Goal: Task Accomplishment & Management: Use online tool/utility

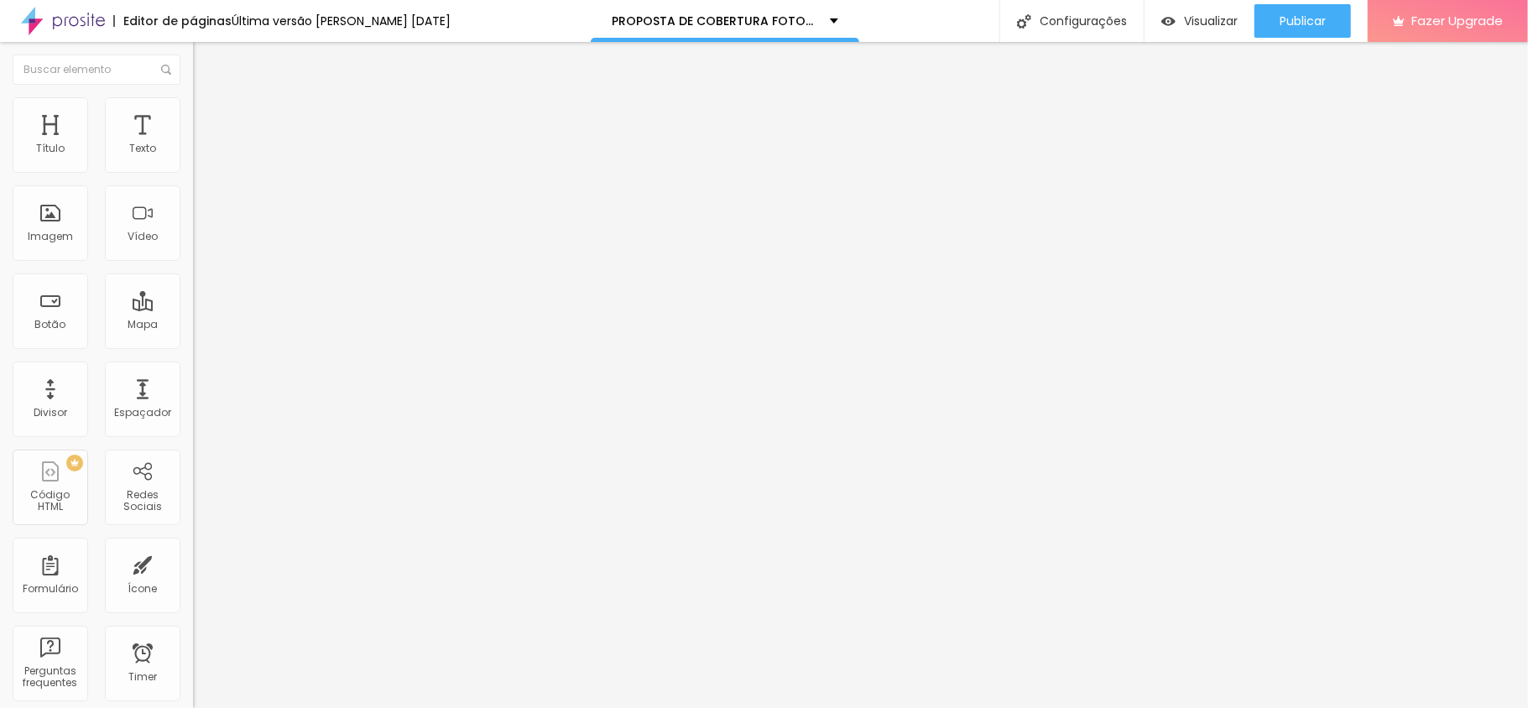
click at [208, 116] on span "Estilo" at bounding box center [221, 109] width 26 height 14
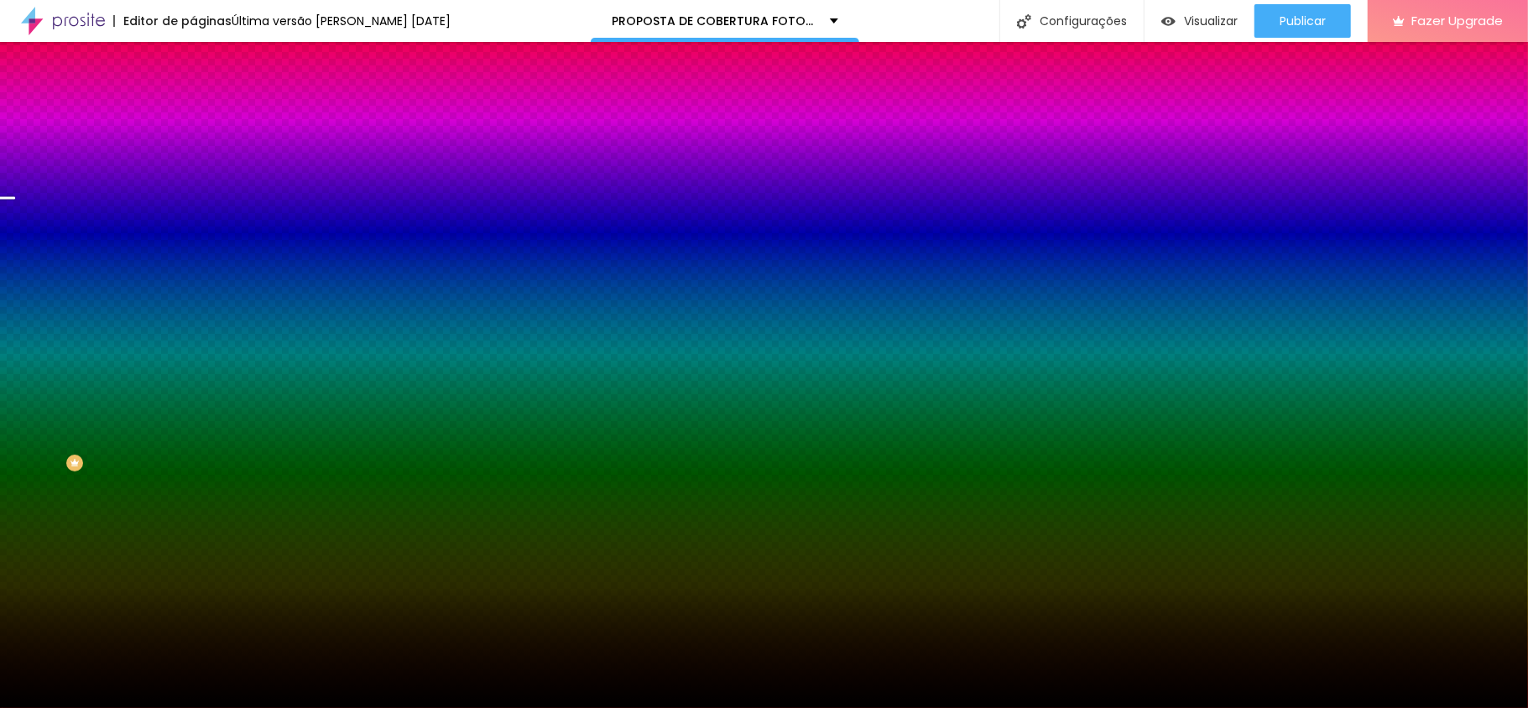
click at [193, 154] on span "Trocar imagem" at bounding box center [238, 147] width 91 height 14
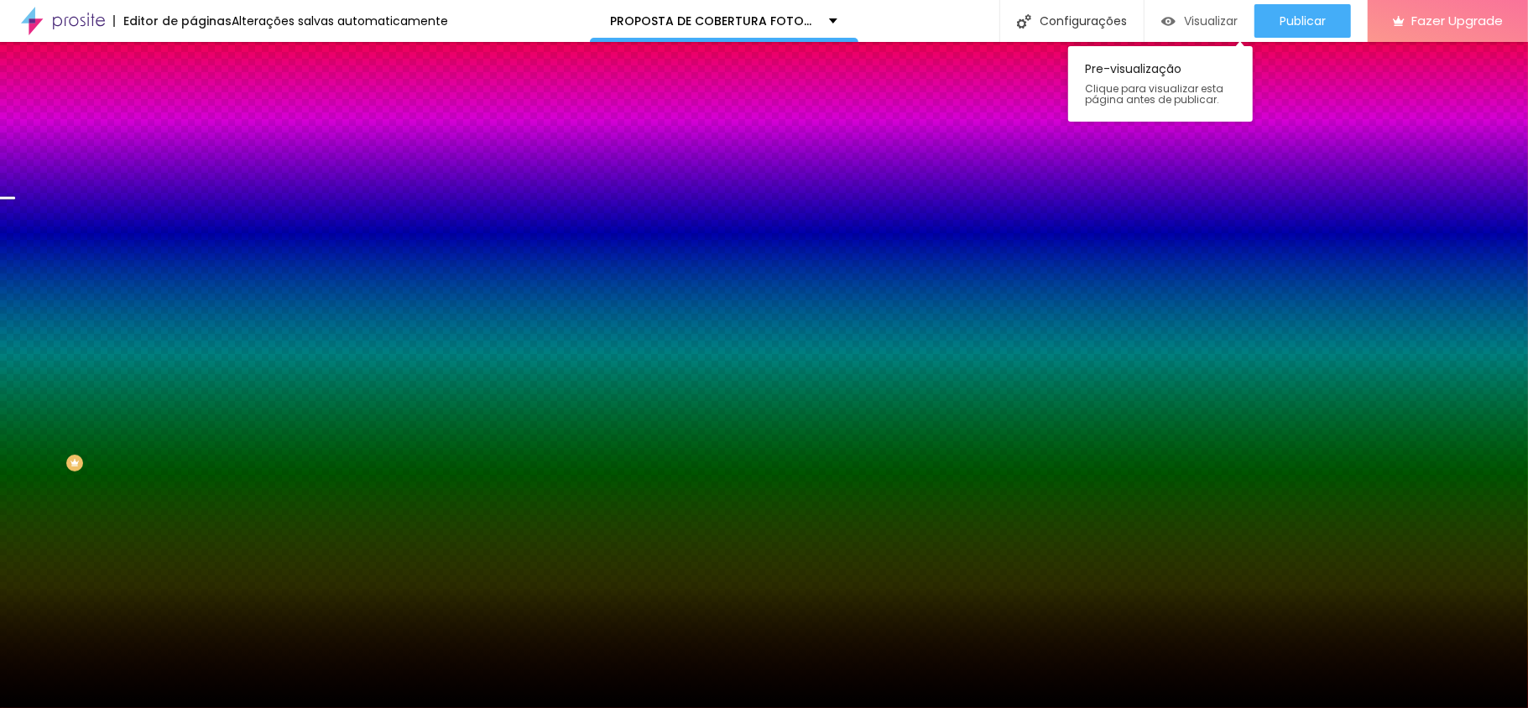
click at [1189, 14] on span "Visualizar" at bounding box center [1211, 20] width 54 height 13
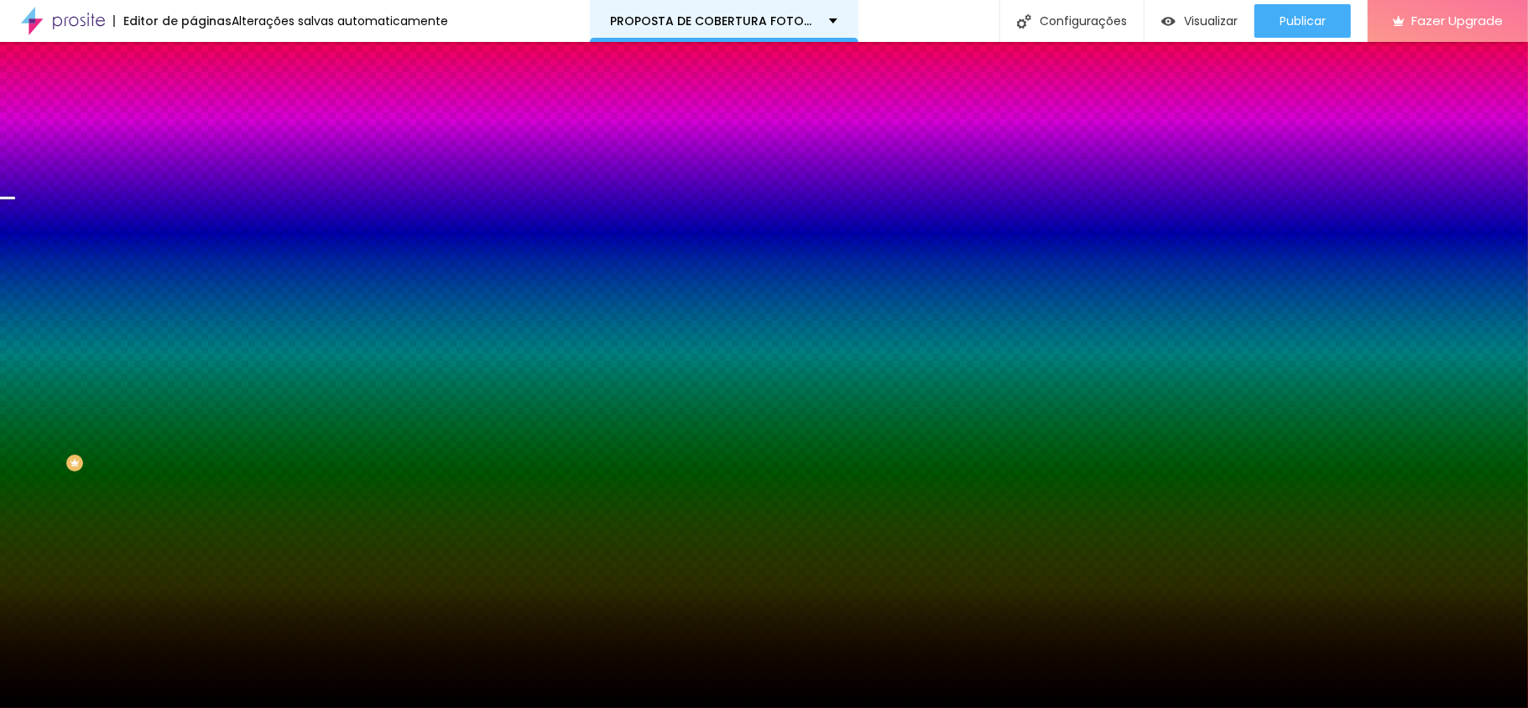
click at [823, 22] on div "PROPOSTA DE COBERTURA FOTOGRÁFICA DE ANIVERÁRIO." at bounding box center [724, 21] width 227 height 12
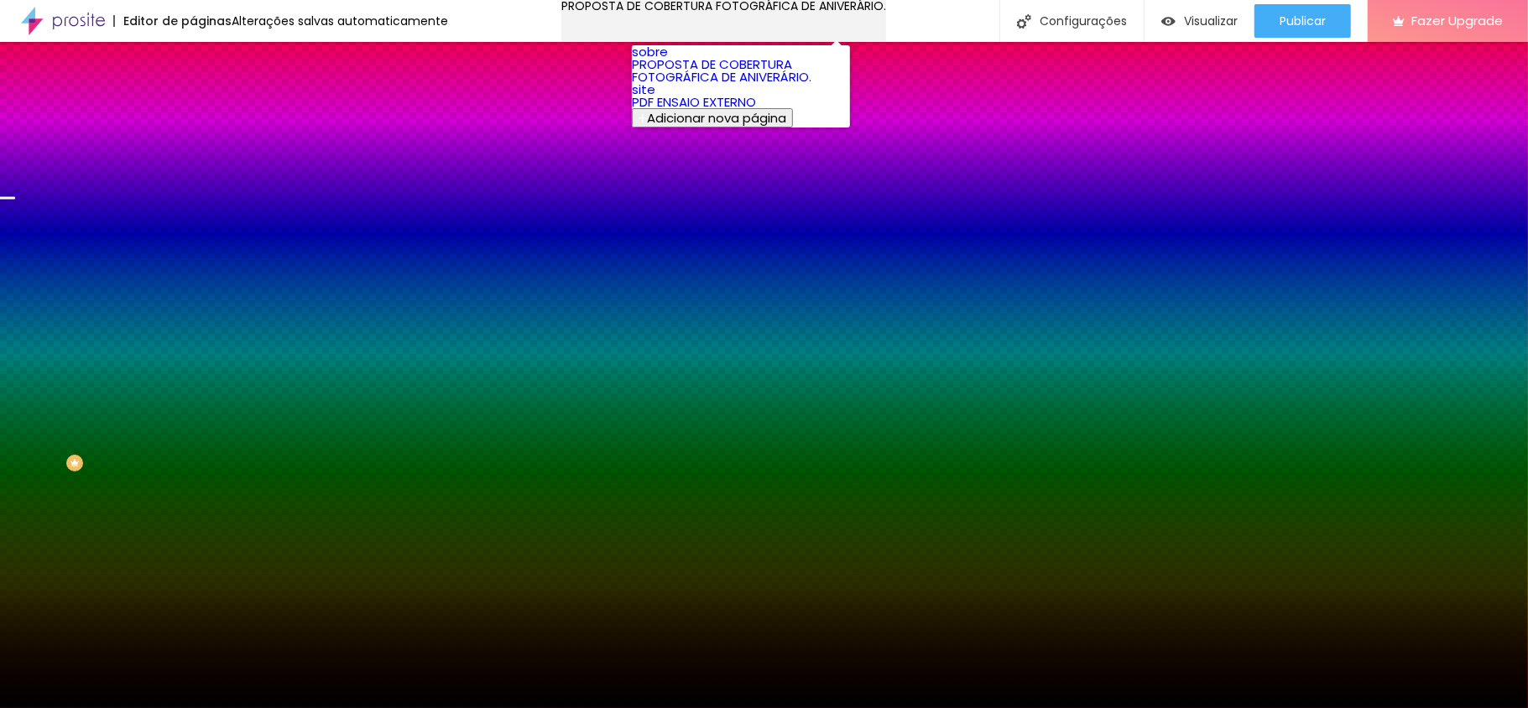
click at [823, 12] on div "PROPOSTA DE COBERTURA FOTOGRÁFICA DE ANIVERÁRIO." at bounding box center [723, 6] width 325 height 12
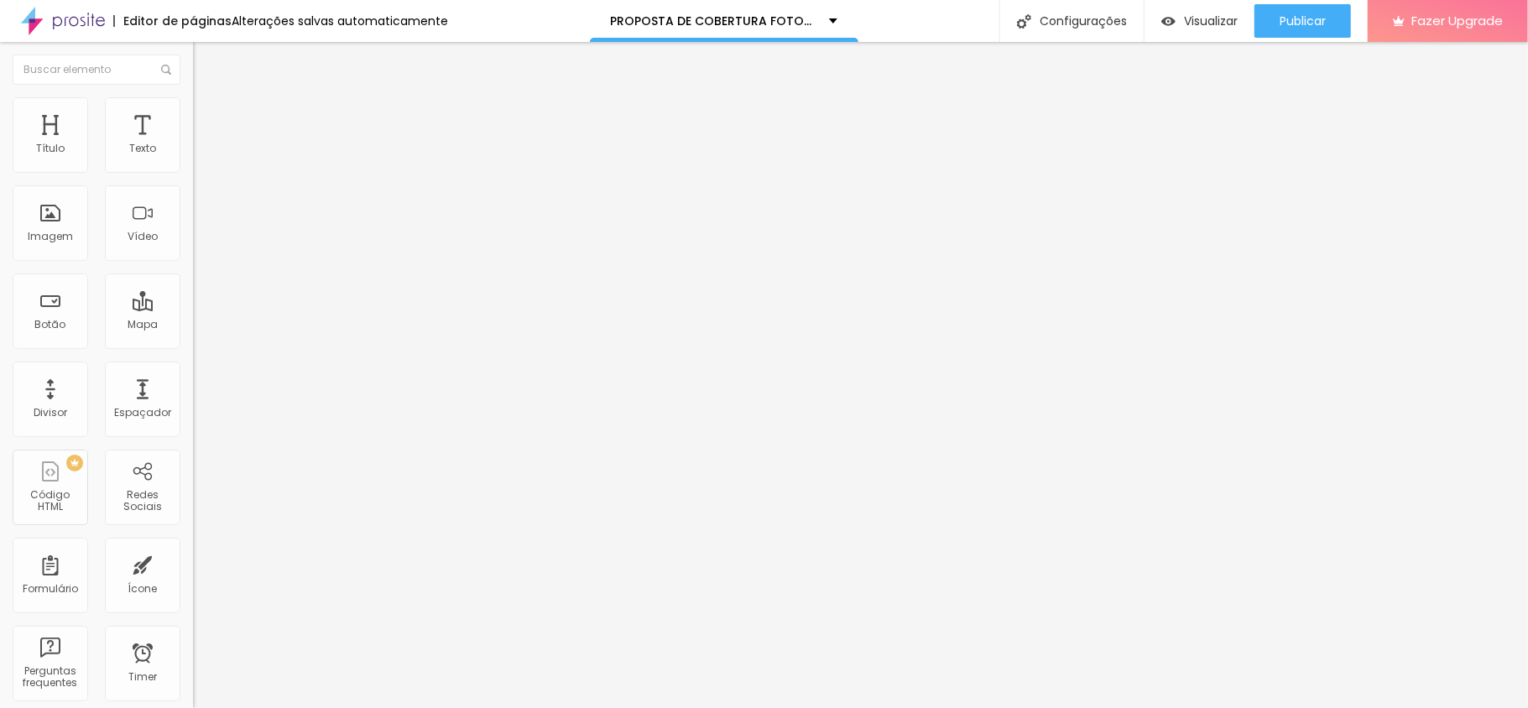
click at [193, 102] on li "Avançado" at bounding box center [289, 105] width 193 height 17
click at [208, 99] on span "Estilo" at bounding box center [221, 92] width 26 height 14
click at [200, 249] on icon "button" at bounding box center [205, 244] width 10 height 10
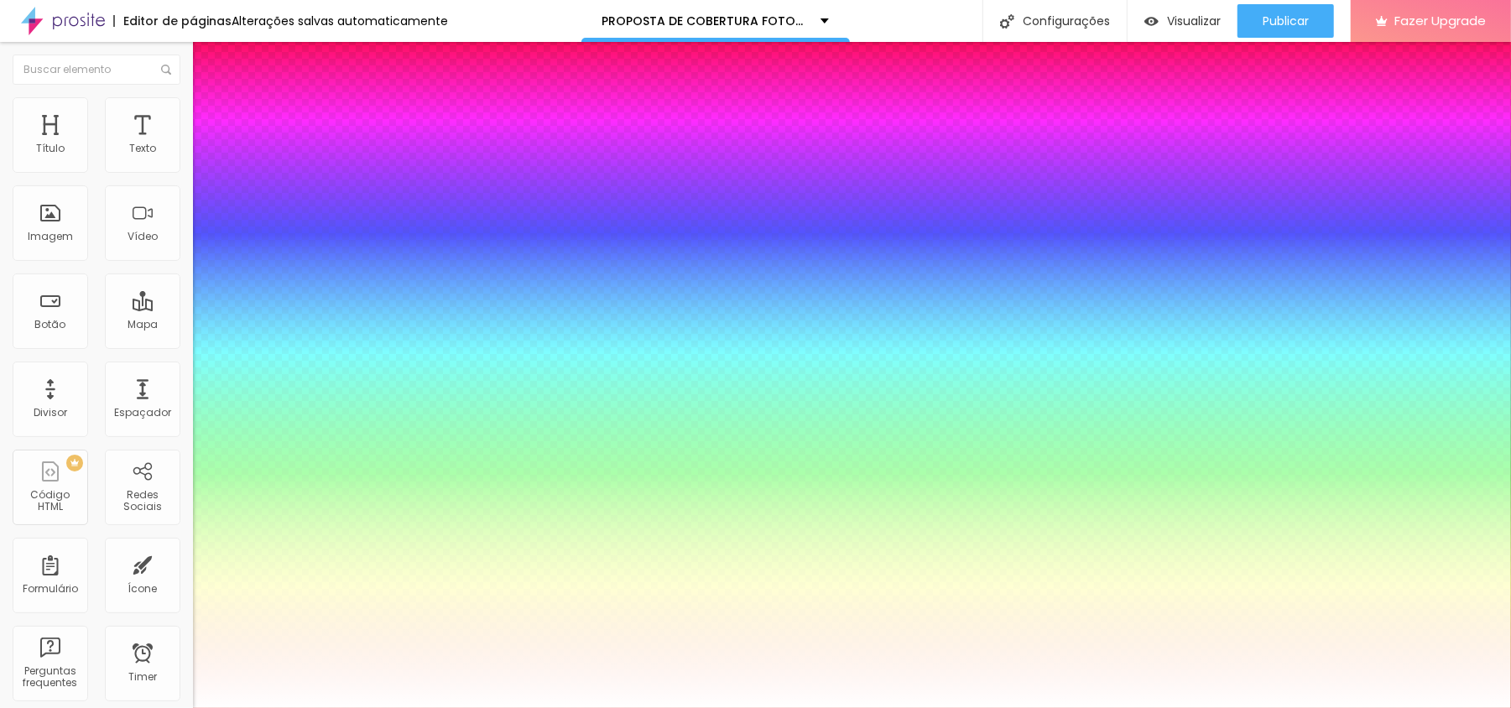
type input "1"
type input "0.5"
type input "1"
type input "0.5"
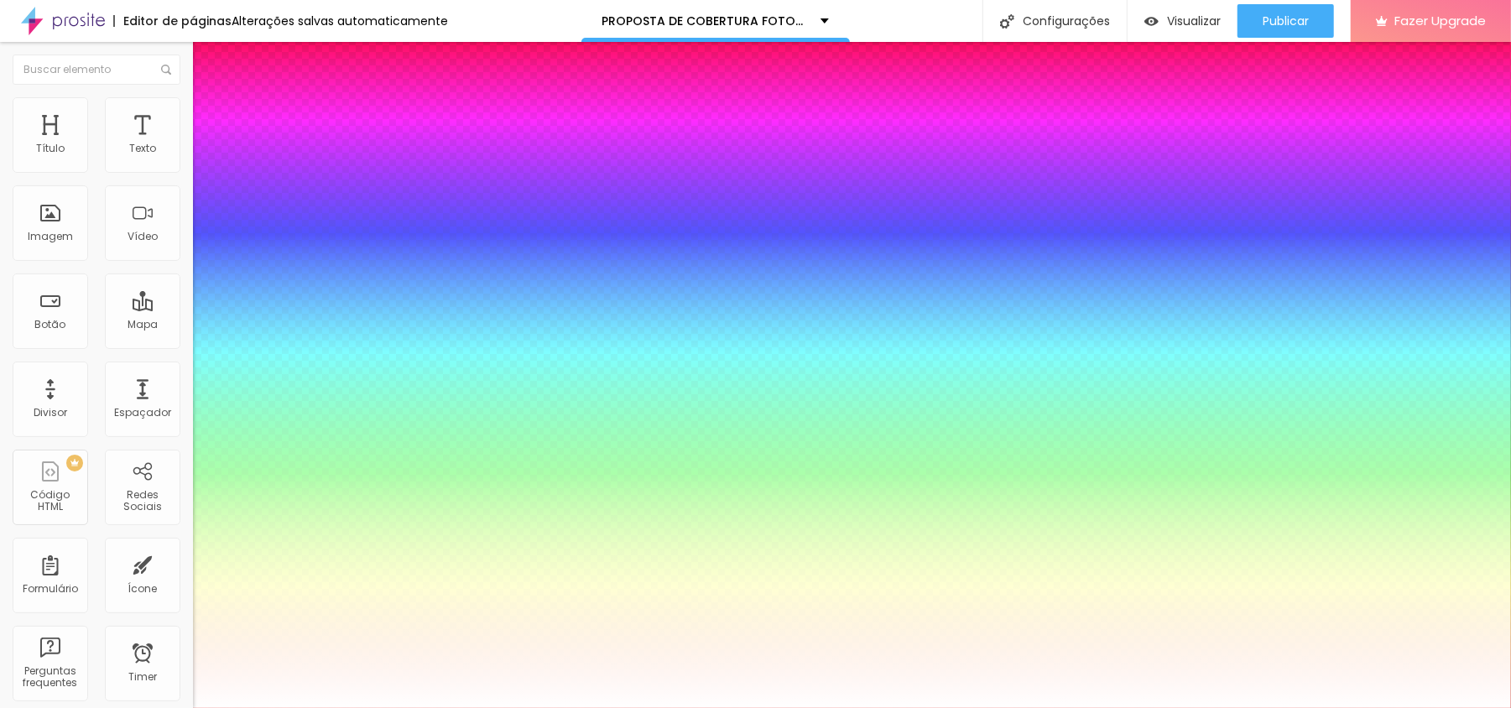
type input "1"
type input "0.5"
type input "1"
type input "0.5"
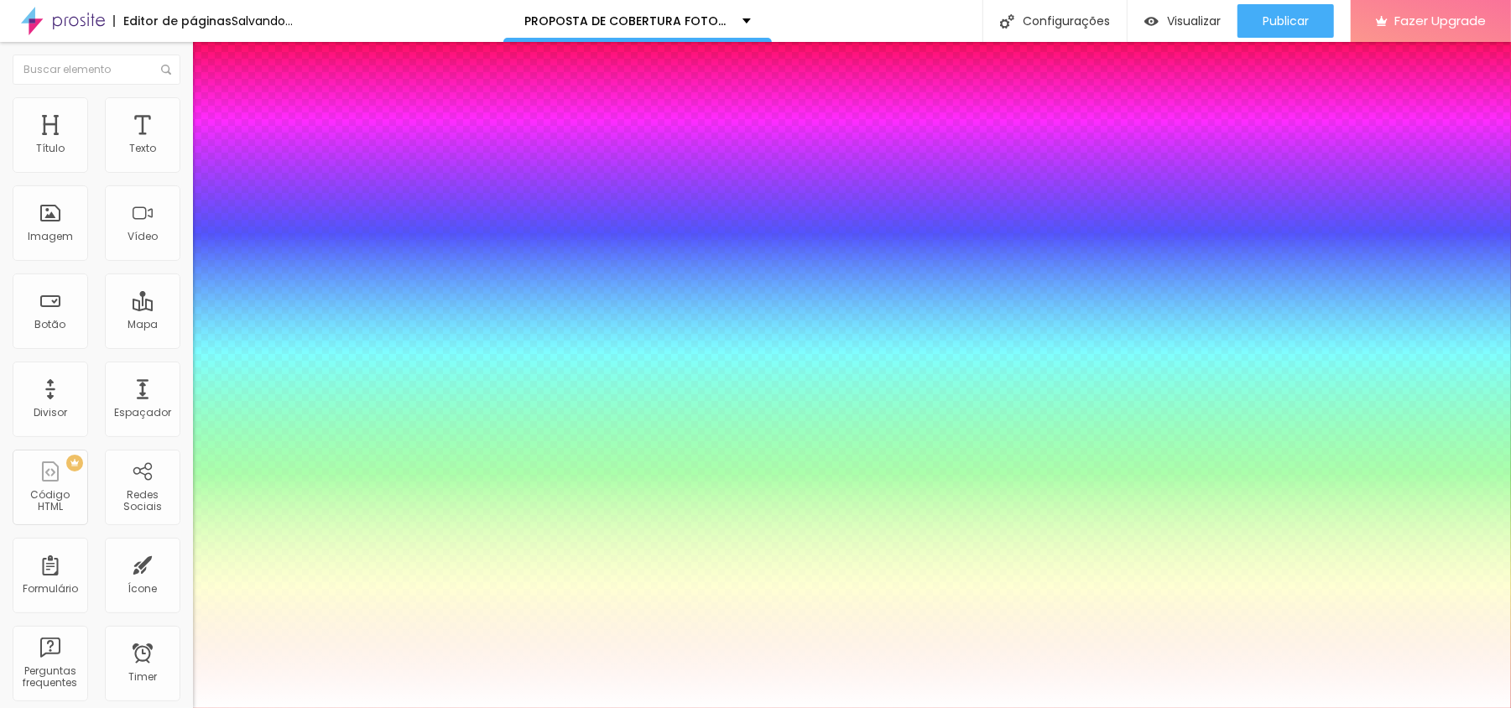
type input "1"
type input "0.5"
type input "1"
type input "0.5"
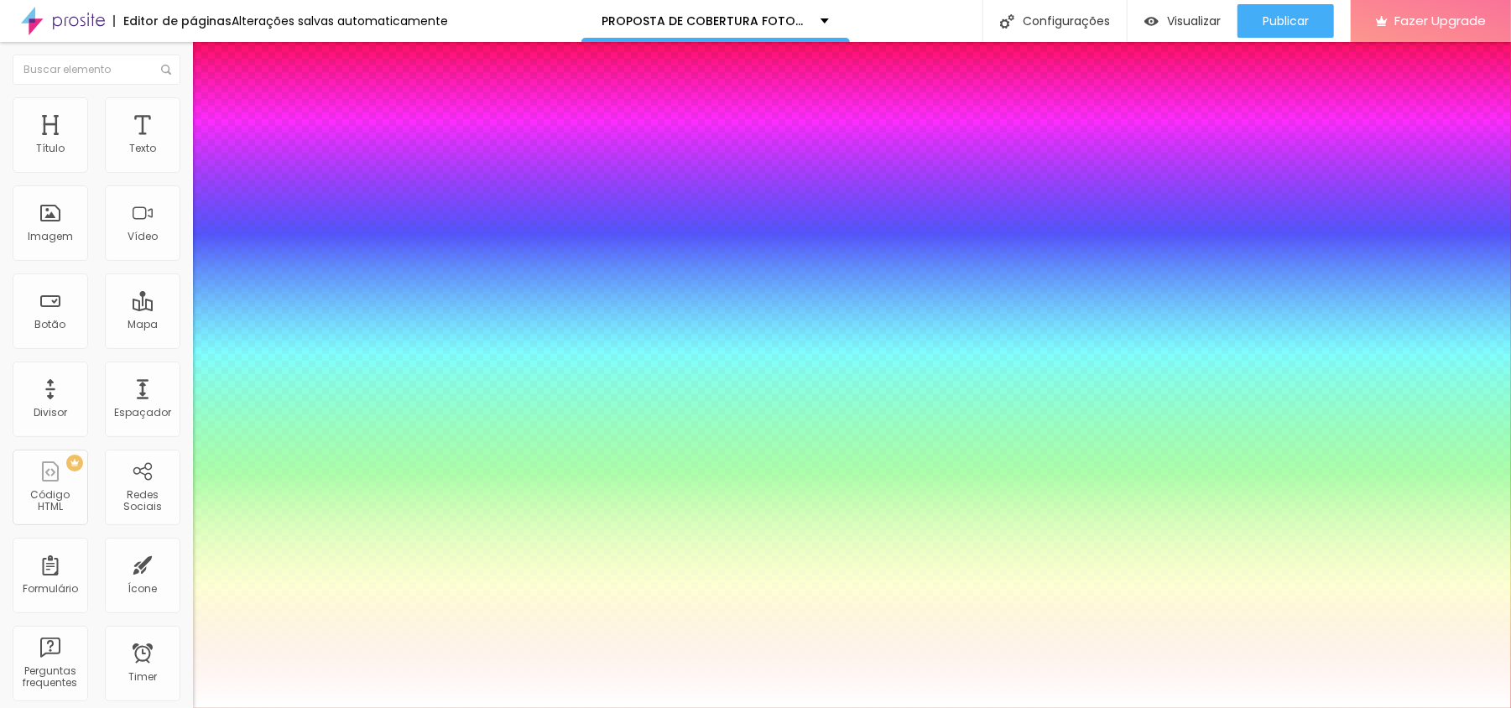
type input "1"
type input "0.5"
type input "1"
type input "0.5"
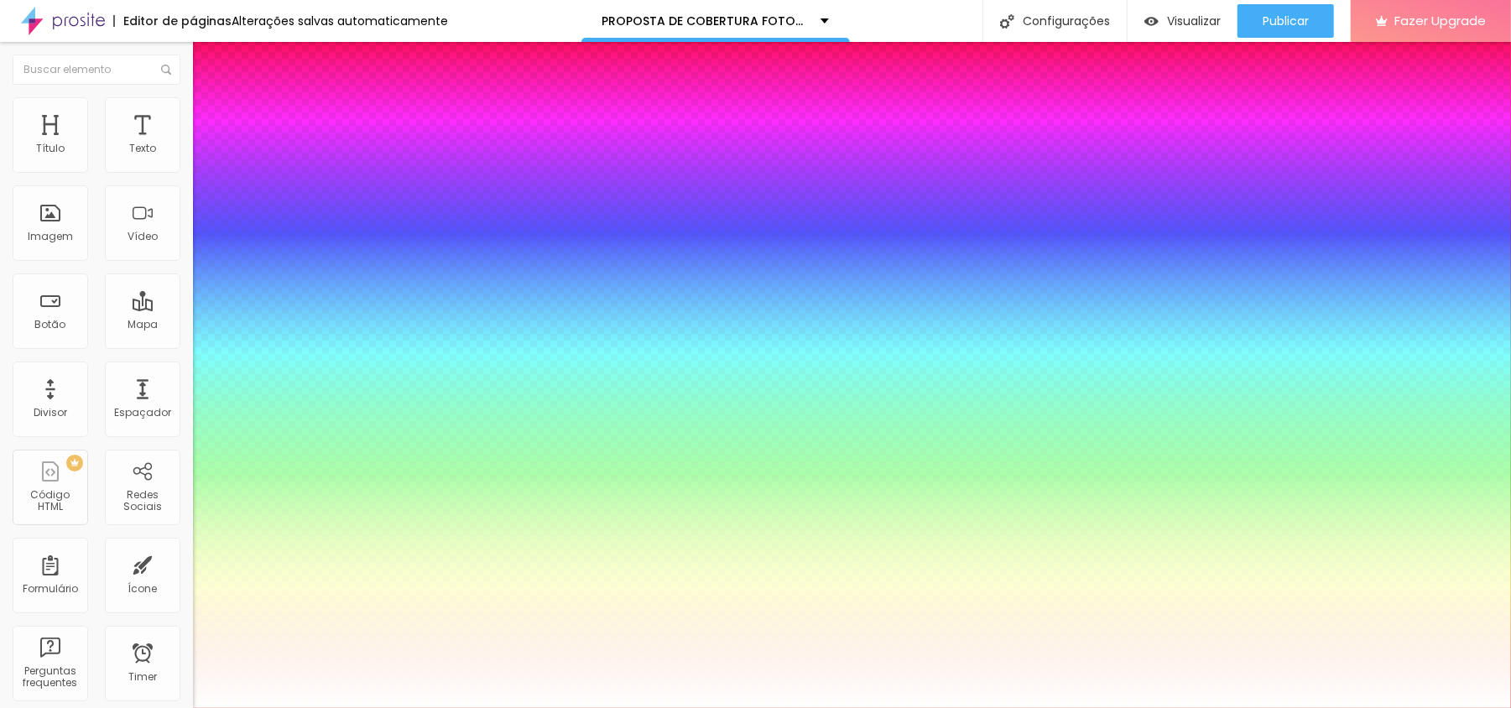
type input "1"
type input "0.5"
type input "1"
type input "0.5"
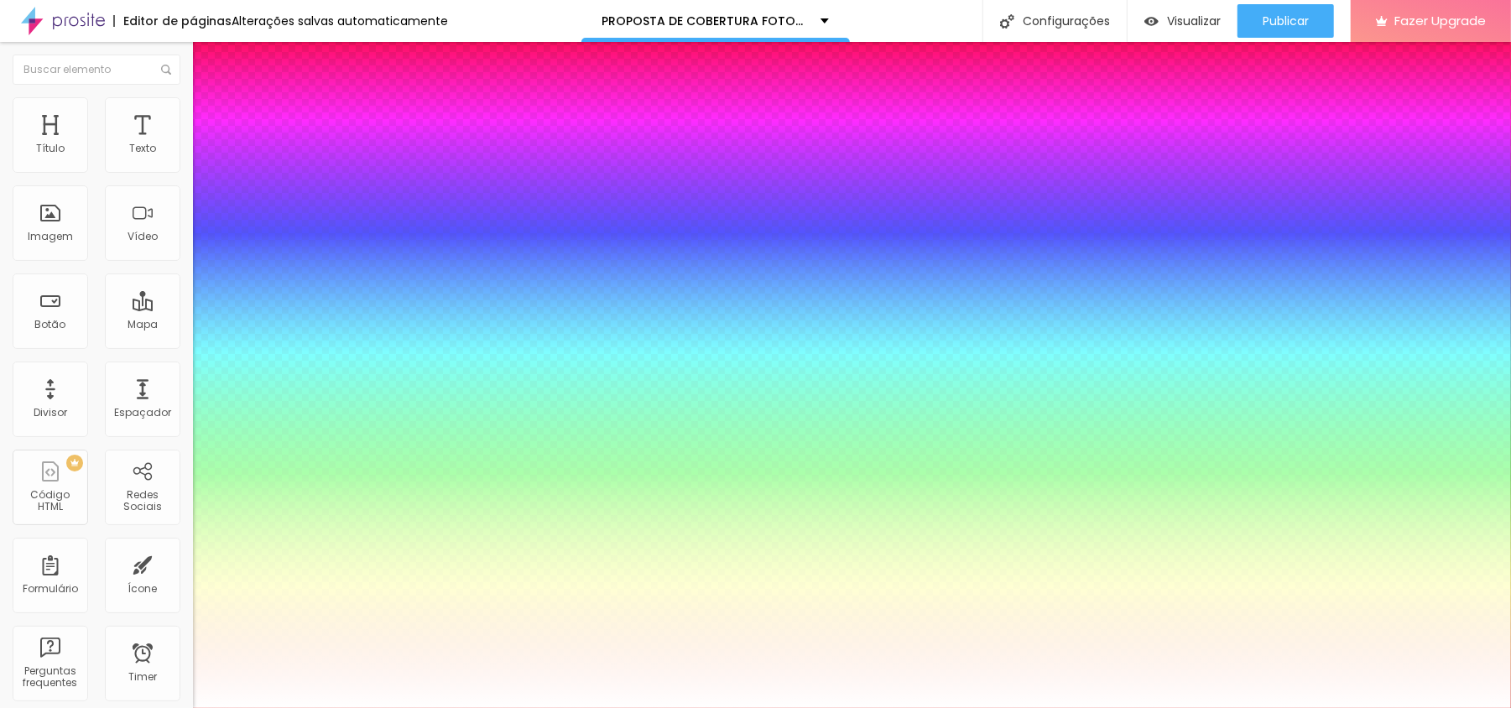
type input "1"
type input "0.5"
type input "1"
type input "0.5"
click at [495, 707] on div at bounding box center [755, 708] width 1511 height 0
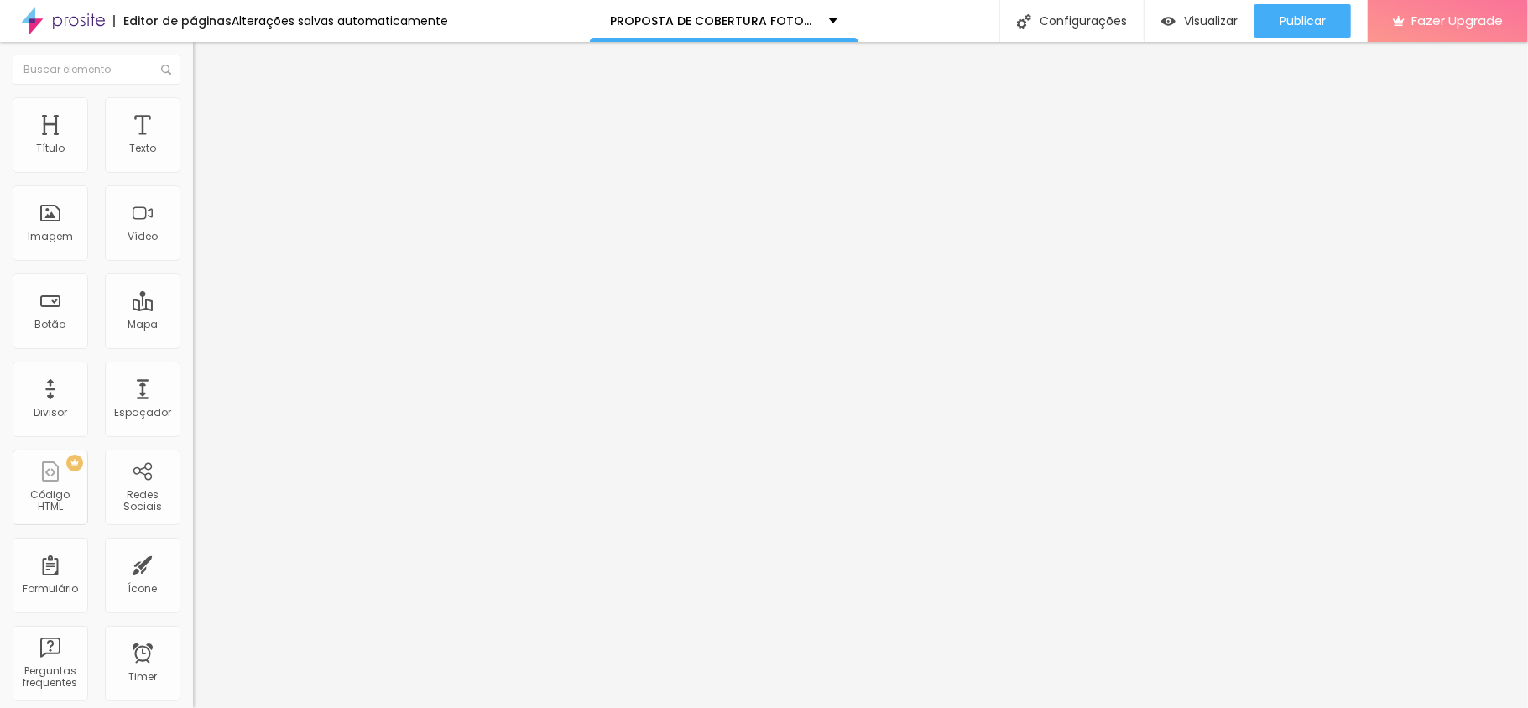
click at [206, 294] on icon "button" at bounding box center [207, 291] width 3 height 3
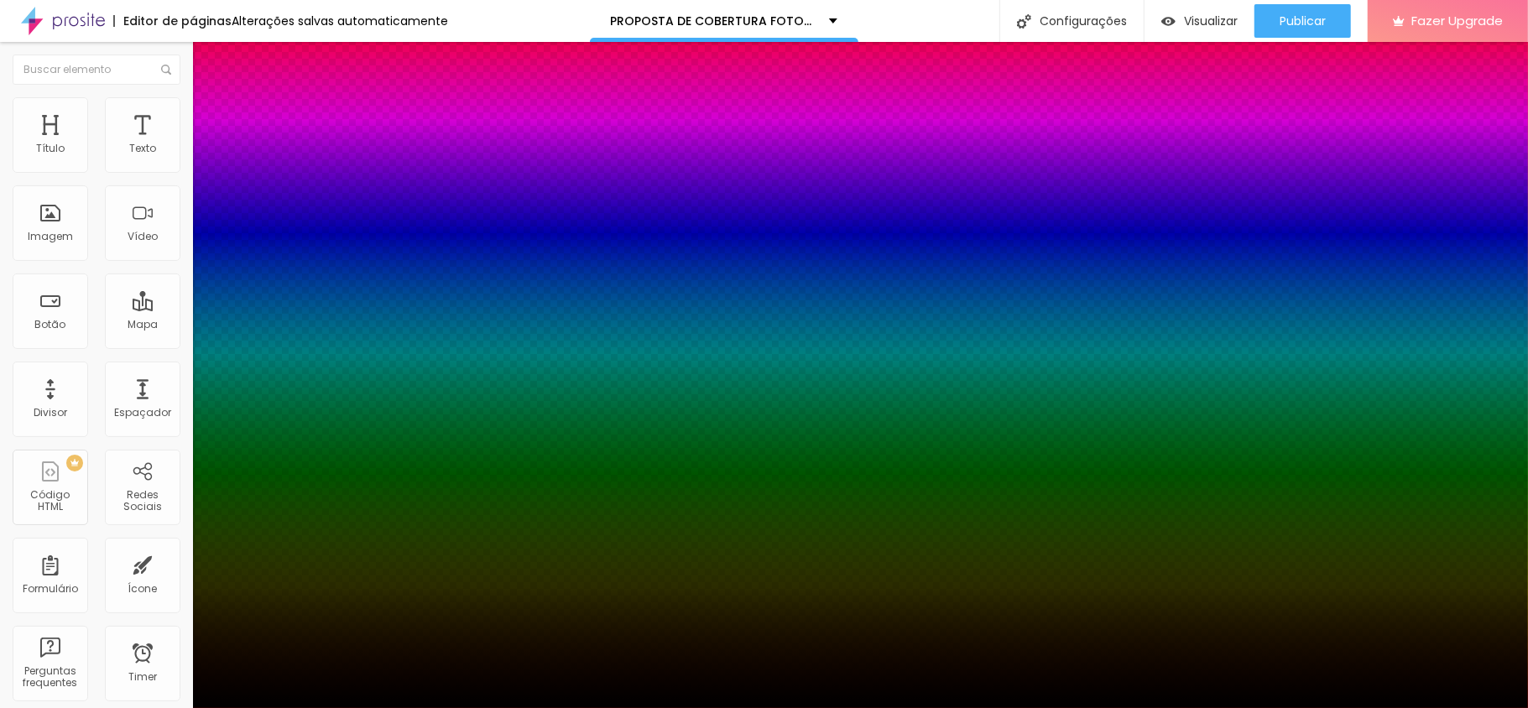
click at [171, 707] on div at bounding box center [764, 708] width 1528 height 0
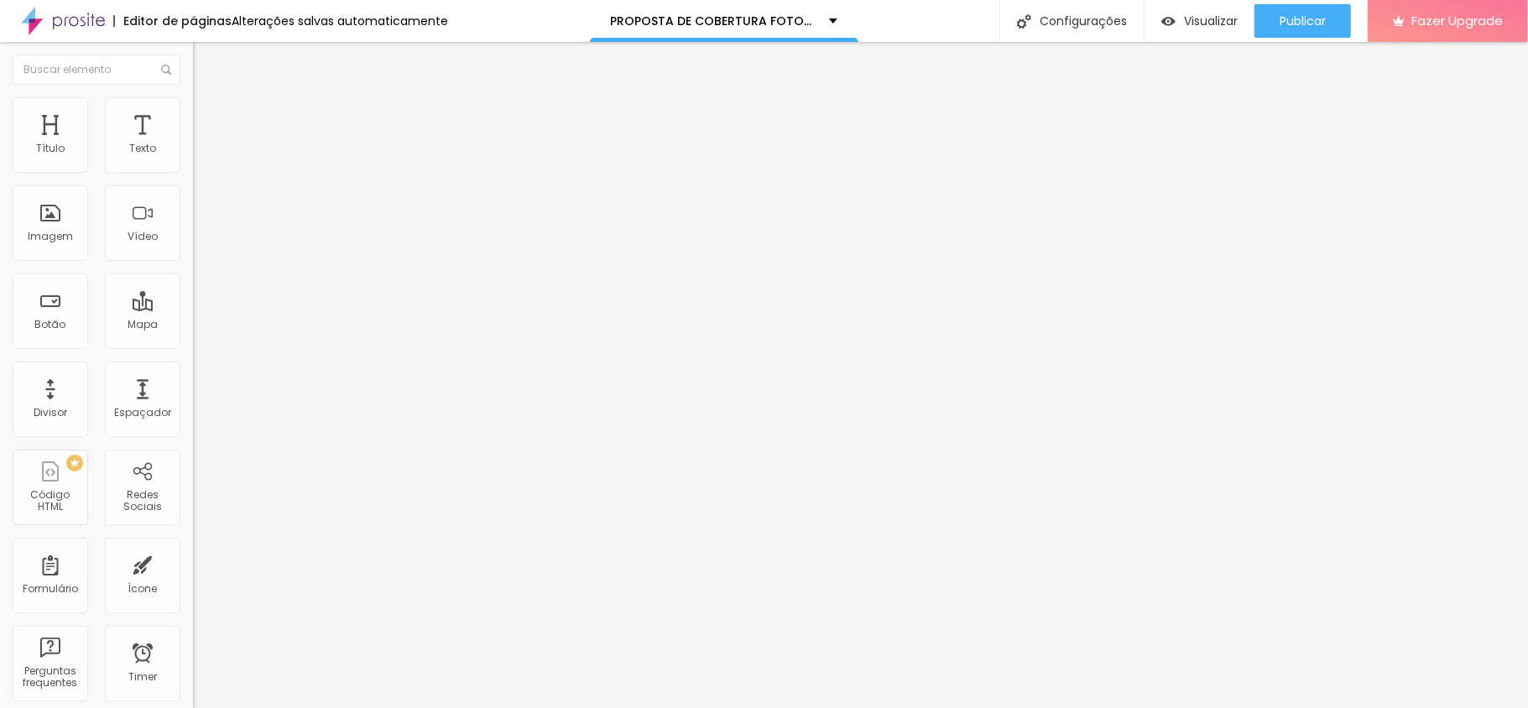
click at [200, 243] on icon "button" at bounding box center [205, 238] width 10 height 10
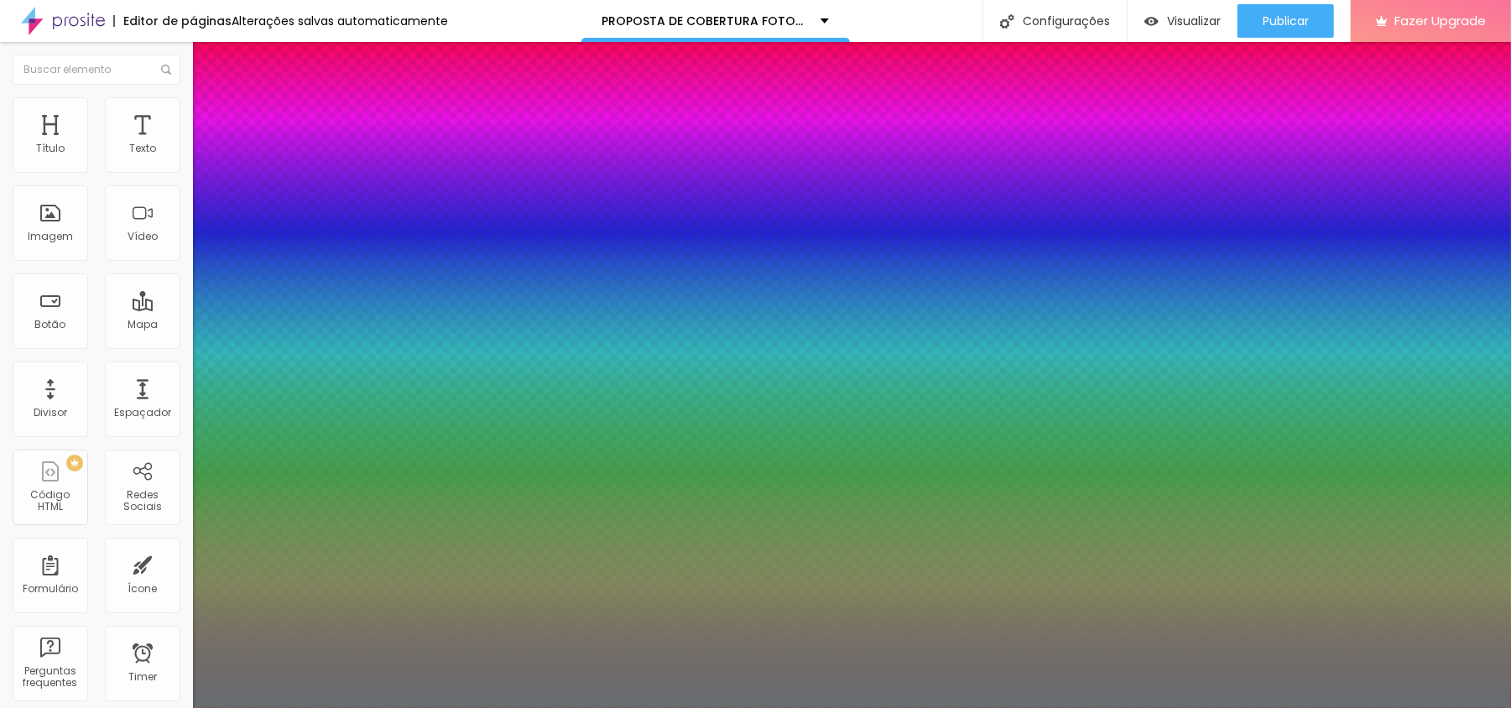
type input "1"
type input "0.5"
type input "1"
type input "0.5"
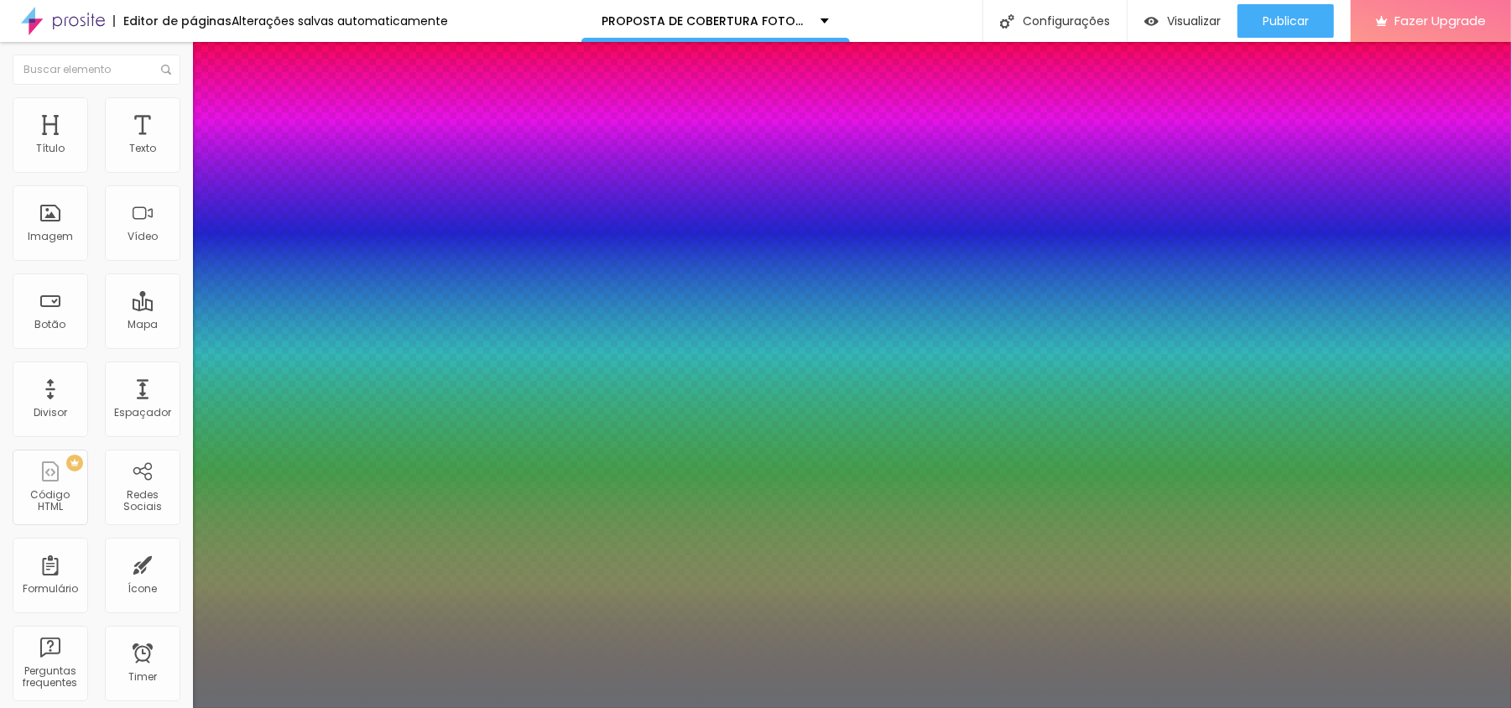
type input "1"
type input "0.5"
type input "1"
type input "0.5"
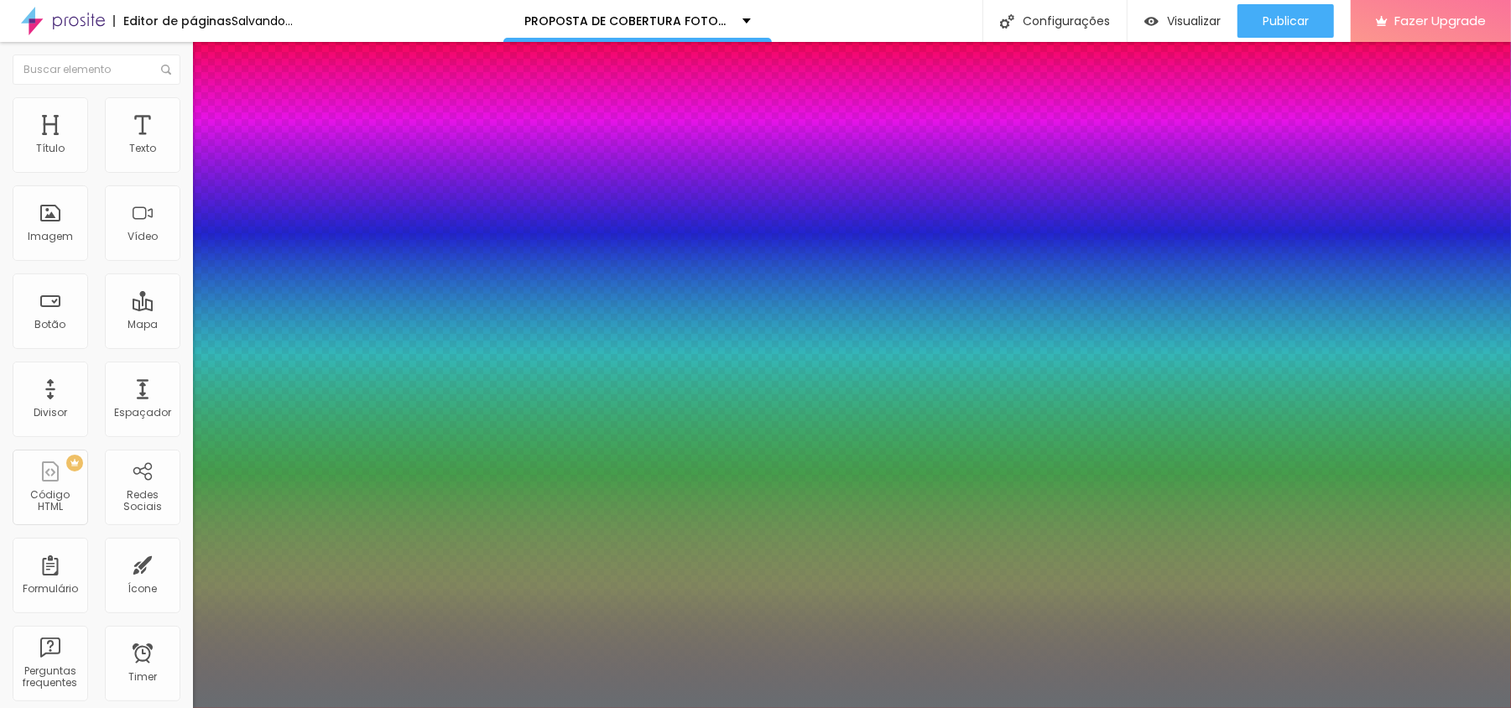
type input "1"
type input "0.5"
type input "1"
type input "0.5"
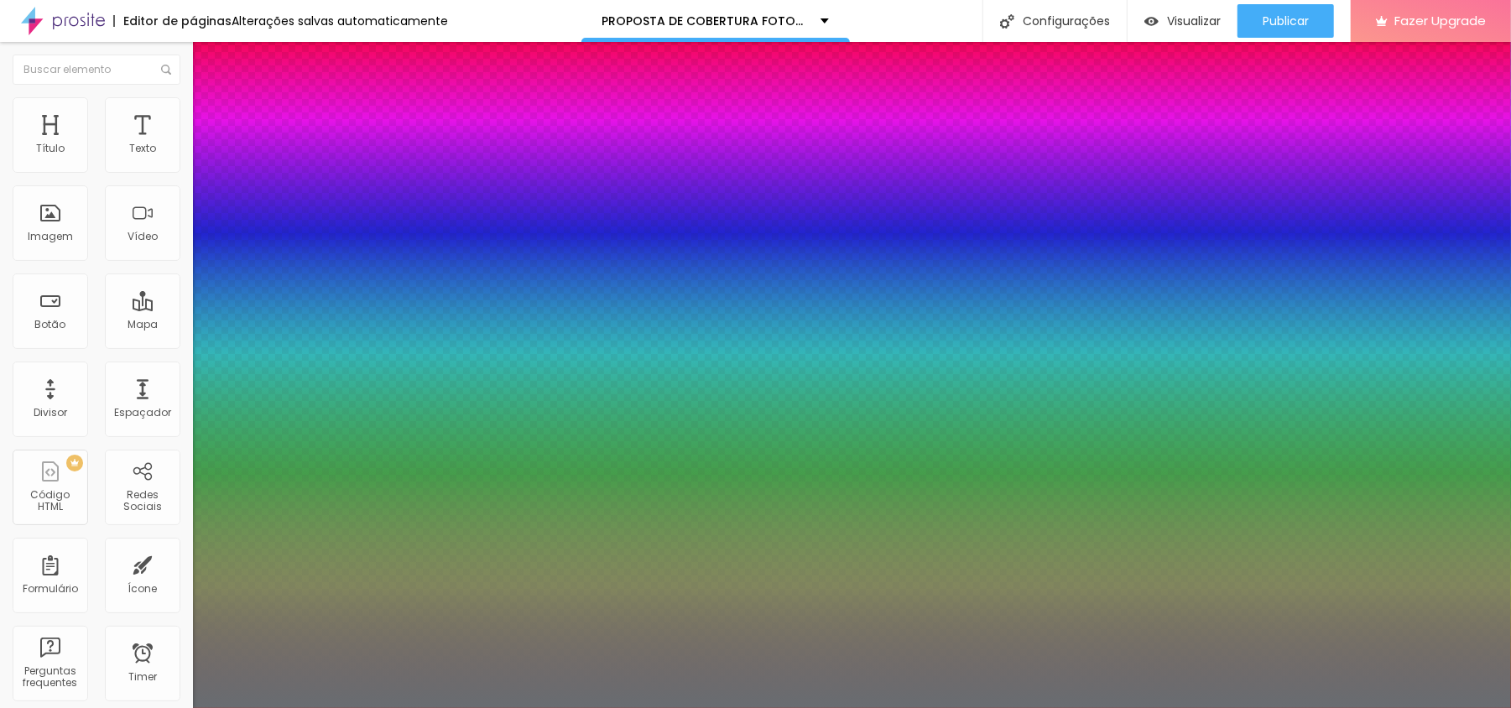
type input "1"
type input "0.5"
type input "1"
type input "0.5"
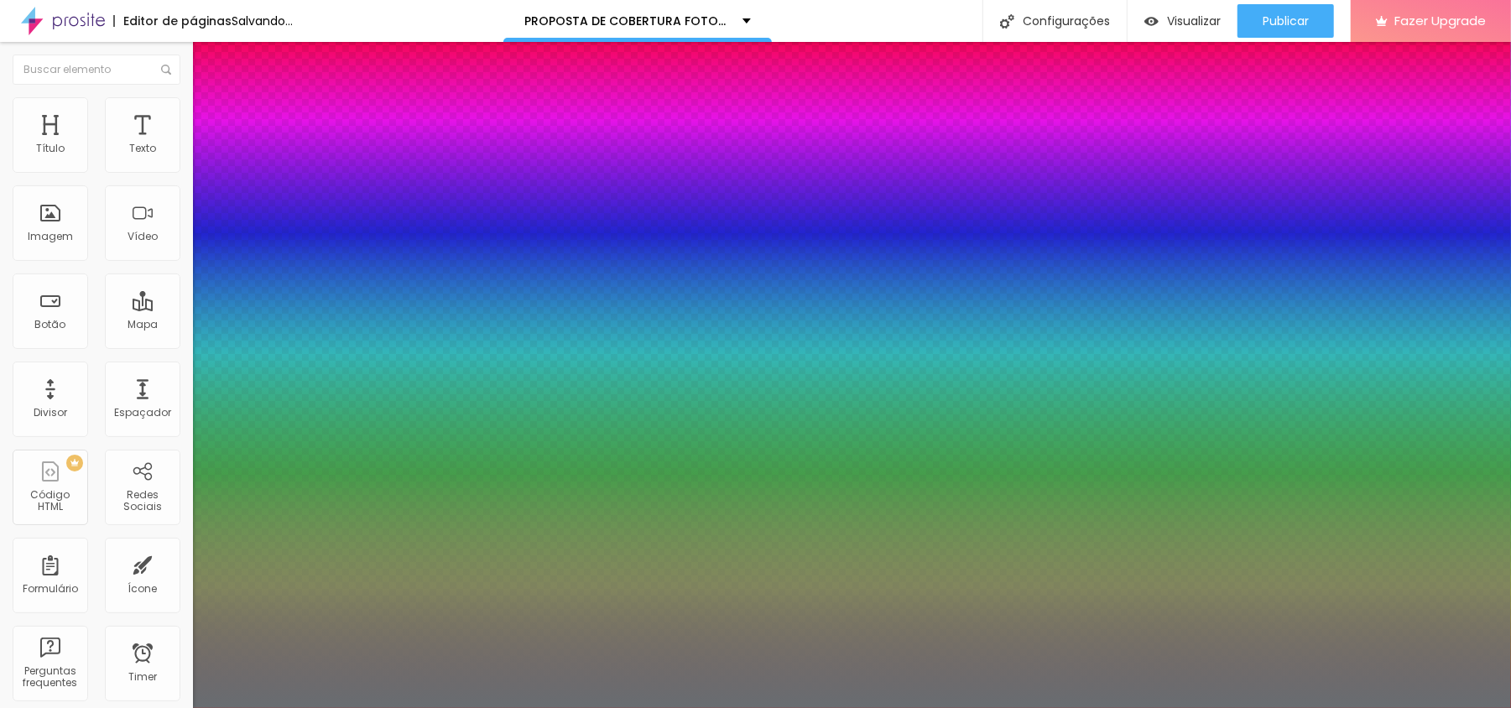
type input "1"
type input "0.5"
click at [1329, 707] on div at bounding box center [755, 708] width 1511 height 0
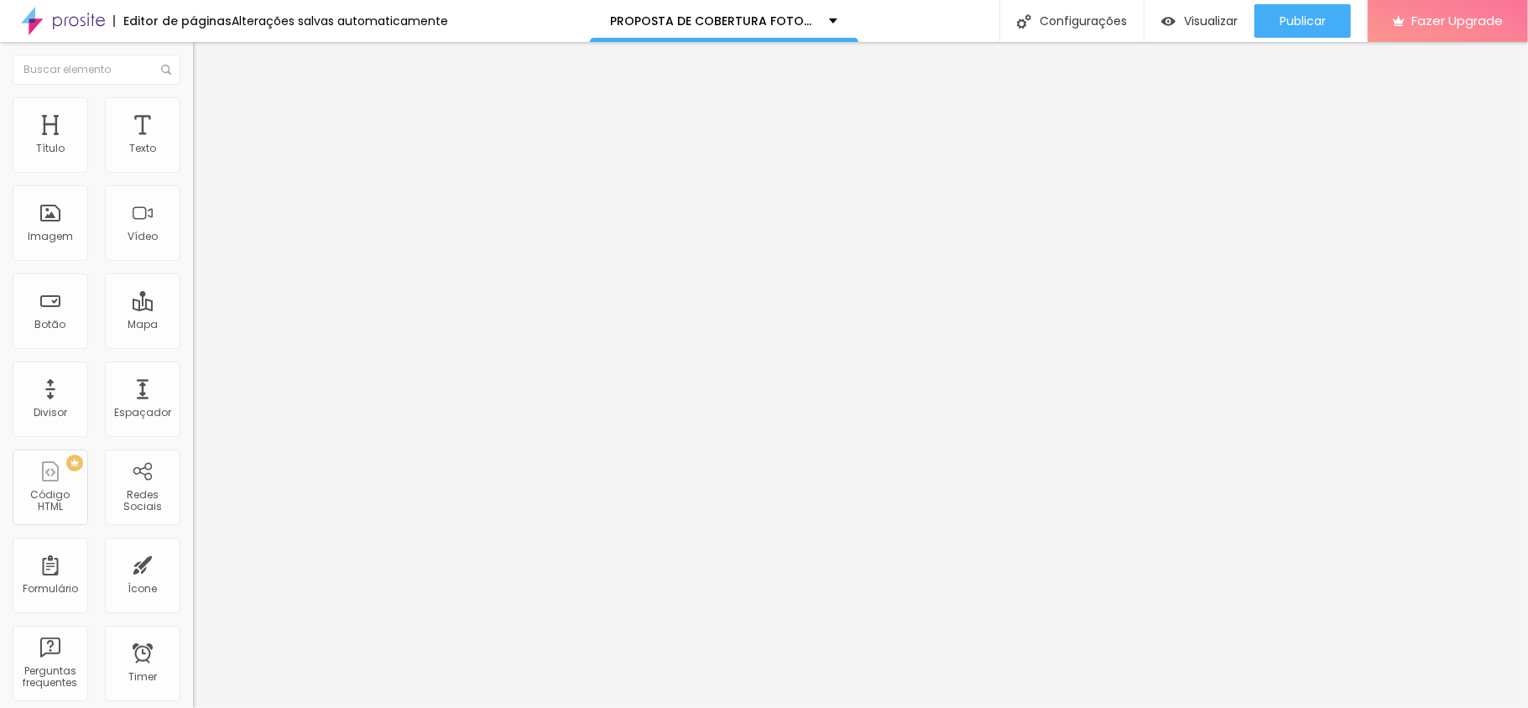
click at [193, 109] on li "Estilo" at bounding box center [289, 105] width 193 height 17
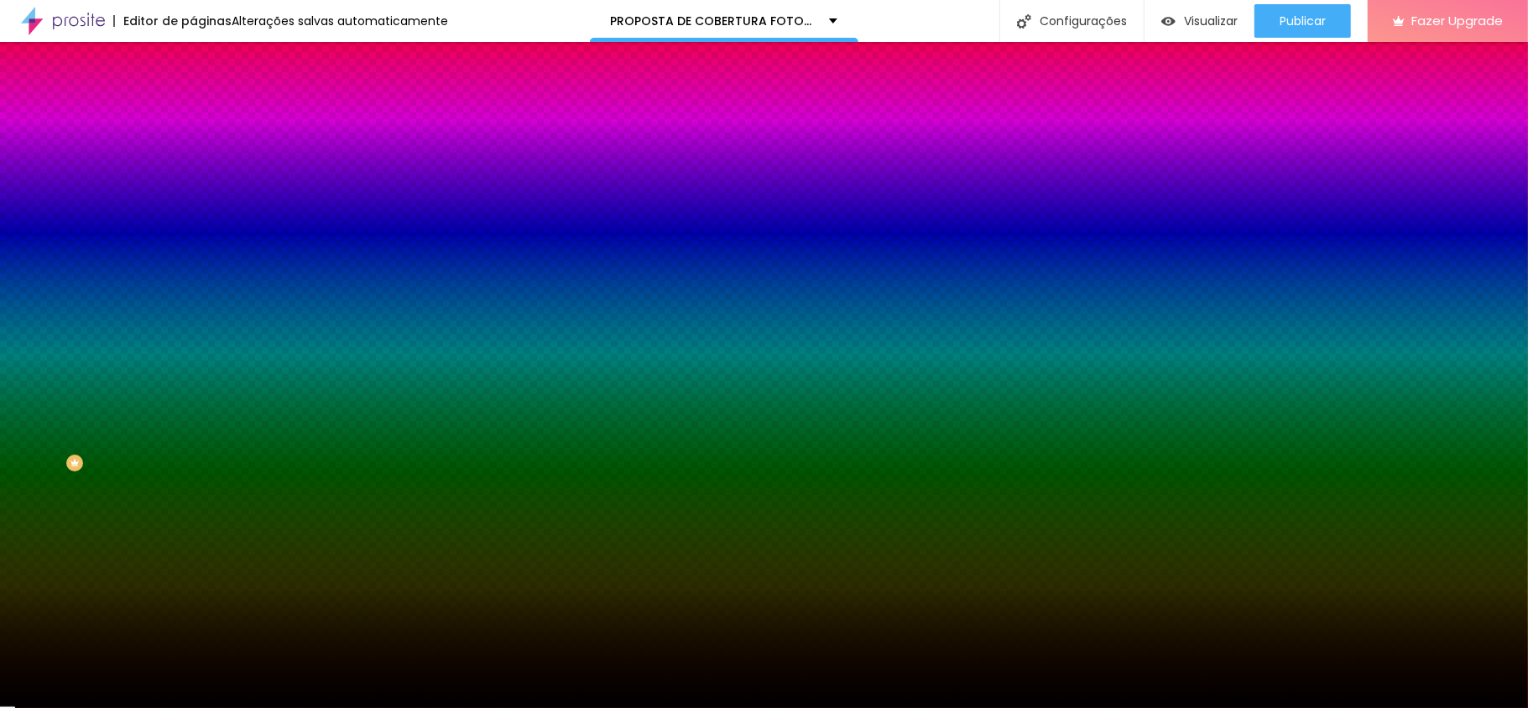
click at [193, 228] on div at bounding box center [289, 228] width 193 height 0
click at [152, 373] on div at bounding box center [764, 354] width 1528 height 708
click at [97, 344] on div at bounding box center [764, 354] width 1528 height 708
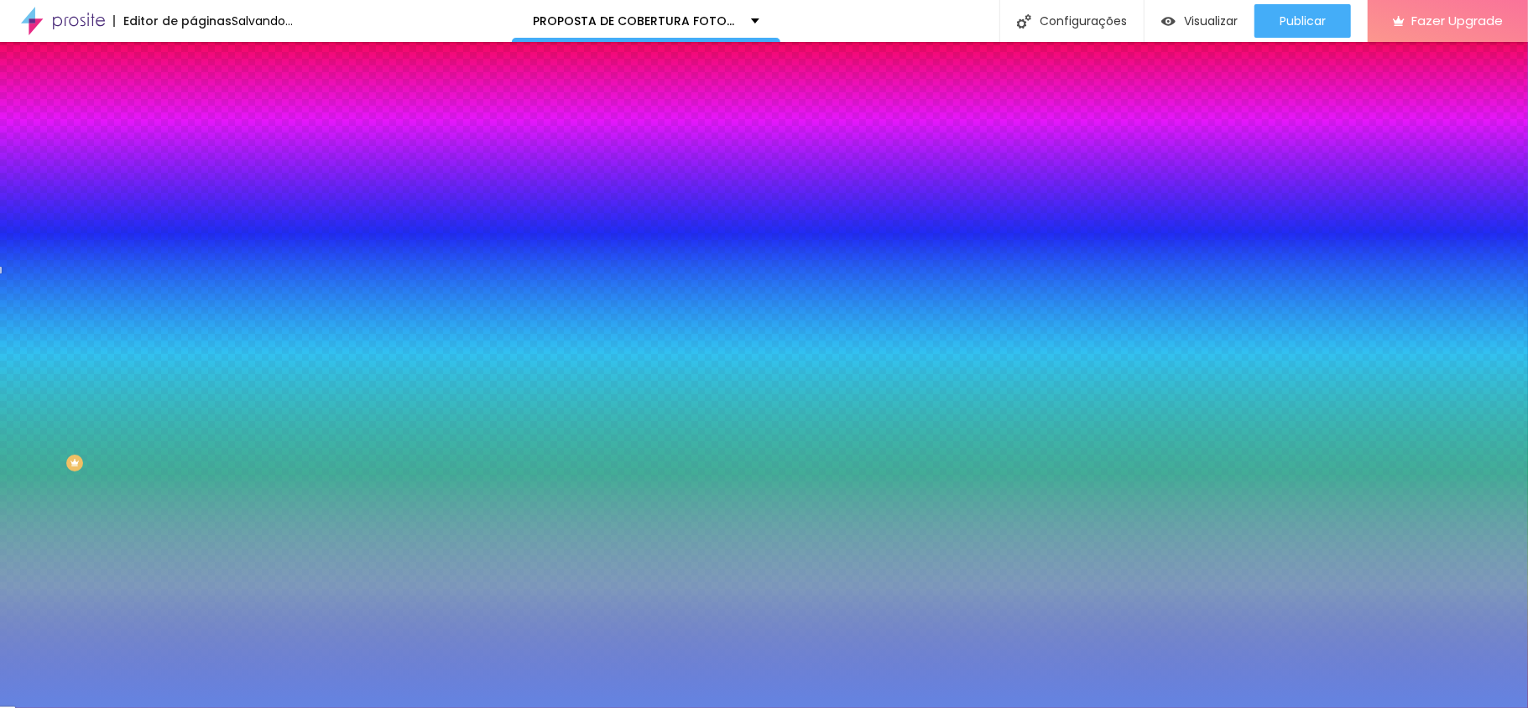
drag, startPoint x: 92, startPoint y: 341, endPoint x: 72, endPoint y: 336, distance: 20.6
click at [75, 337] on div at bounding box center [764, 354] width 1528 height 708
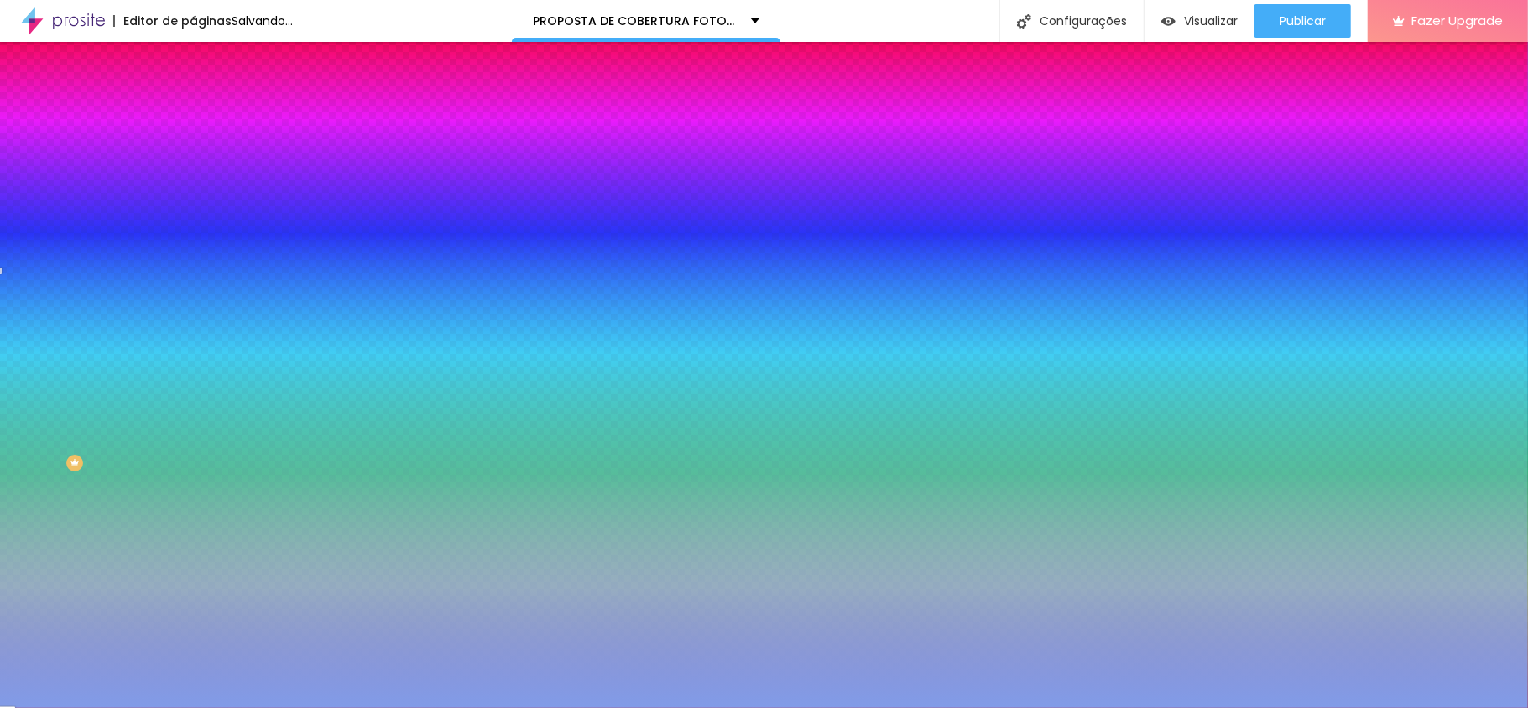
click at [70, 336] on div at bounding box center [764, 354] width 1528 height 708
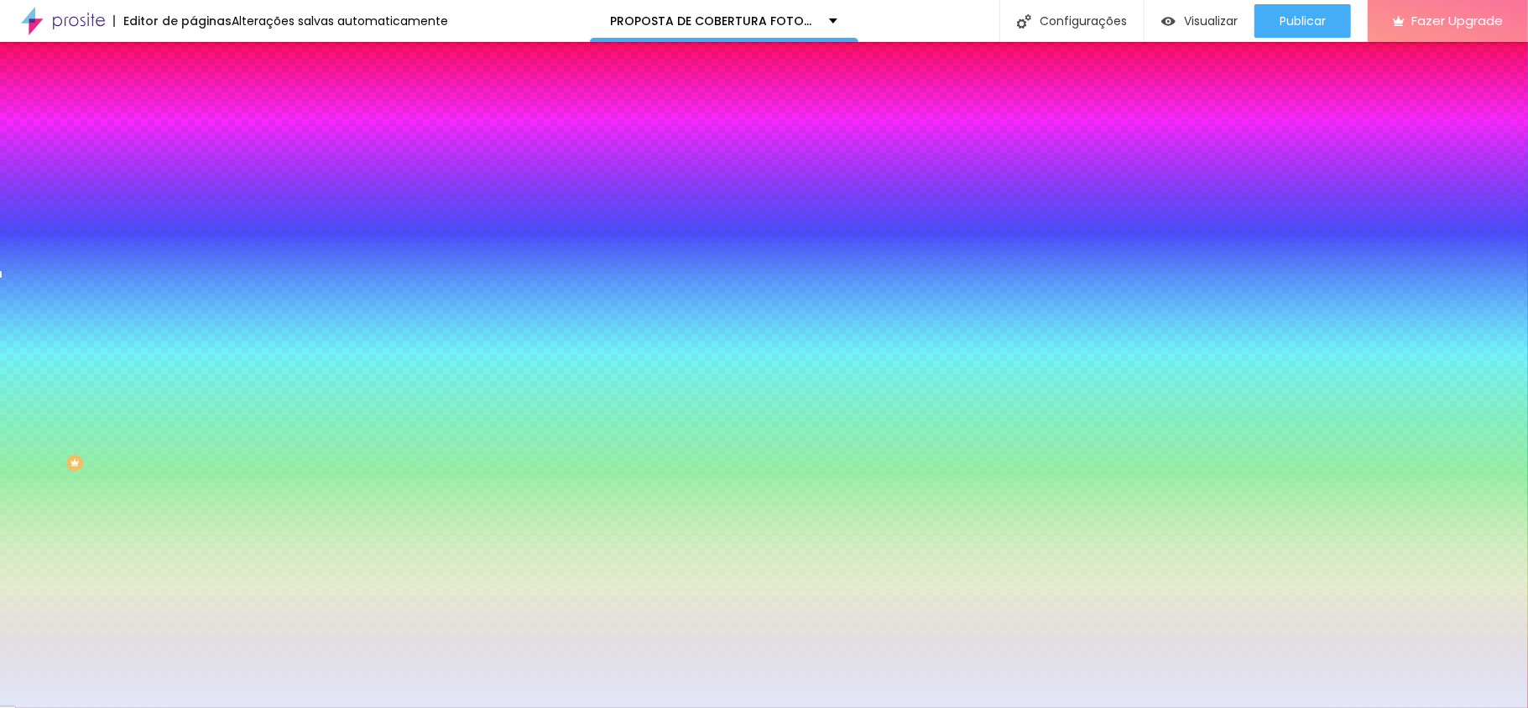
click at [37, 329] on div at bounding box center [764, 354] width 1528 height 708
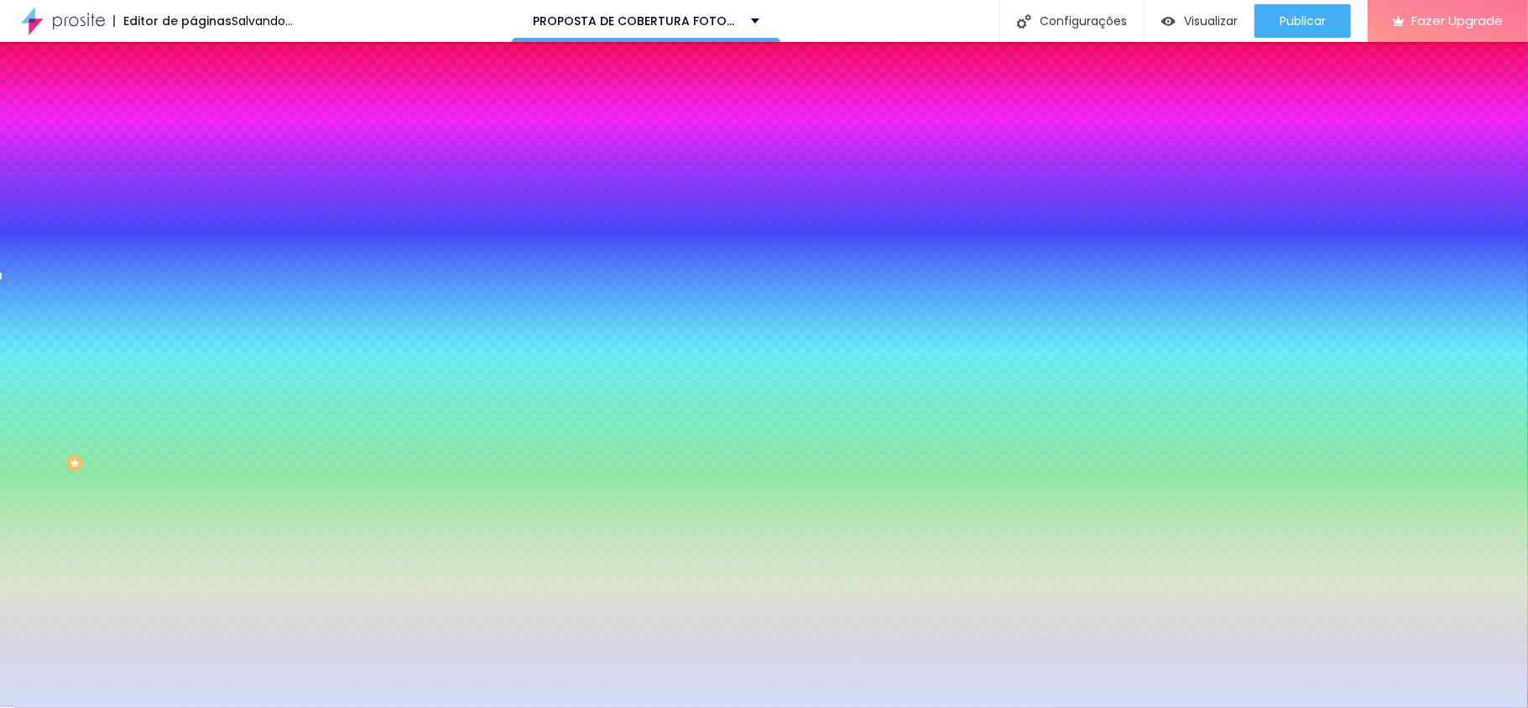
drag, startPoint x: 37, startPoint y: 329, endPoint x: 61, endPoint y: 337, distance: 25.7
click at [220, 21] on div at bounding box center [221, 19] width 3 height 3
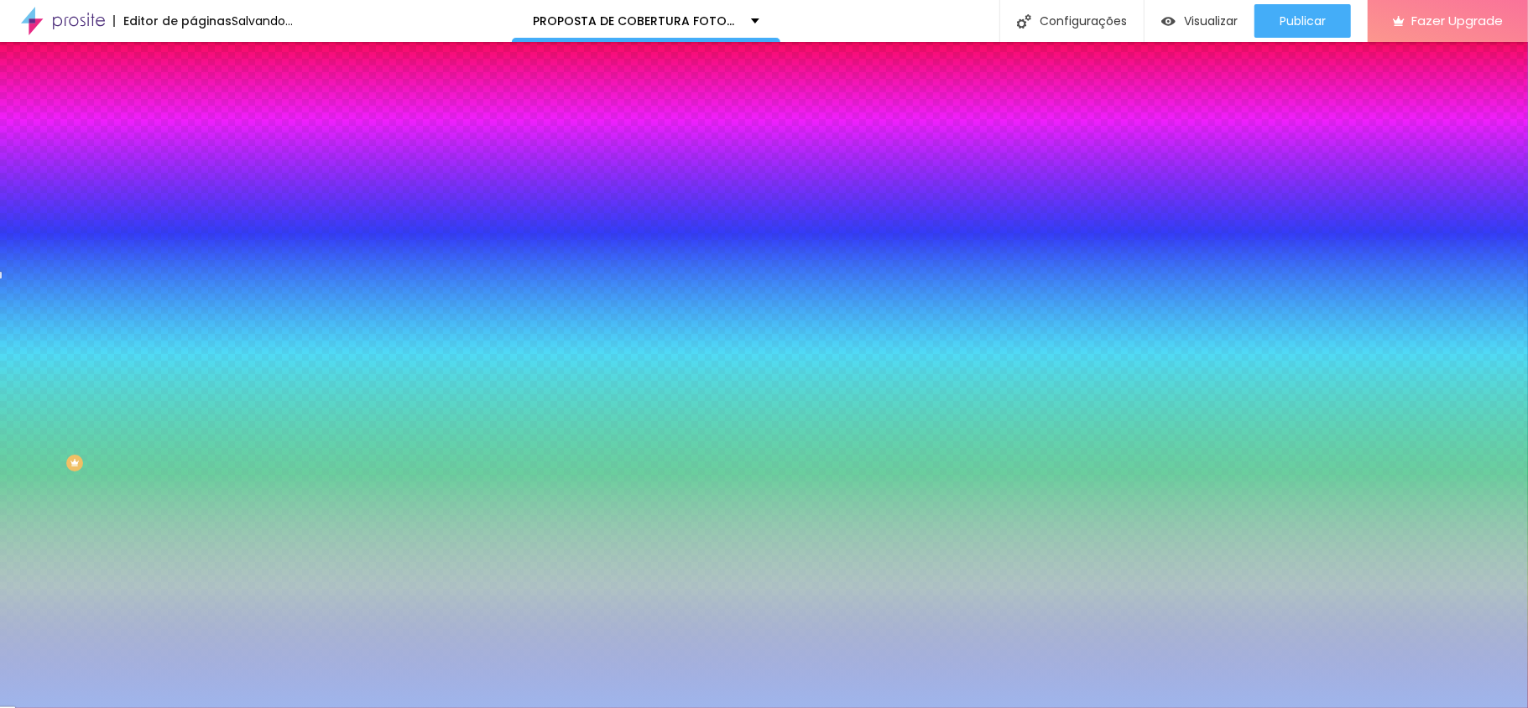
click at [497, 55] on div at bounding box center [498, 52] width 3 height 3
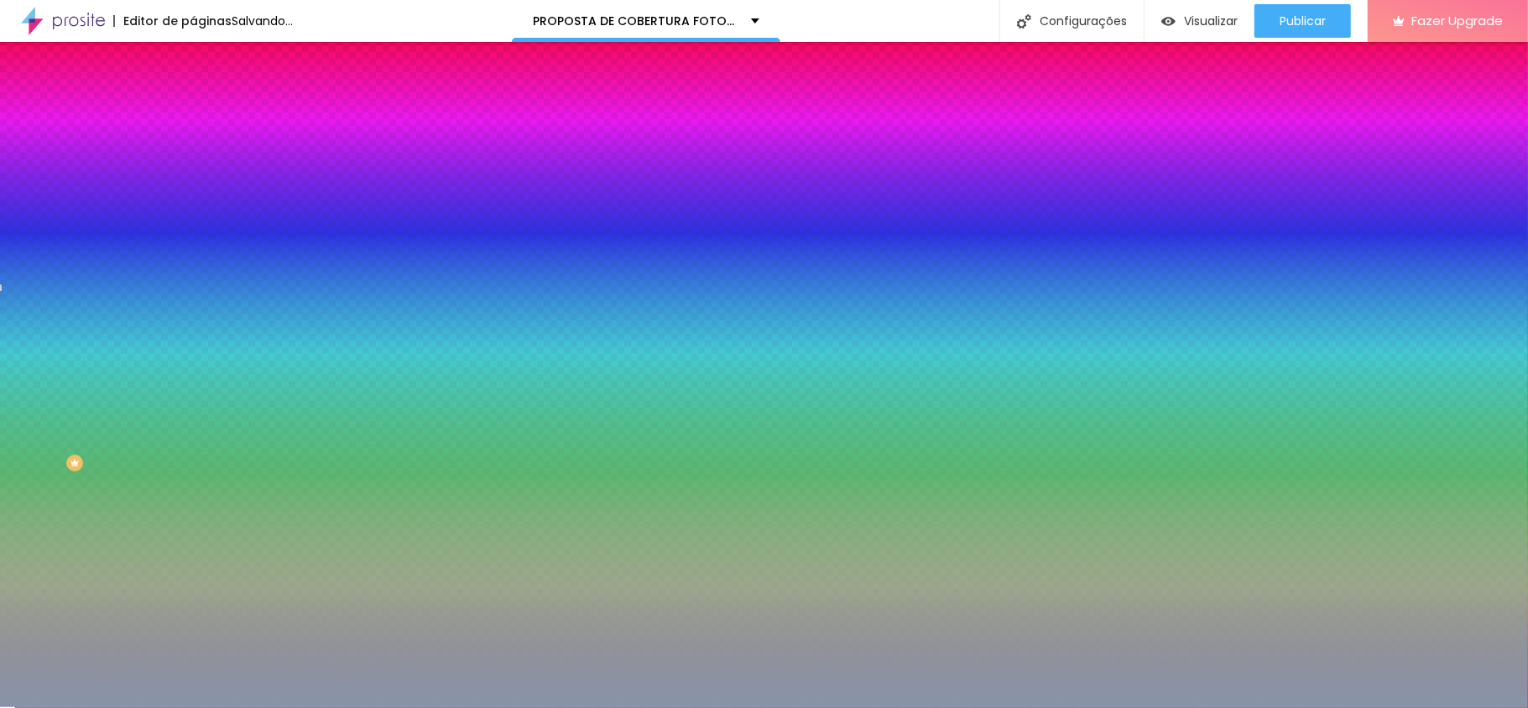
type input "#8895A8"
click at [289, 243] on div at bounding box center [290, 241] width 3 height 3
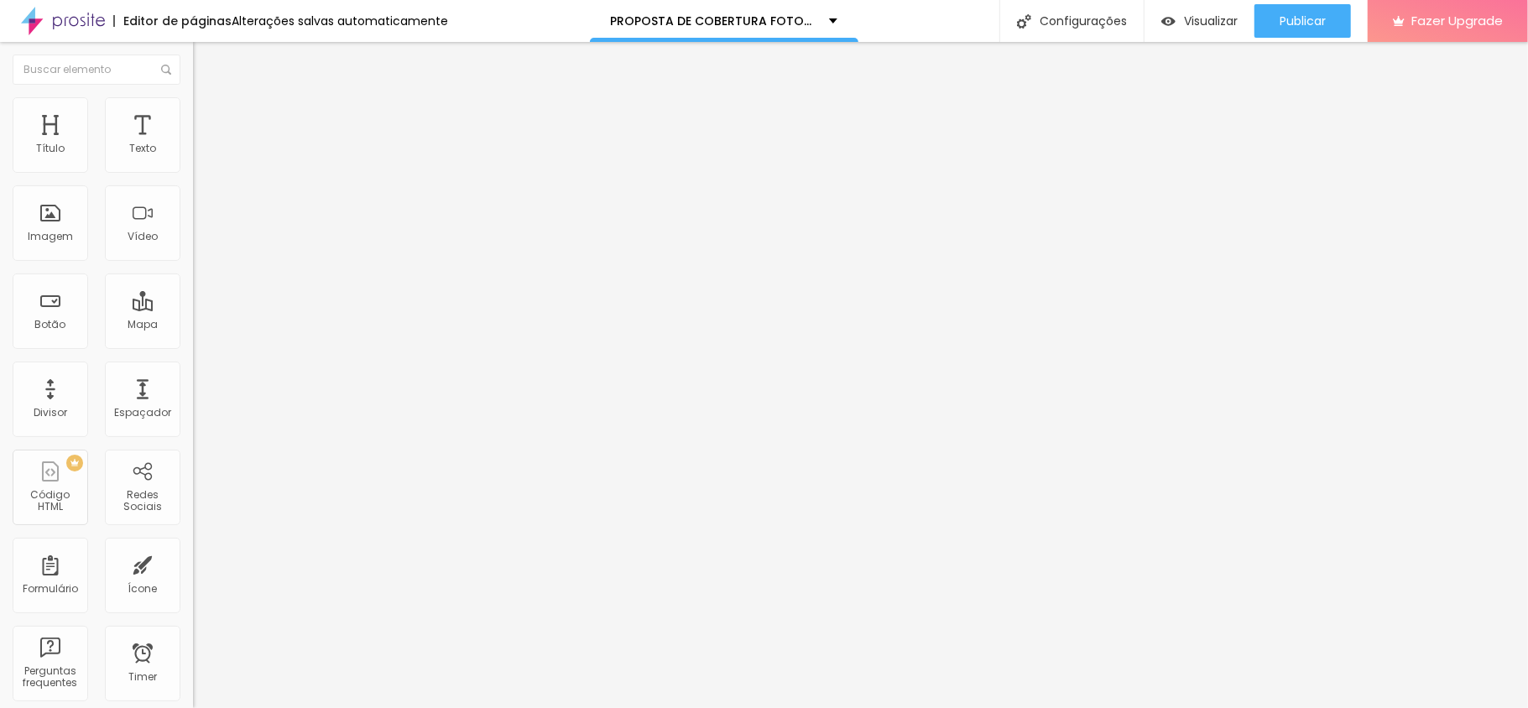
click at [193, 144] on span "Trocar imagem" at bounding box center [238, 137] width 91 height 14
click at [208, 116] on span "Estilo" at bounding box center [221, 109] width 26 height 14
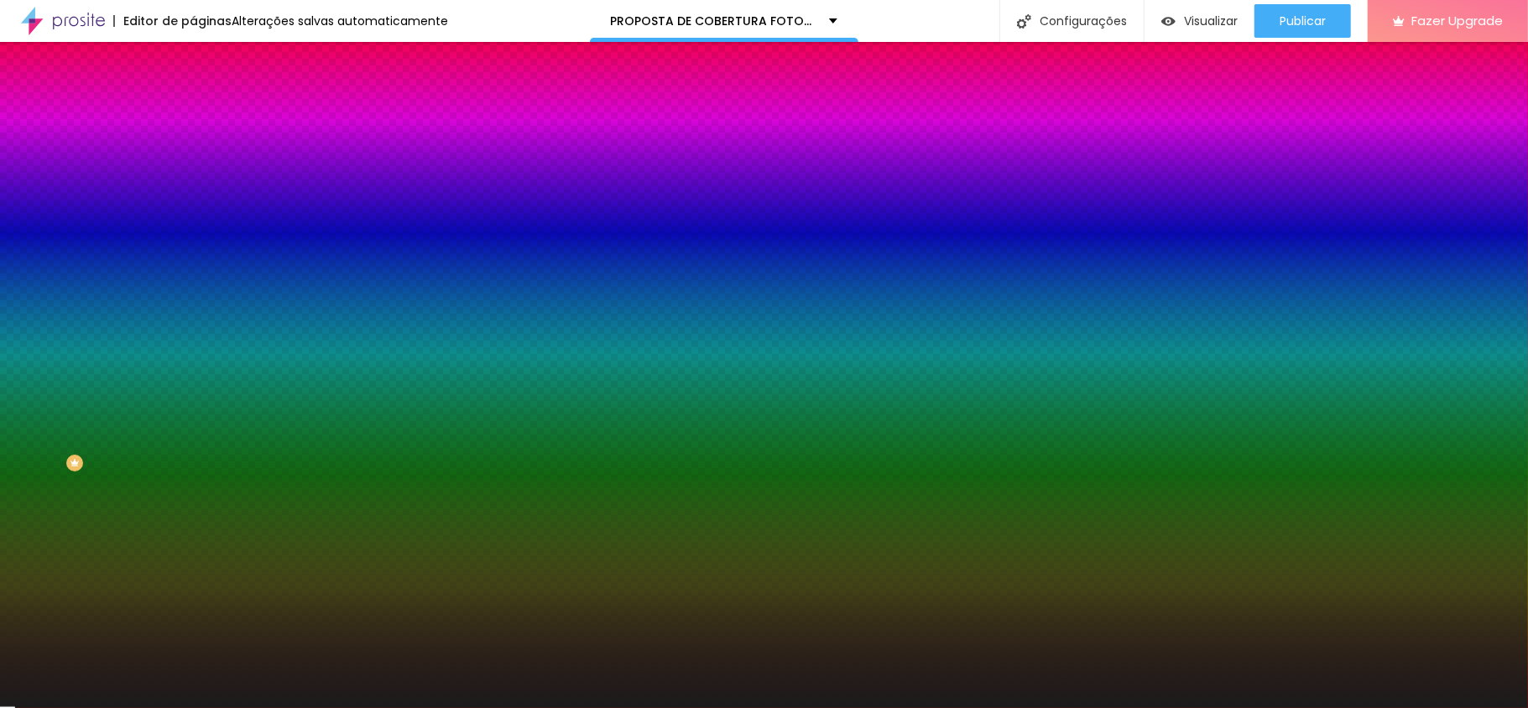
click at [193, 160] on div at bounding box center [289, 160] width 193 height 0
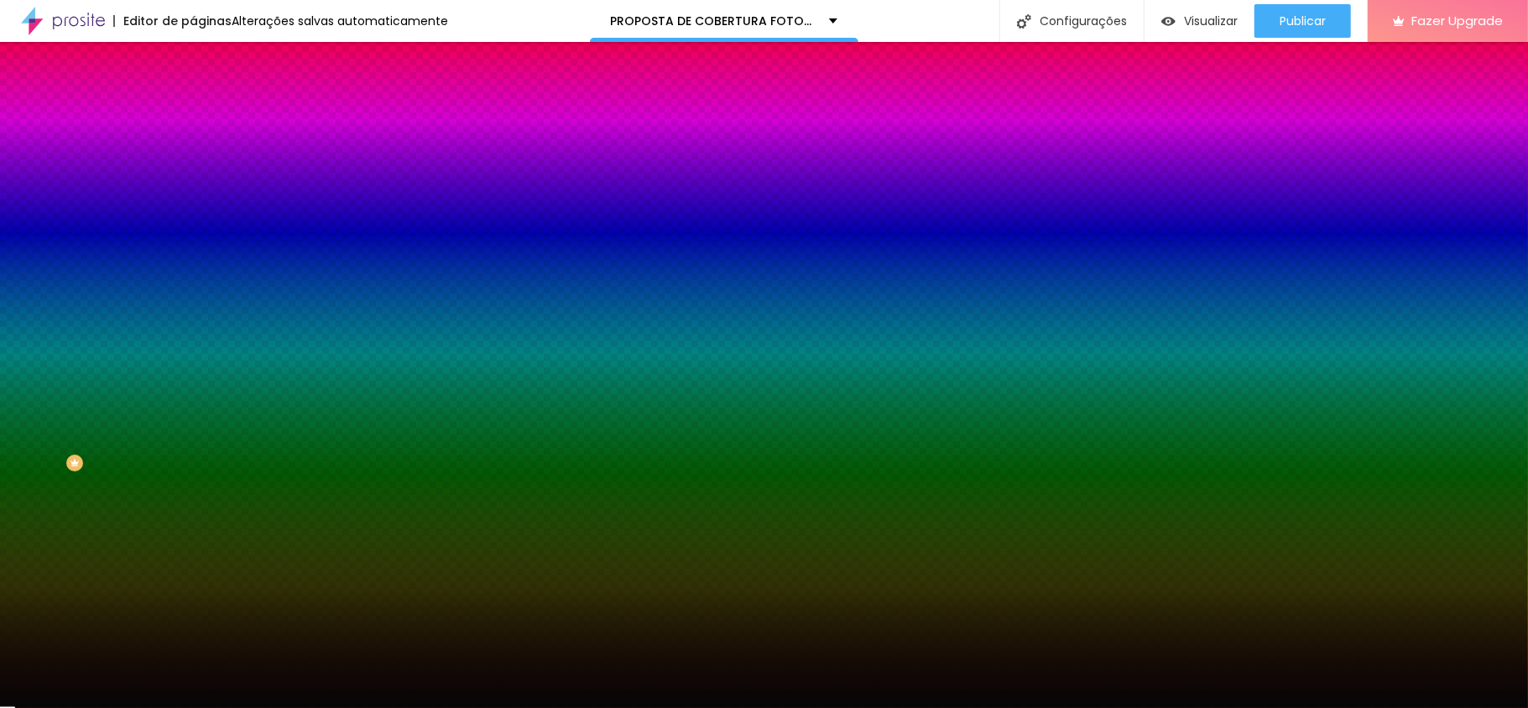
type input "#000000"
drag, startPoint x: 78, startPoint y: 273, endPoint x: 101, endPoint y: 292, distance: 29.8
click at [193, 361] on div "Editar Coluna Conteúdo Estilo Avançado Cor de fundo Voltar ao padrão #000000 0 …" at bounding box center [289, 375] width 193 height 666
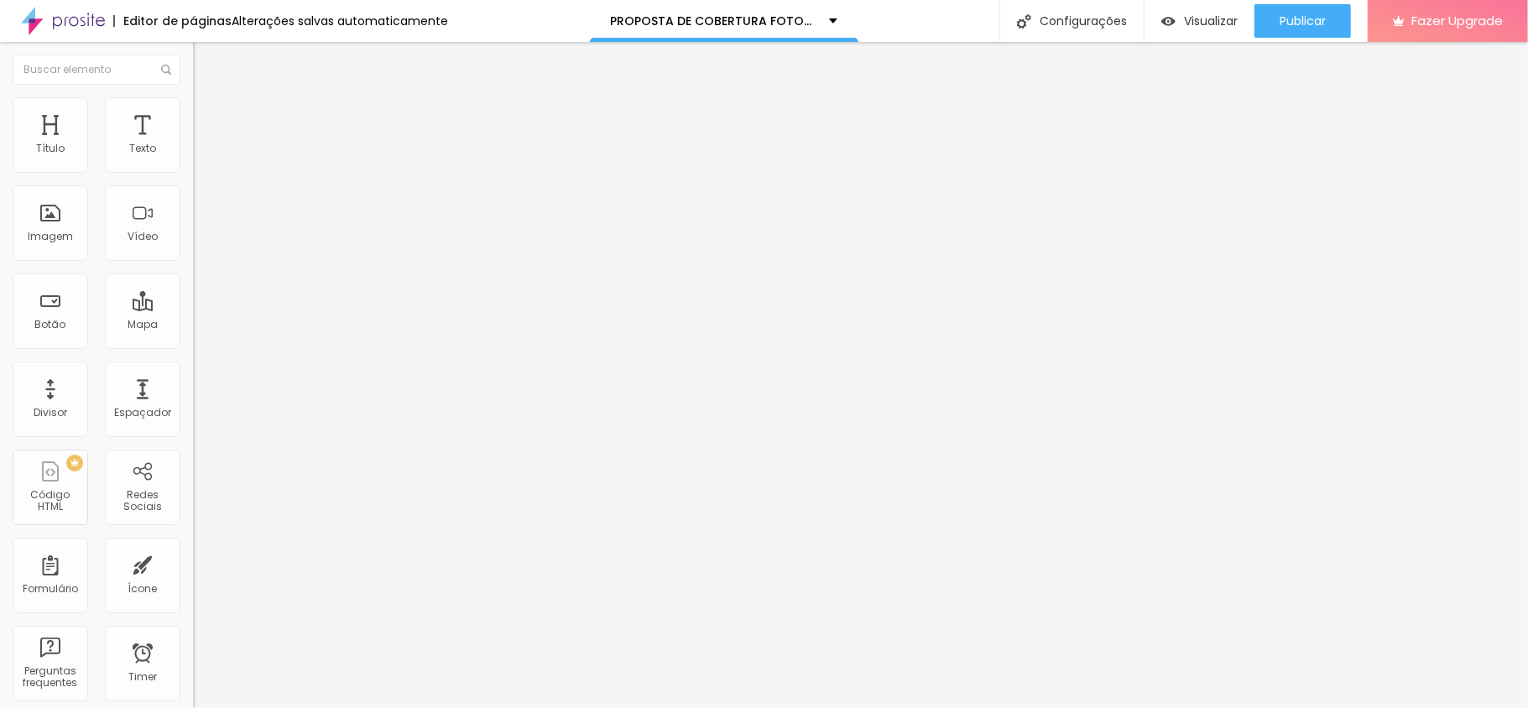
click at [208, 116] on span "Estilo" at bounding box center [221, 109] width 26 height 14
click at [193, 104] on li "Estilo" at bounding box center [289, 105] width 193 height 17
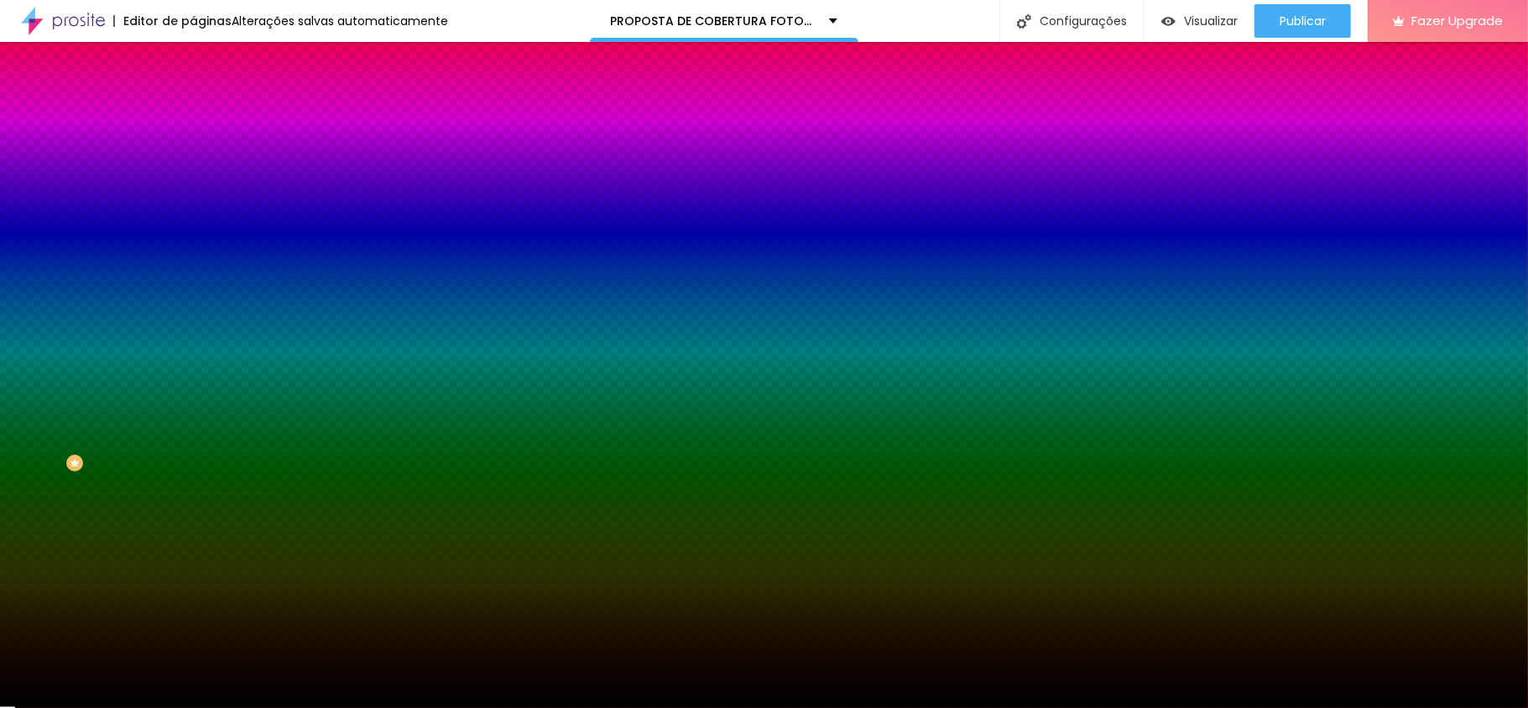
type input "55"
type input "157"
type input "160"
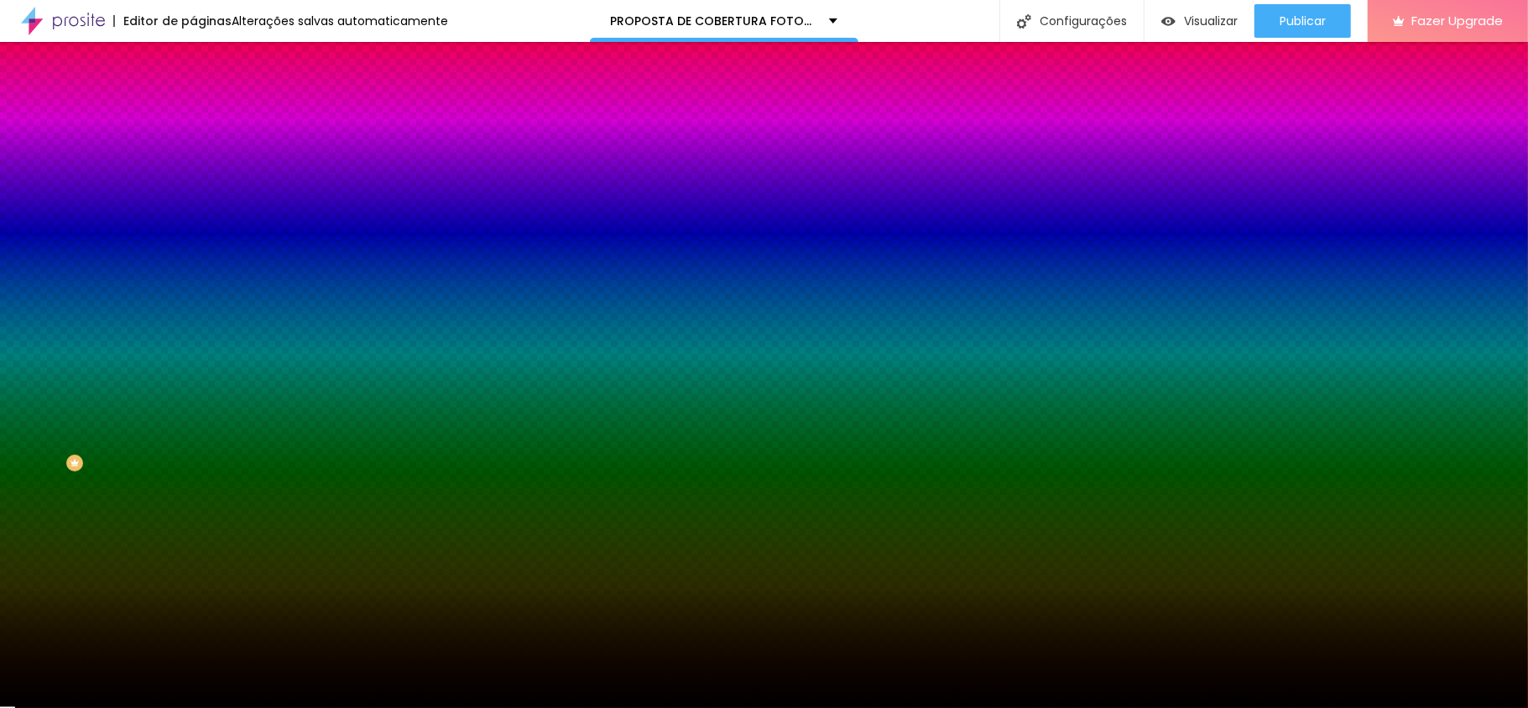
type input "160"
type input "177"
type input "197"
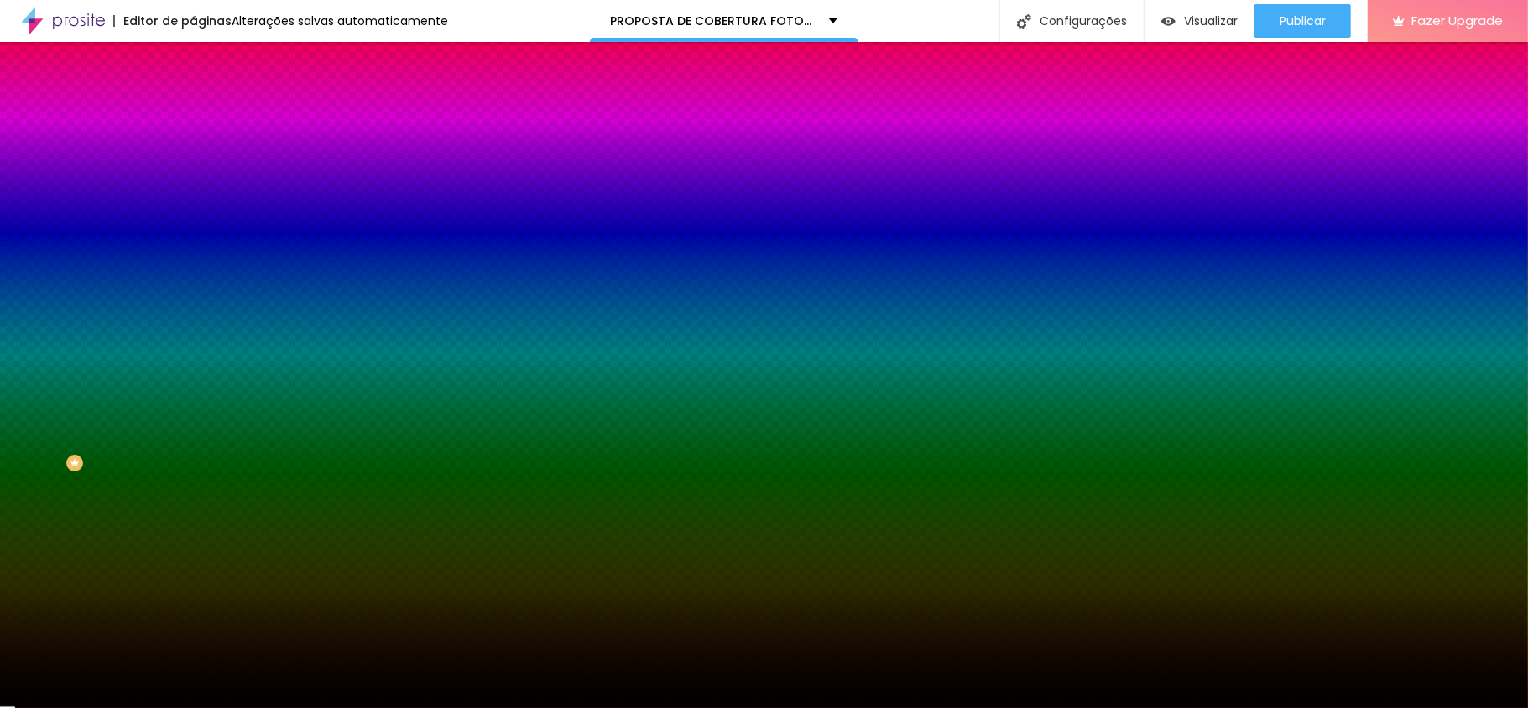
type input "200"
drag, startPoint x: 67, startPoint y: 205, endPoint x: 176, endPoint y: 211, distance: 109.3
click at [193, 372] on input "range" at bounding box center [247, 378] width 108 height 13
type input "188"
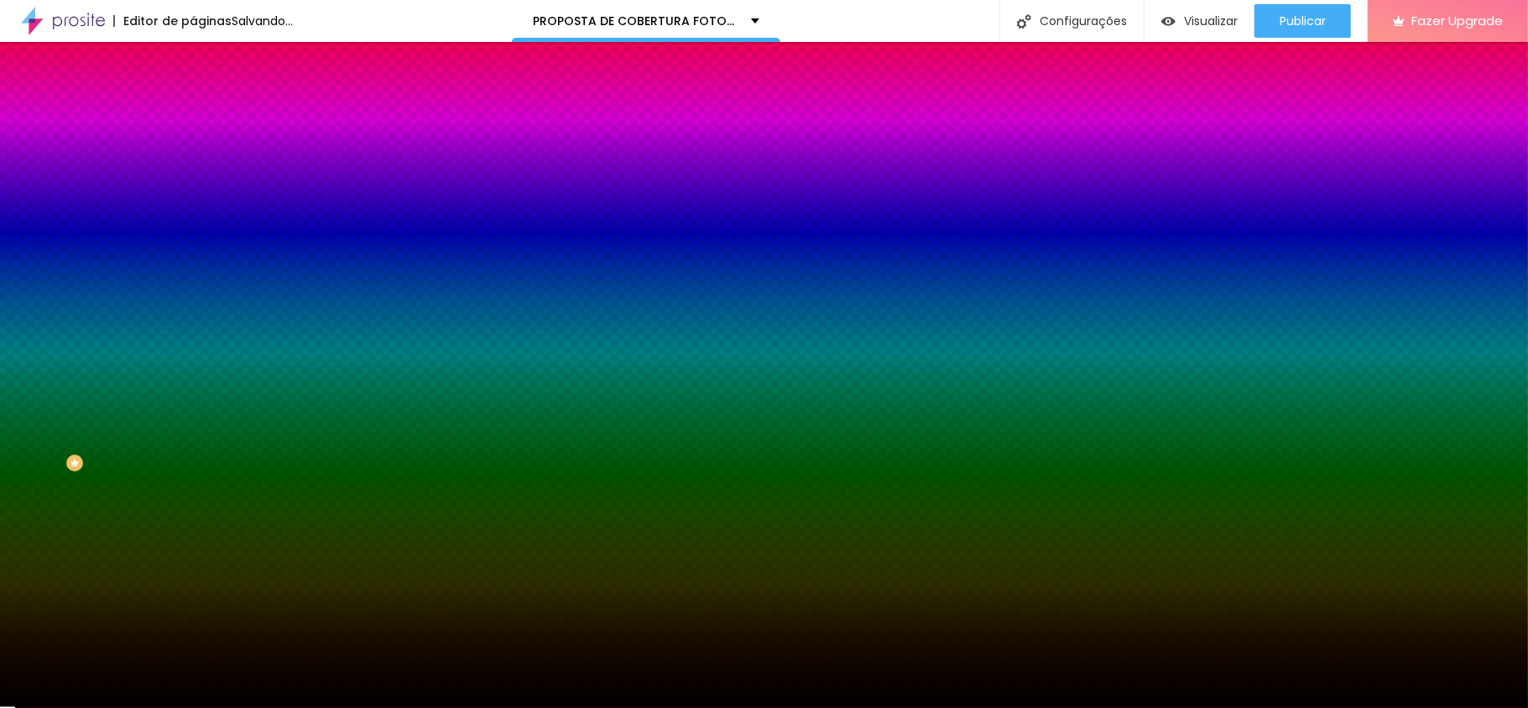
type input "188"
type input "114"
type input "92"
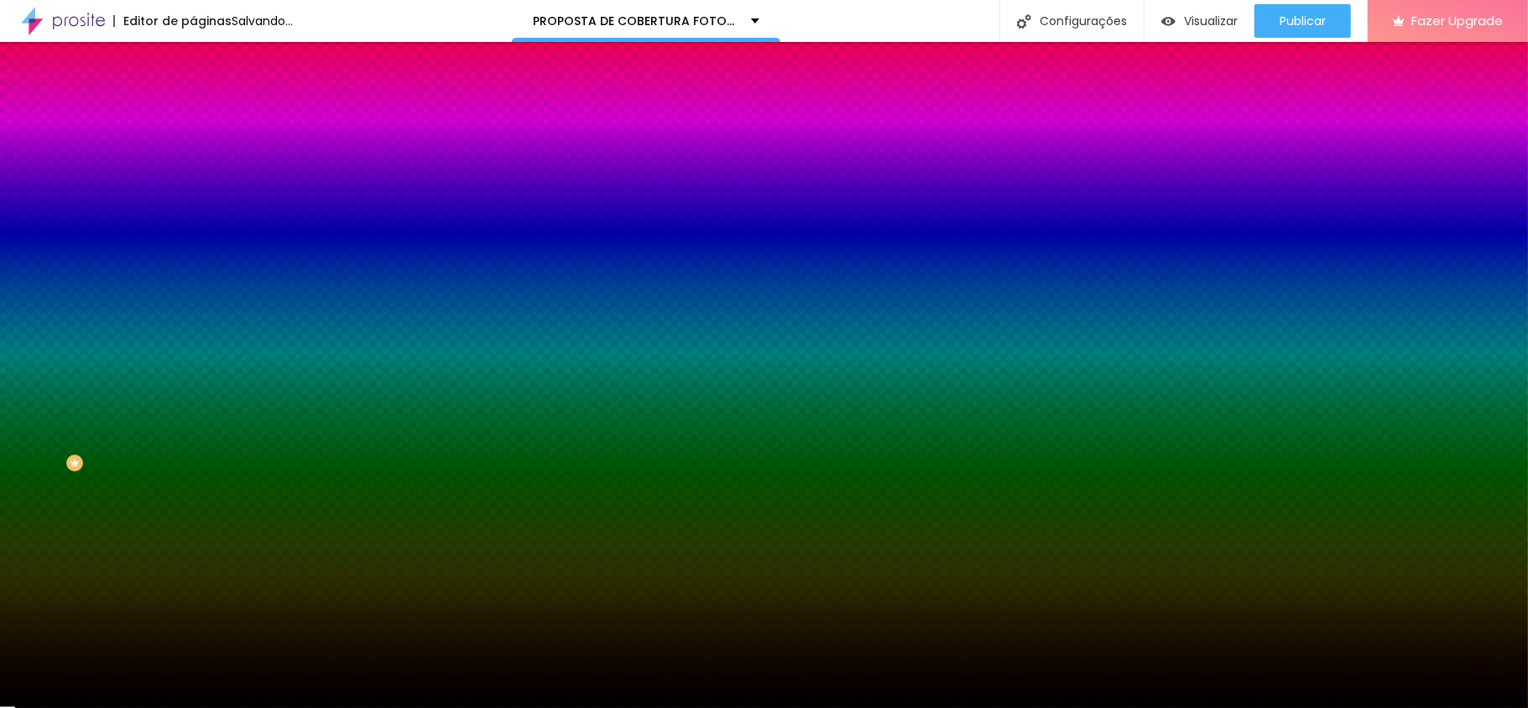
type input "76"
type input "56"
type input "39"
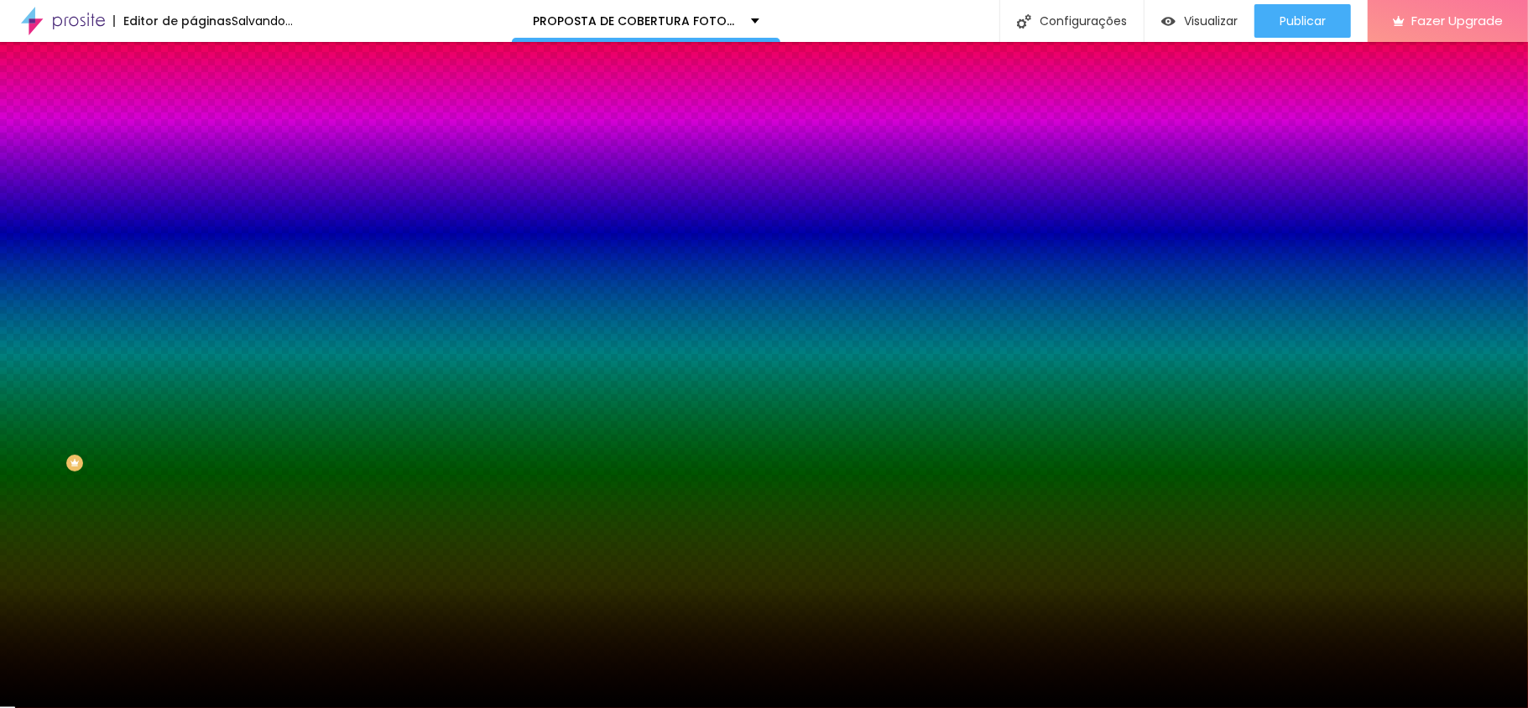
type input "39"
type input "28"
type input "4"
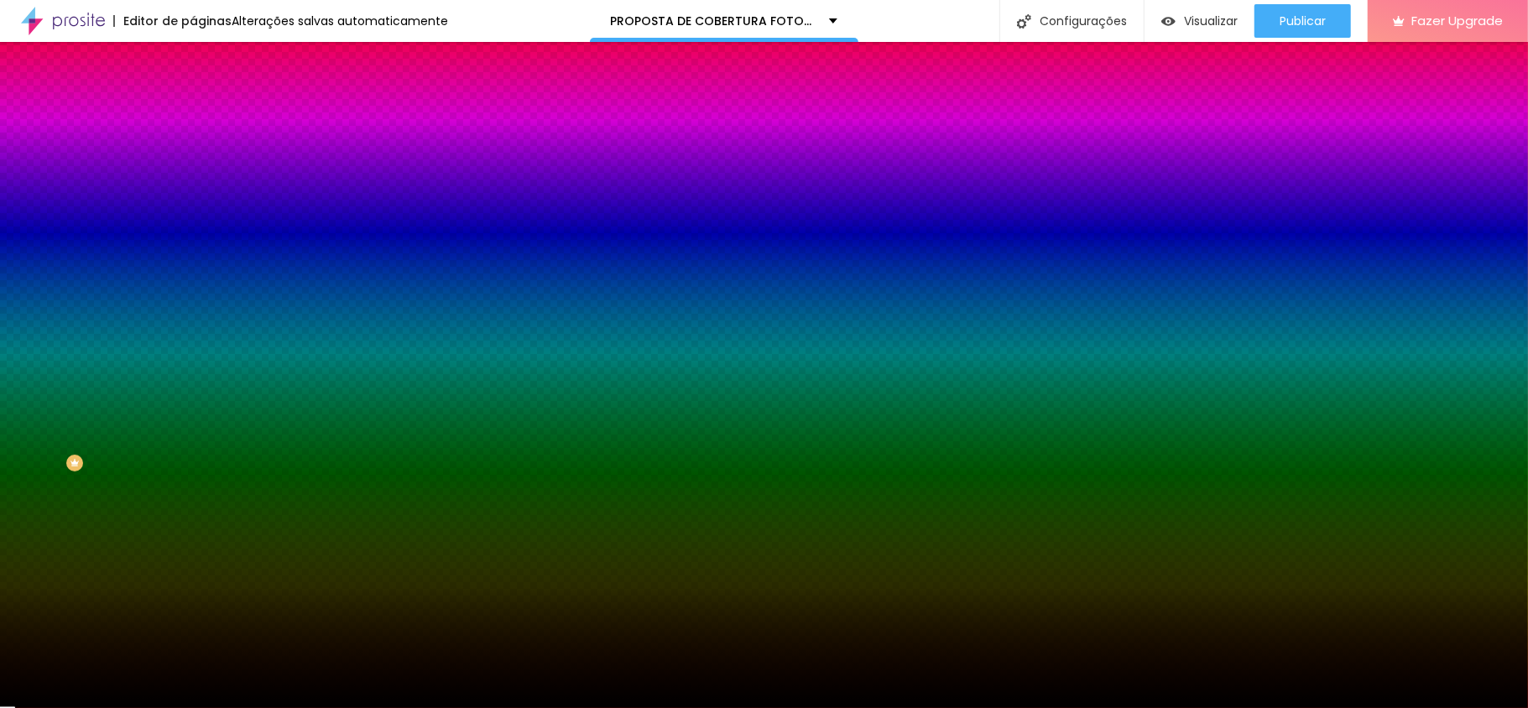
type input "2"
type input "0"
drag, startPoint x: 136, startPoint y: 203, endPoint x: 0, endPoint y: 202, distance: 135.9
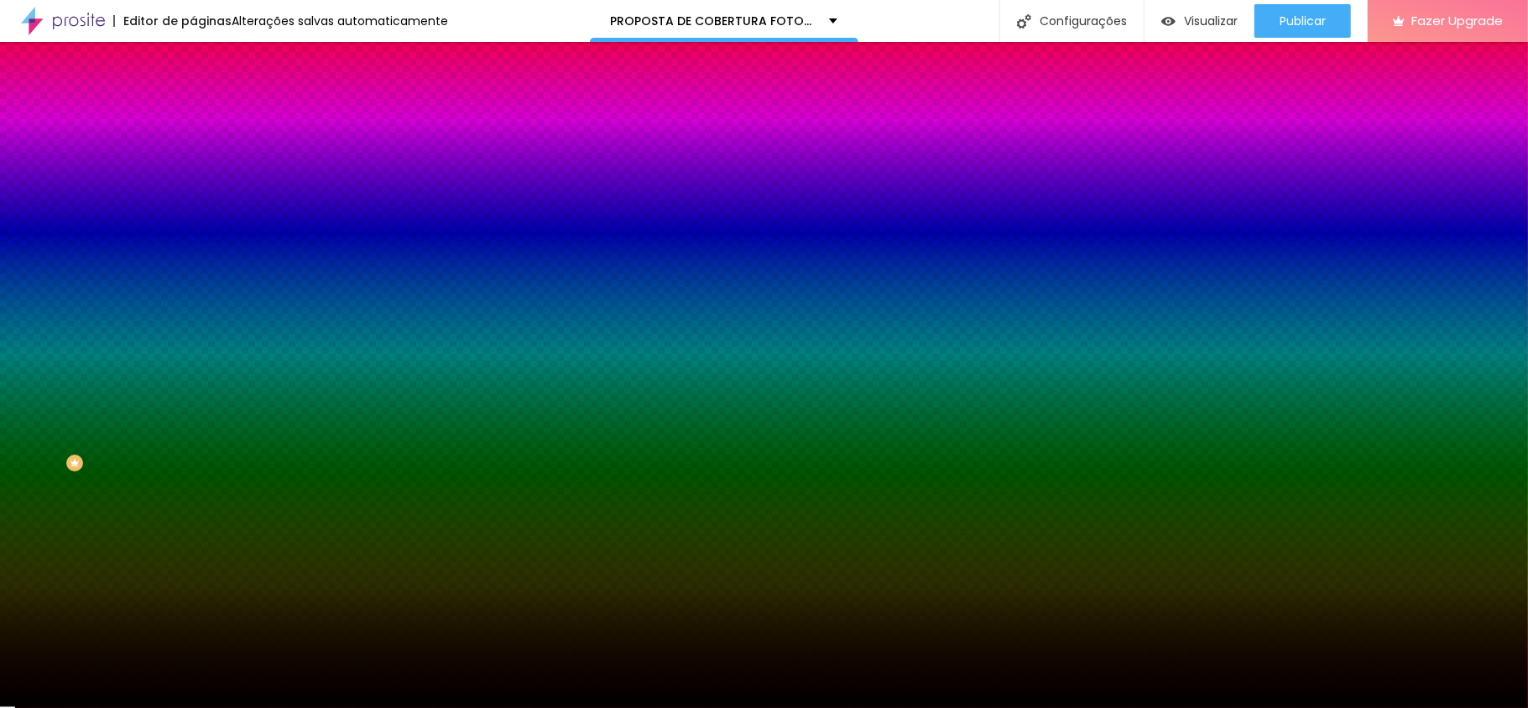
type input "0"
click at [193, 372] on input "range" at bounding box center [247, 378] width 108 height 13
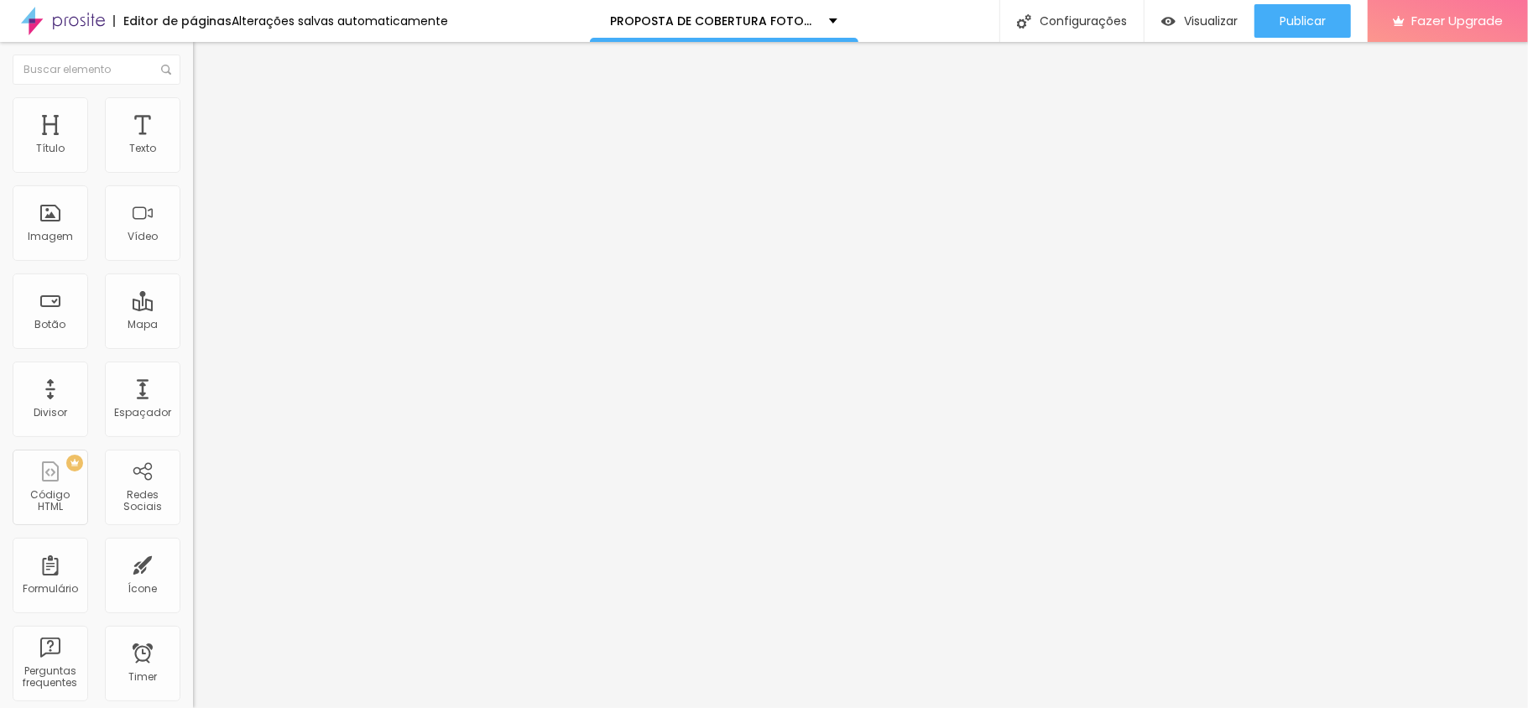
click at [193, 97] on li "Estilo" at bounding box center [289, 105] width 193 height 17
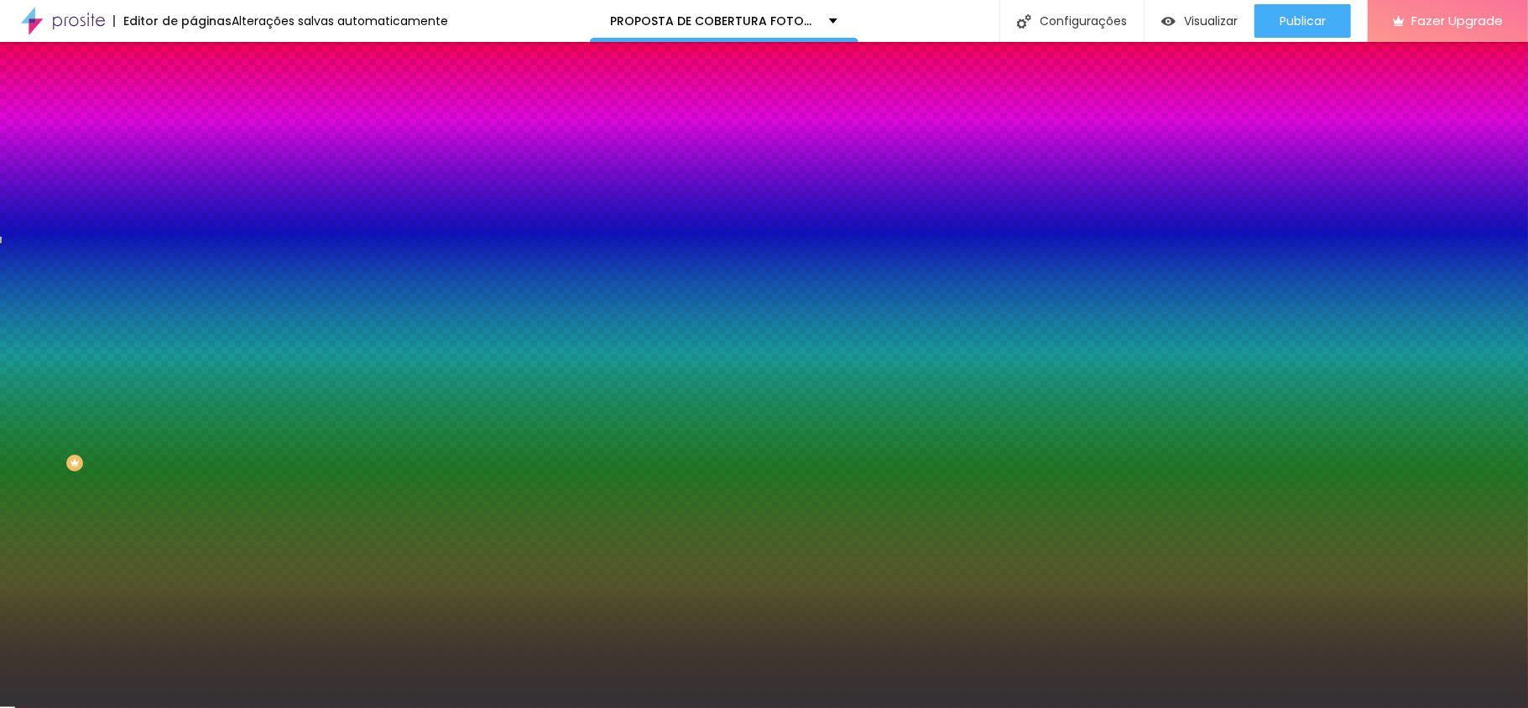
click at [193, 228] on div at bounding box center [289, 228] width 193 height 0
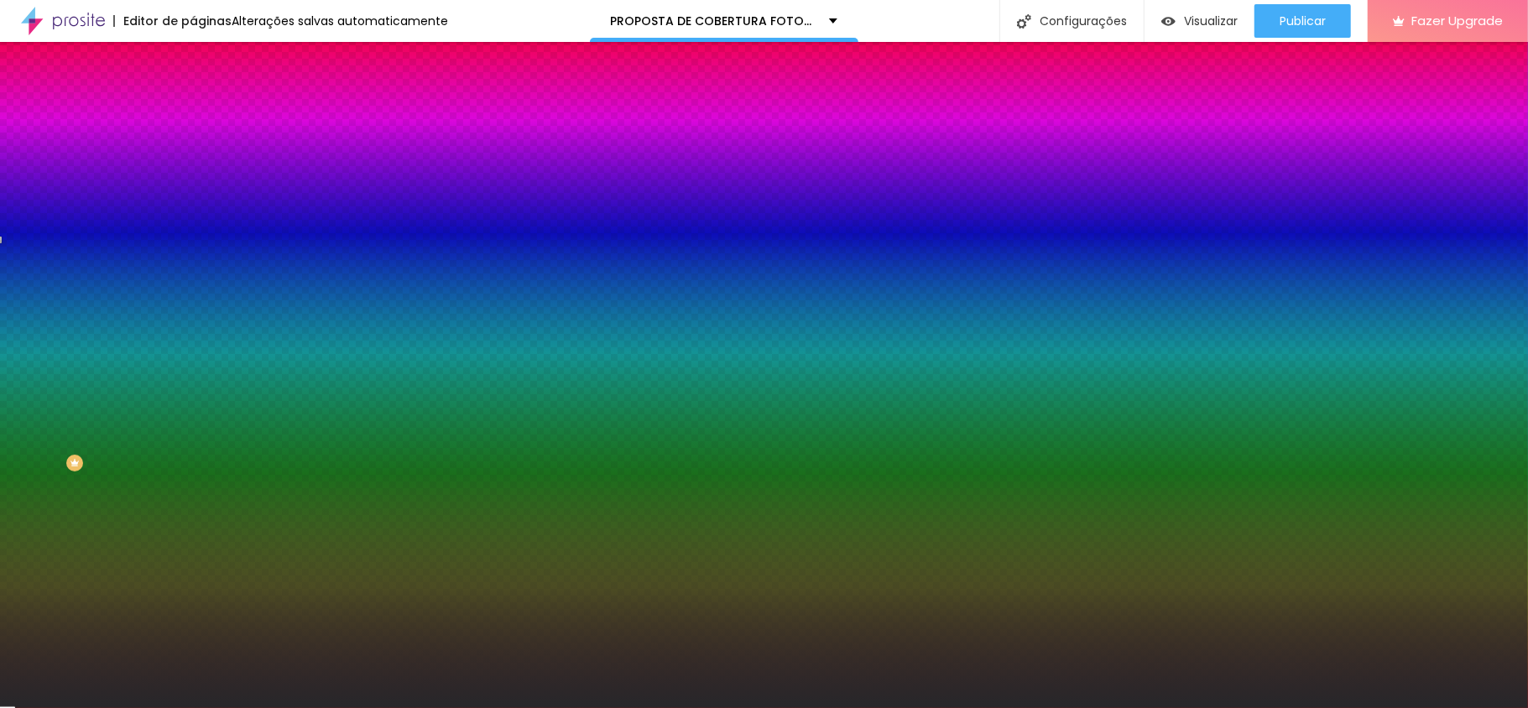
type input "#000000"
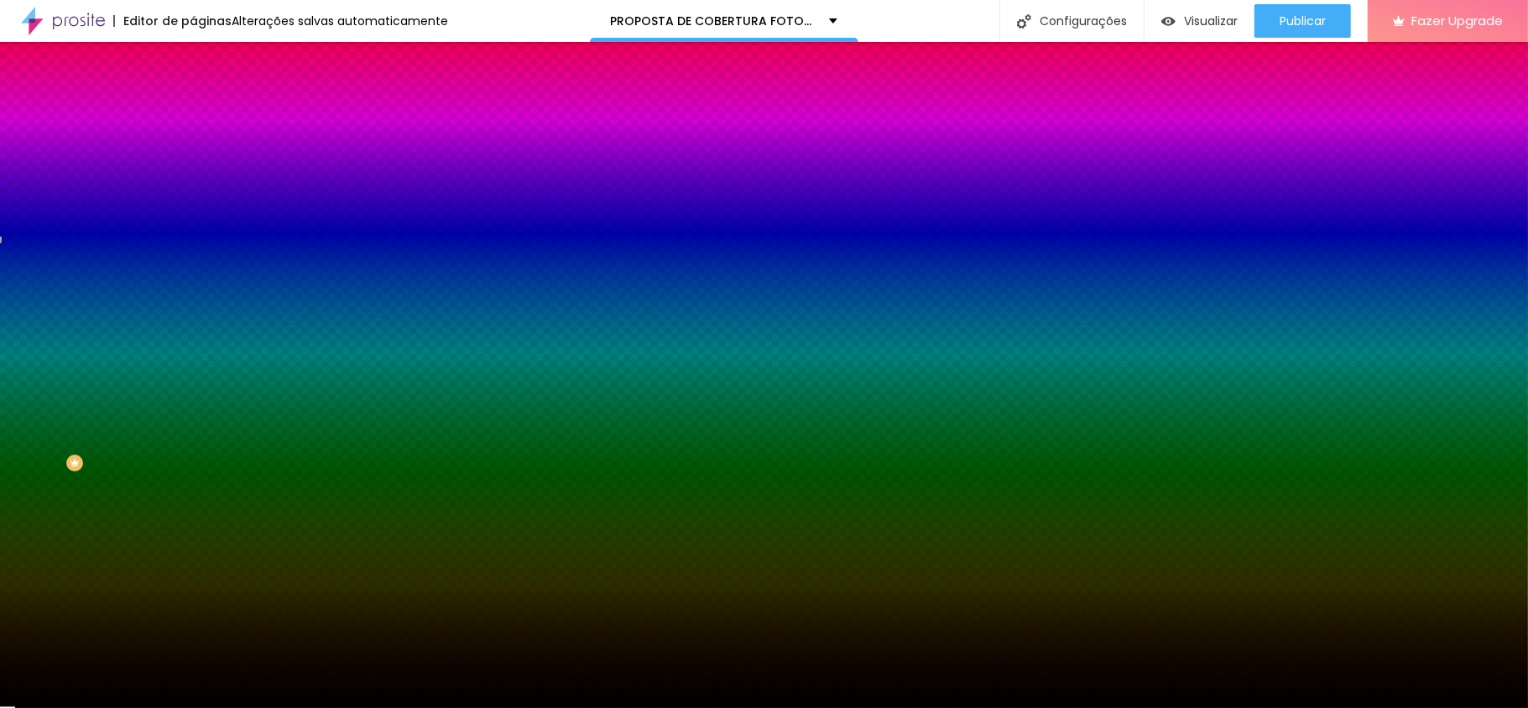
drag, startPoint x: 68, startPoint y: 409, endPoint x: 94, endPoint y: 367, distance: 49.4
click at [193, 510] on div "Editar Seção Conteúdo Estilo Avançado Imagem de fundo Adicionar imagem Efeito d…" at bounding box center [289, 375] width 193 height 666
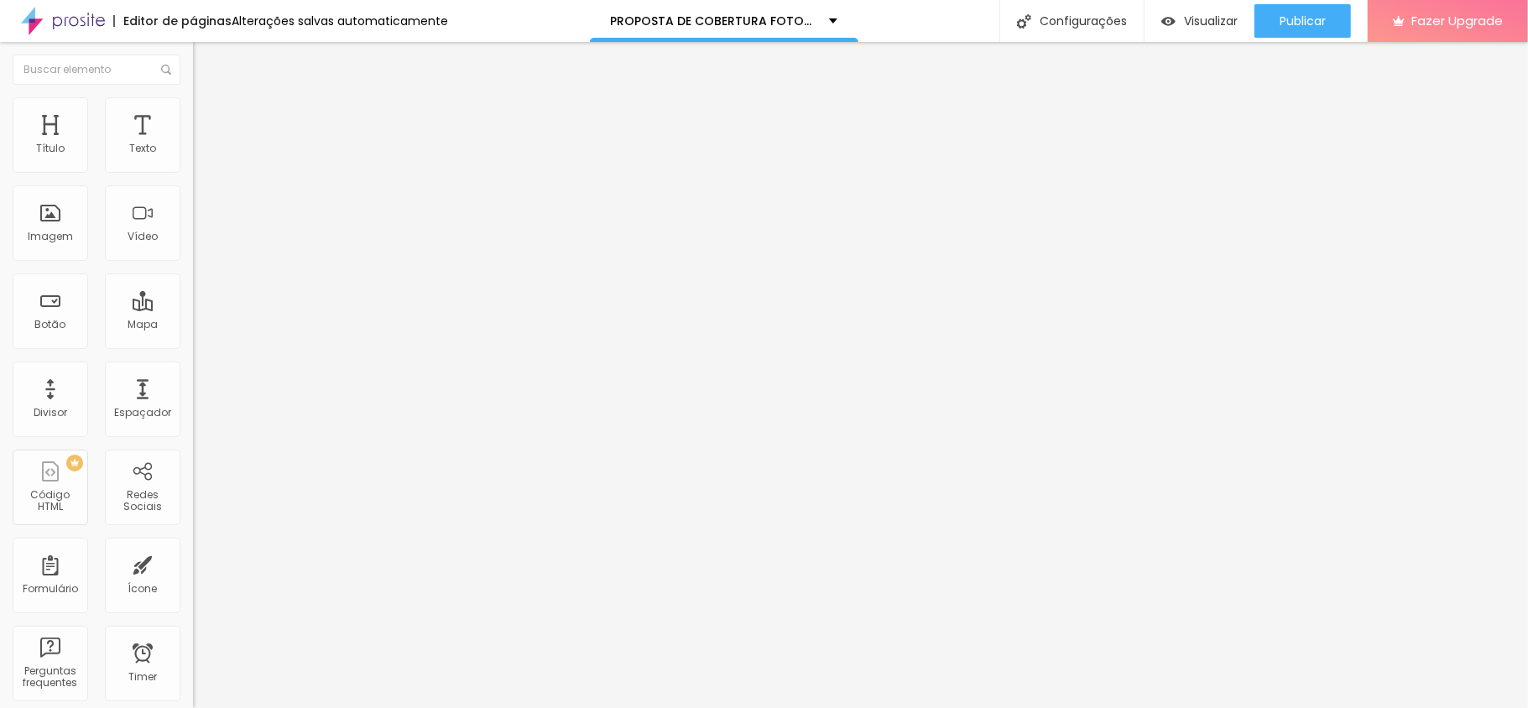
click at [193, 99] on li "Estilo" at bounding box center [289, 105] width 193 height 17
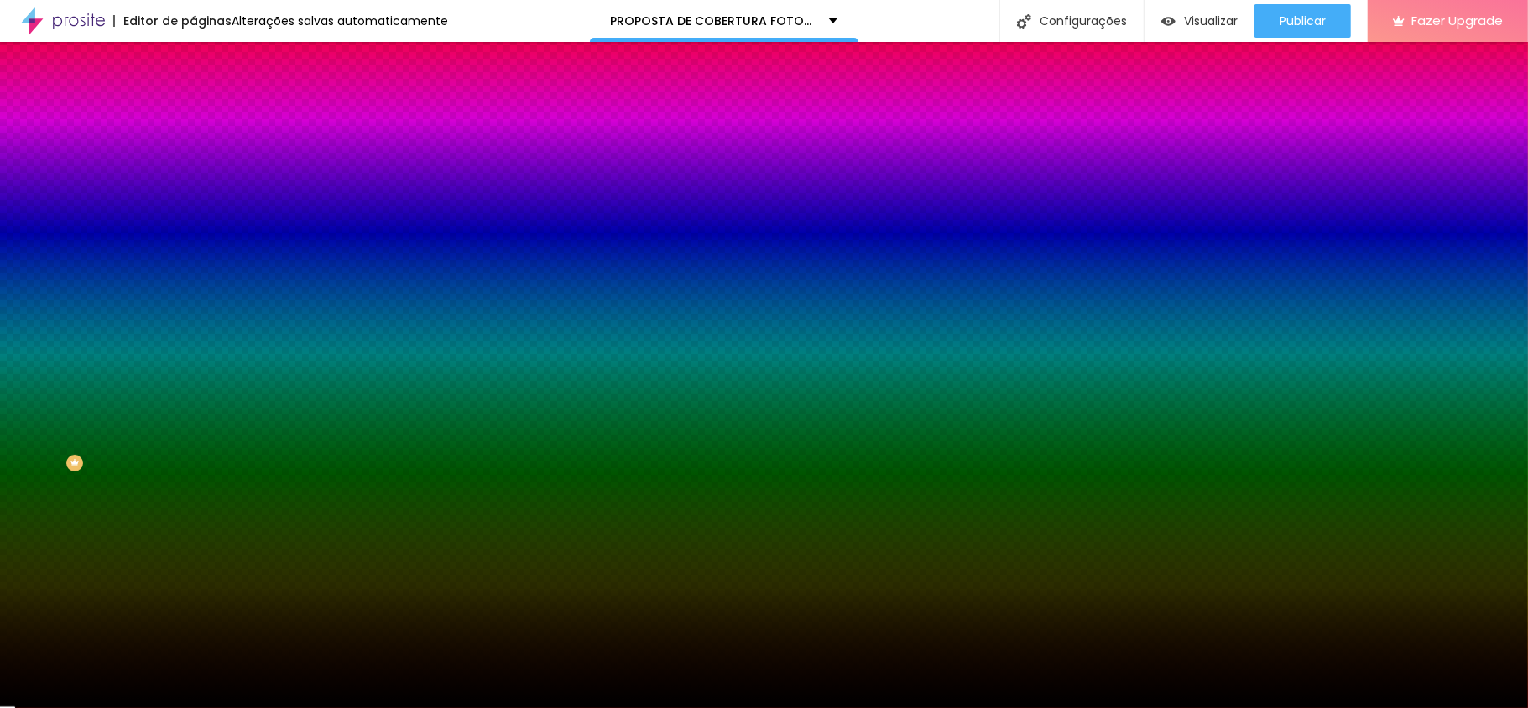
click at [193, 228] on div at bounding box center [289, 228] width 193 height 0
drag, startPoint x: 144, startPoint y: 420, endPoint x: 144, endPoint y: 440, distance: 20.1
click at [144, 440] on div at bounding box center [764, 354] width 1528 height 708
click at [114, 346] on div at bounding box center [764, 354] width 1528 height 708
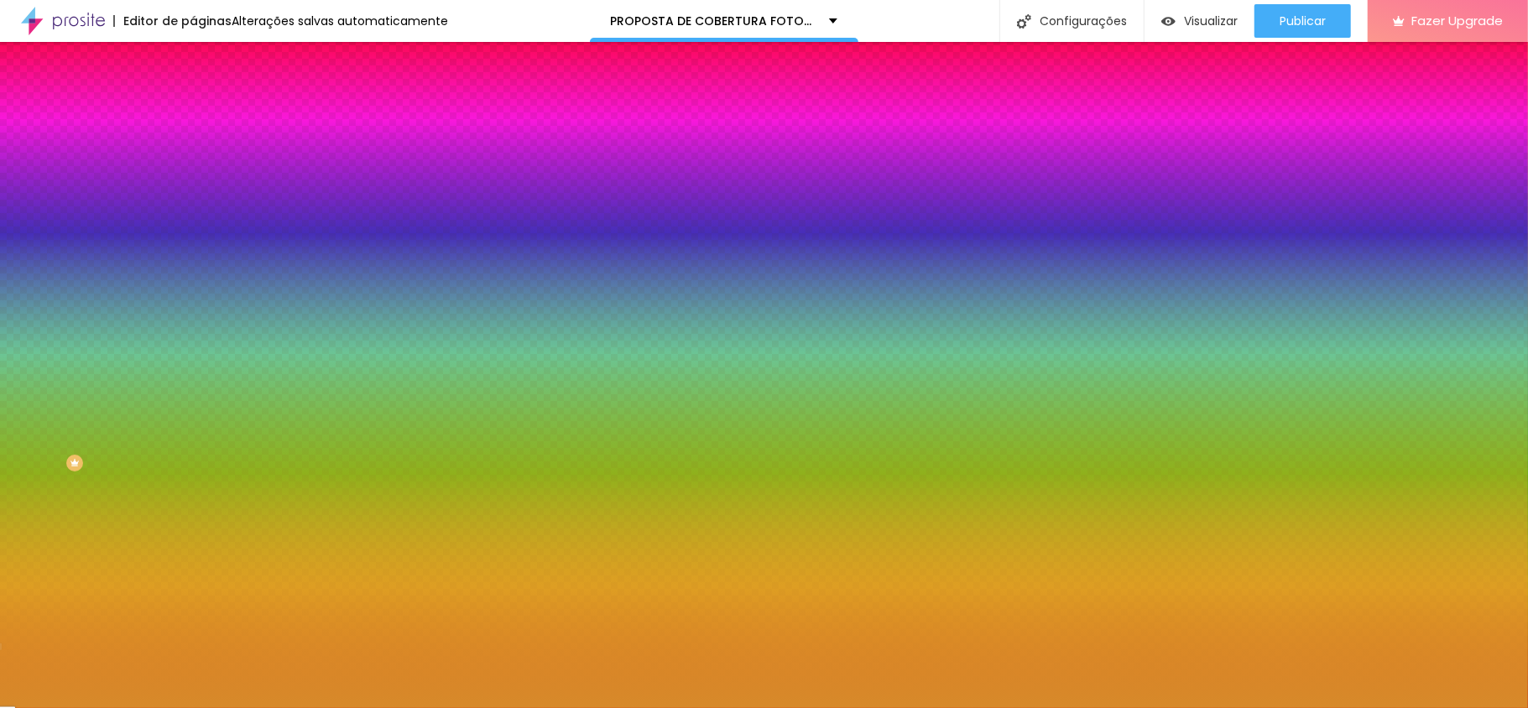
drag, startPoint x: 85, startPoint y: 344, endPoint x: 67, endPoint y: 344, distance: 17.6
click at [67, 344] on div at bounding box center [764, 354] width 1528 height 708
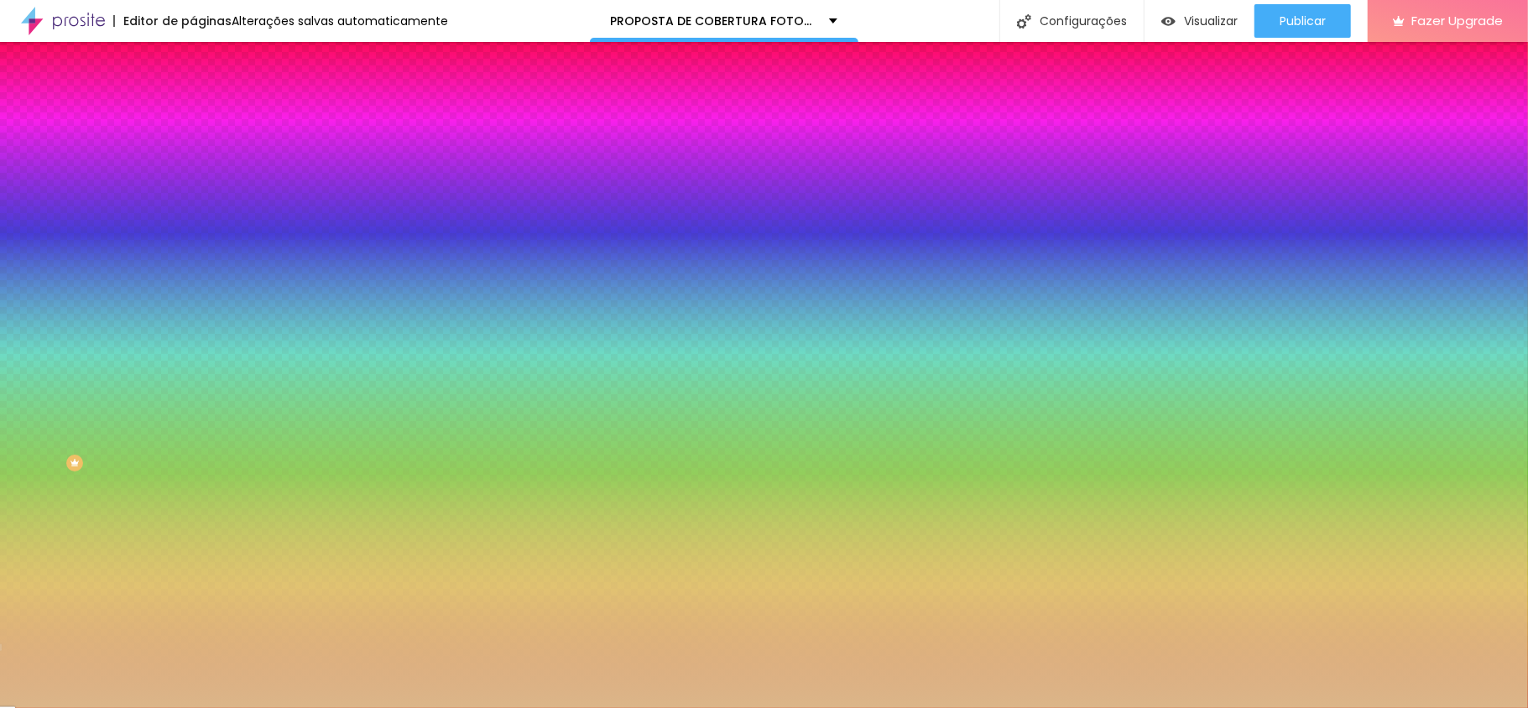
click at [64, 344] on div at bounding box center [764, 354] width 1528 height 708
click at [151, 360] on div at bounding box center [764, 354] width 1528 height 708
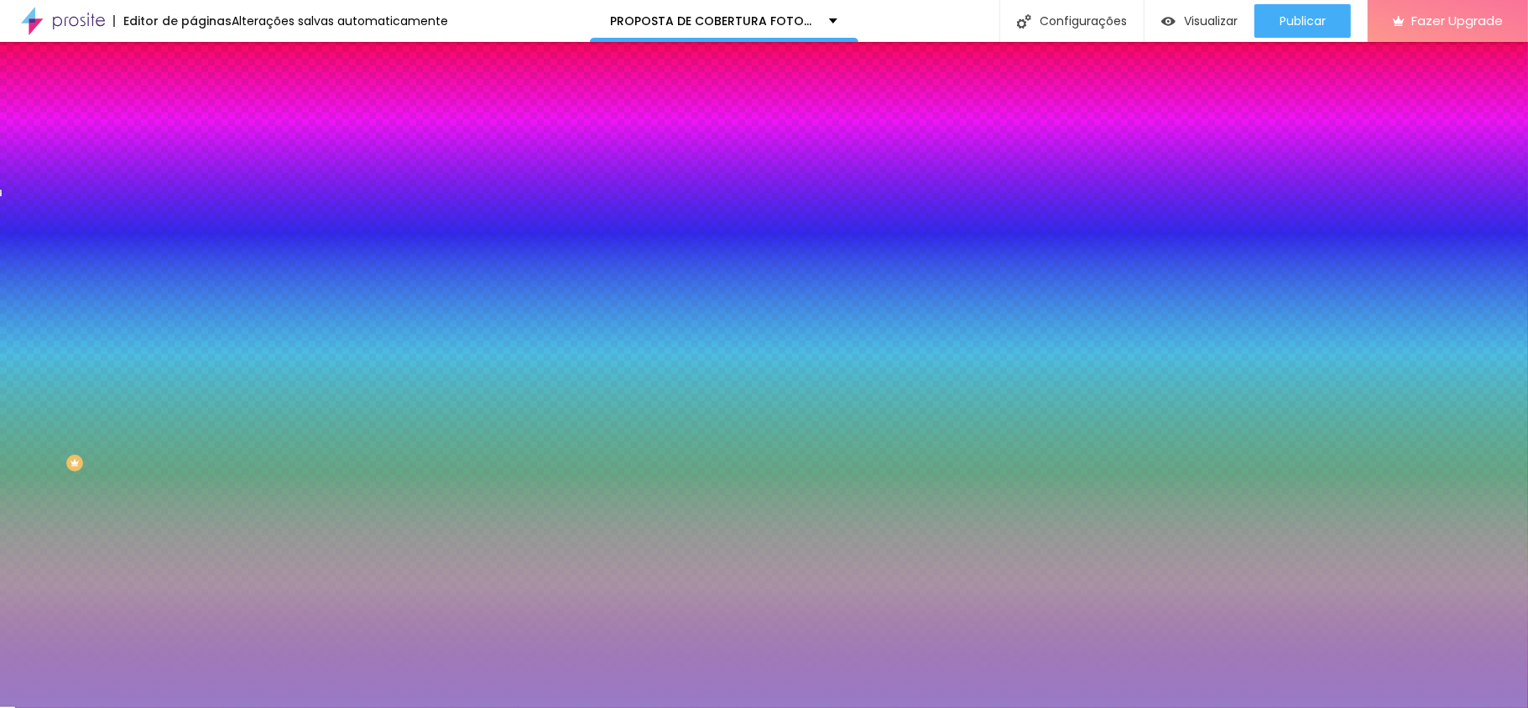
drag, startPoint x: 109, startPoint y: 353, endPoint x: 50, endPoint y: 350, distance: 58.8
click at [55, 354] on div at bounding box center [764, 354] width 1528 height 708
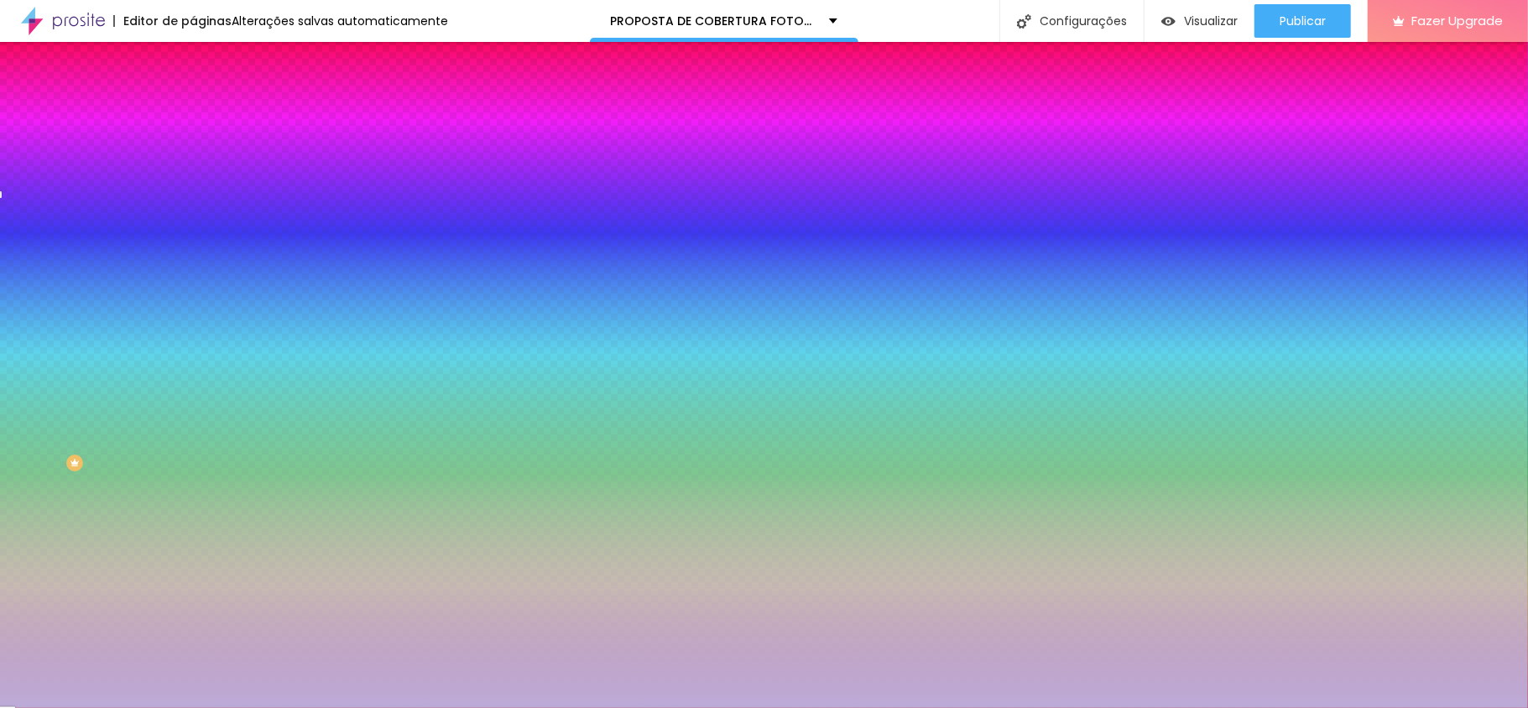
click at [49, 346] on div at bounding box center [764, 354] width 1528 height 708
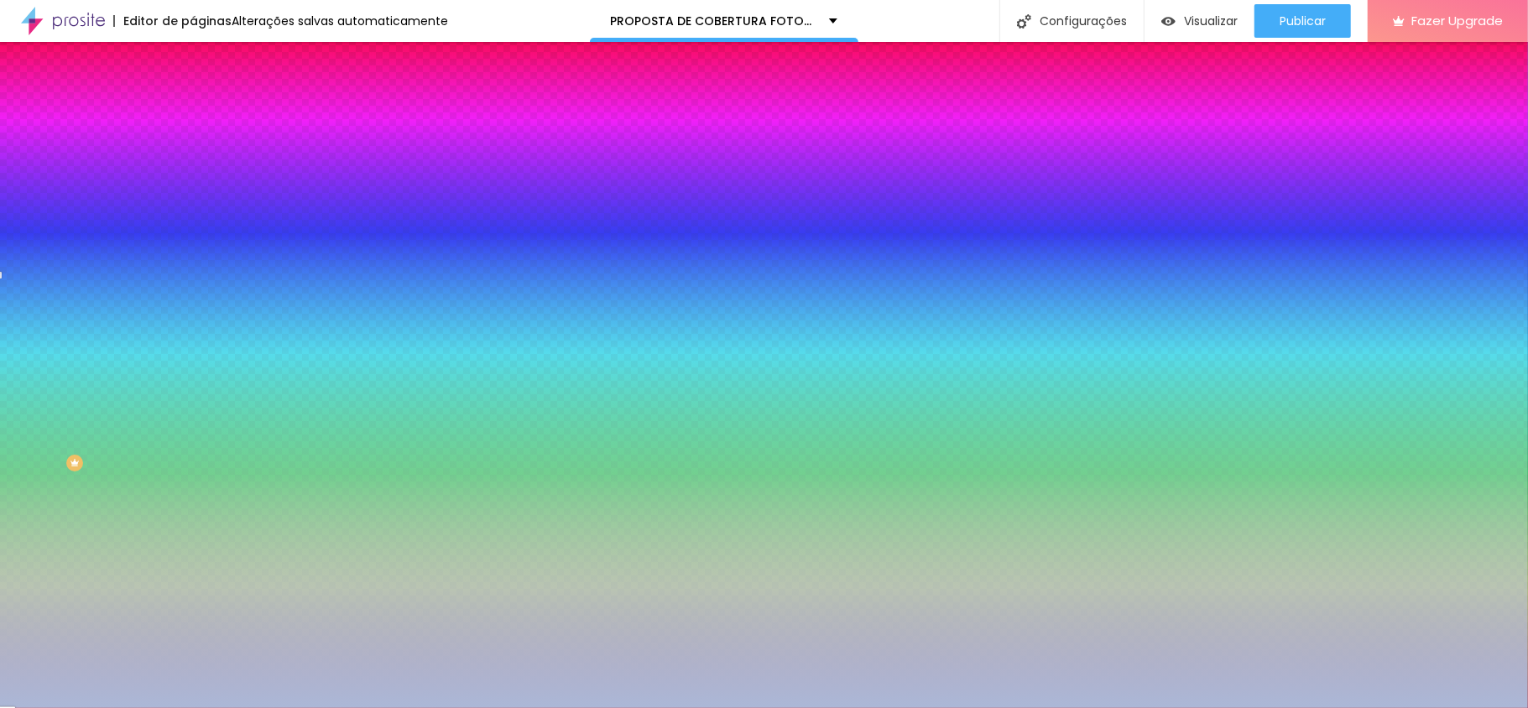
drag, startPoint x: 146, startPoint y: 357, endPoint x: 146, endPoint y: 374, distance: 17.6
click at [146, 374] on div at bounding box center [764, 354] width 1528 height 708
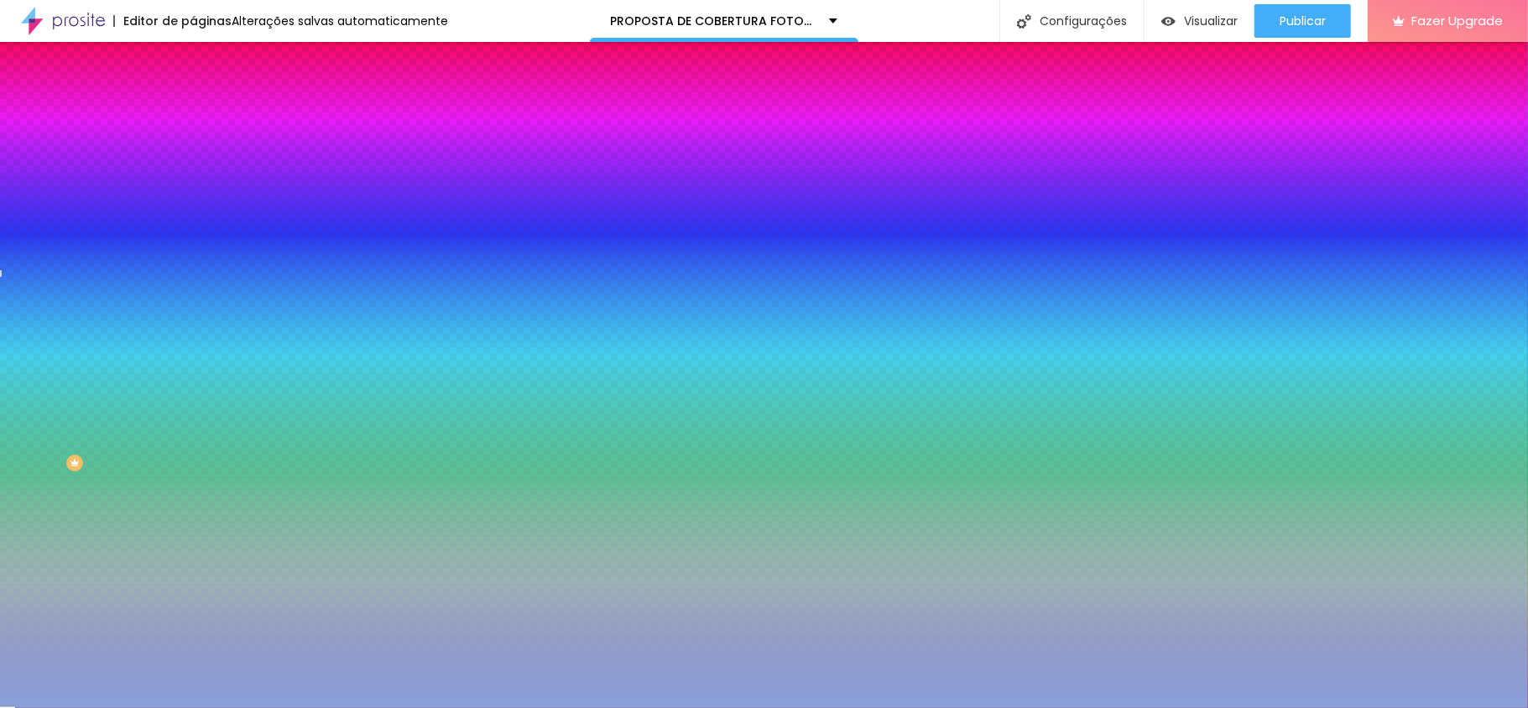
drag, startPoint x: 81, startPoint y: 351, endPoint x: 67, endPoint y: 344, distance: 15.0
click at [67, 344] on div at bounding box center [764, 354] width 1528 height 708
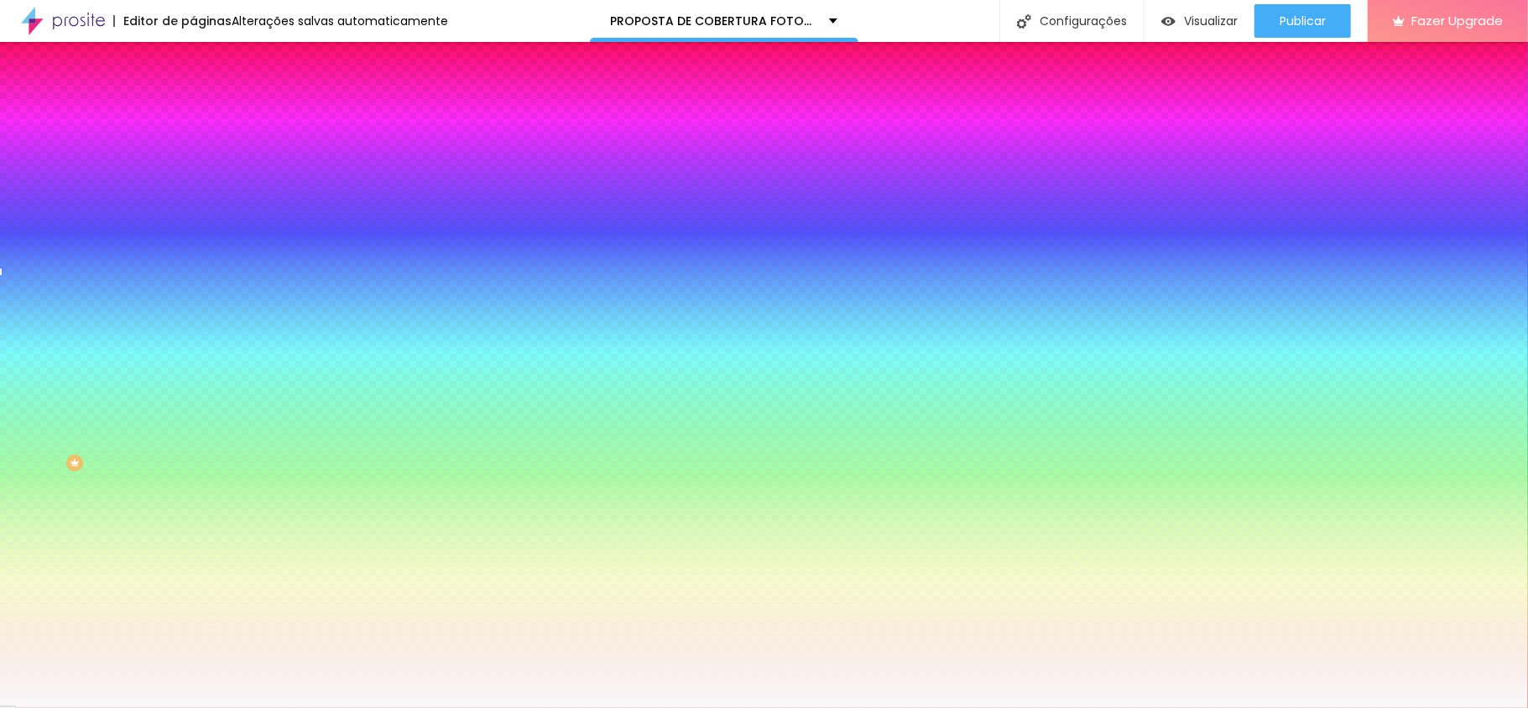
type input "#FFFFFF"
drag, startPoint x: 44, startPoint y: 336, endPoint x: 1, endPoint y: 320, distance: 46.0
click at [193, 320] on div "Imagem de fundo Adicionar imagem Efeito da Imagem Nenhum Nenhum Parallax Cor de…" at bounding box center [289, 239] width 193 height 217
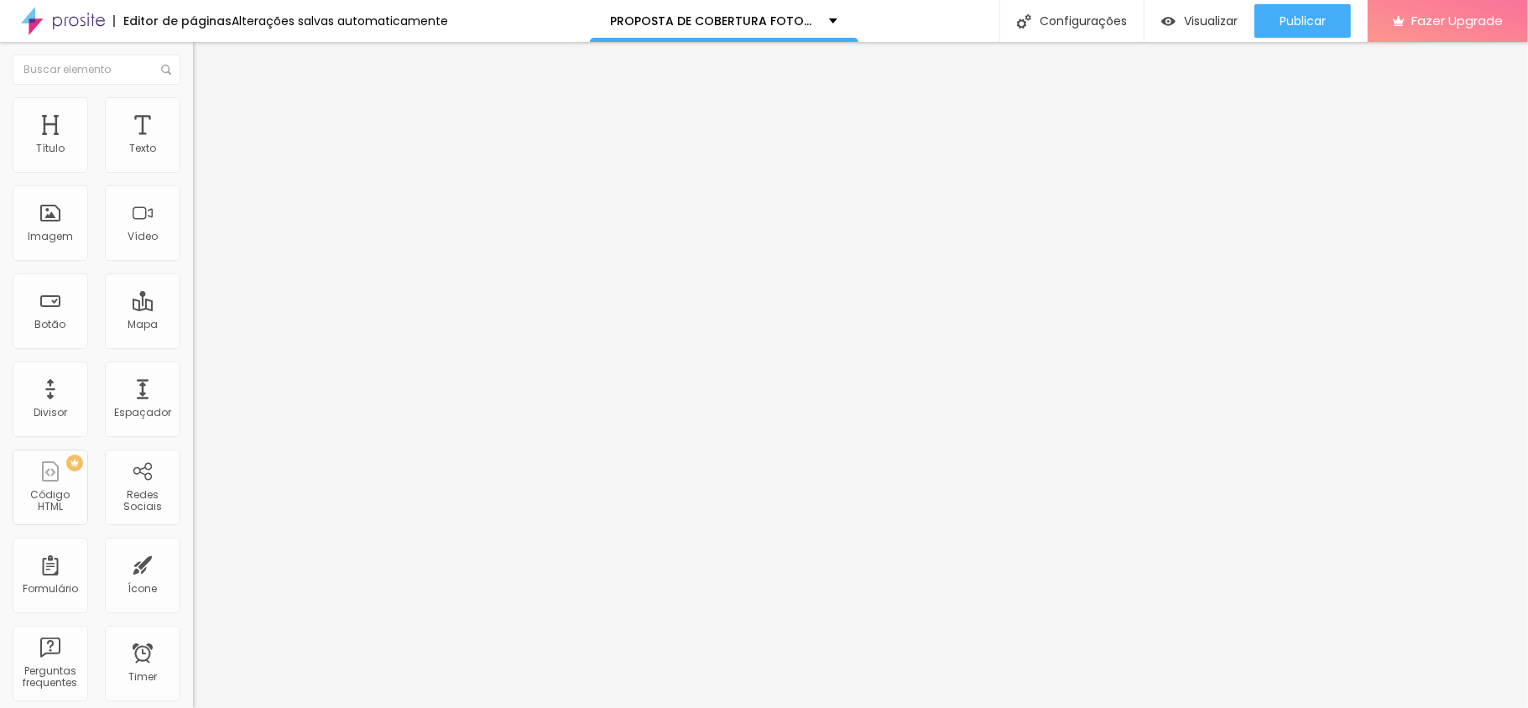
click at [208, 112] on span "Estilo" at bounding box center [221, 109] width 26 height 14
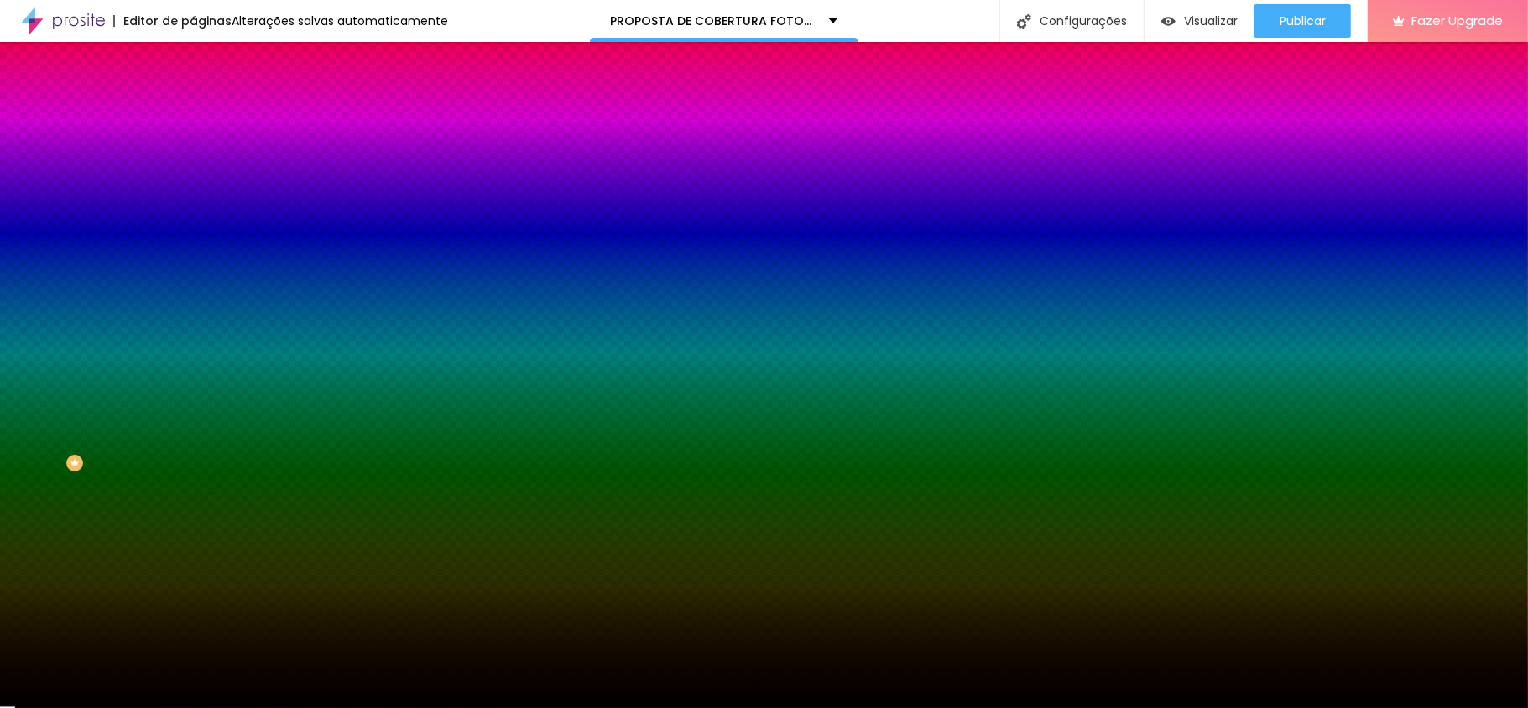
click at [193, 228] on div at bounding box center [289, 228] width 193 height 0
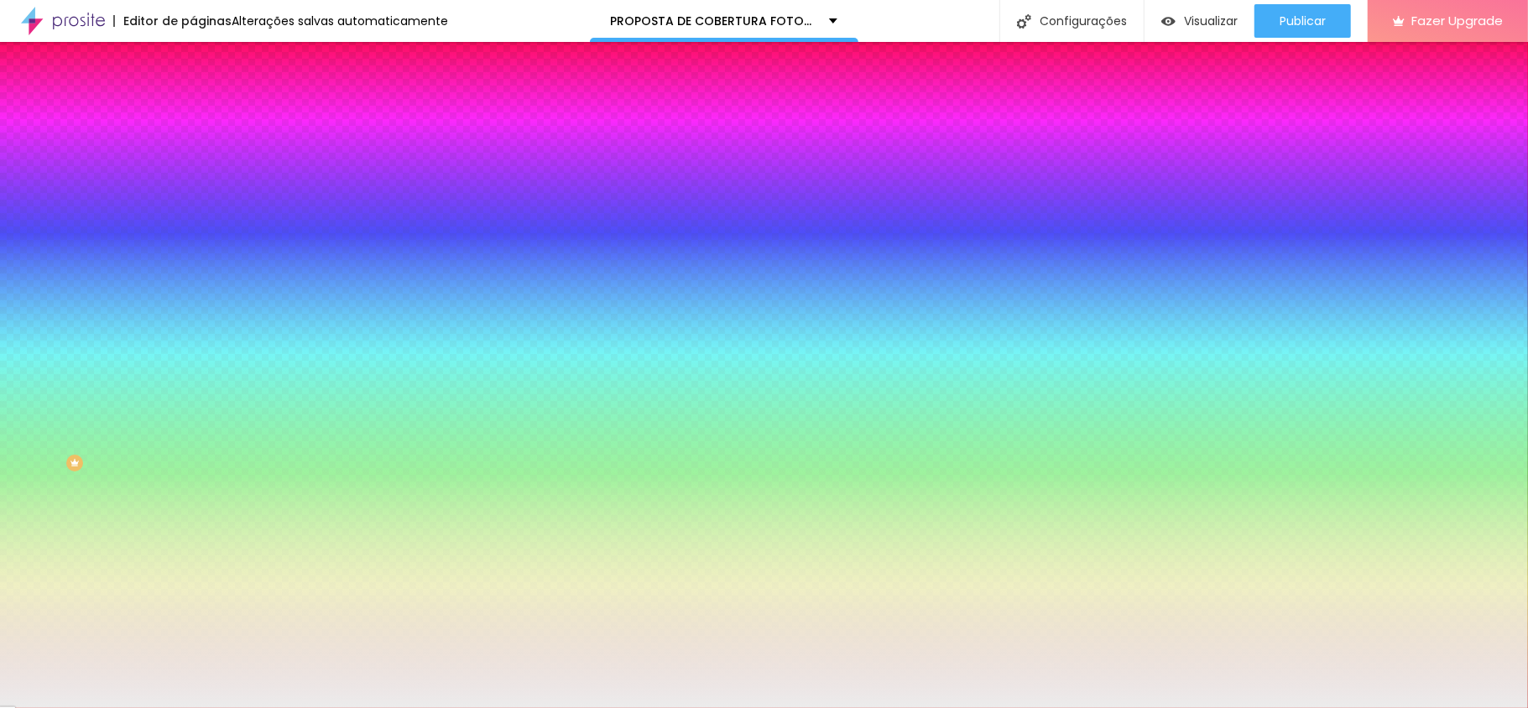
type input "#FFFFFF"
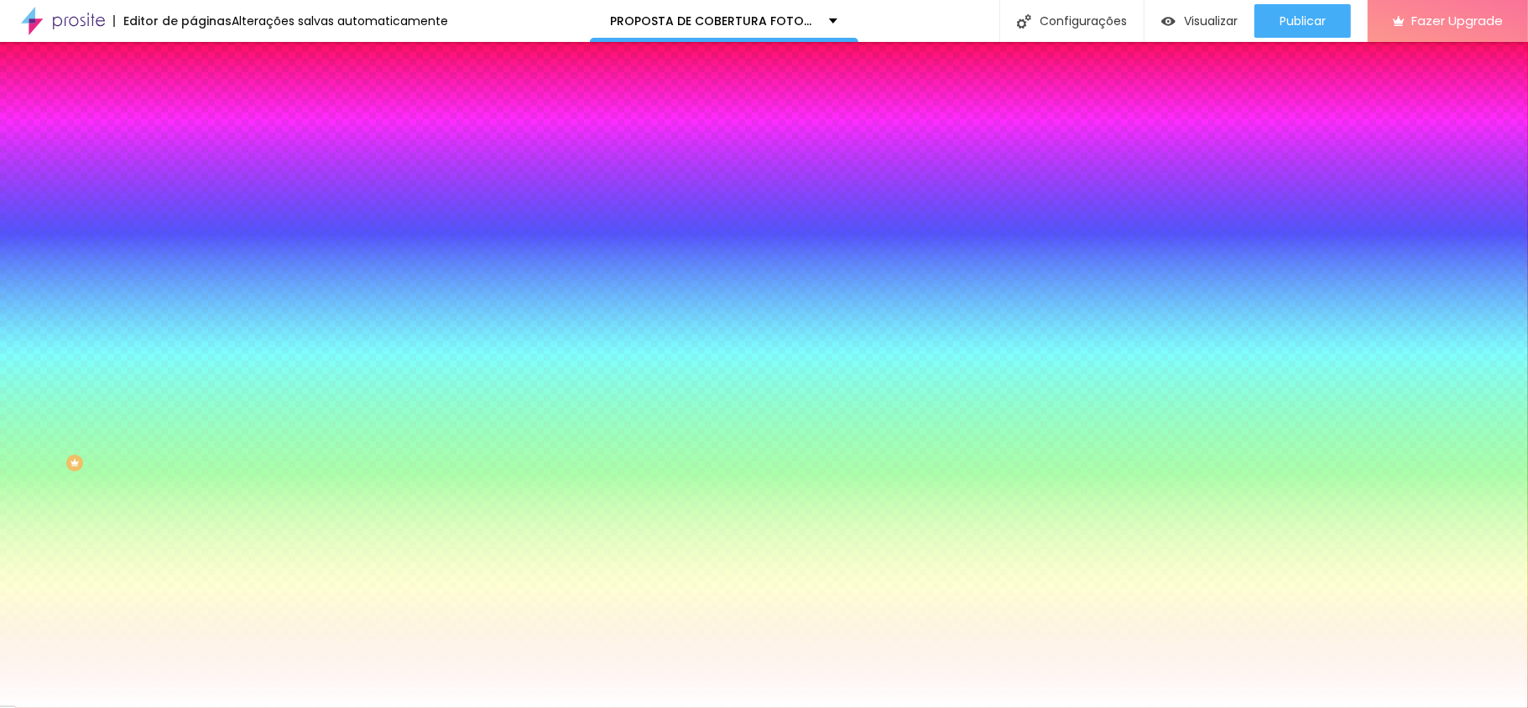
drag, startPoint x: 76, startPoint y: 354, endPoint x: 0, endPoint y: 310, distance: 87.6
click at [193, 310] on div "Imagem de fundo Adicionar imagem Efeito da Imagem Nenhum Nenhum Parallax Cor de…" at bounding box center [289, 239] width 193 height 217
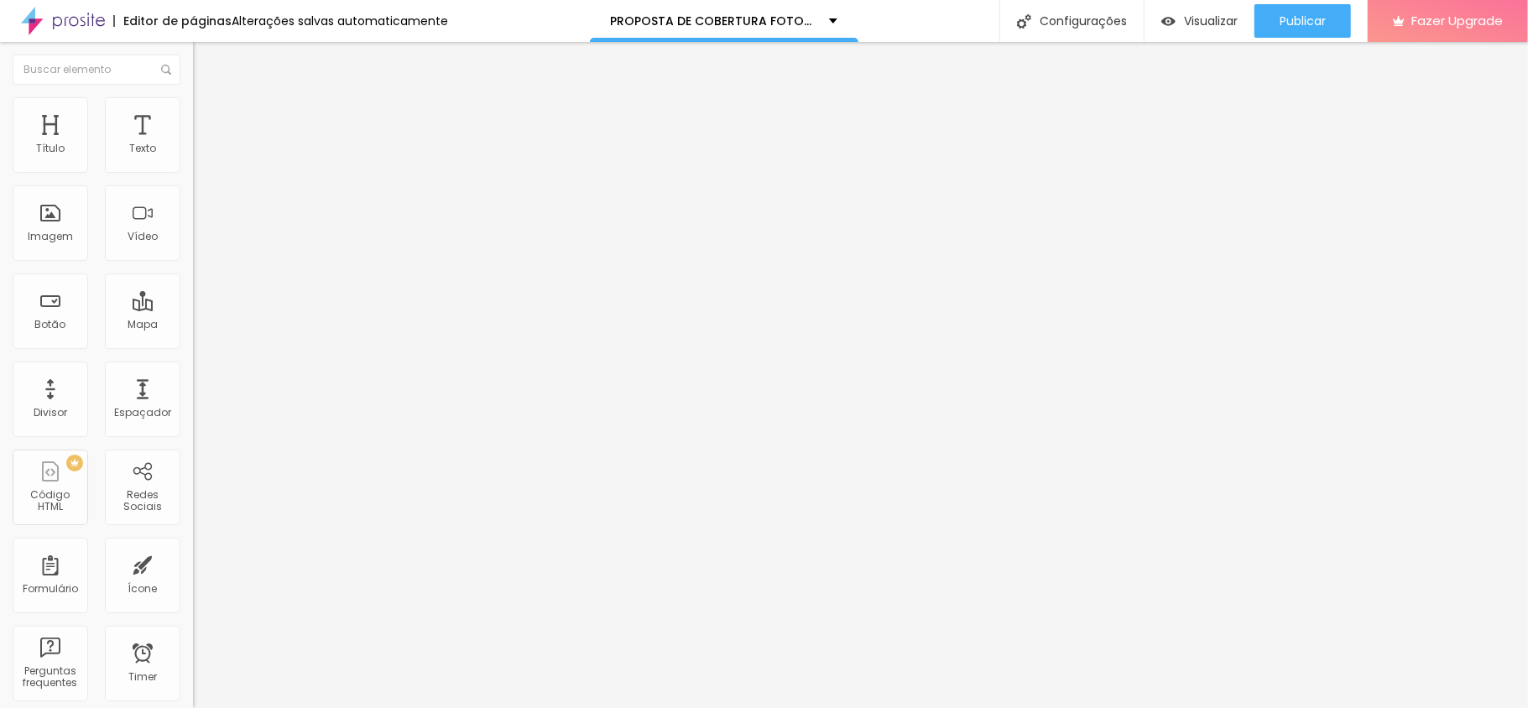
click at [193, 107] on img at bounding box center [200, 104] width 15 height 15
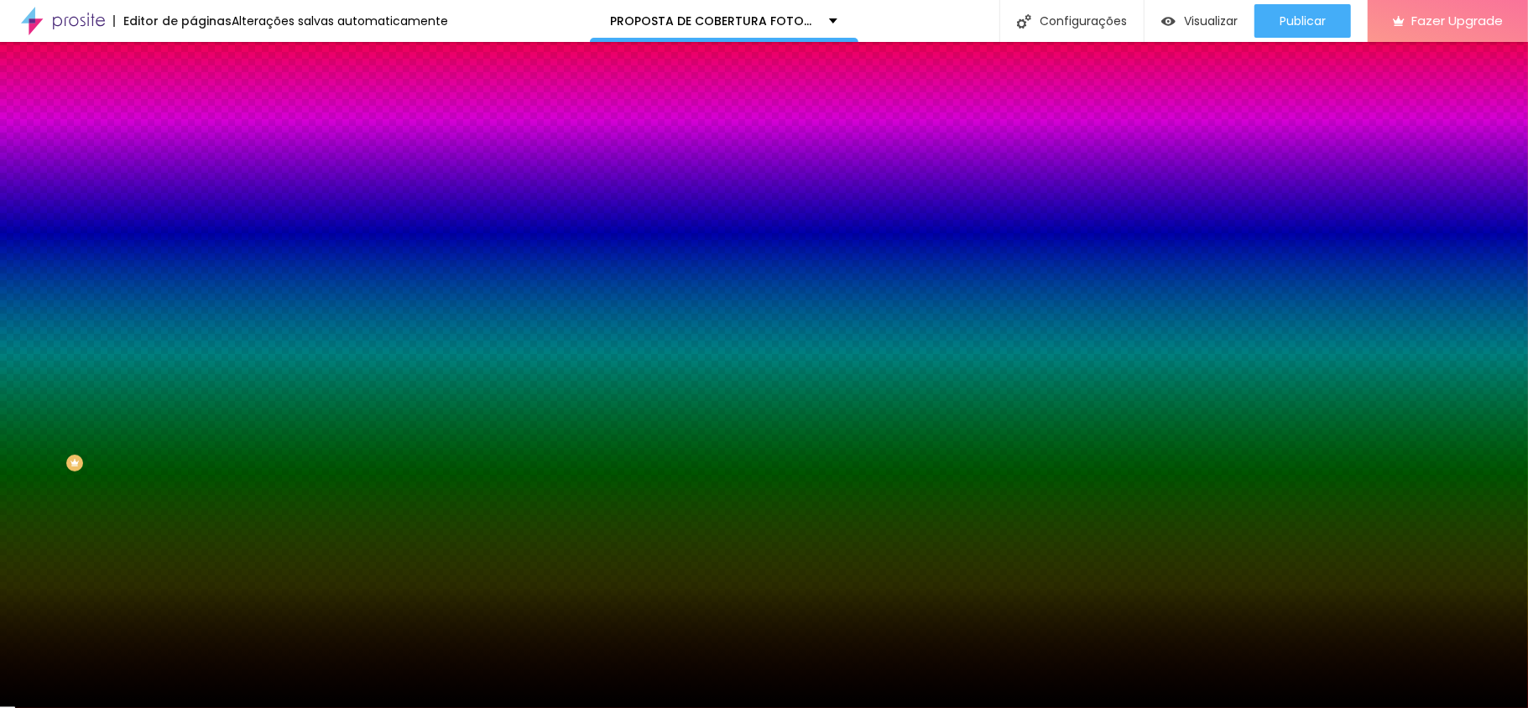
click at [193, 228] on div at bounding box center [289, 228] width 193 height 0
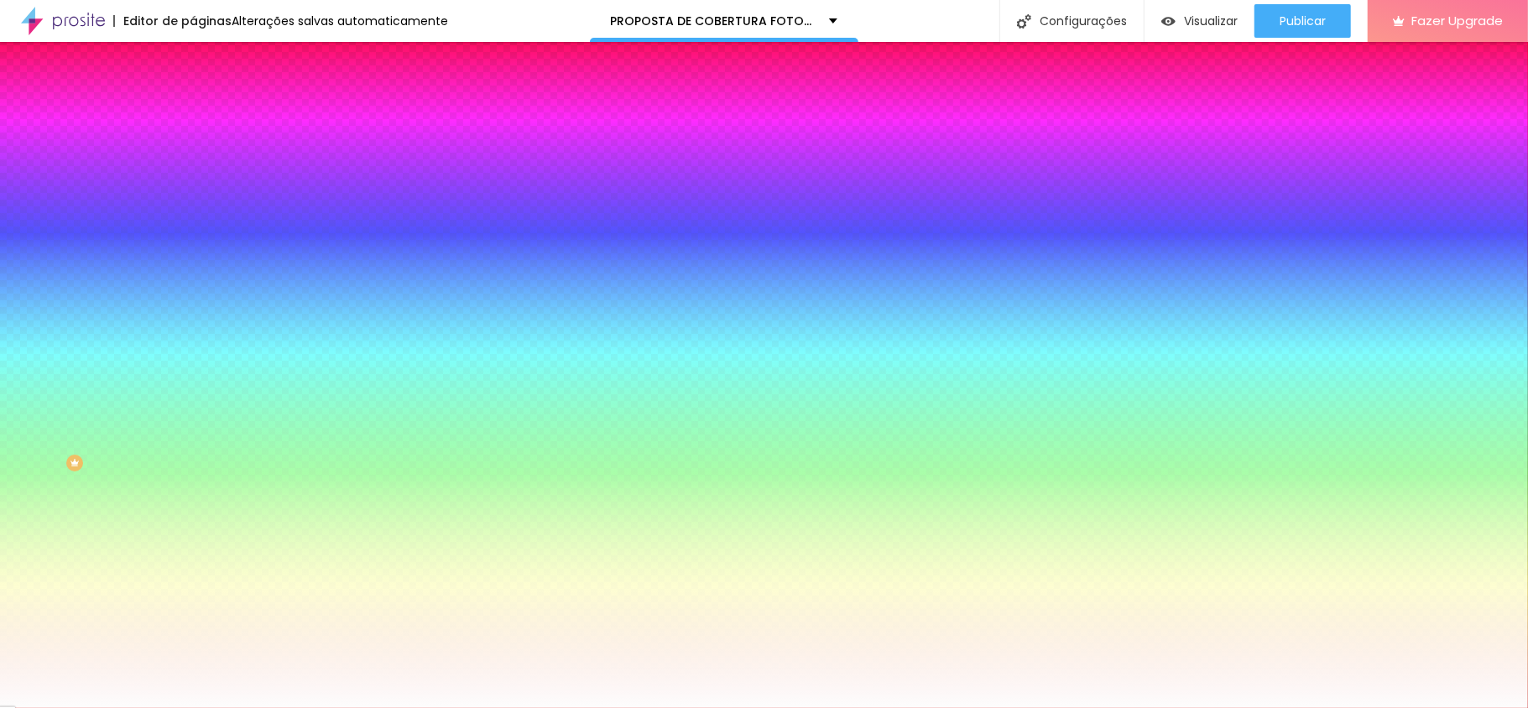
type input "#FFFFFF"
drag, startPoint x: 55, startPoint y: 339, endPoint x: 0, endPoint y: 322, distance: 57.9
click at [193, 322] on div "Imagem de fundo Adicionar imagem Efeito da Imagem Nenhum Nenhum Parallax Cor de…" at bounding box center [289, 239] width 193 height 217
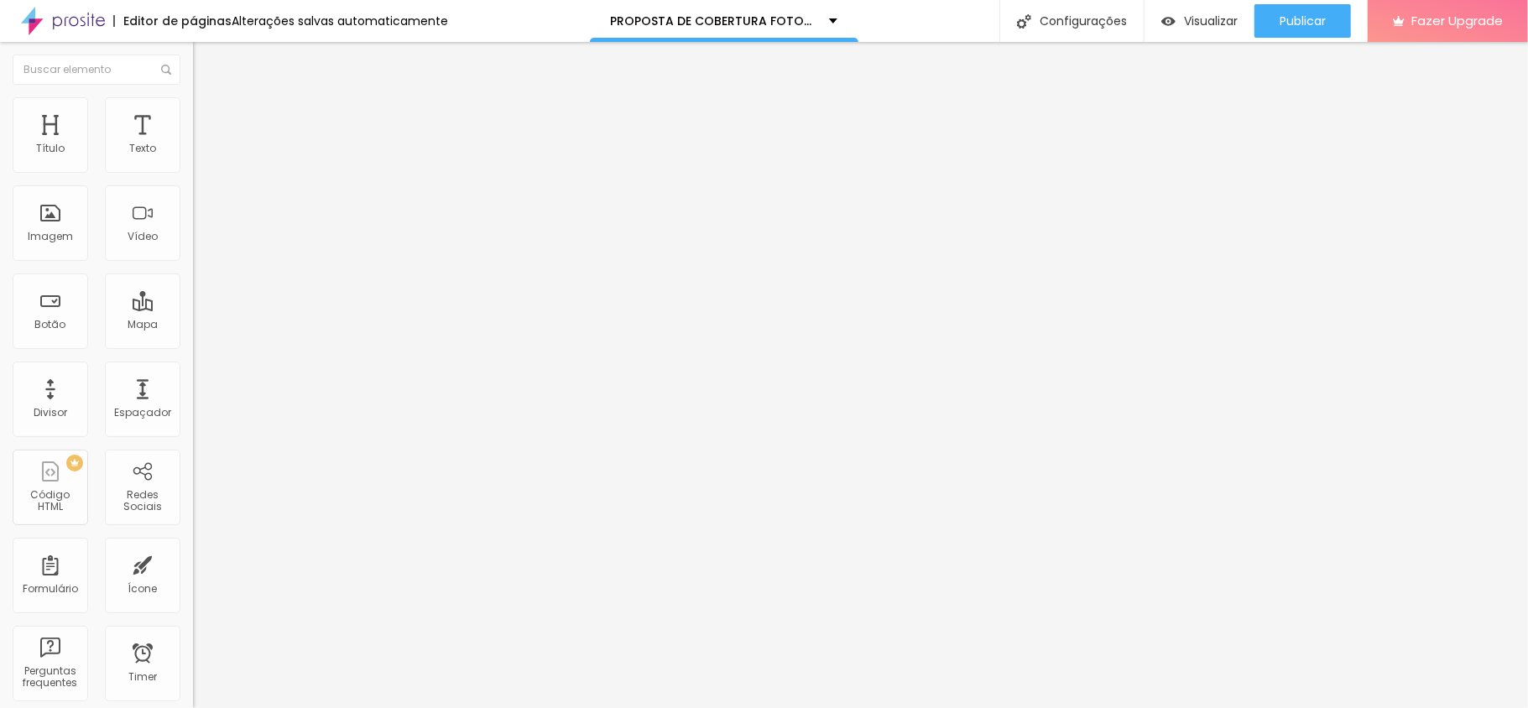
drag, startPoint x: 89, startPoint y: 96, endPoint x: 91, endPoint y: 129, distance: 33.7
click at [193, 98] on img at bounding box center [200, 104] width 15 height 15
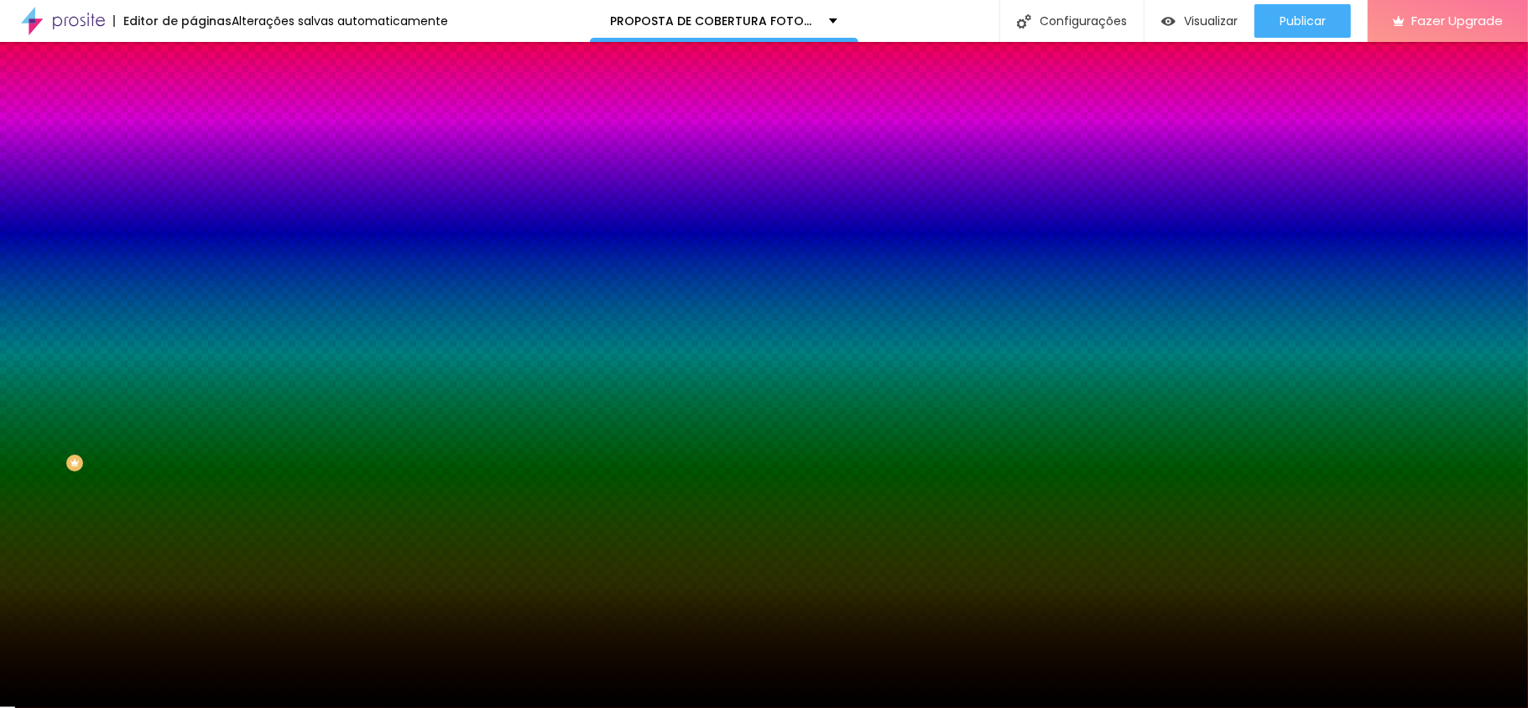
click at [193, 160] on div at bounding box center [289, 160] width 193 height 0
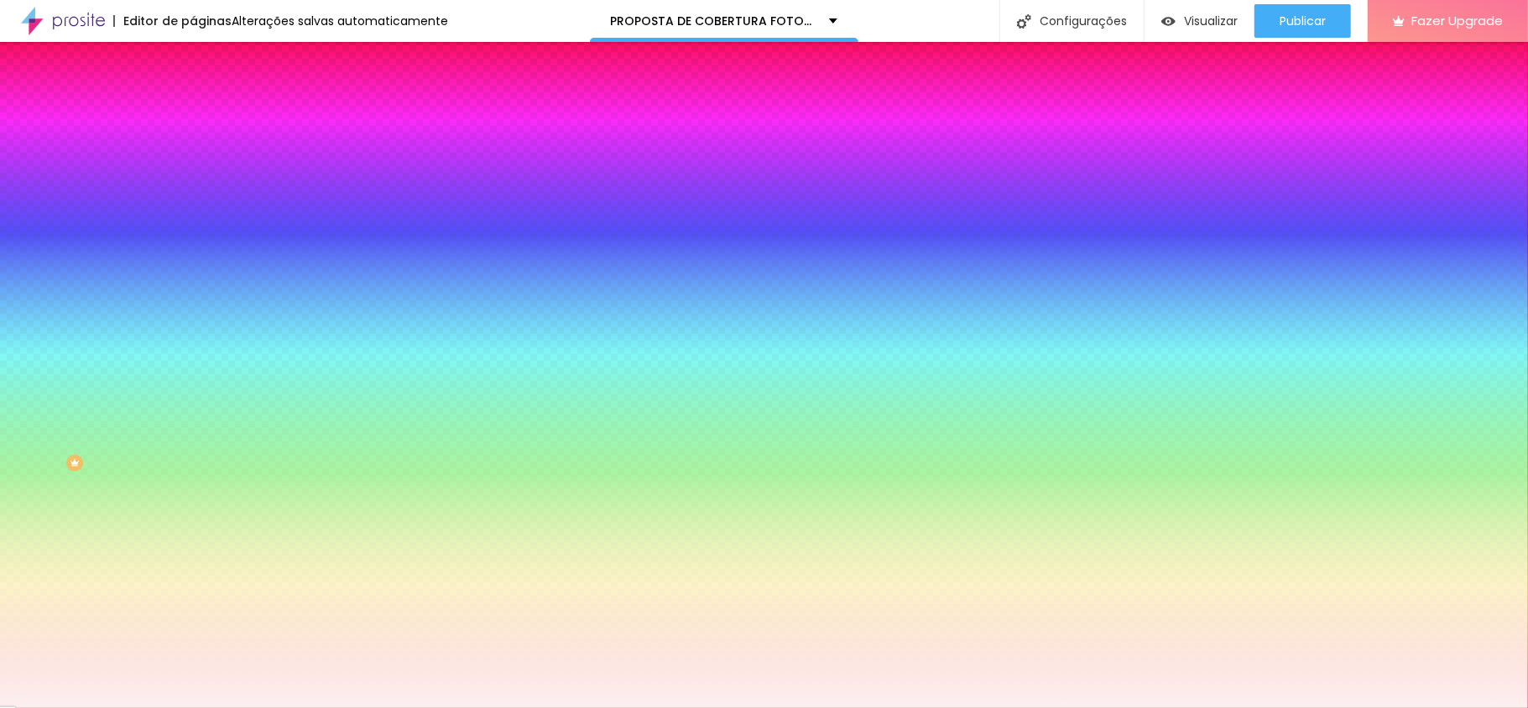
type input "#FFFFFF"
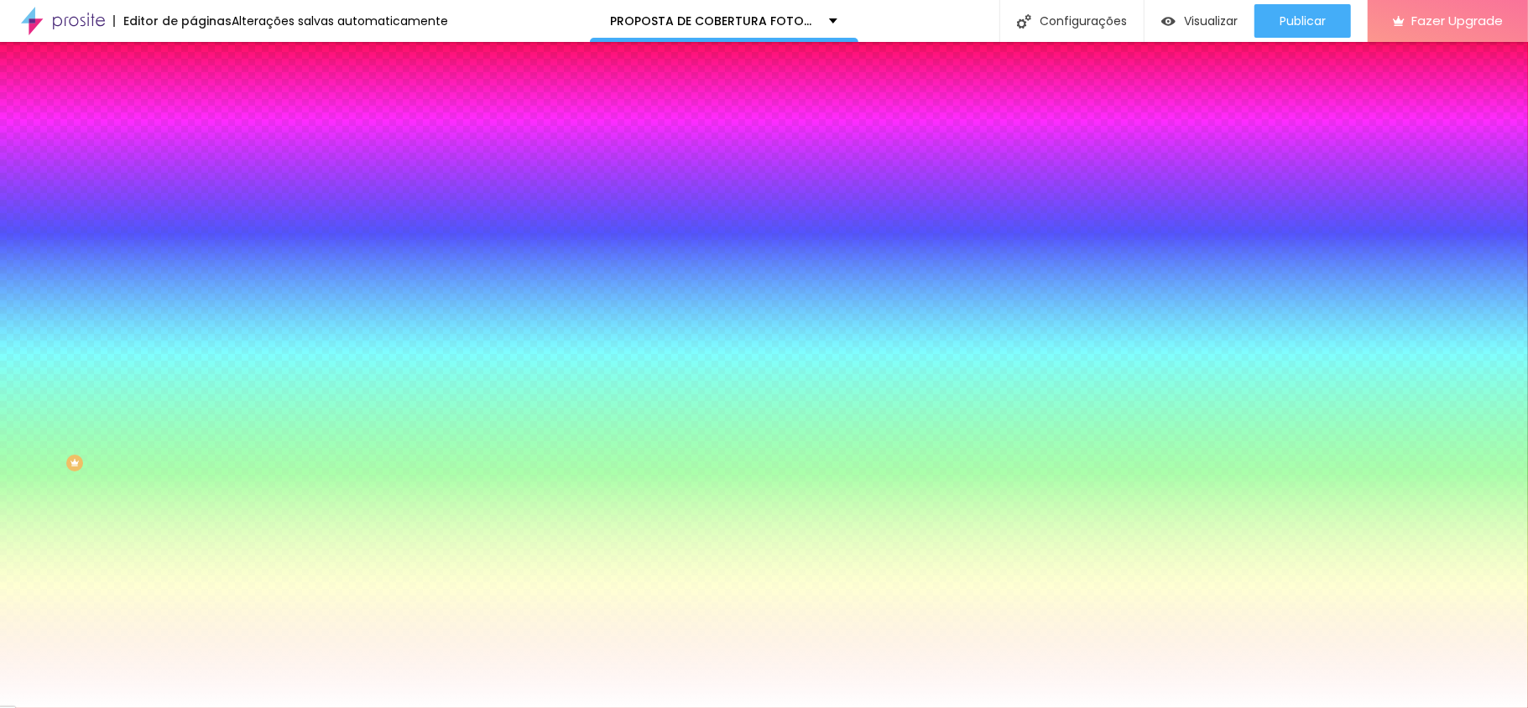
drag, startPoint x: 59, startPoint y: 228, endPoint x: 4, endPoint y: 181, distance: 72.0
click at [193, 181] on div "Cor de fundo Voltar ao padrão #FFFFFF 0 Borda arredondada" at bounding box center [289, 273] width 193 height 284
click at [193, 404] on div "Editar Coluna Conteúdo Estilo Avançado Cor de fundo Voltar ao padrão #FFFFFF 0 …" at bounding box center [289, 375] width 193 height 666
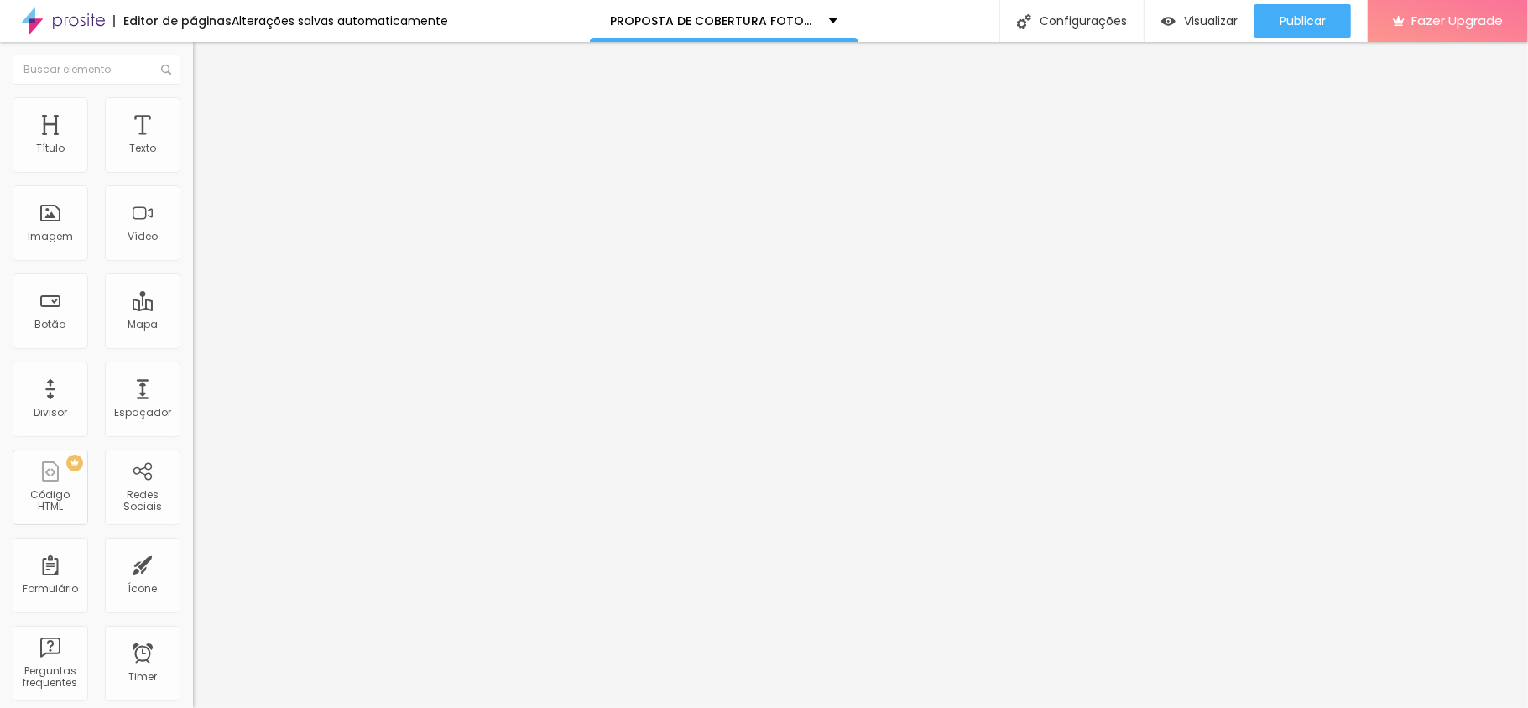
click at [193, 144] on span "Trocar imagem" at bounding box center [238, 137] width 91 height 14
drag, startPoint x: 1259, startPoint y: 346, endPoint x: 1259, endPoint y: 326, distance: 19.3
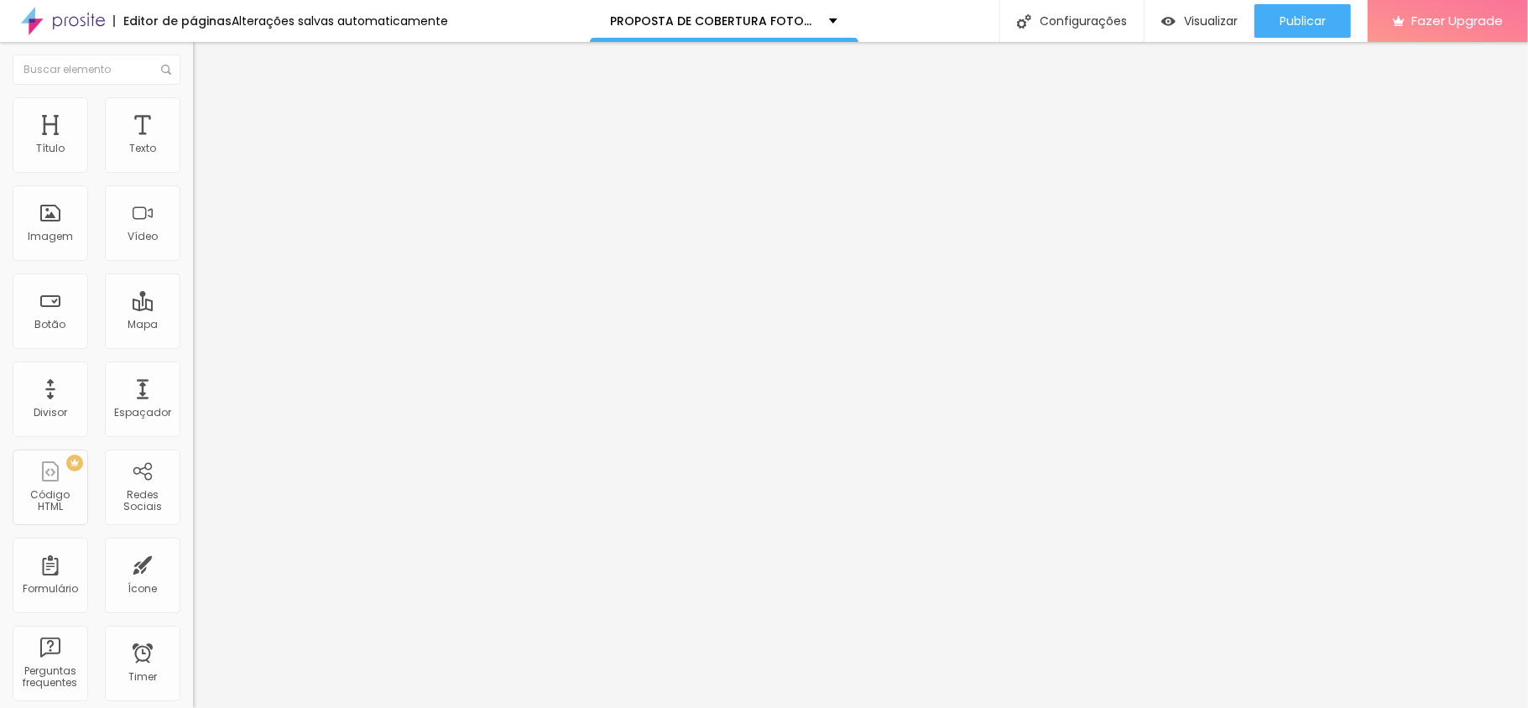
click at [193, 144] on span "Trocar imagem" at bounding box center [238, 137] width 91 height 14
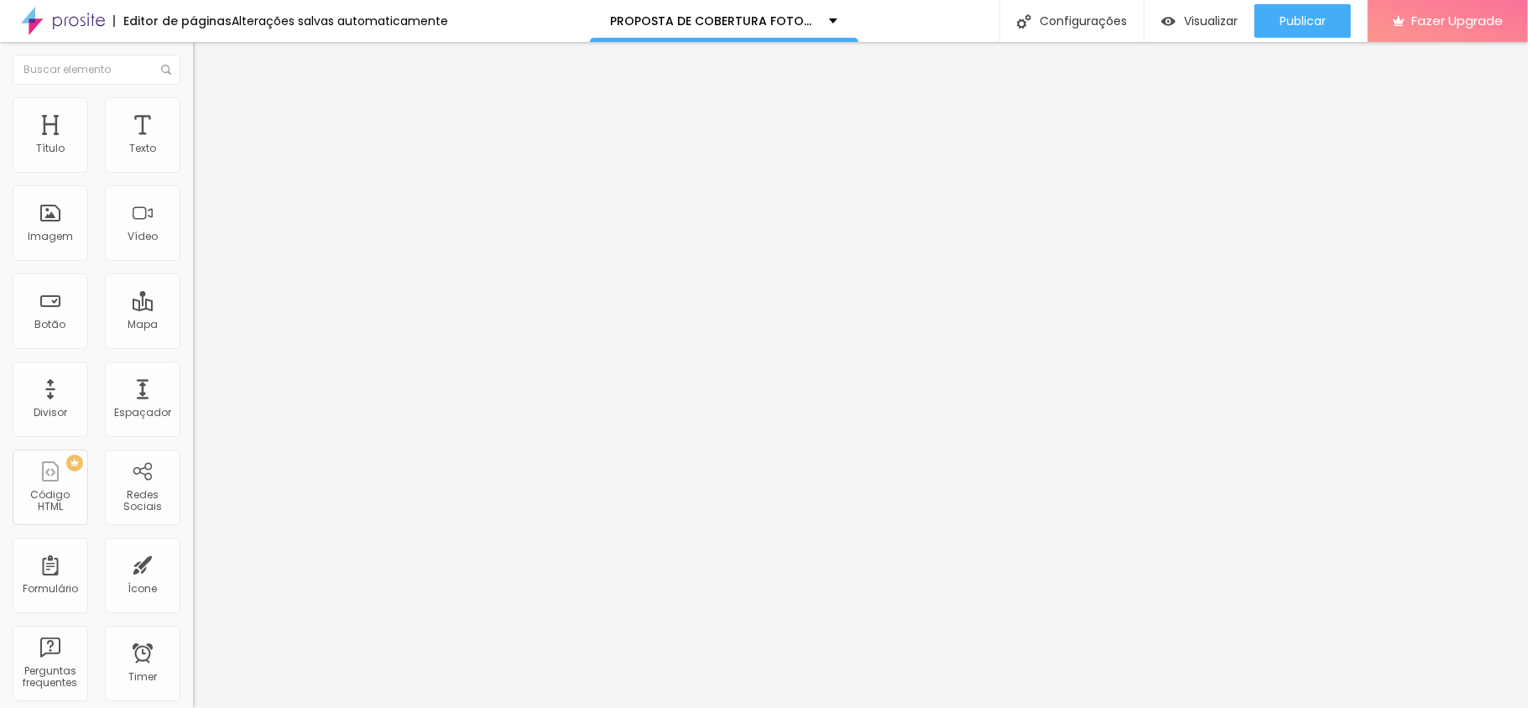
scroll to position [447, 0]
click at [193, 144] on span "Trocar imagem" at bounding box center [238, 137] width 91 height 14
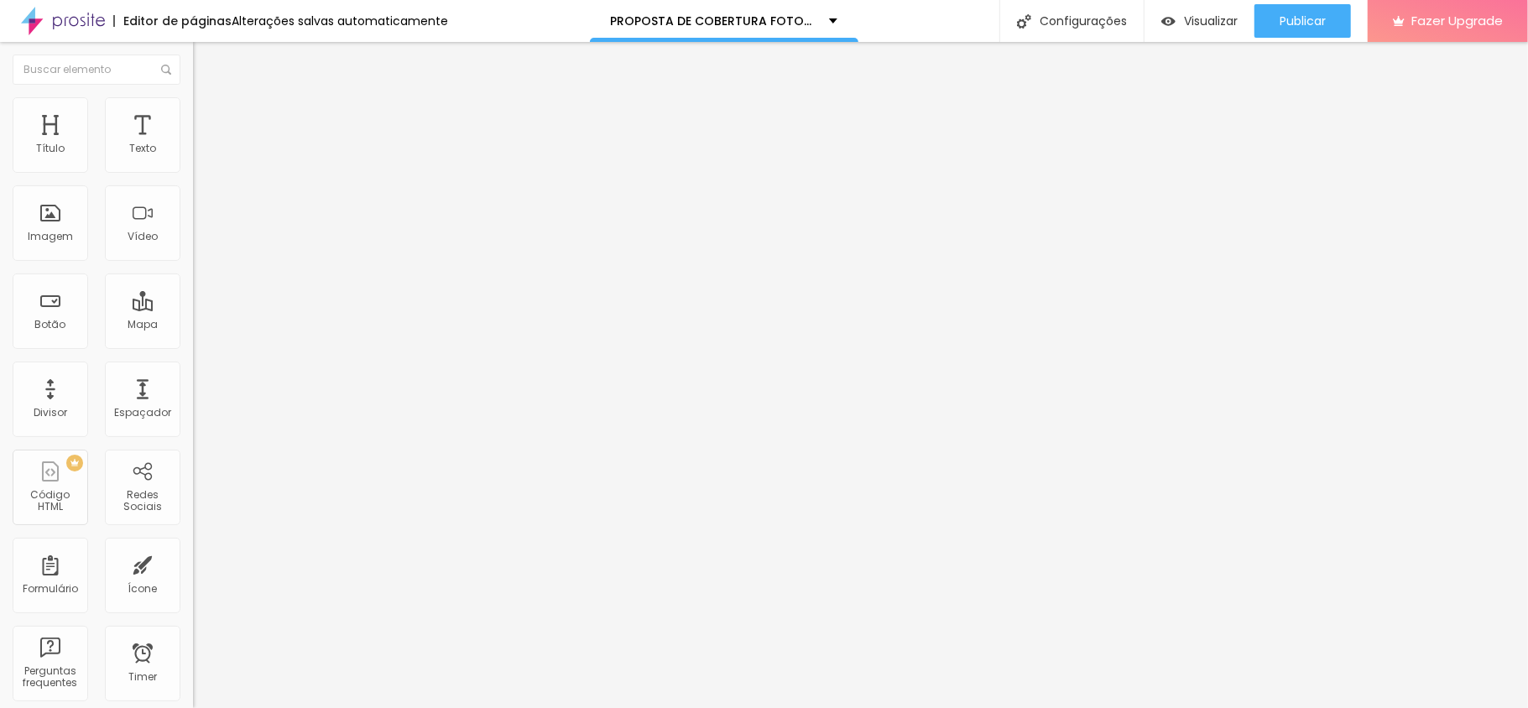
click at [193, 144] on span "Trocar imagem" at bounding box center [238, 137] width 91 height 14
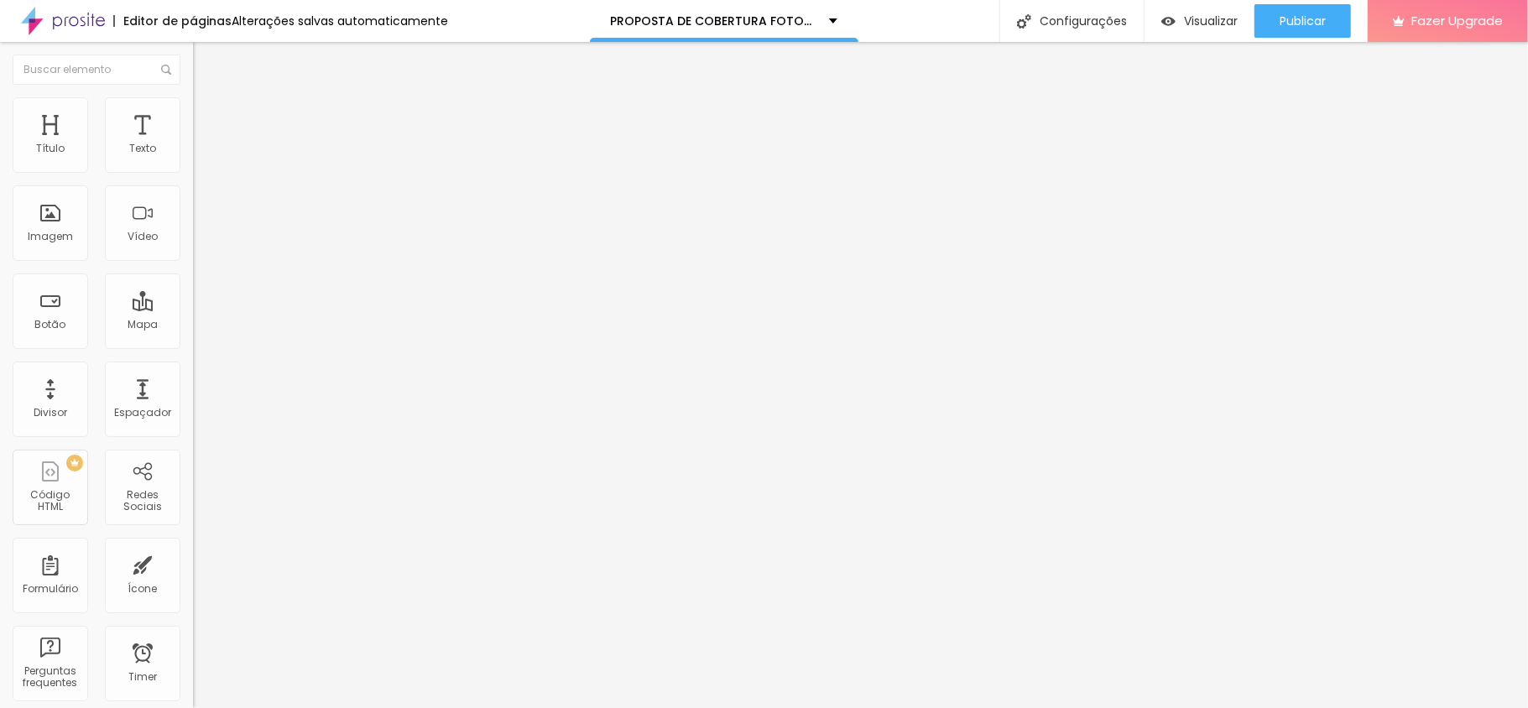
click at [193, 144] on span "Trocar imagem" at bounding box center [238, 137] width 91 height 14
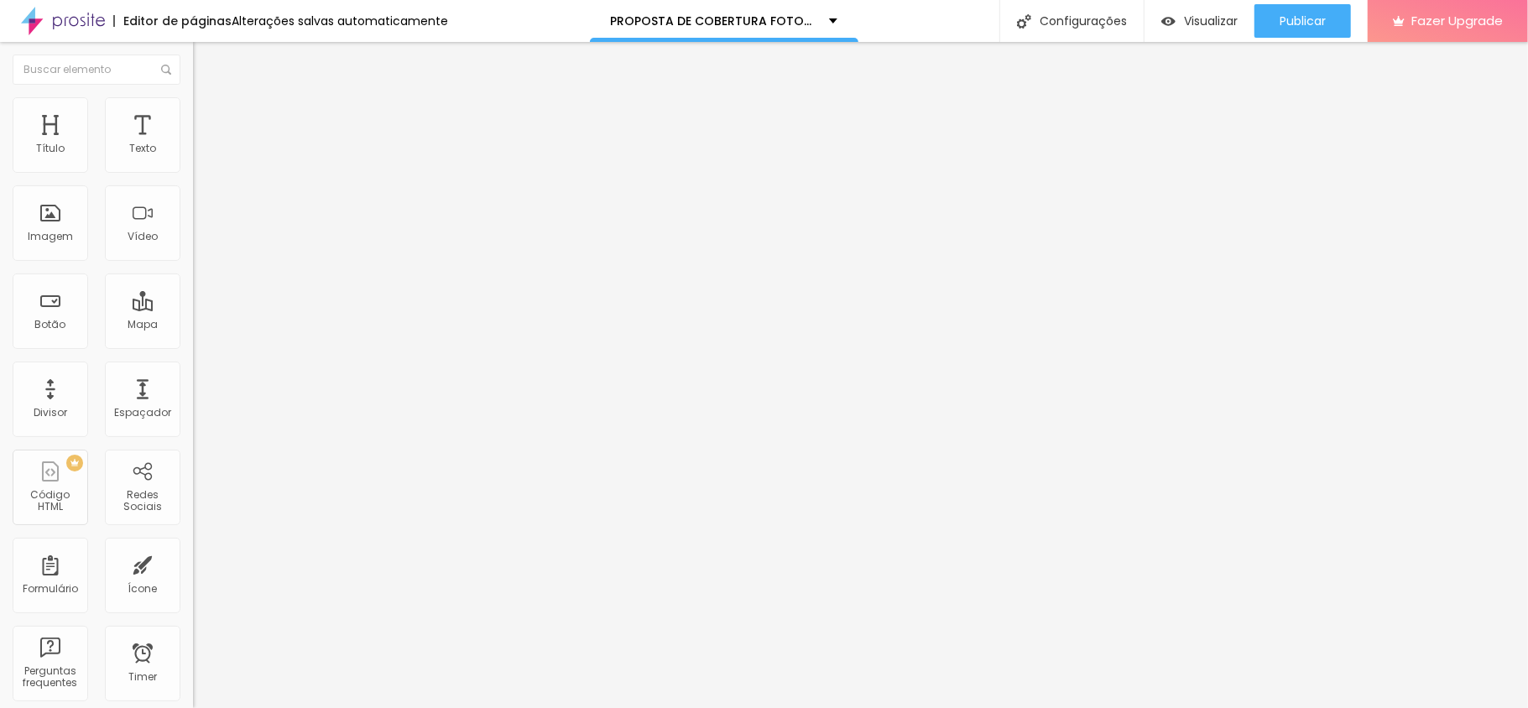
click at [193, 144] on span "Trocar imagem" at bounding box center [238, 137] width 91 height 14
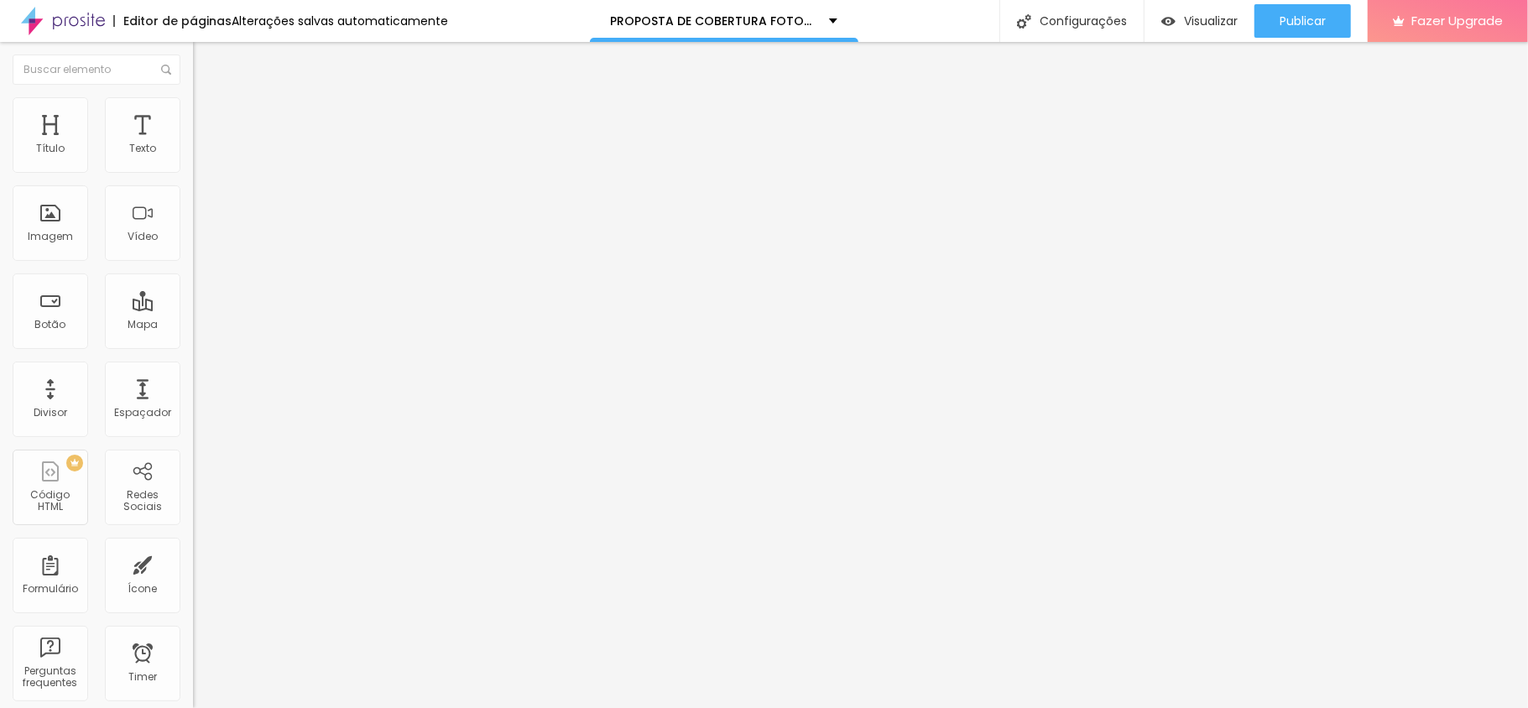
scroll to position [0, 0]
click at [193, 144] on span "Trocar imagem" at bounding box center [238, 137] width 91 height 14
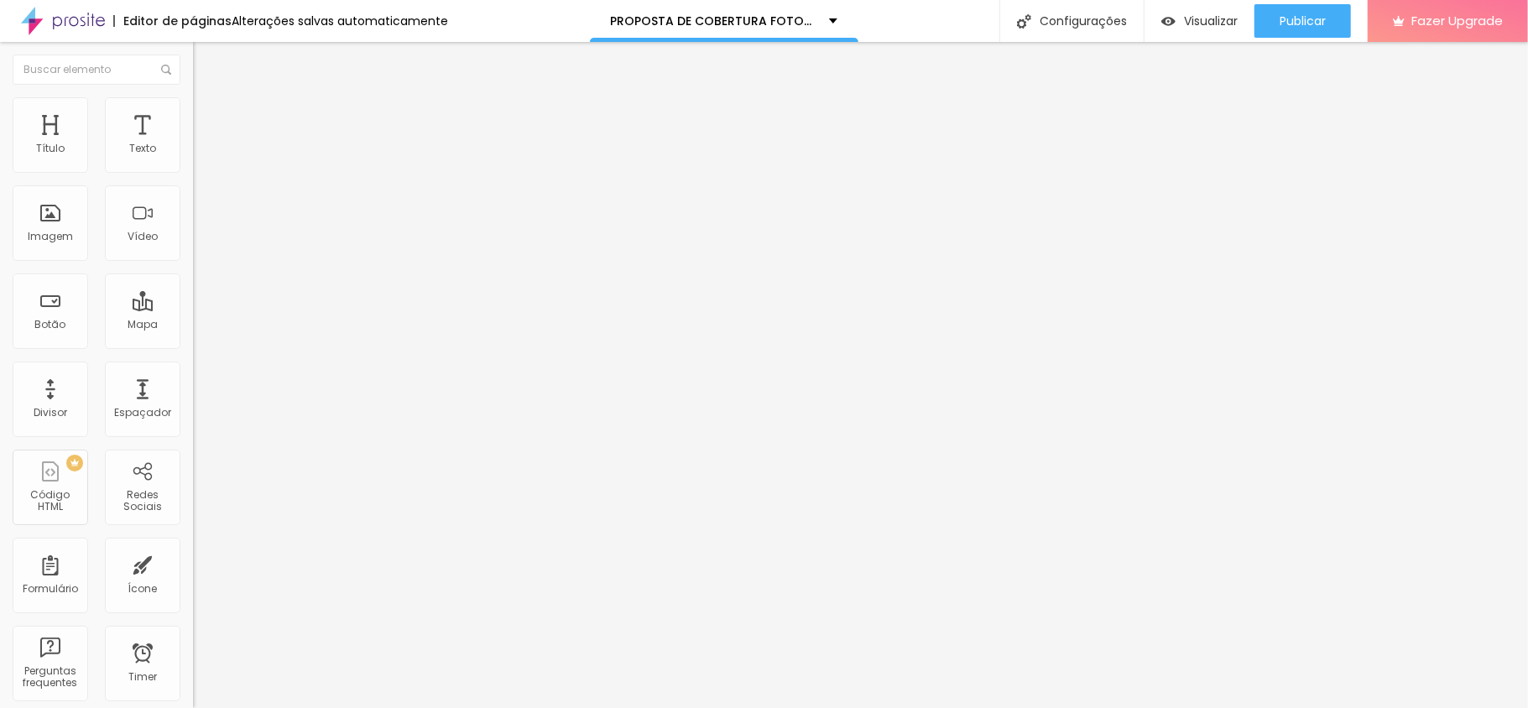
click at [208, 116] on span "Estilo" at bounding box center [221, 109] width 26 height 14
click at [193, 144] on span "Adicionar imagem" at bounding box center [247, 137] width 108 height 14
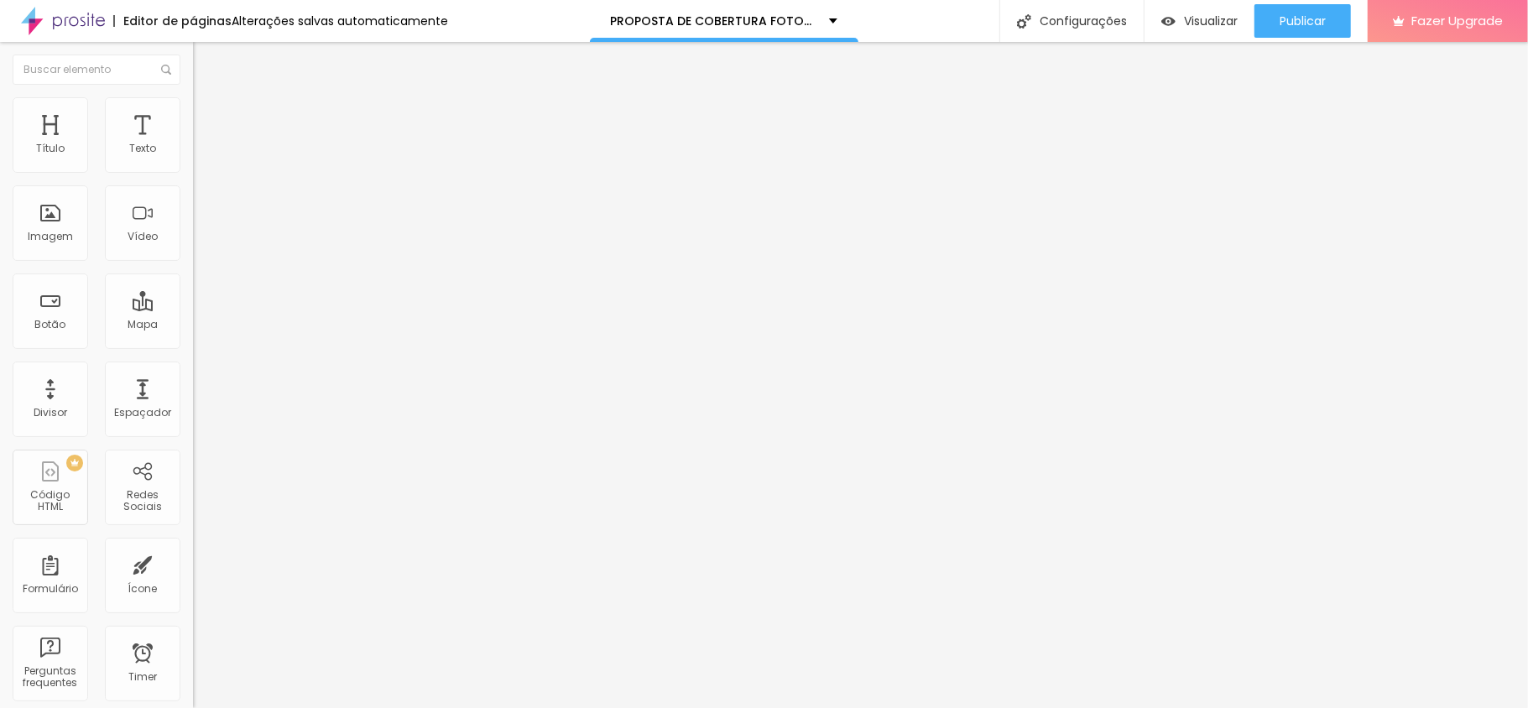
click at [193, 111] on li "Estilo" at bounding box center [289, 105] width 193 height 17
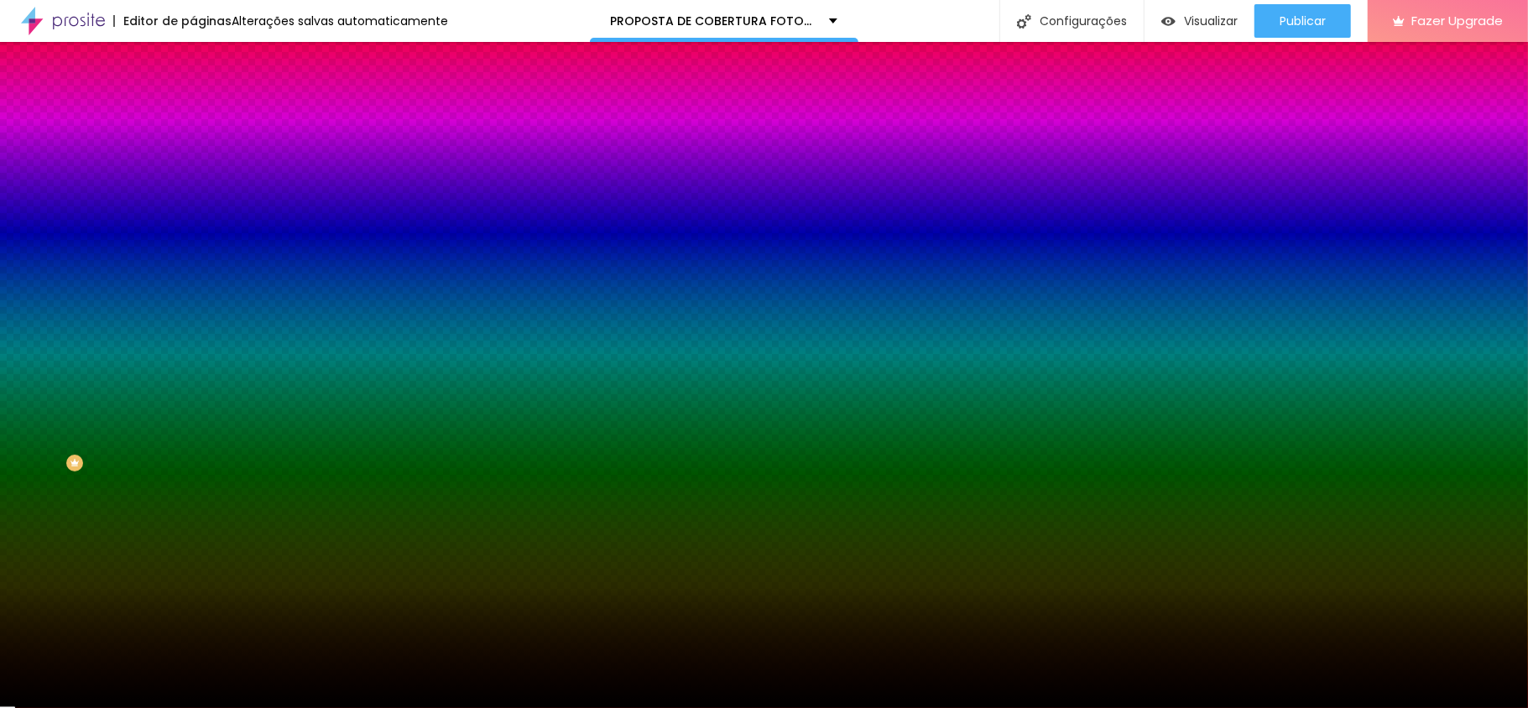
click at [193, 228] on div at bounding box center [289, 228] width 193 height 0
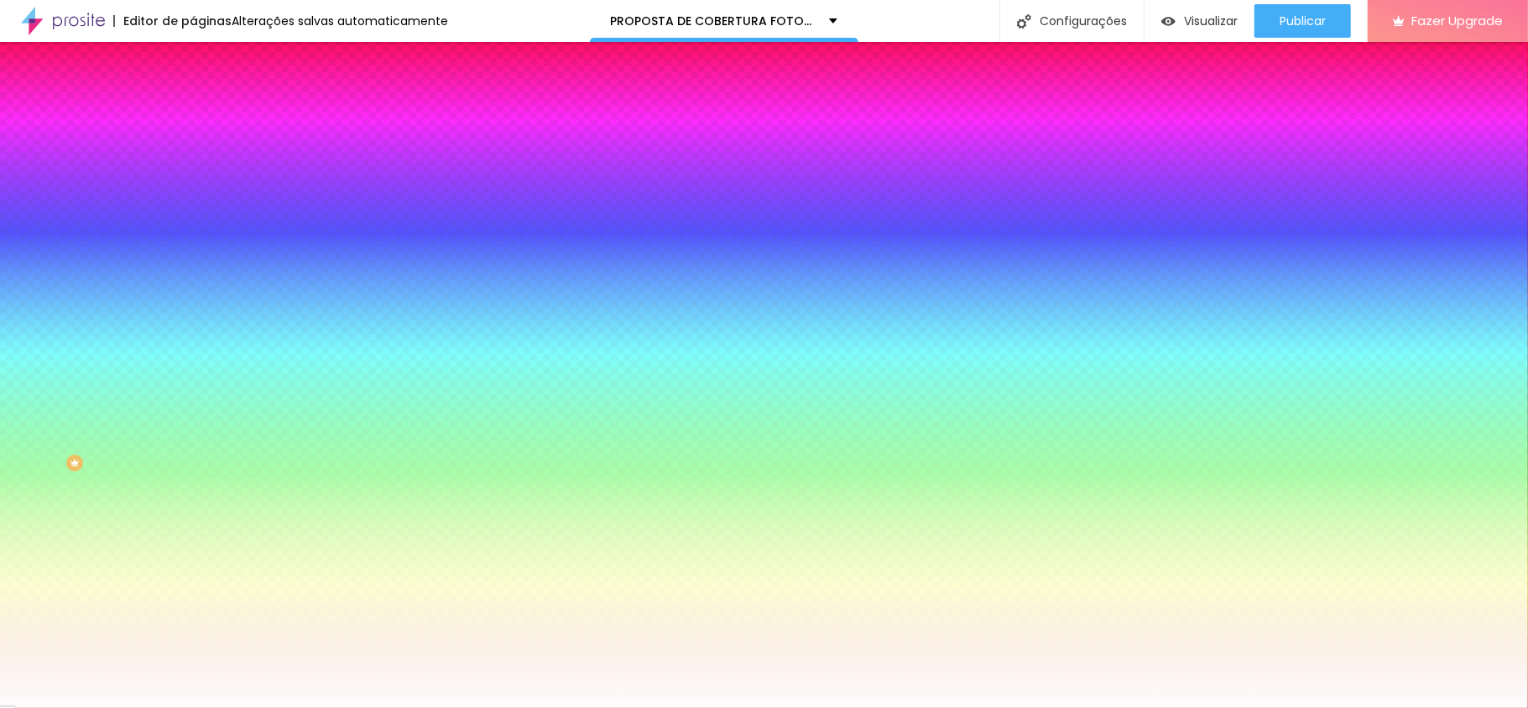
type input "#FFFFFF"
drag, startPoint x: 102, startPoint y: 363, endPoint x: 0, endPoint y: 320, distance: 110.5
click at [193, 320] on div "Imagem de fundo Adicionar imagem Efeito da Imagem Nenhum Nenhum Parallax Cor de…" at bounding box center [289, 239] width 193 height 217
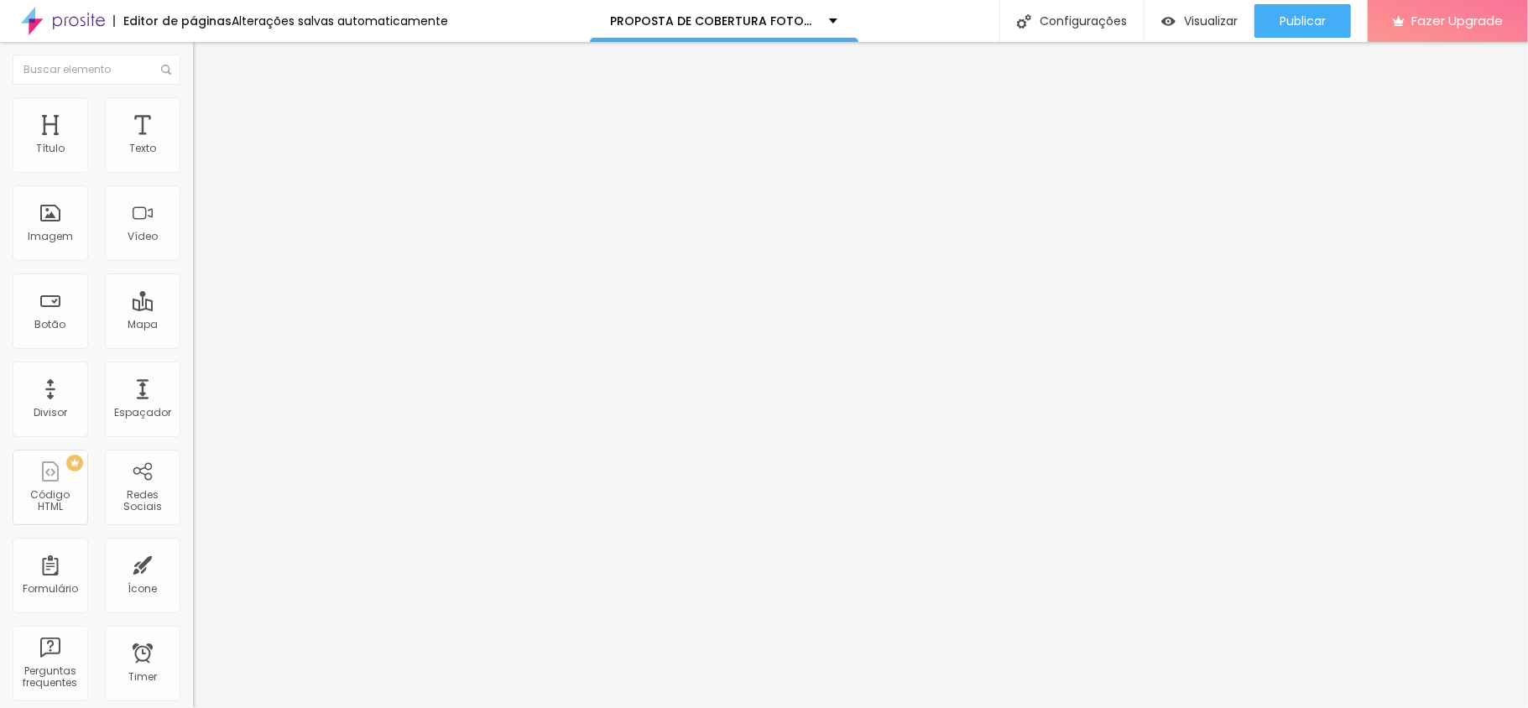
click at [193, 101] on li "Estilo" at bounding box center [289, 105] width 193 height 17
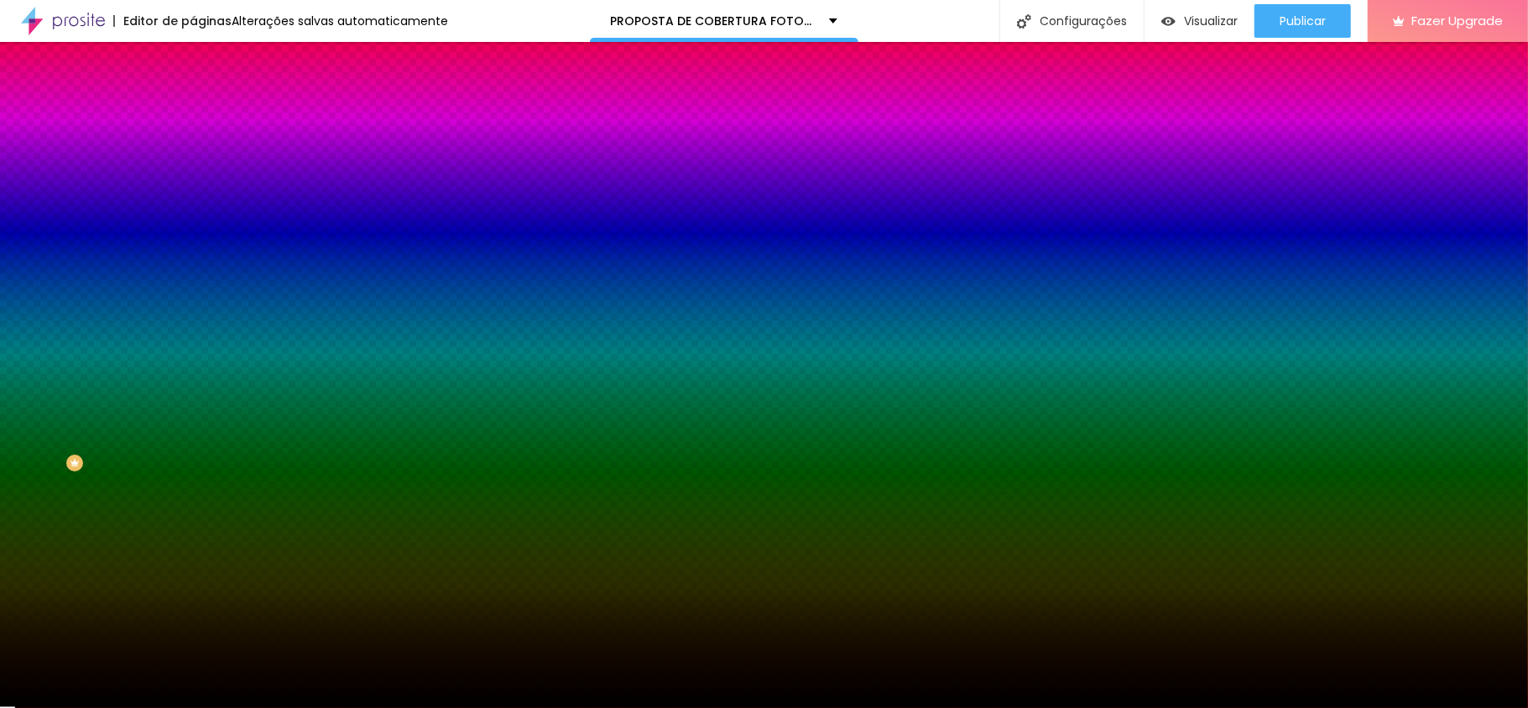
click at [193, 160] on div at bounding box center [289, 160] width 193 height 0
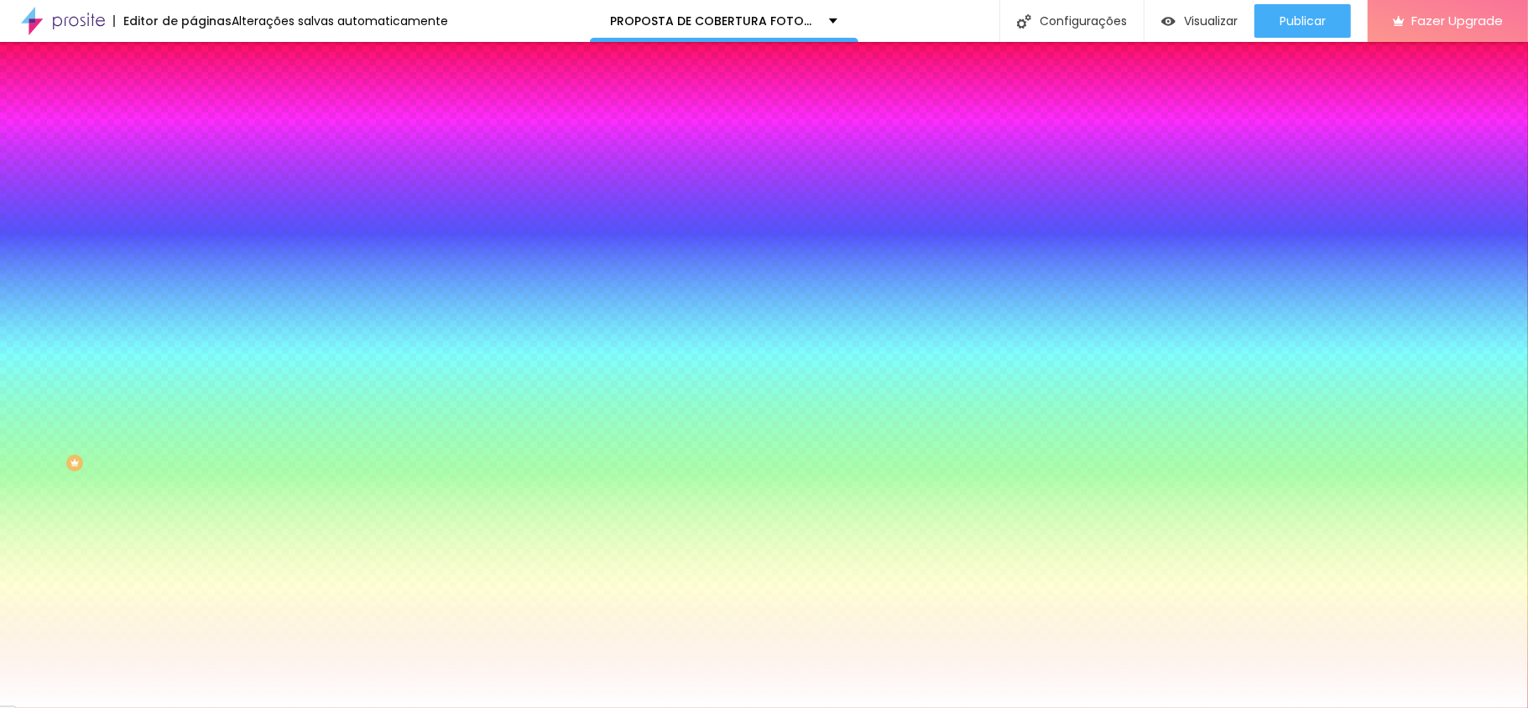
type input "#FFFFFF"
drag, startPoint x: 70, startPoint y: 243, endPoint x: 0, endPoint y: 169, distance: 102.7
click at [193, 169] on div "Cor de fundo Voltar ao padrão #FFFFFF 0 Borda arredondada" at bounding box center [289, 273] width 193 height 284
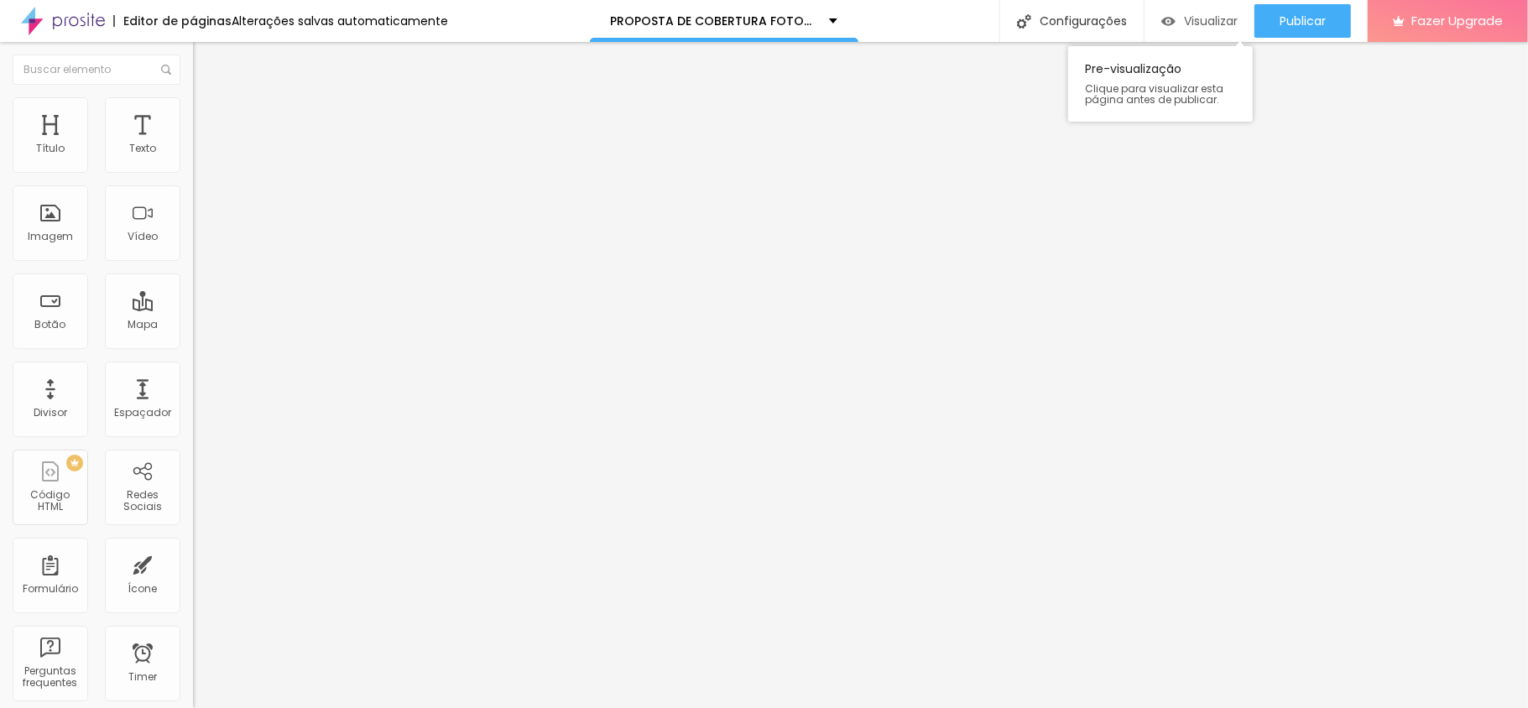
click at [1189, 22] on span "Visualizar" at bounding box center [1211, 20] width 54 height 13
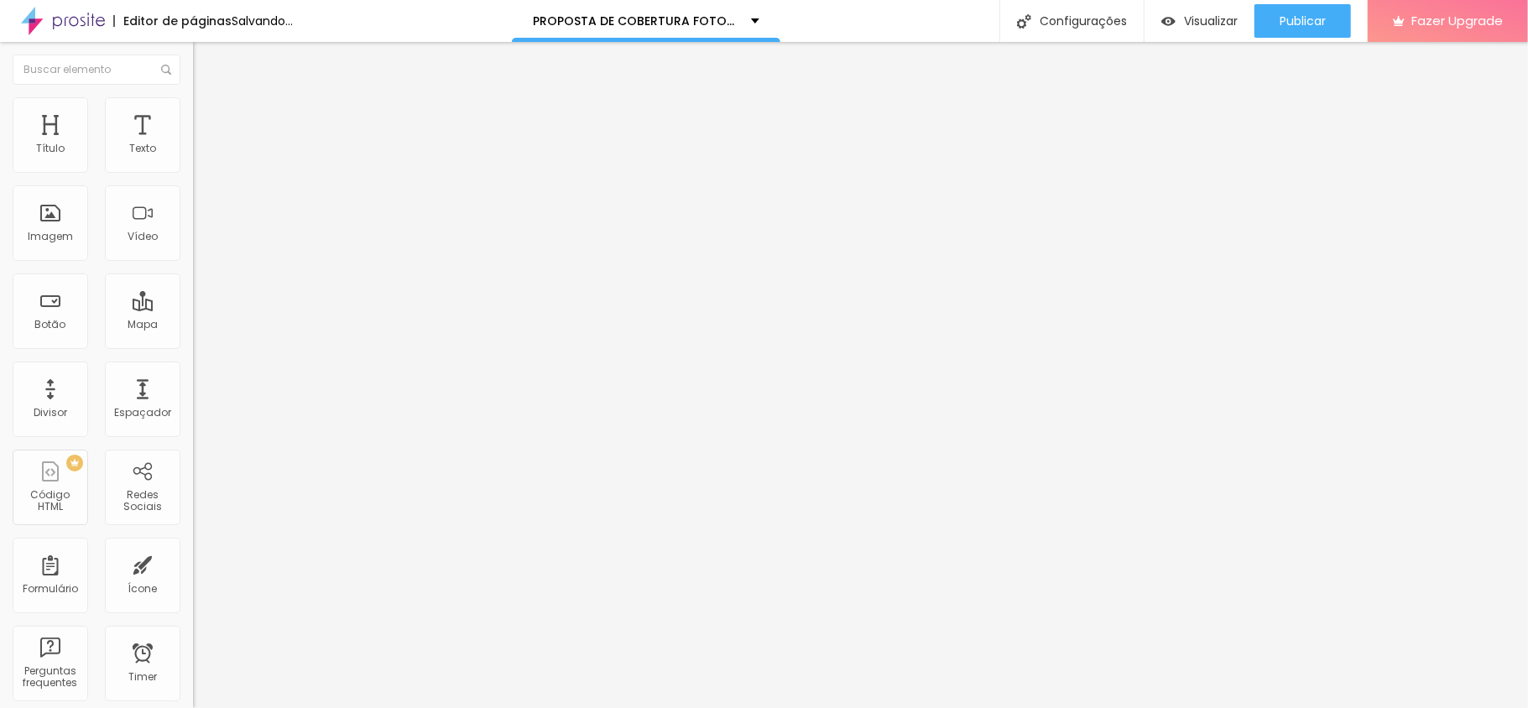
click at [193, 144] on span "Trocar imagem" at bounding box center [238, 137] width 91 height 14
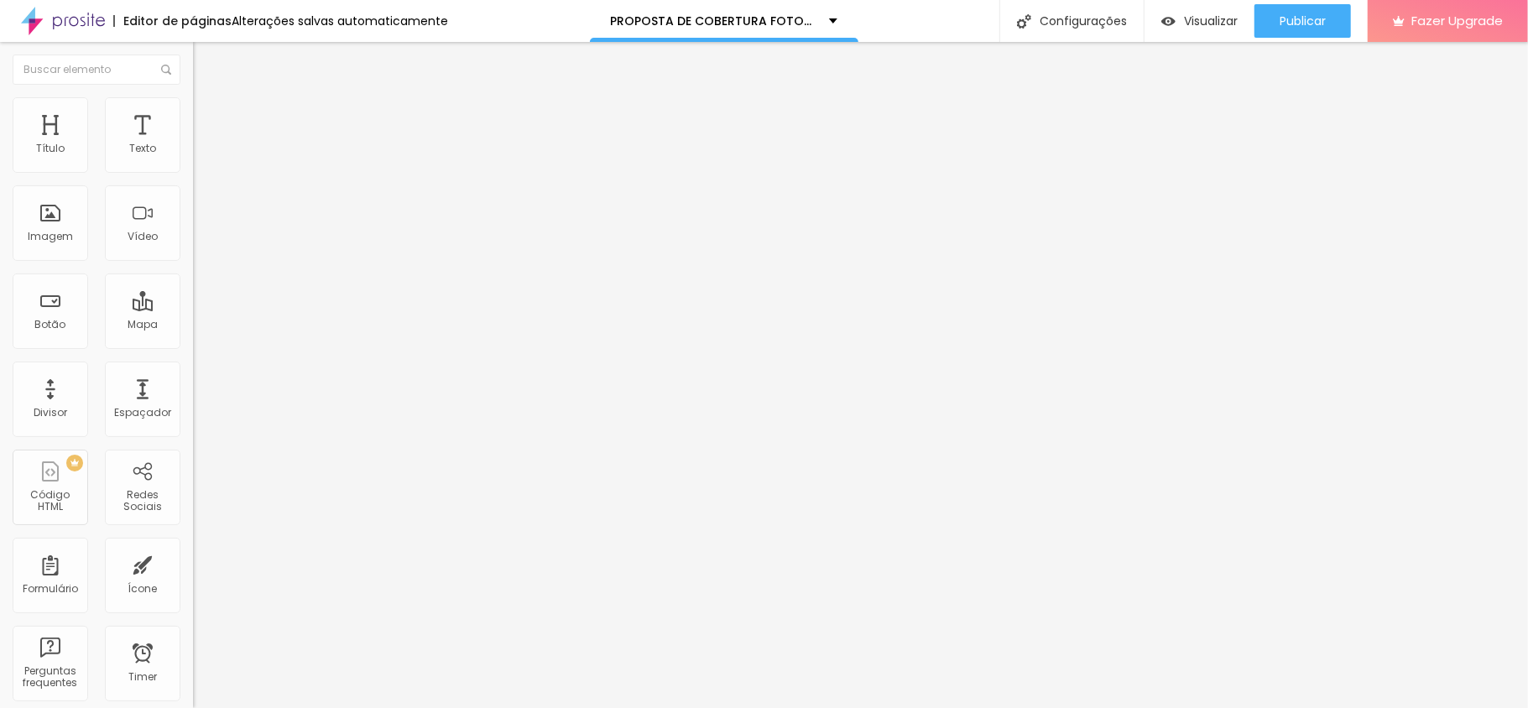
click at [1205, 15] on span "Visualizar" at bounding box center [1211, 20] width 54 height 13
click at [193, 144] on span "Trocar imagem" at bounding box center [238, 137] width 91 height 14
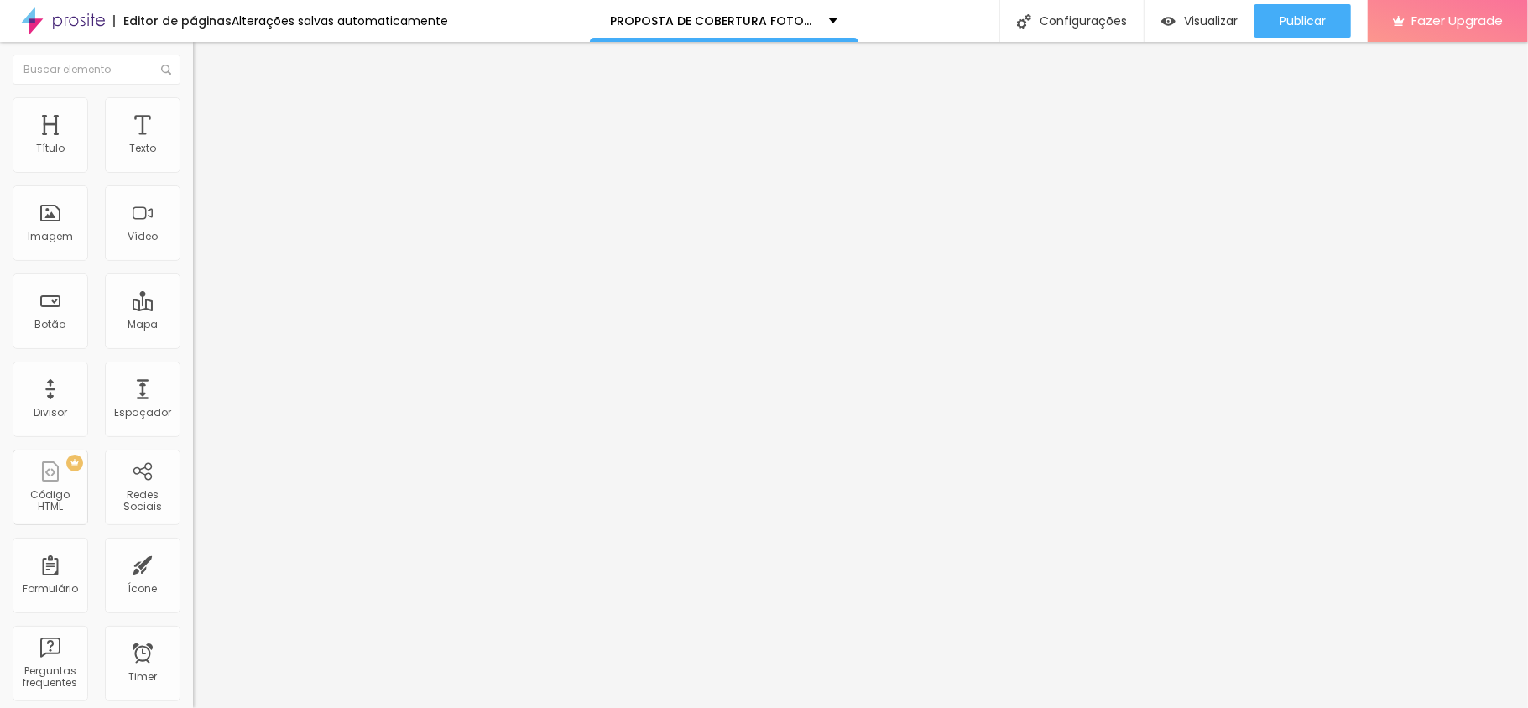
click at [193, 144] on span "Trocar imagem" at bounding box center [238, 137] width 91 height 14
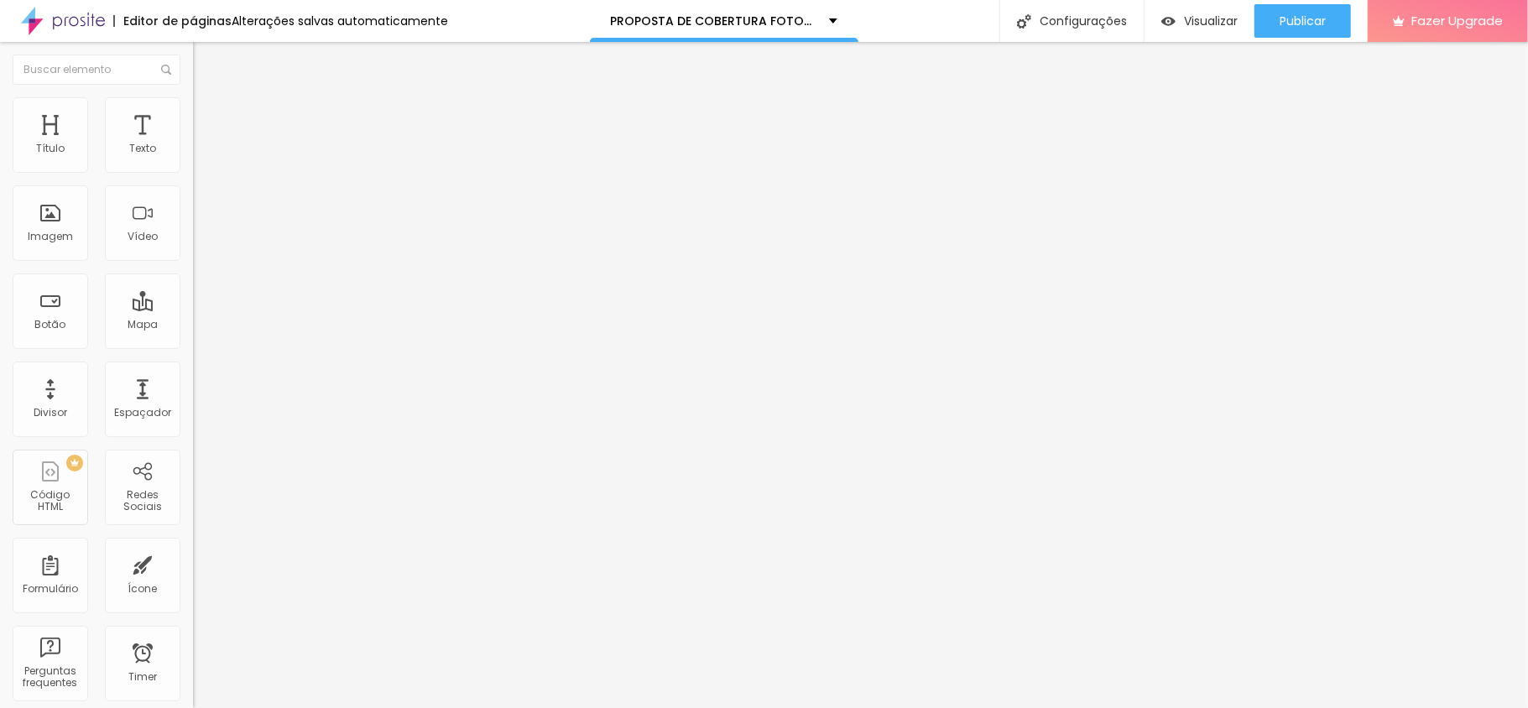
scroll to position [0, 0]
click at [208, 114] on span "Estilo" at bounding box center [221, 109] width 26 height 14
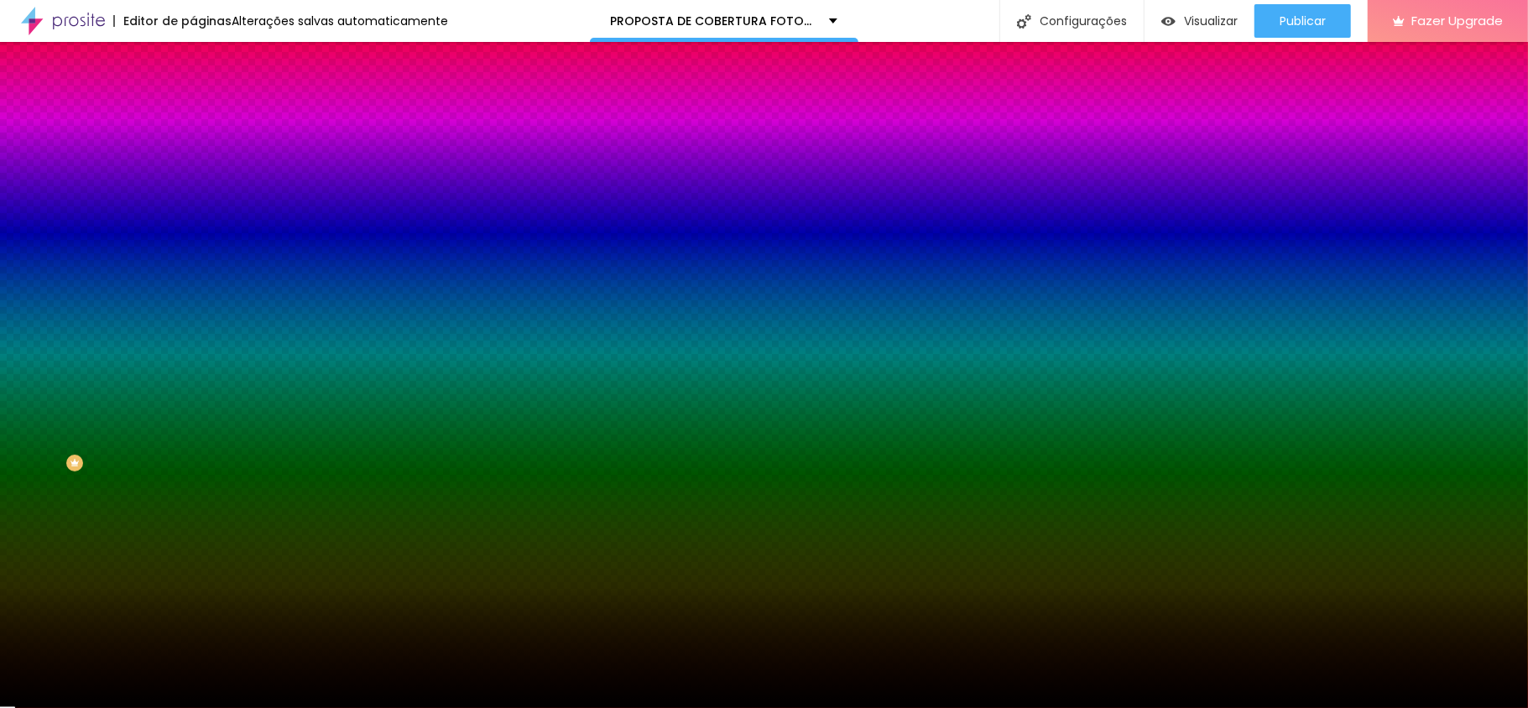
click at [193, 228] on div at bounding box center [289, 228] width 193 height 0
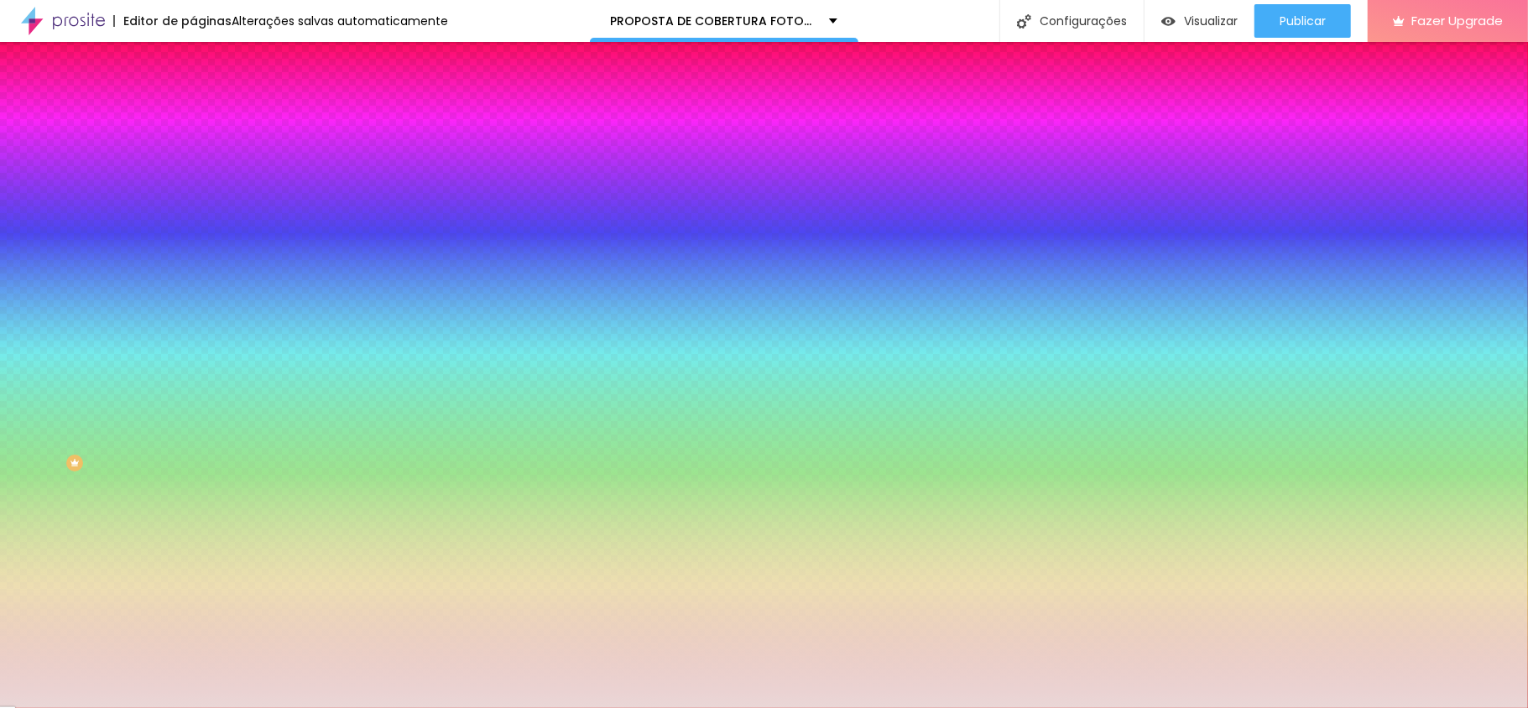
drag, startPoint x: 55, startPoint y: 347, endPoint x: 37, endPoint y: 336, distance: 20.7
click at [37, 336] on div at bounding box center [764, 354] width 1528 height 708
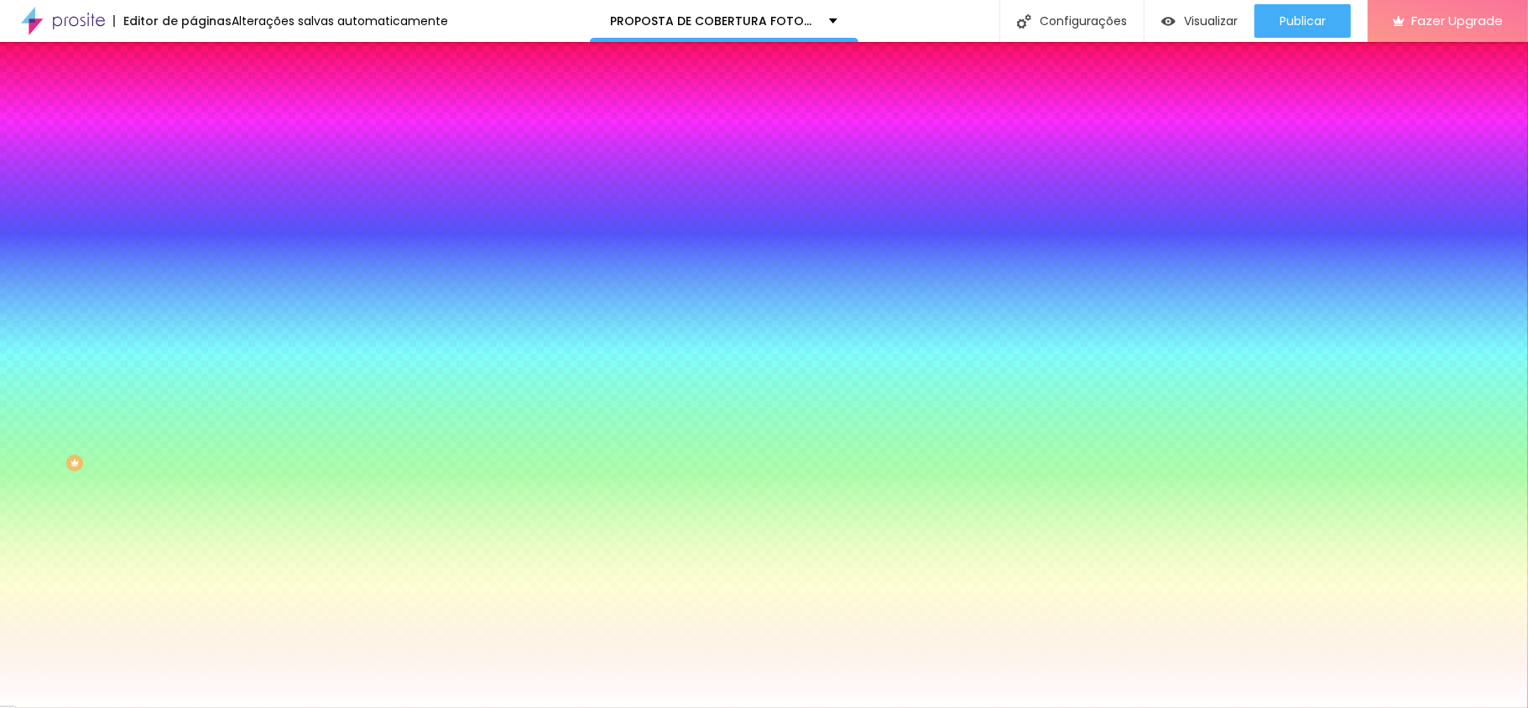
type input "#FFFFFF"
click at [193, 303] on div "Imagem de fundo Adicionar imagem Efeito da Imagem Nenhum Nenhum Parallax Cor de…" at bounding box center [289, 239] width 193 height 217
click at [193, 300] on div "Imagem de fundo Adicionar imagem Efeito da Imagem Nenhum Nenhum Parallax Cor de…" at bounding box center [289, 239] width 193 height 217
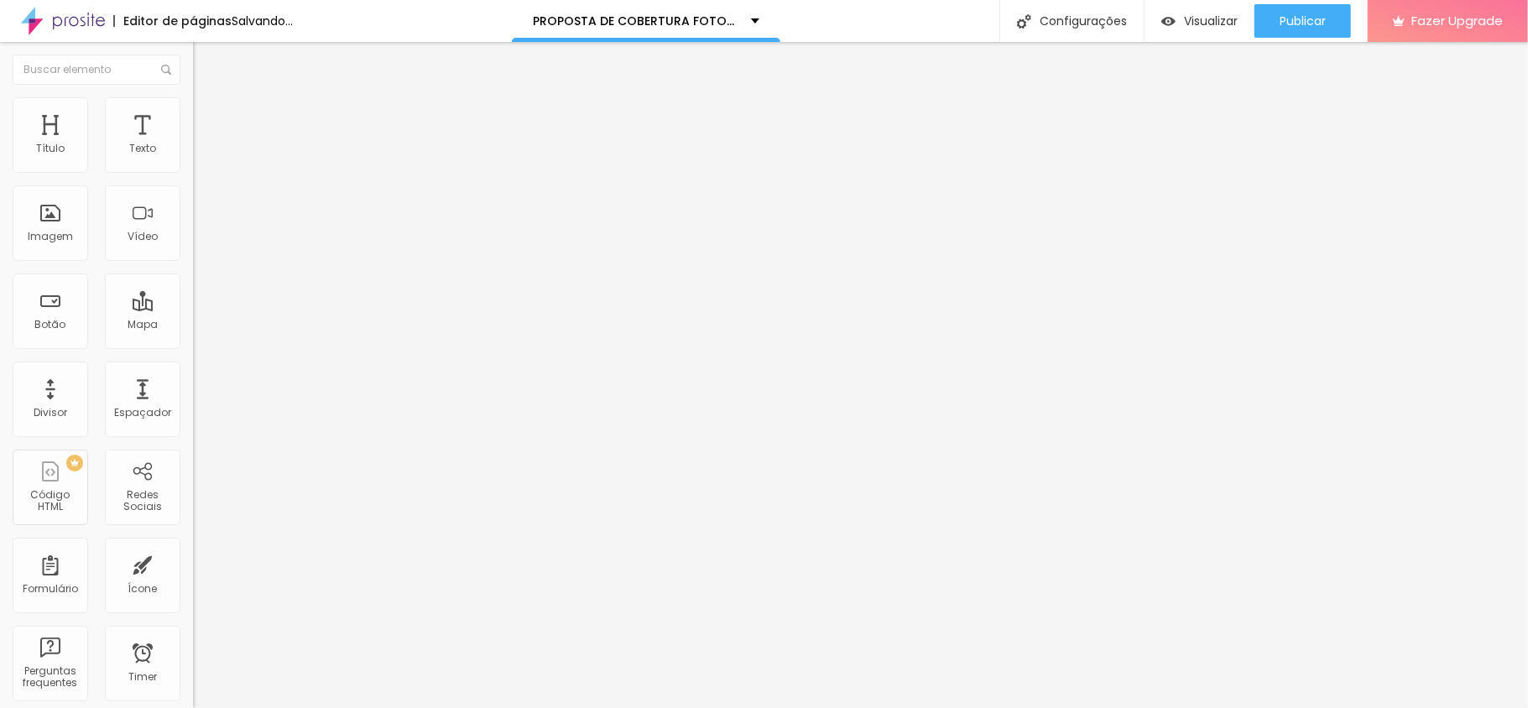
click at [208, 116] on span "Estilo" at bounding box center [221, 109] width 26 height 14
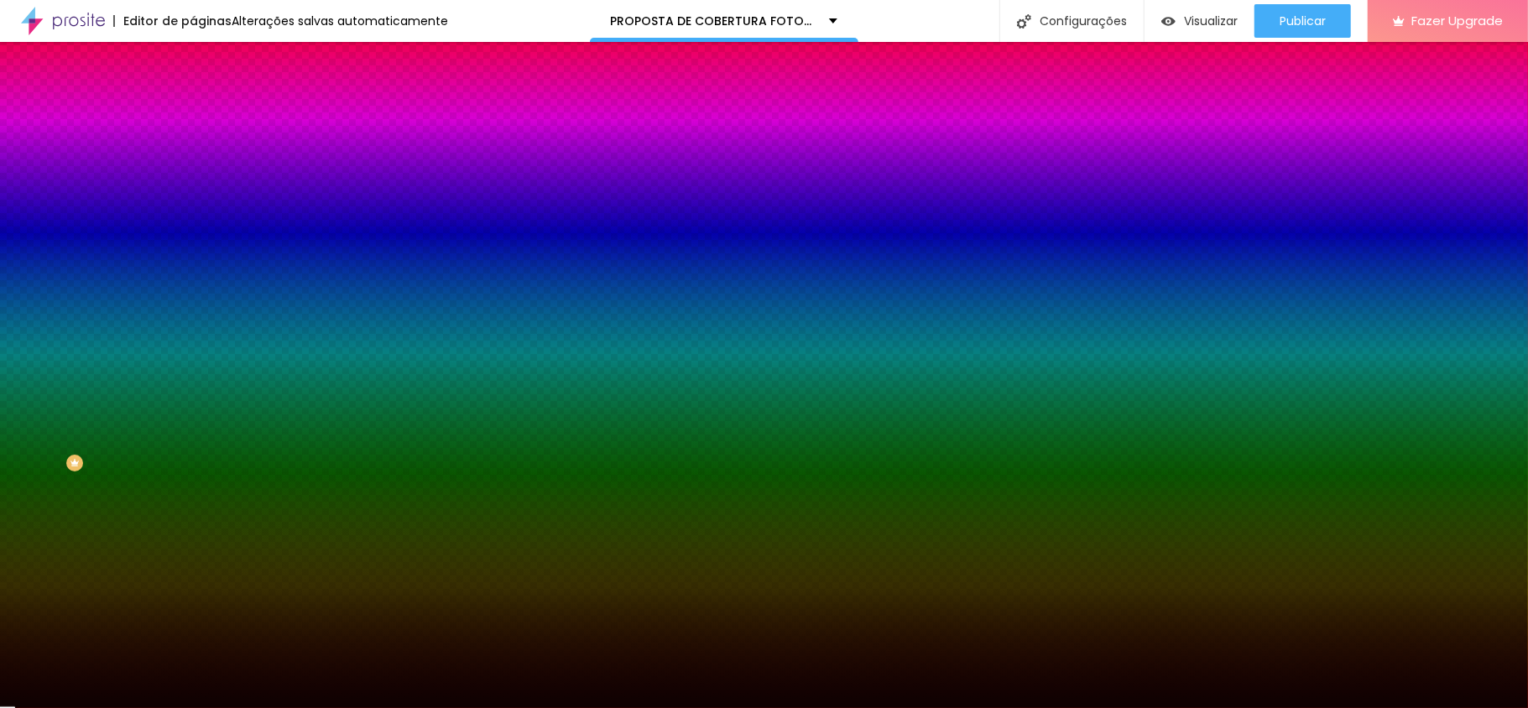
click at [193, 228] on div at bounding box center [289, 228] width 193 height 0
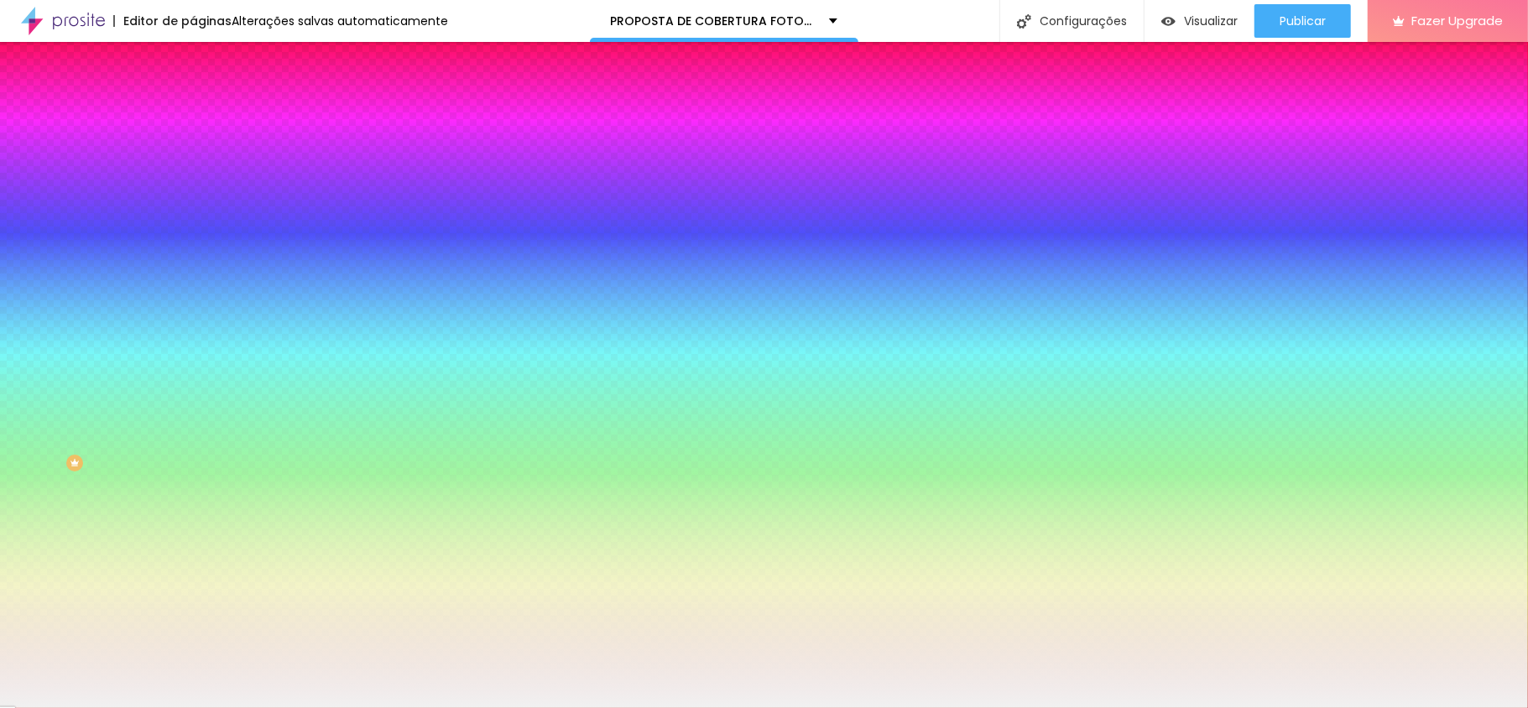
type input "#FFFFFF"
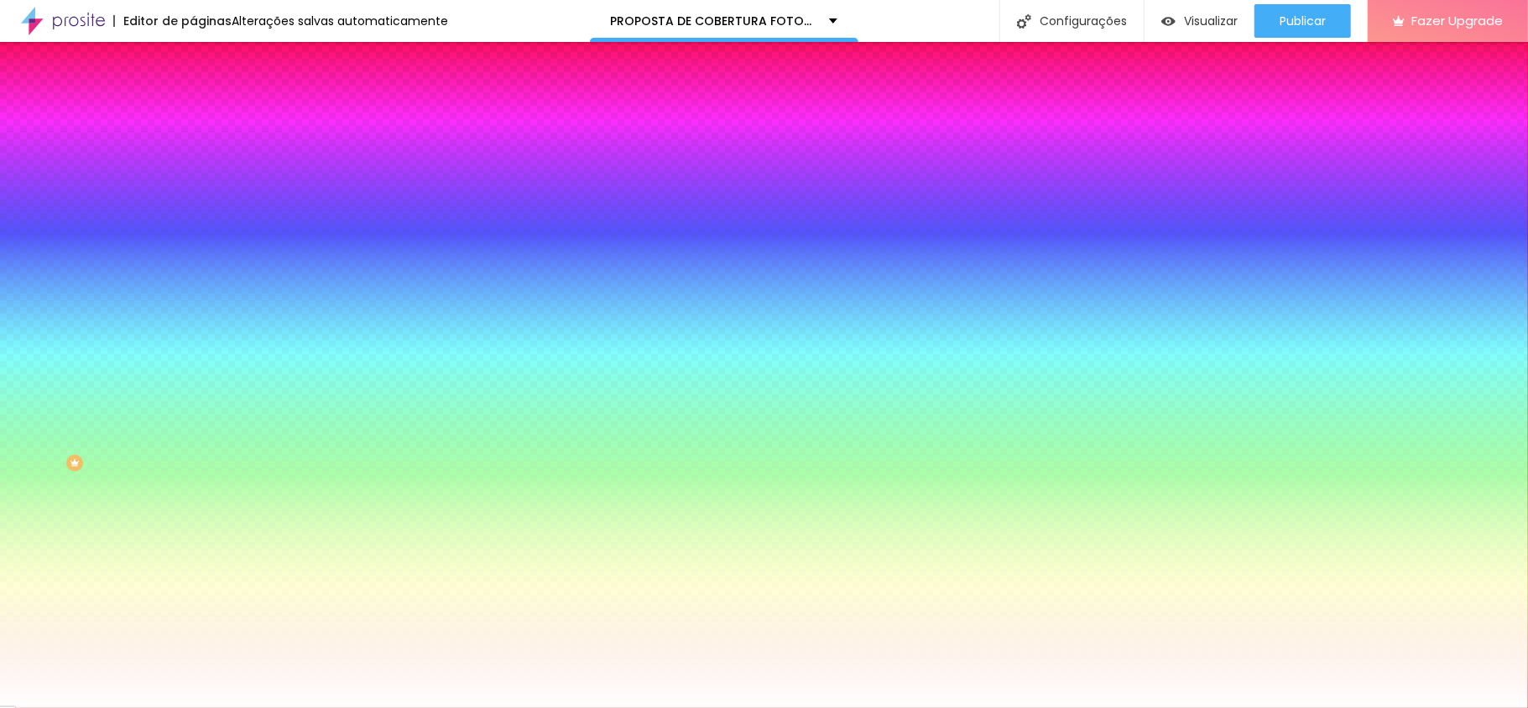
drag, startPoint x: 50, startPoint y: 357, endPoint x: 0, endPoint y: 305, distance: 72.4
click at [193, 305] on div "Imagem de fundo Adicionar imagem Efeito da Imagem Nenhum Nenhum Parallax Cor de…" at bounding box center [289, 239] width 193 height 217
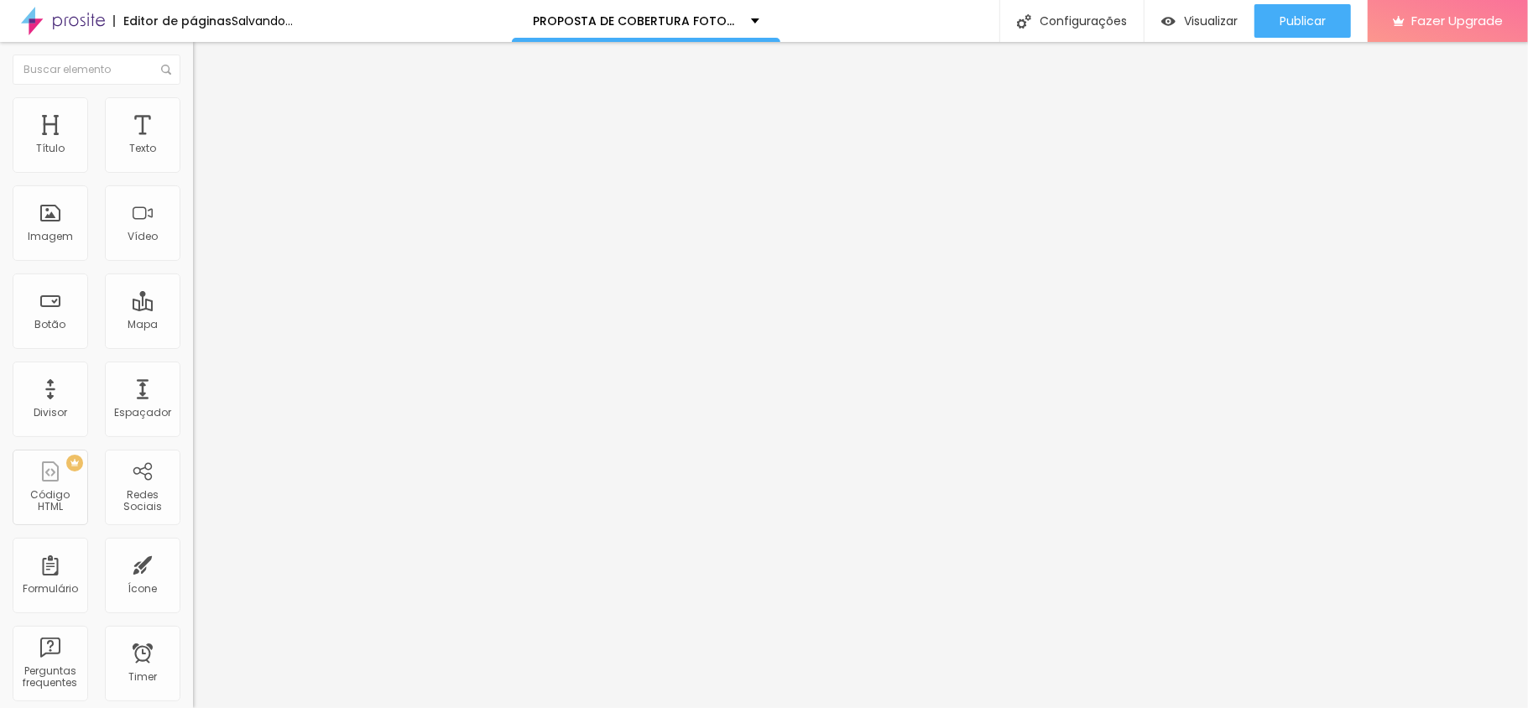
click at [193, 144] on span "Trocar imagem" at bounding box center [238, 137] width 91 height 14
click at [193, 144] on span "Adicionar imagem" at bounding box center [247, 137] width 108 height 14
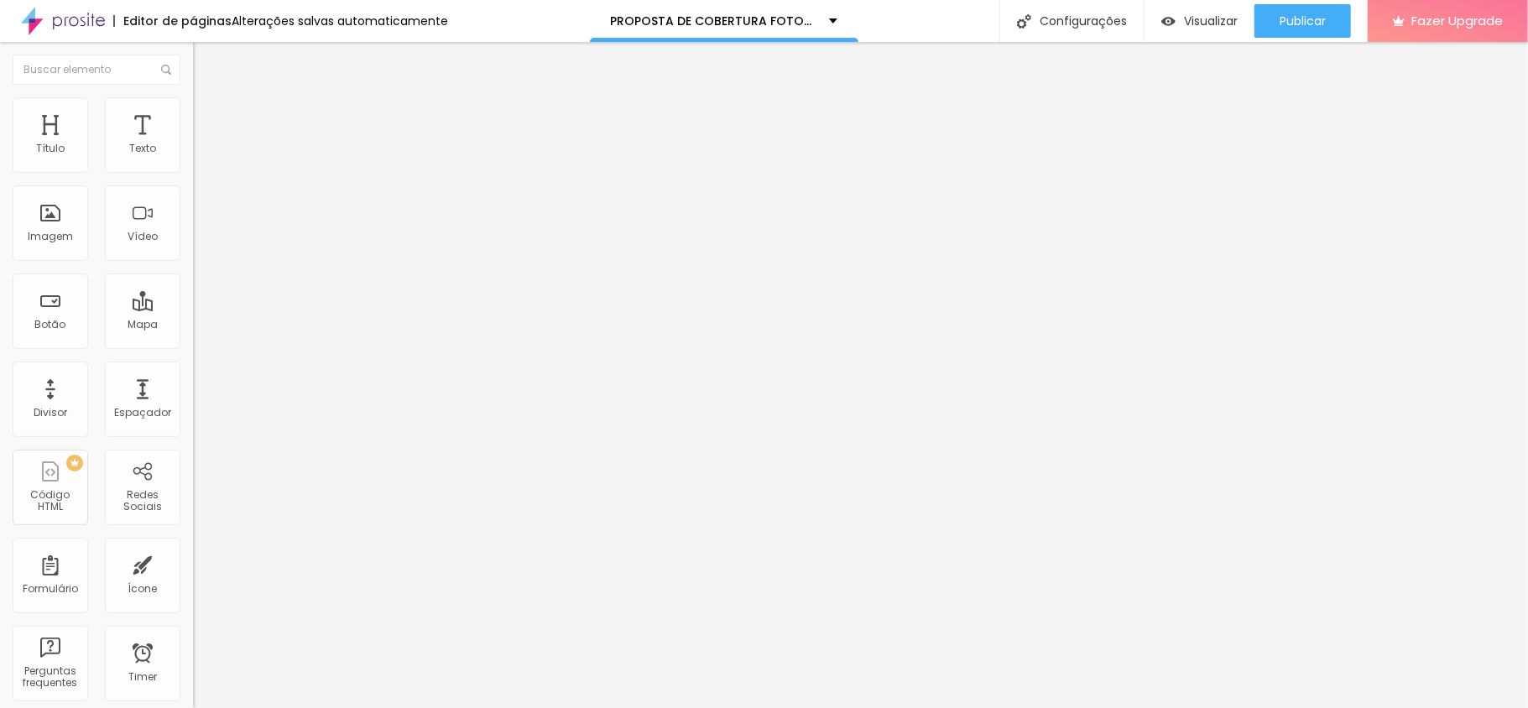
scroll to position [0, 0]
click at [193, 144] on span "Adicionar imagem" at bounding box center [247, 137] width 108 height 14
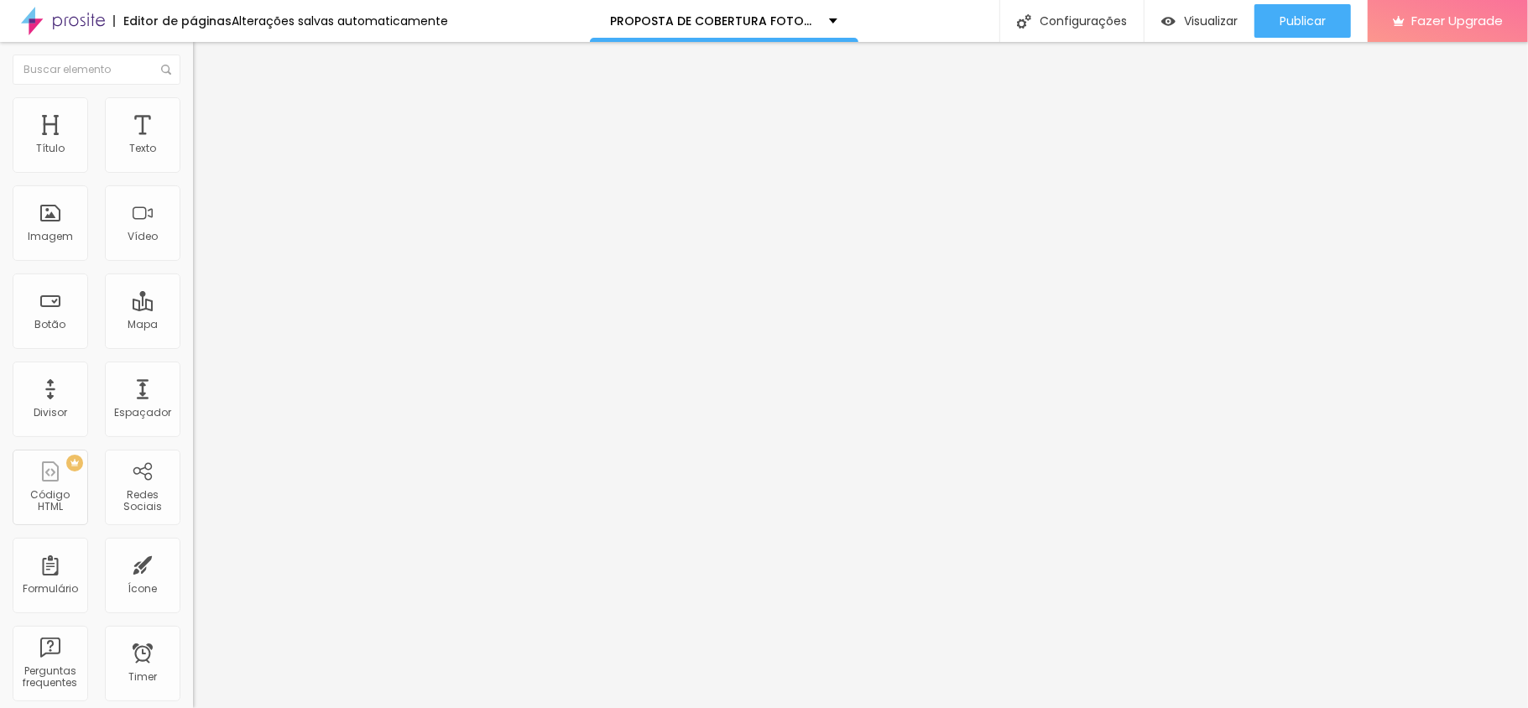
click at [208, 112] on span "Estilo" at bounding box center [221, 109] width 26 height 14
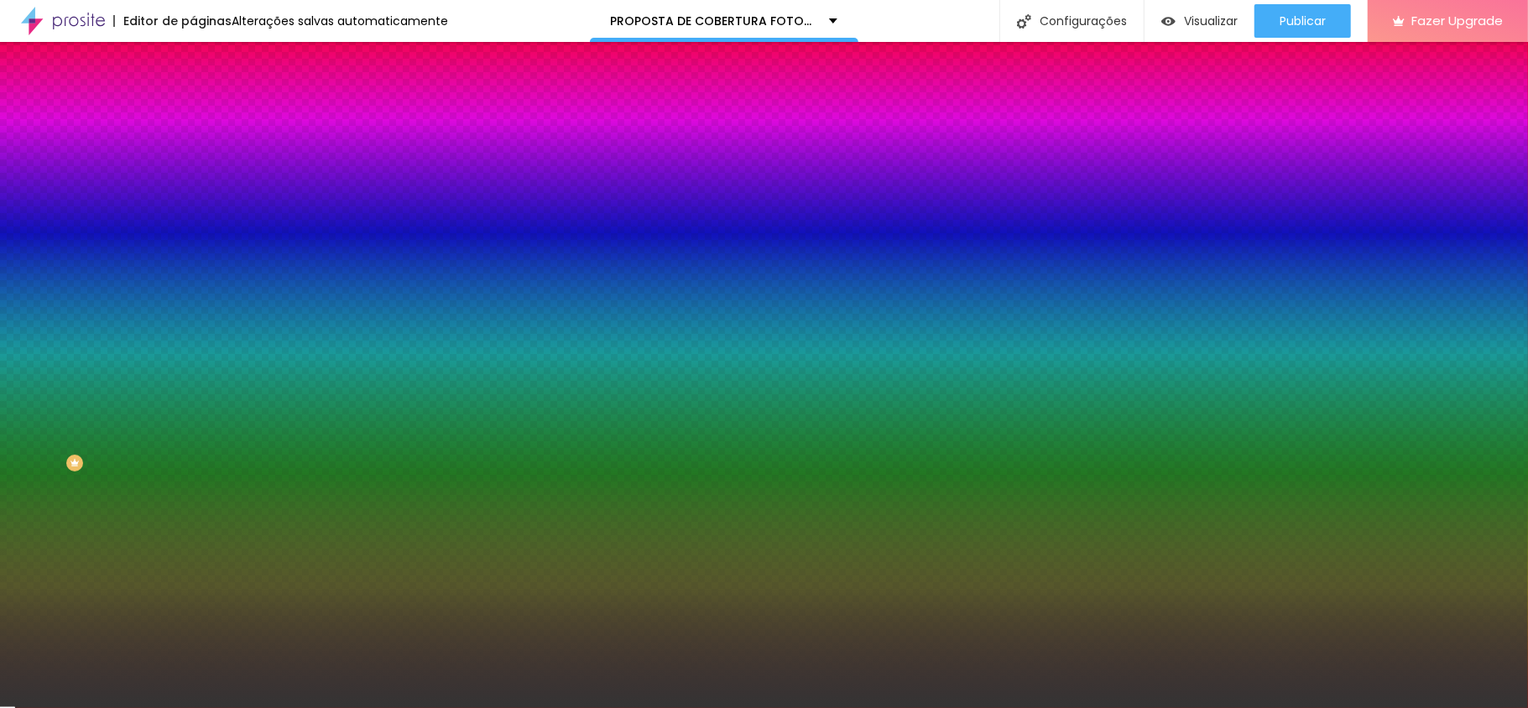
click at [193, 160] on div at bounding box center [289, 160] width 193 height 0
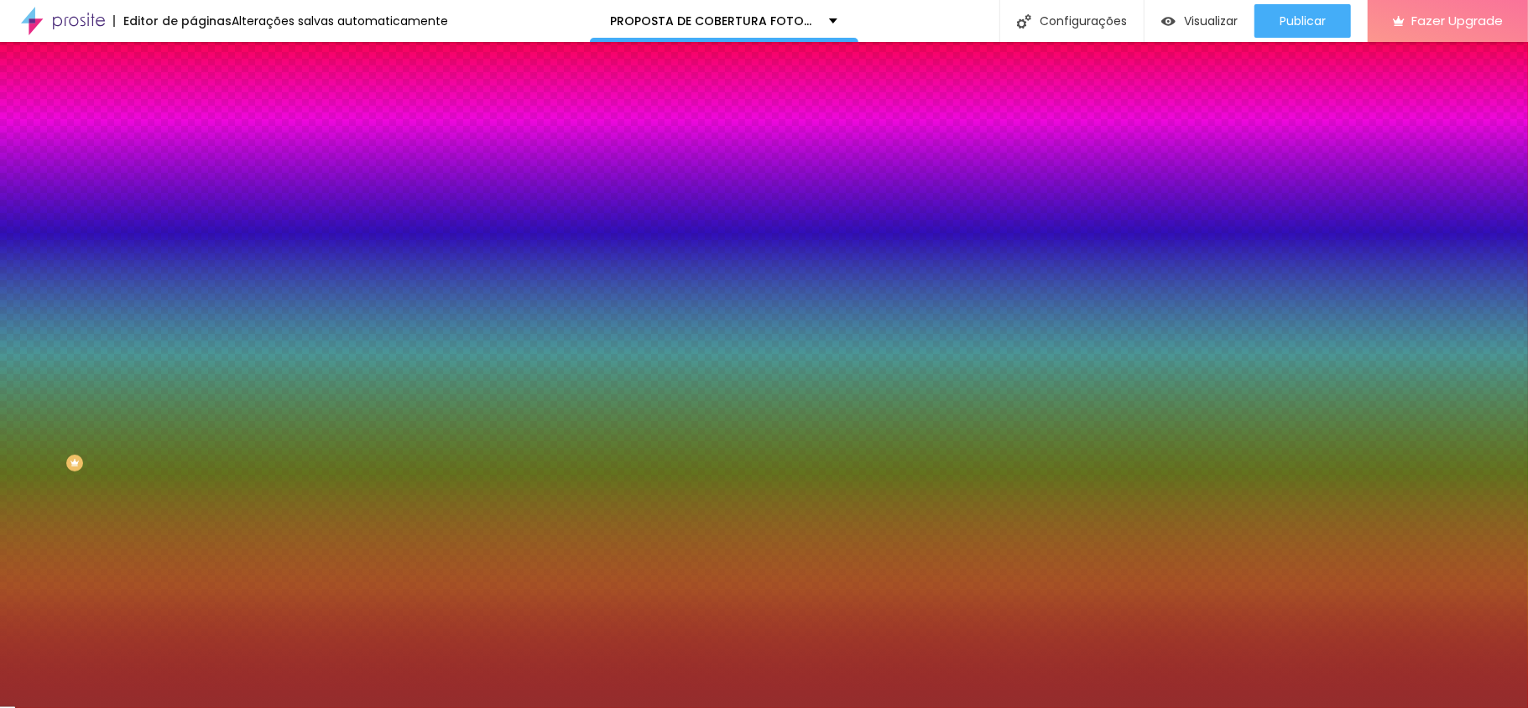
drag, startPoint x: 106, startPoint y: 255, endPoint x: 79, endPoint y: 232, distance: 35.7
click at [101, 238] on div at bounding box center [764, 354] width 1528 height 708
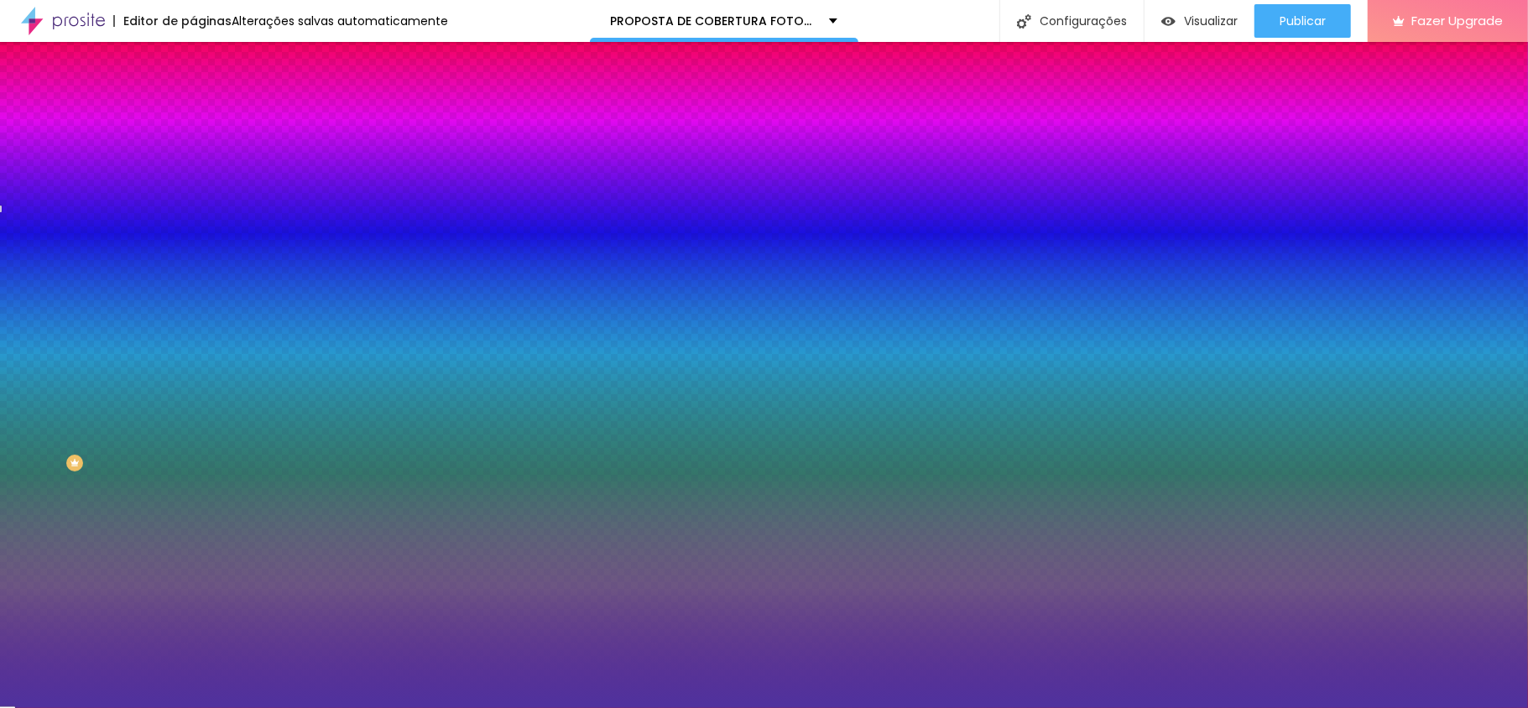
click at [141, 226] on div at bounding box center [764, 354] width 1528 height 708
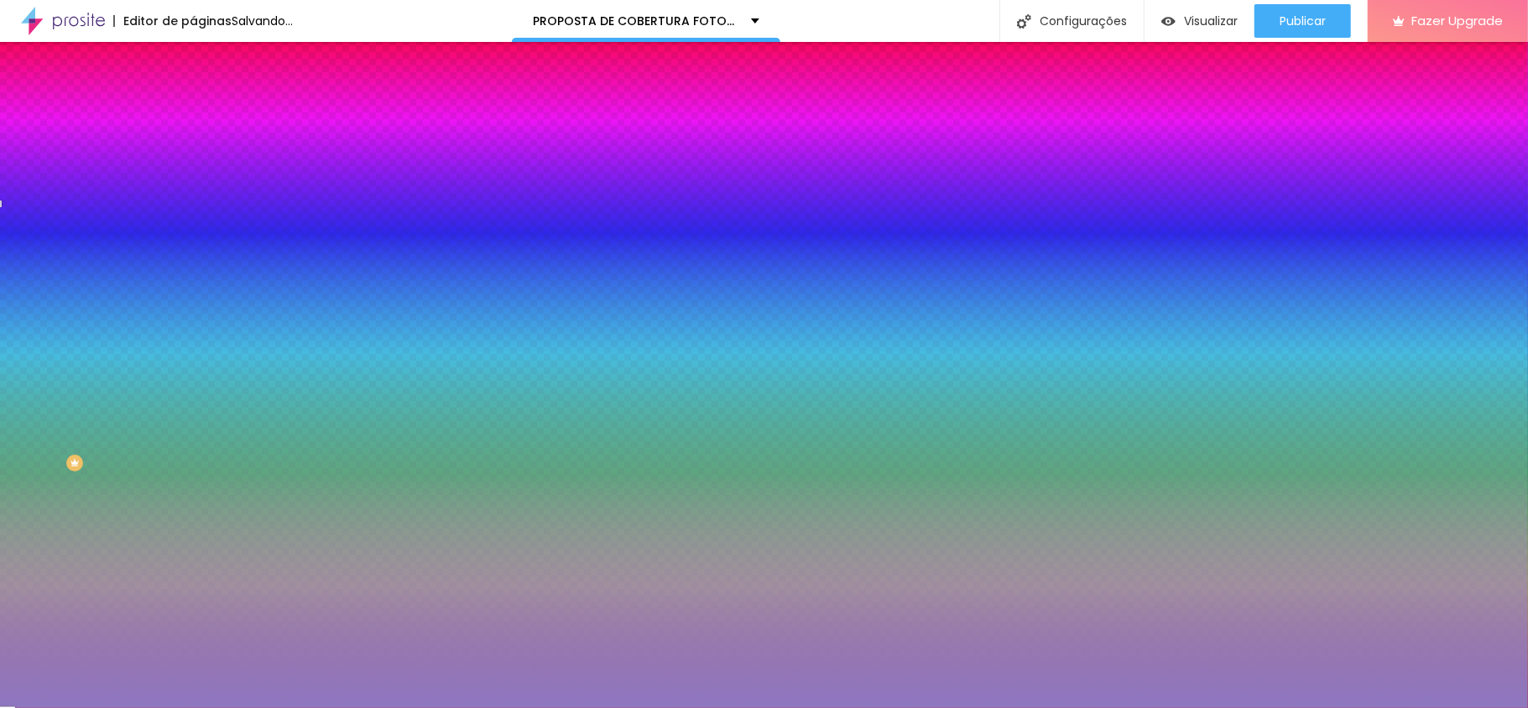
drag, startPoint x: 85, startPoint y: 232, endPoint x: 55, endPoint y: 215, distance: 34.2
click at [55, 215] on div at bounding box center [764, 354] width 1528 height 708
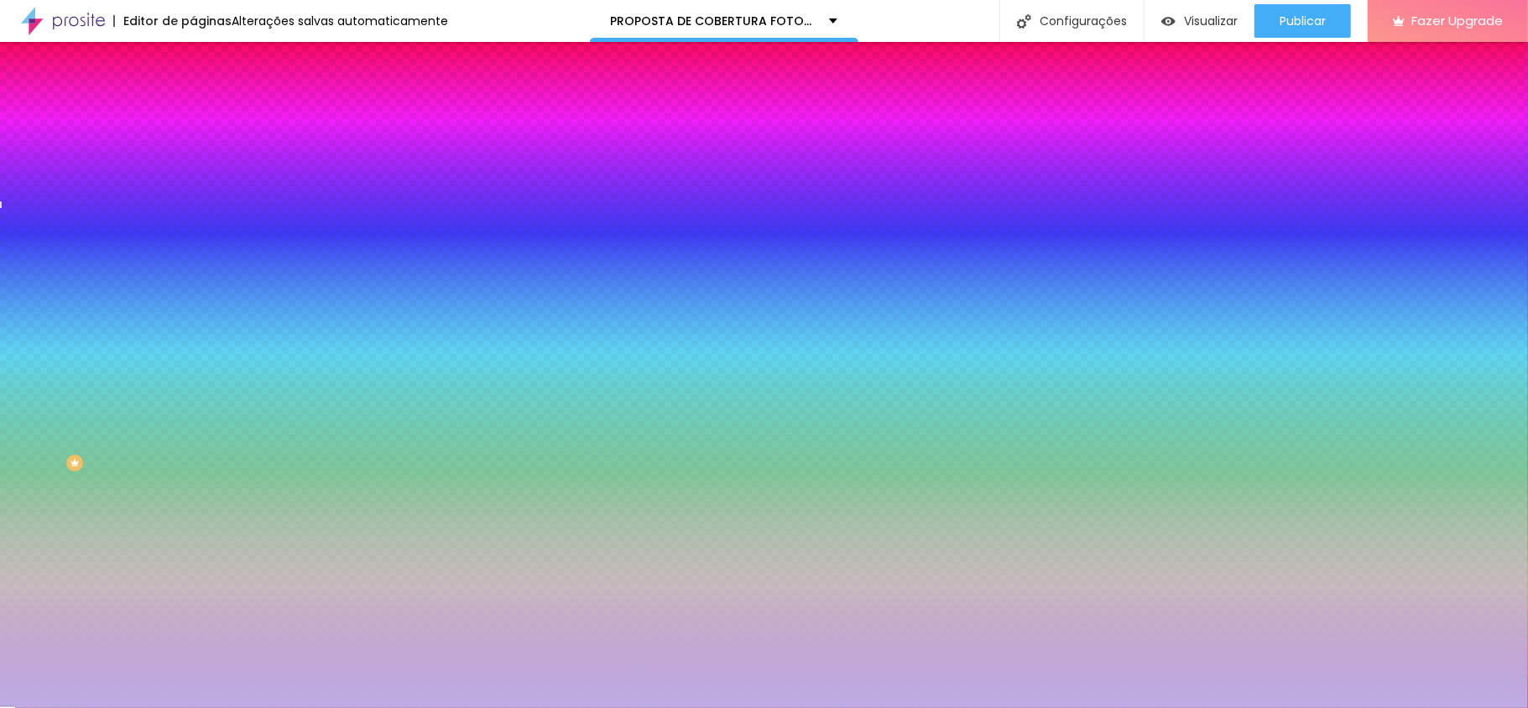
type input "#BDACE5"
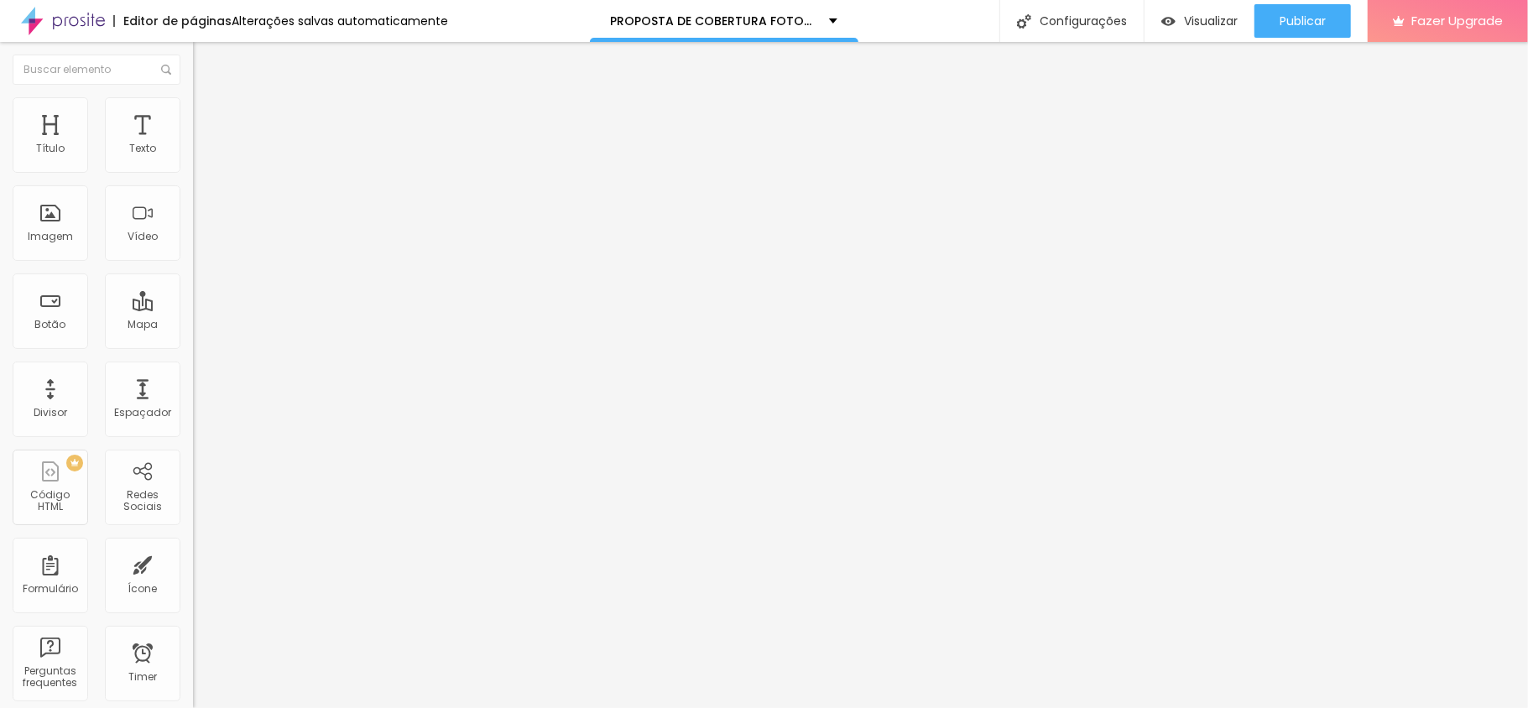
click at [208, 115] on span "Estilo" at bounding box center [221, 109] width 26 height 14
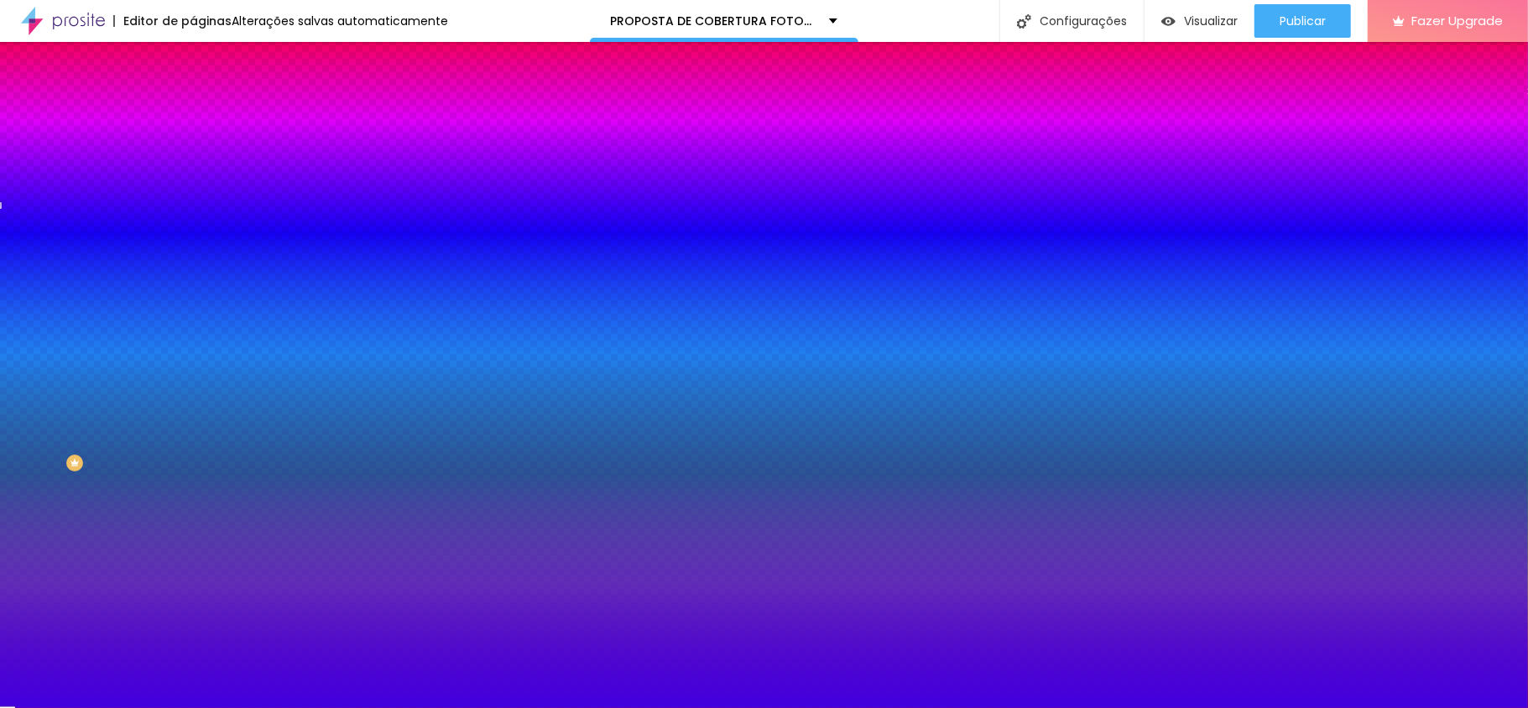
click at [193, 160] on div at bounding box center [289, 160] width 193 height 0
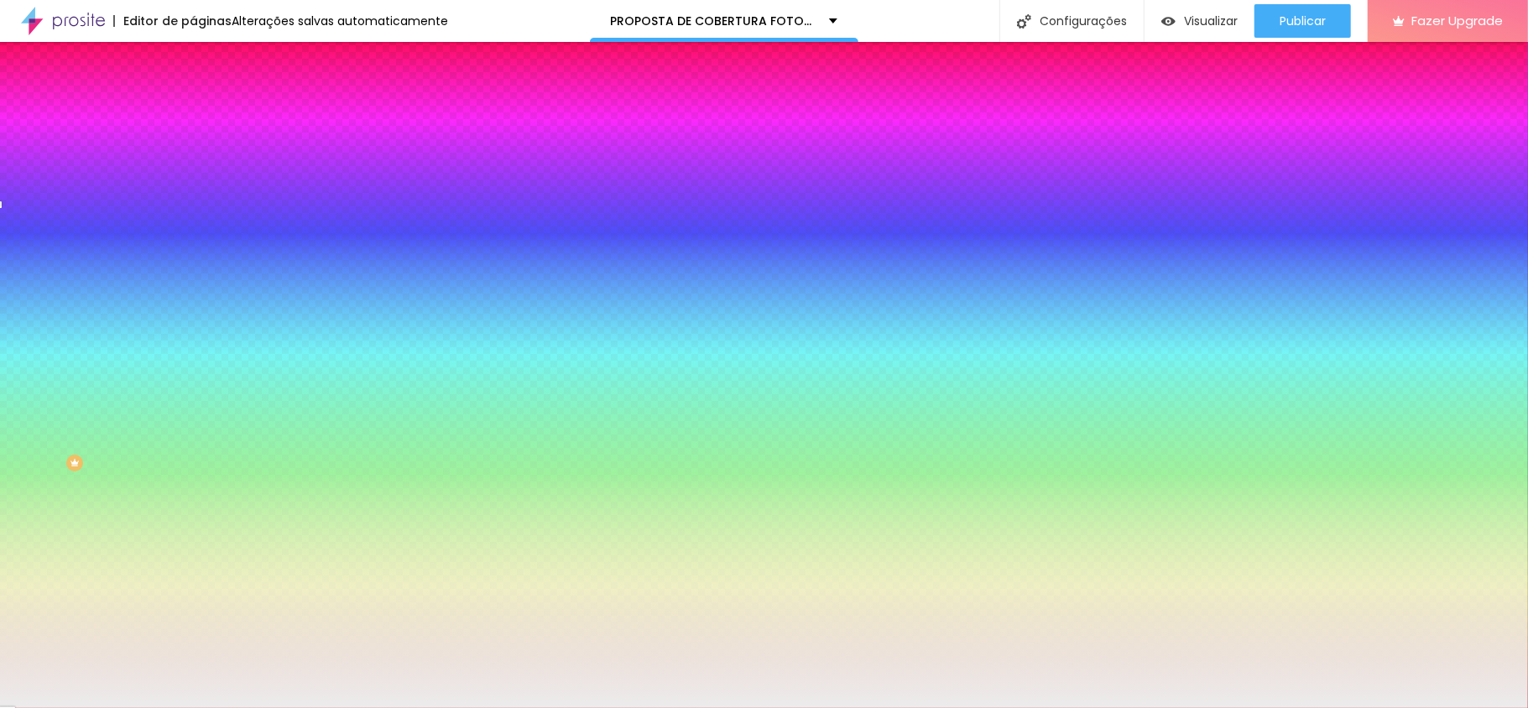
type input "#FFFFFF"
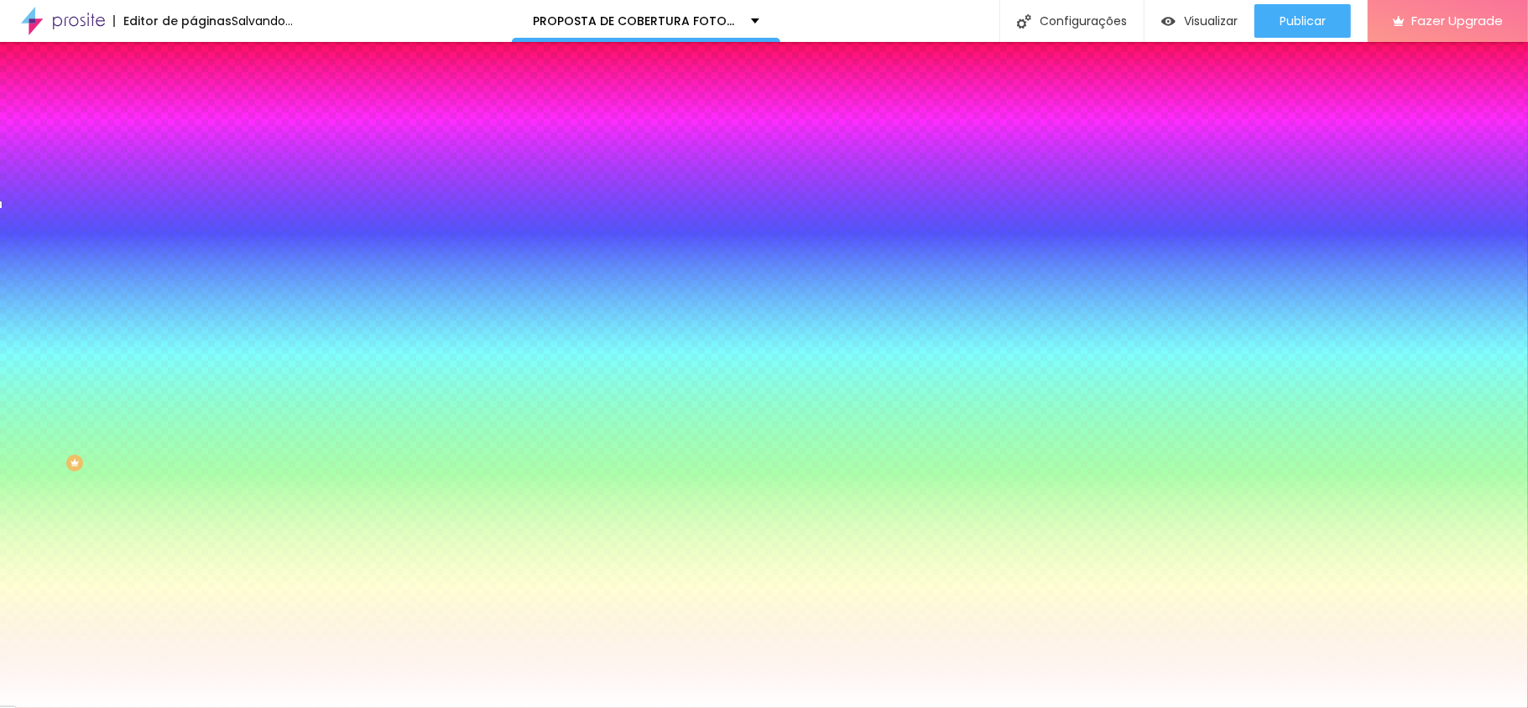
drag, startPoint x: 44, startPoint y: 230, endPoint x: 4, endPoint y: 154, distance: 85.2
click at [193, 154] on div "Cor de fundo Voltar ao padrão #FFFFFF 0 Borda arredondada" at bounding box center [289, 273] width 193 height 284
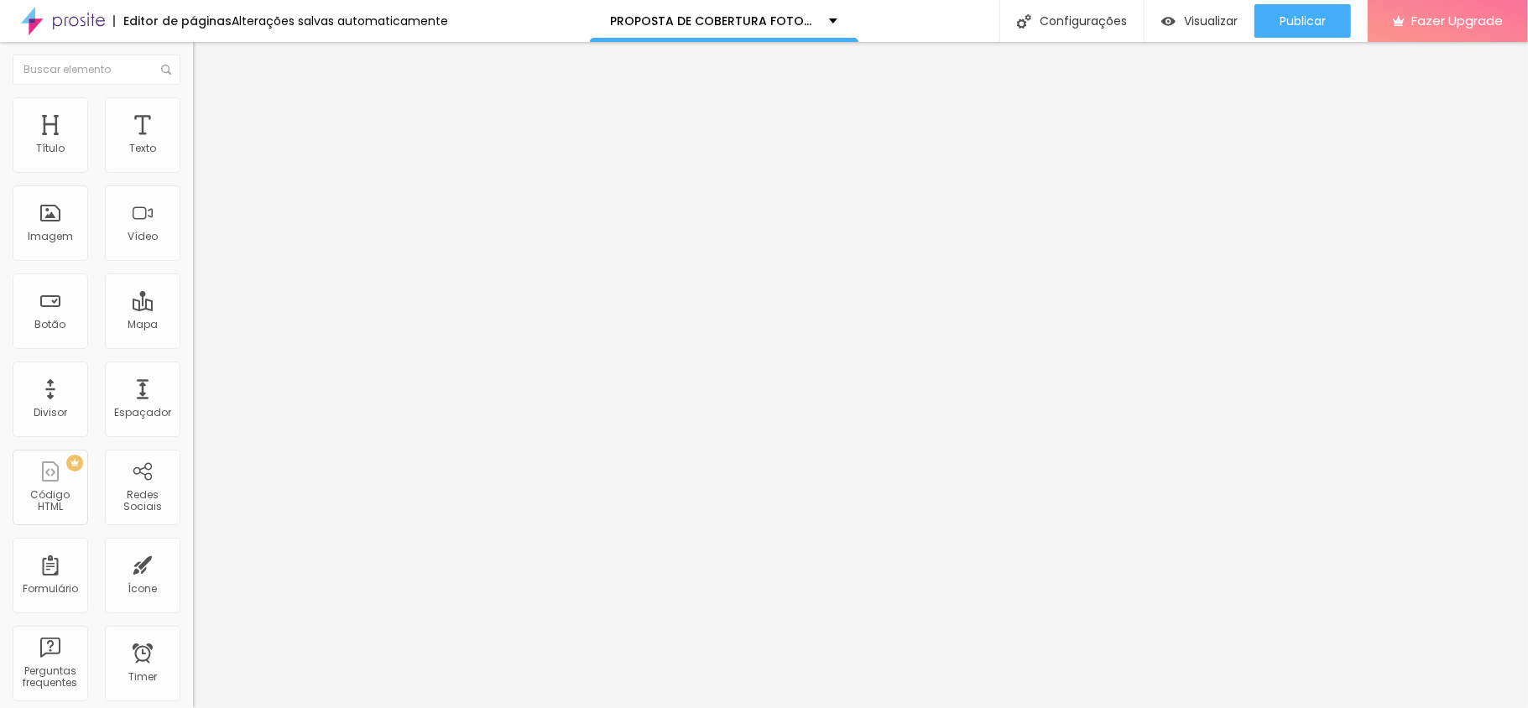
click at [208, 116] on span "Estilo" at bounding box center [221, 109] width 26 height 14
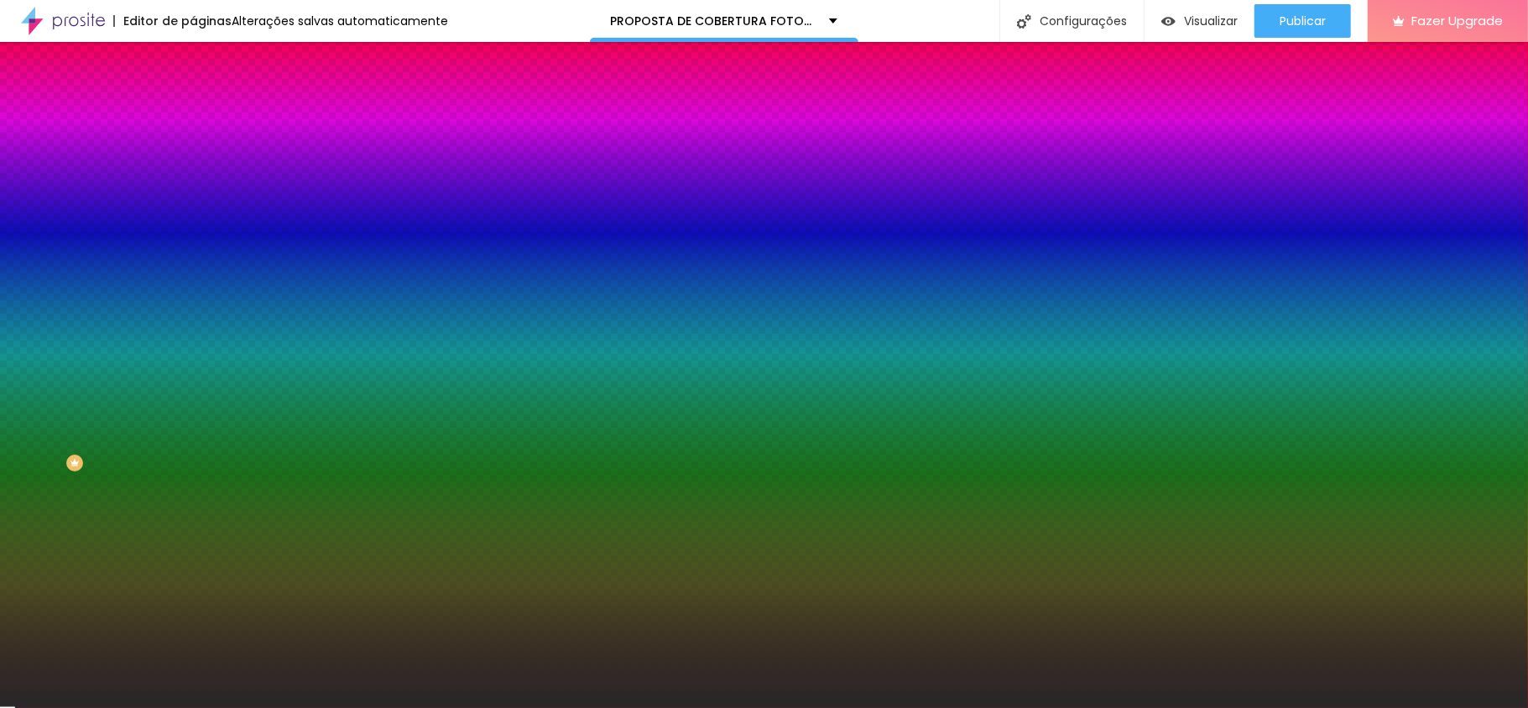
drag, startPoint x: 146, startPoint y: 342, endPoint x: 183, endPoint y: 324, distance: 41.3
click at [193, 337] on div "Editar Coluna Conteúdo Estilo Avançado Cor de fundo Voltar ao padrão #282828 0 …" at bounding box center [289, 375] width 193 height 666
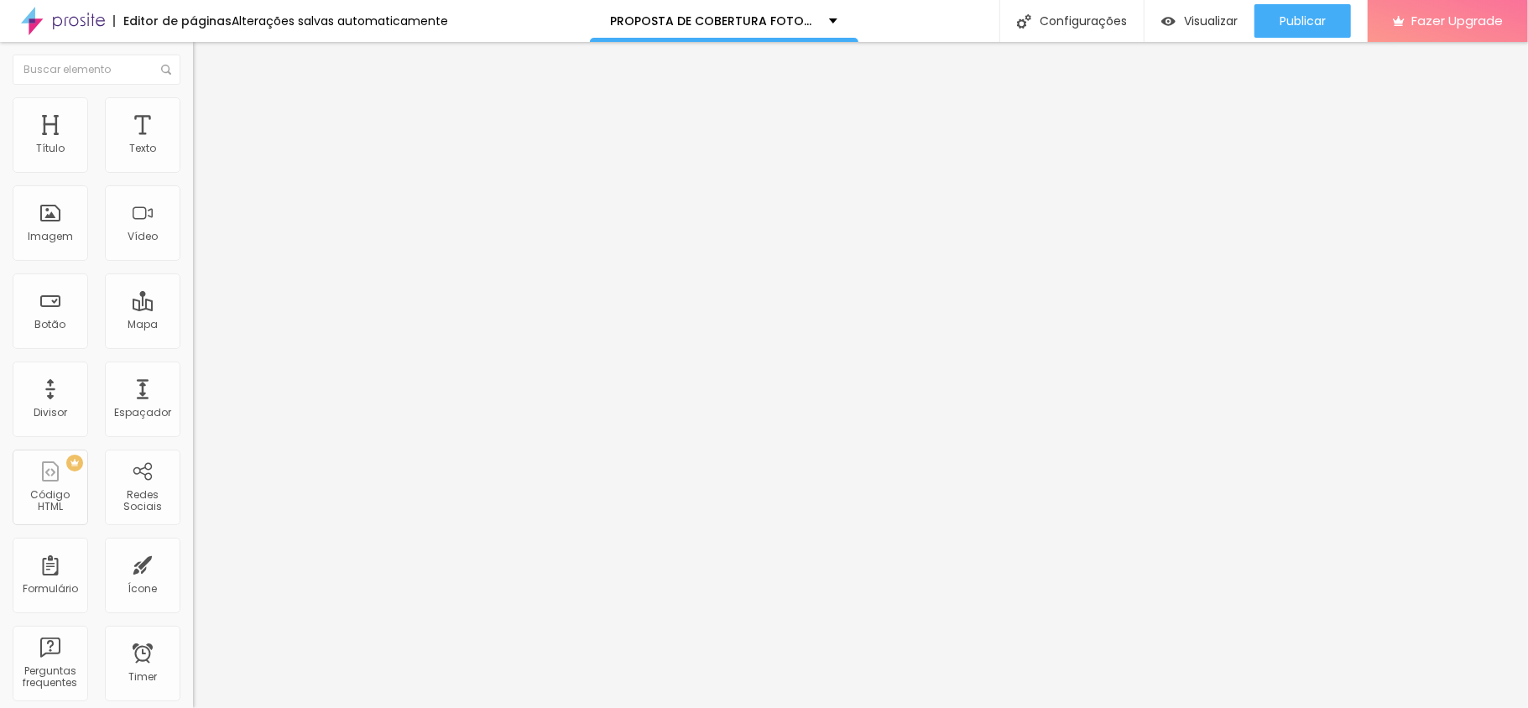
click at [208, 114] on span "Estilo" at bounding box center [221, 109] width 26 height 14
click at [59, 226] on div "Imagem" at bounding box center [51, 223] width 76 height 76
click at [208, 115] on span "Avançado" at bounding box center [235, 109] width 55 height 14
type input "8"
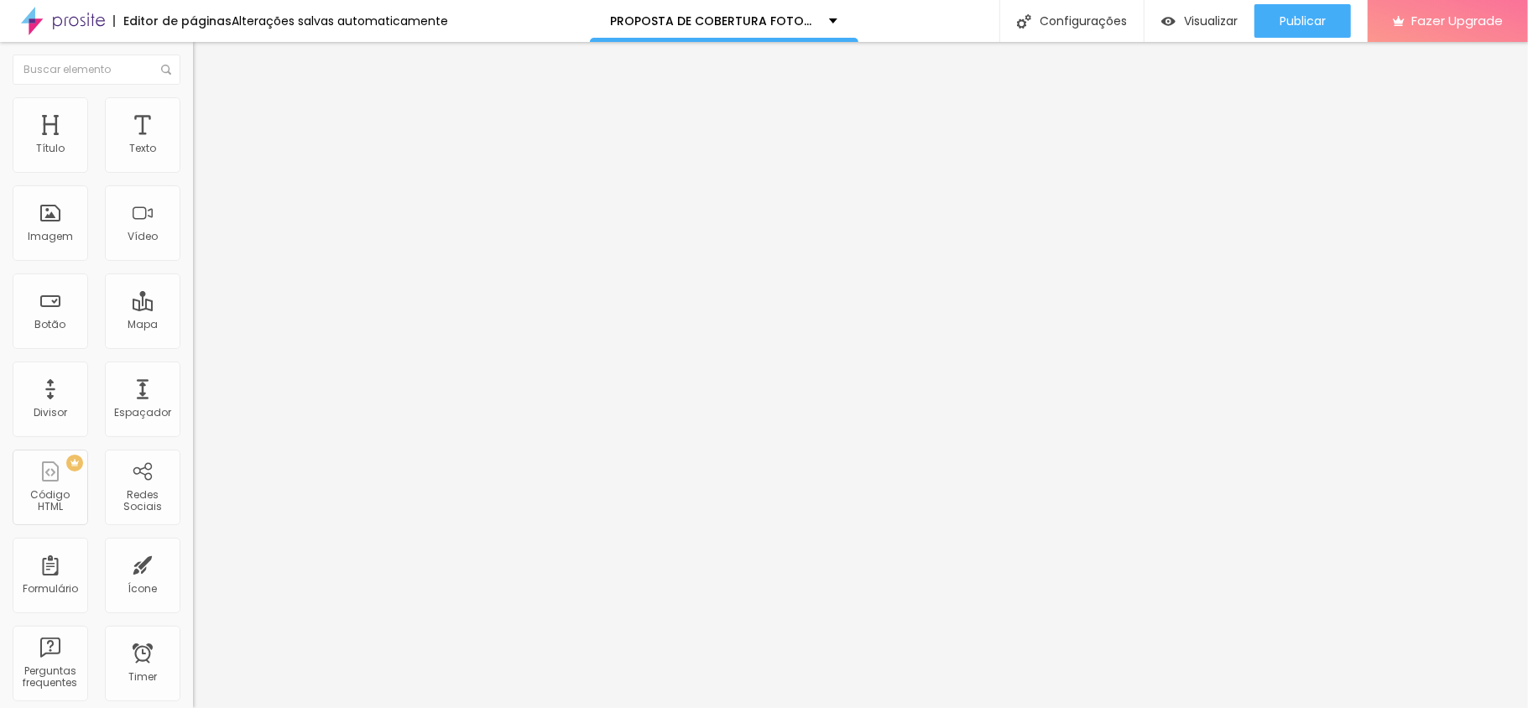
type input "10"
type input "34"
drag, startPoint x: 48, startPoint y: 163, endPoint x: 74, endPoint y: 163, distance: 26.0
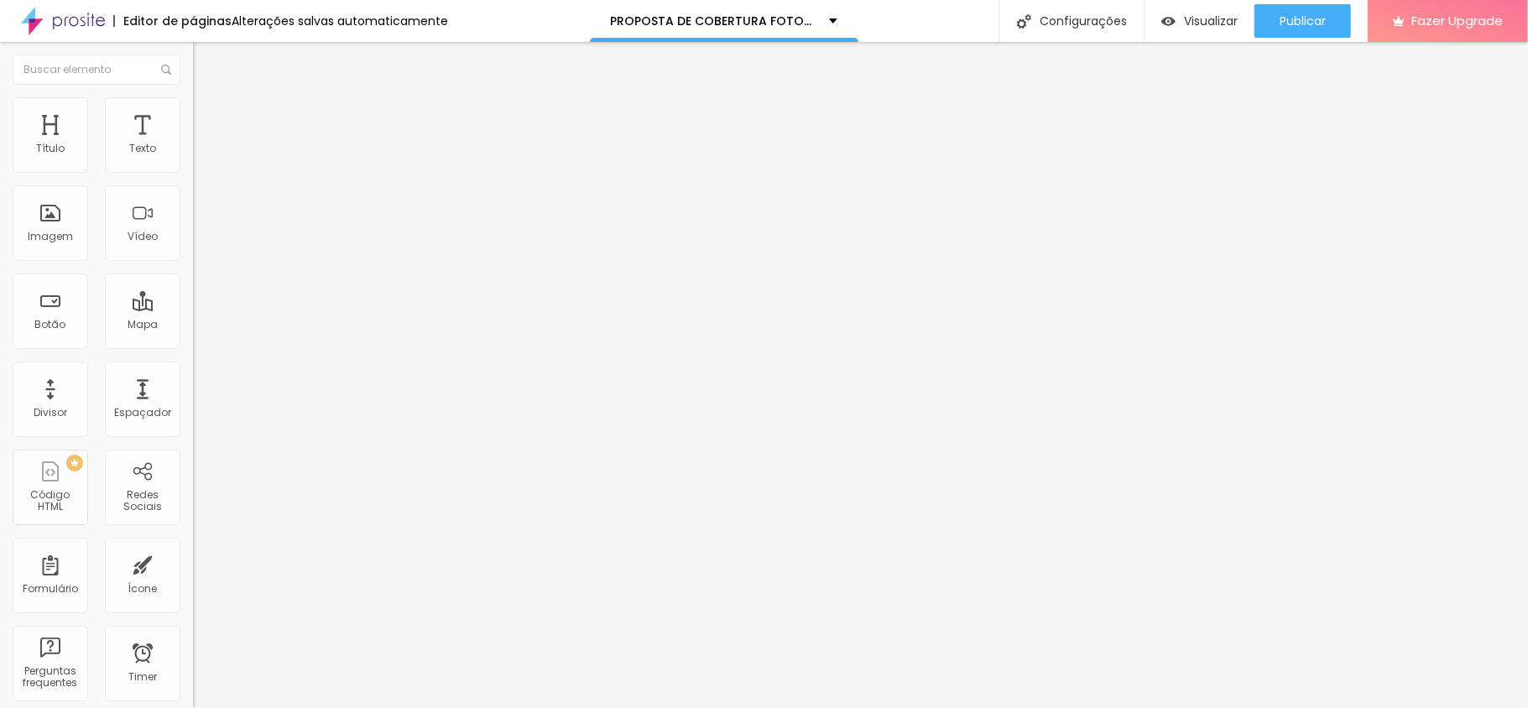
click at [193, 309] on input "range" at bounding box center [247, 315] width 108 height 13
type input "35"
type input "38"
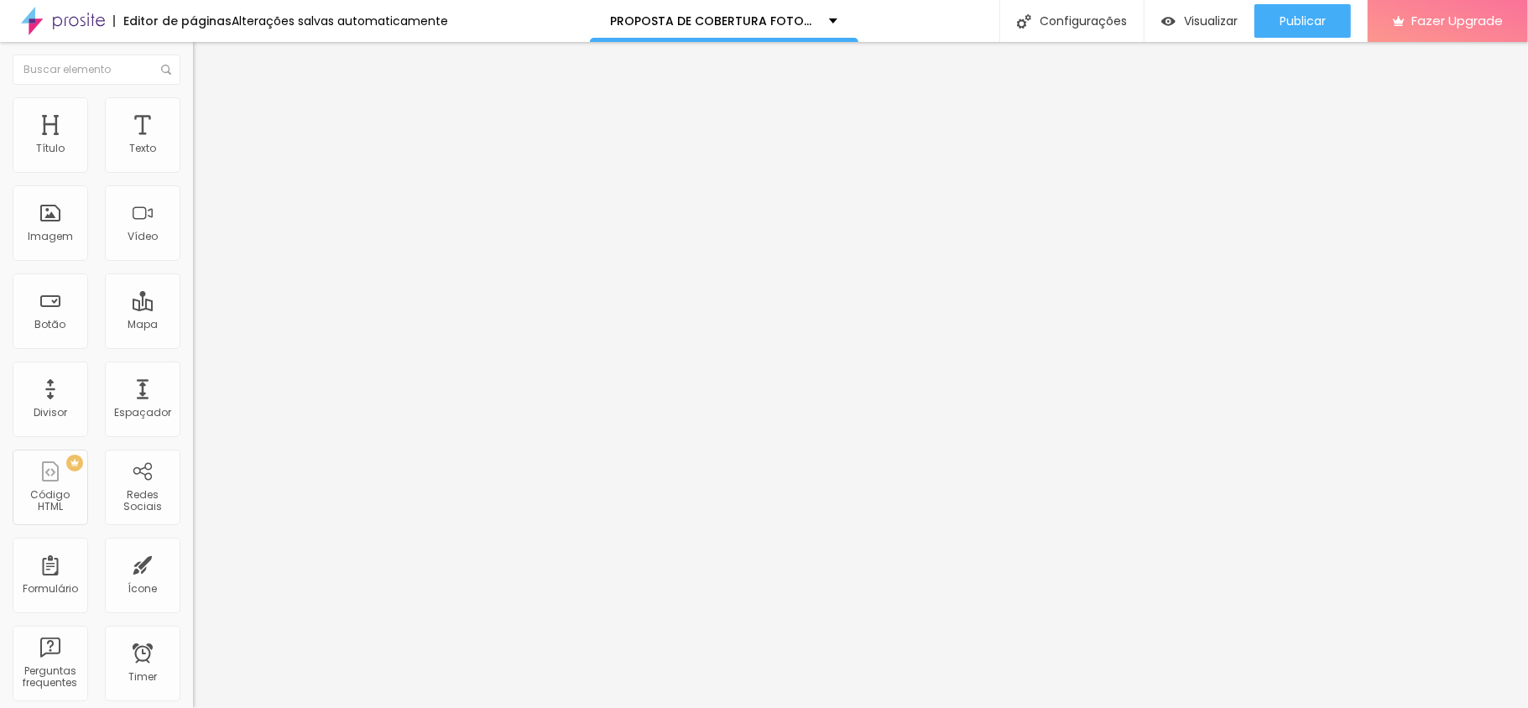
click at [193, 309] on input "range" at bounding box center [247, 315] width 108 height 13
type input "11"
click at [193, 309] on input "range" at bounding box center [247, 315] width 108 height 13
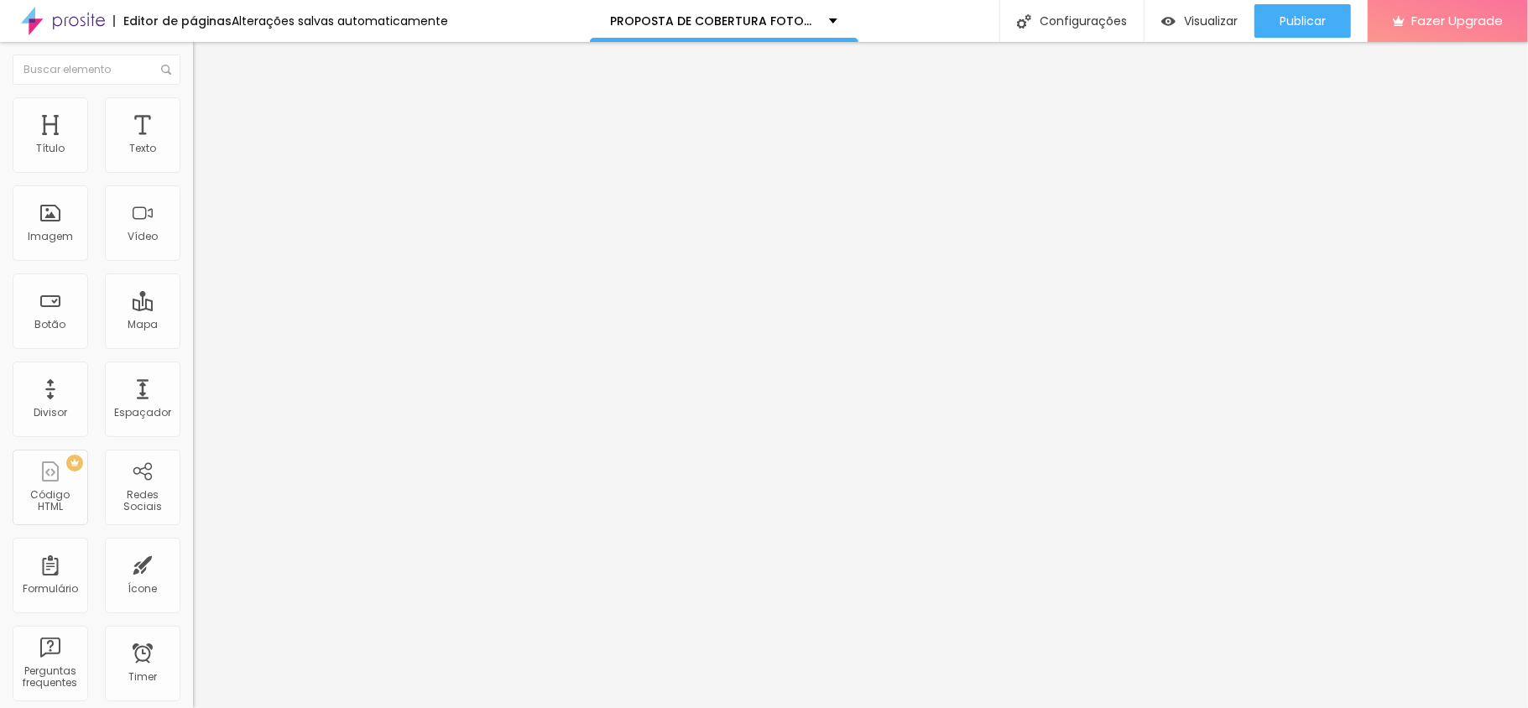
type input "17"
type input "28"
type input "38"
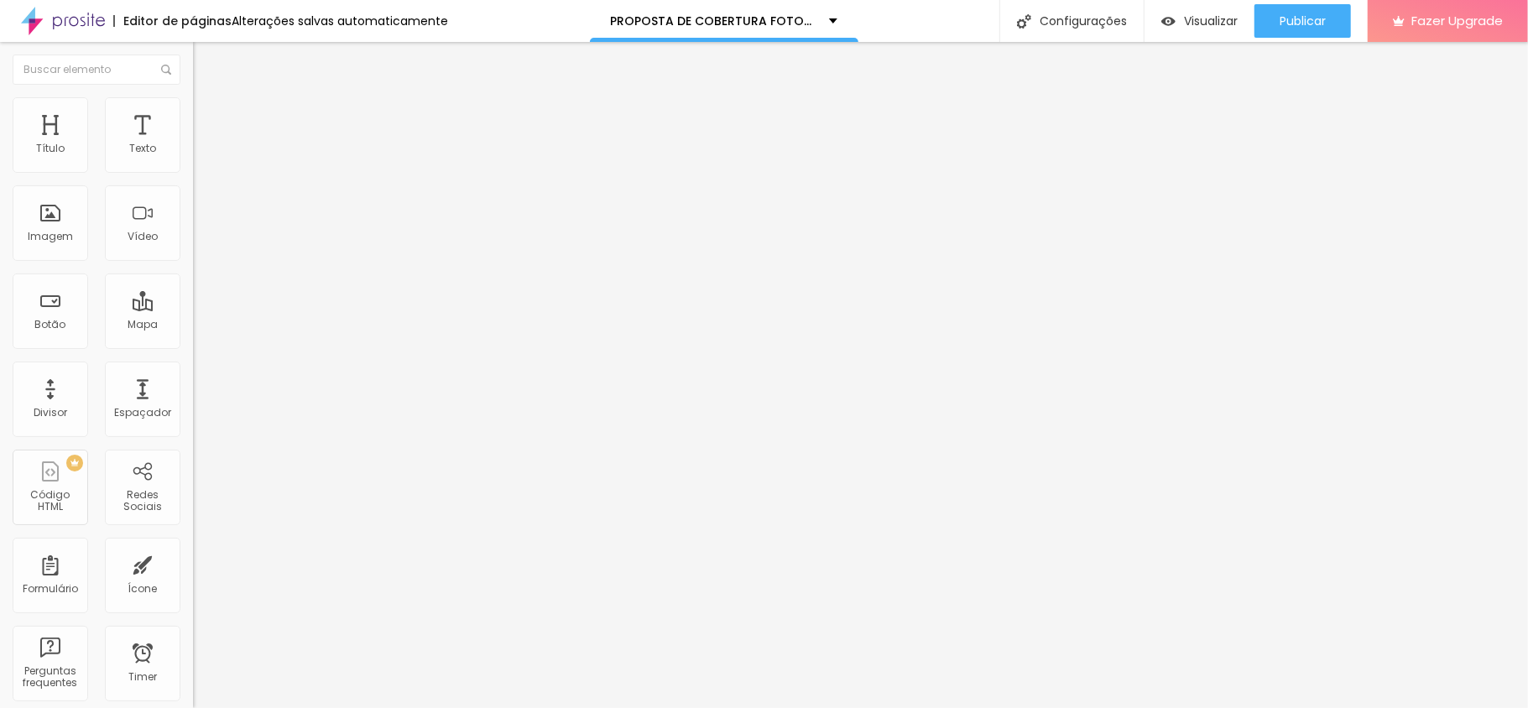
type input "38"
type input "39"
type input "44"
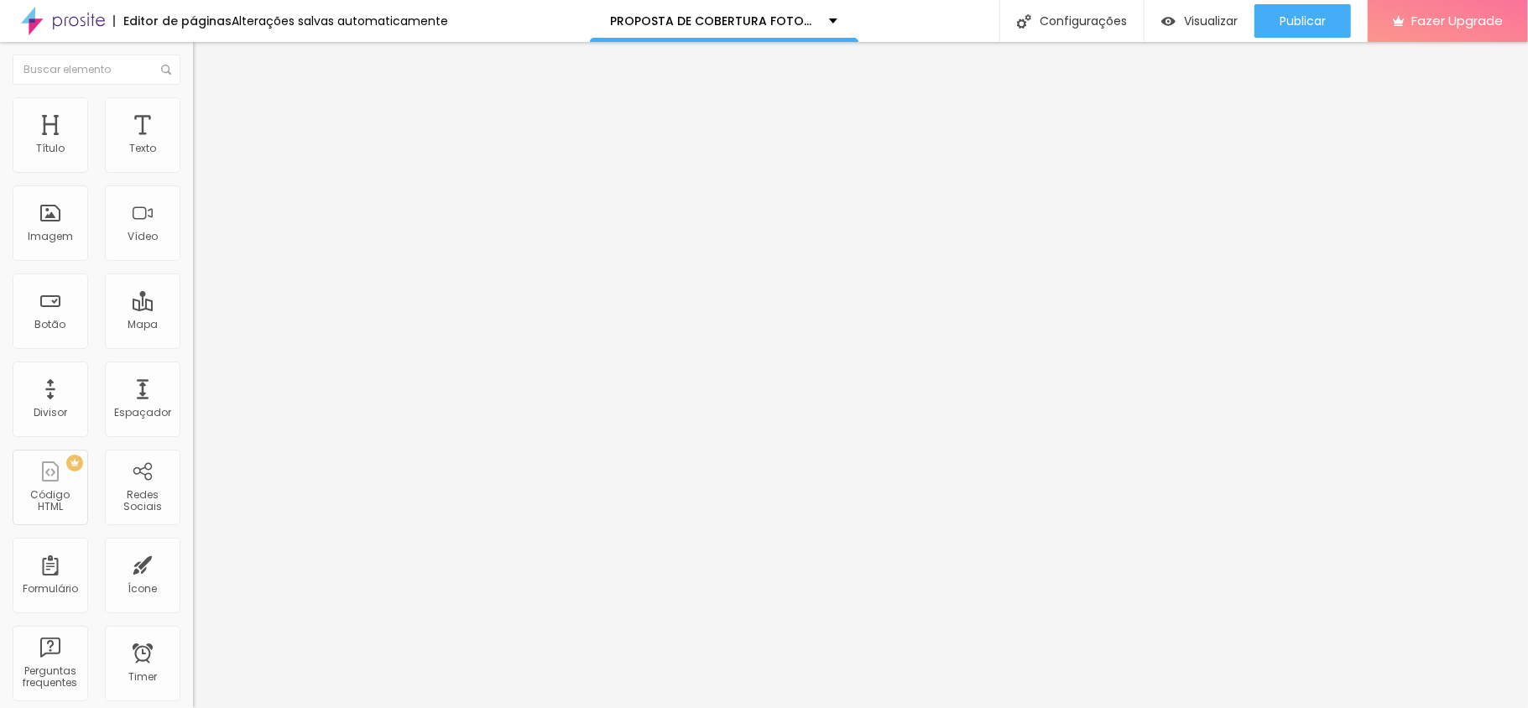
type input "45"
type input "46"
drag, startPoint x: 55, startPoint y: 196, endPoint x: 86, endPoint y: 195, distance: 30.2
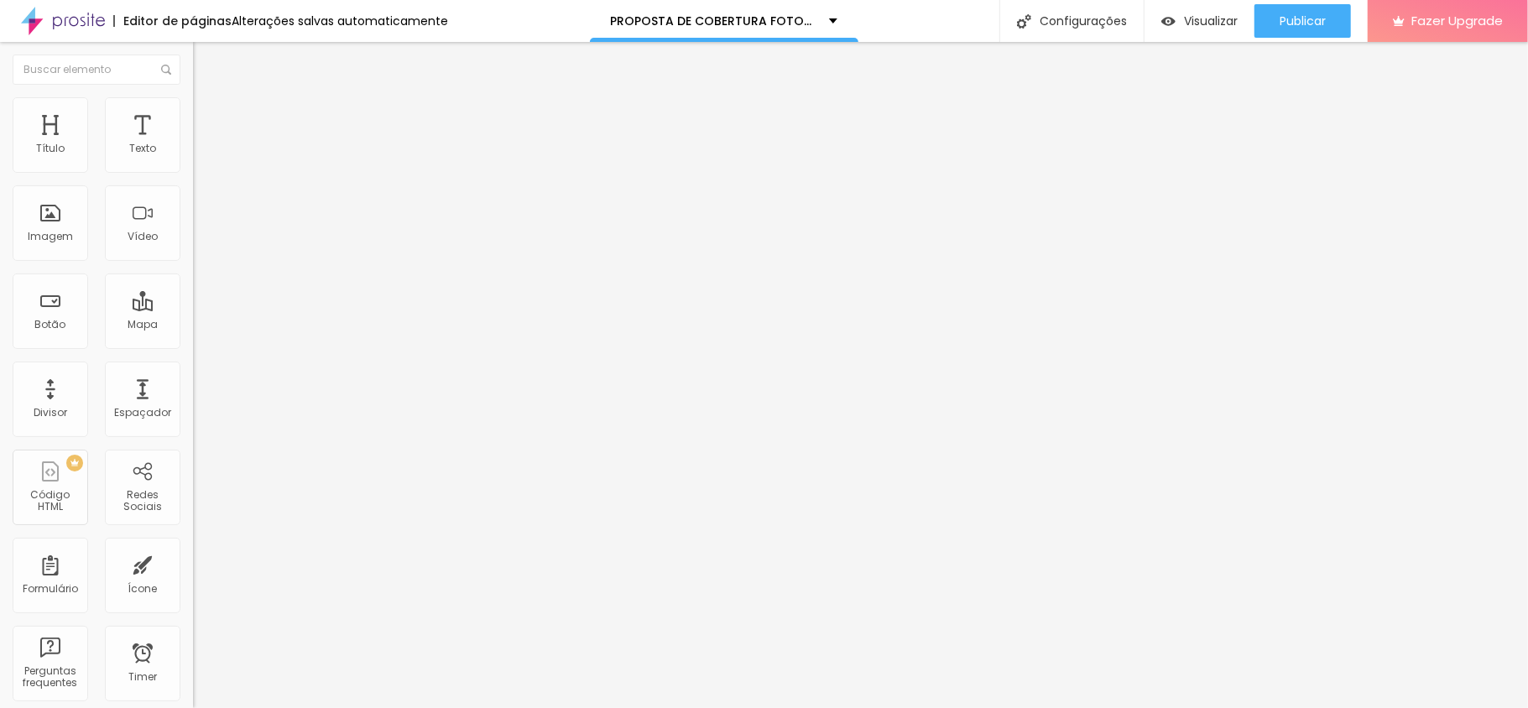
type input "46"
click at [193, 546] on input "range" at bounding box center [247, 552] width 108 height 13
click at [193, 157] on span "Titulo 2" at bounding box center [220, 150] width 55 height 14
click at [193, 142] on span "Titulo 1" at bounding box center [220, 135] width 55 height 14
click at [193, 108] on li "Avançado" at bounding box center [289, 105] width 193 height 17
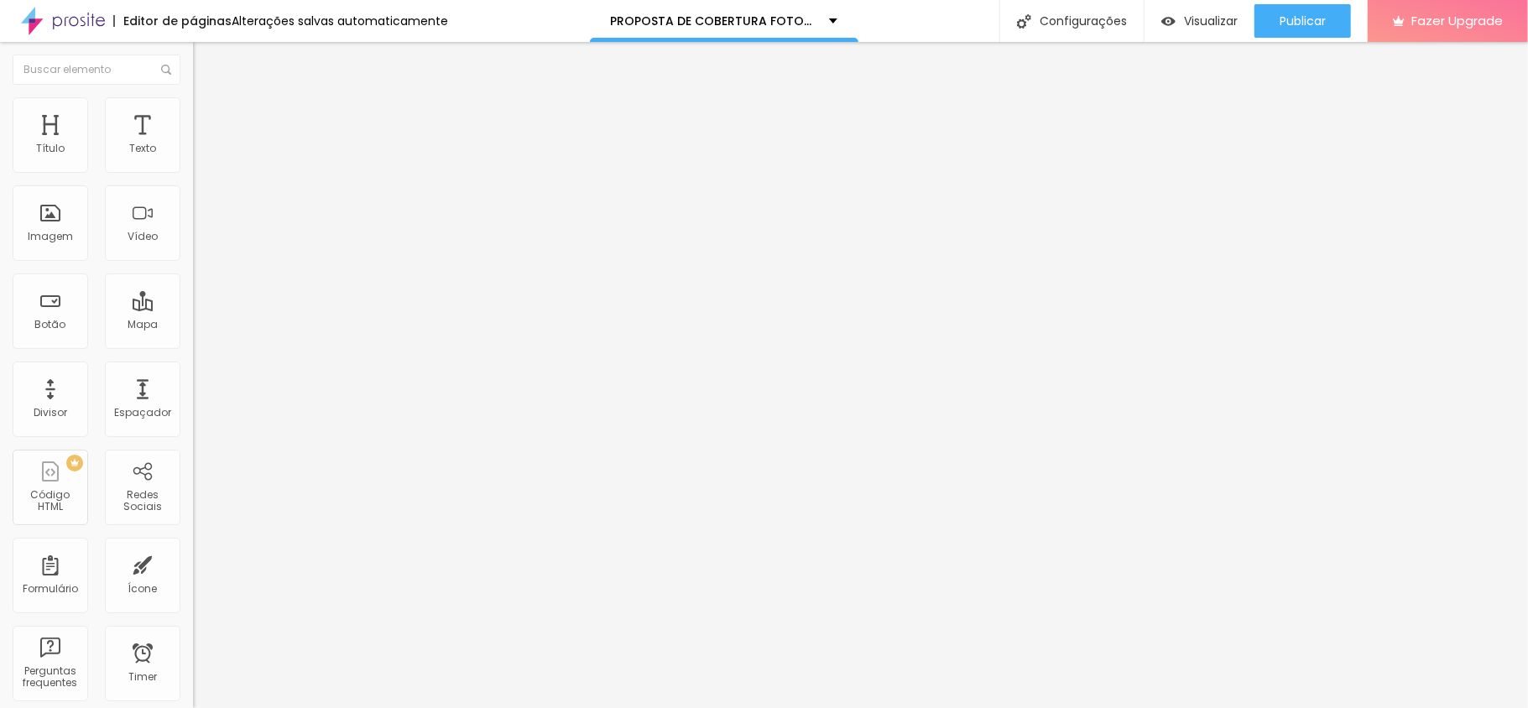
type input "18"
type input "51"
type input "53"
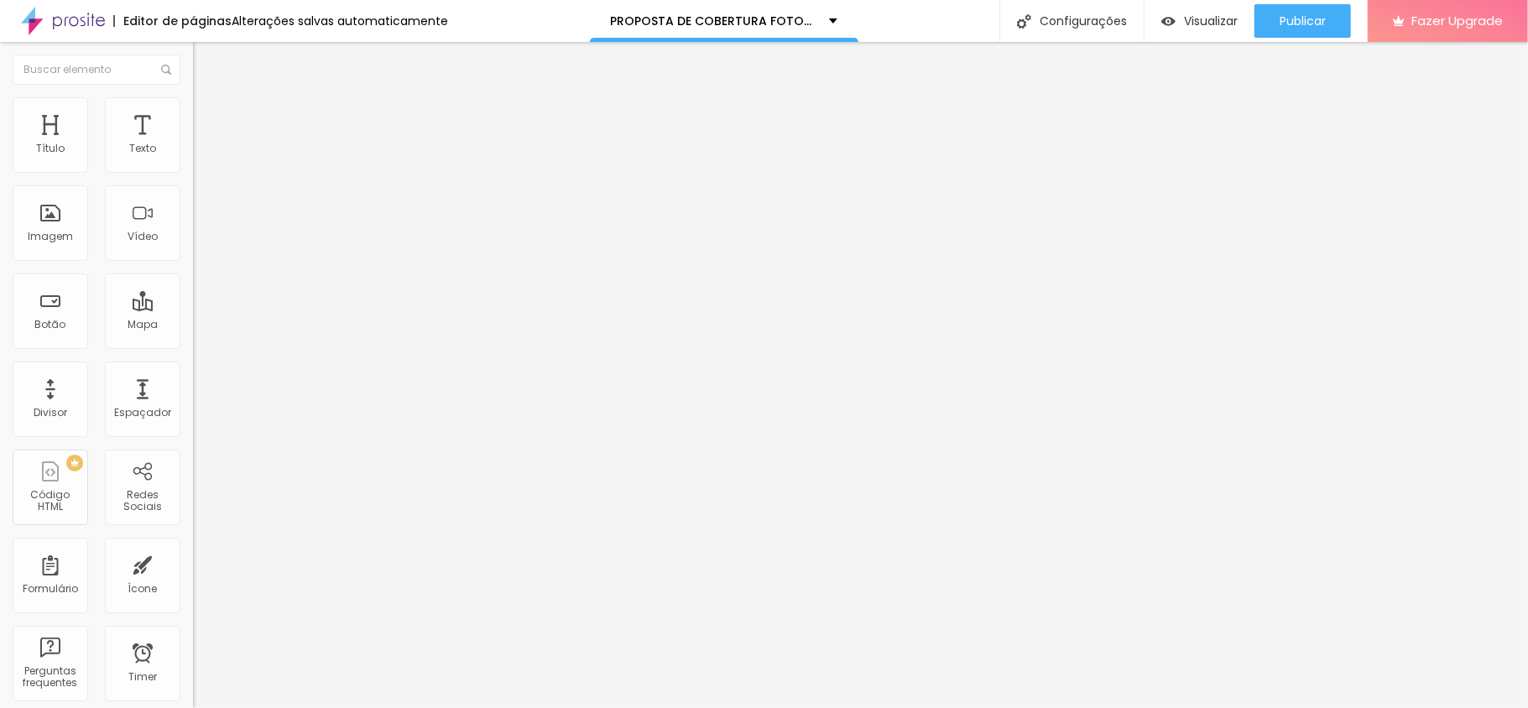
type input "53"
type input "55"
type input "57"
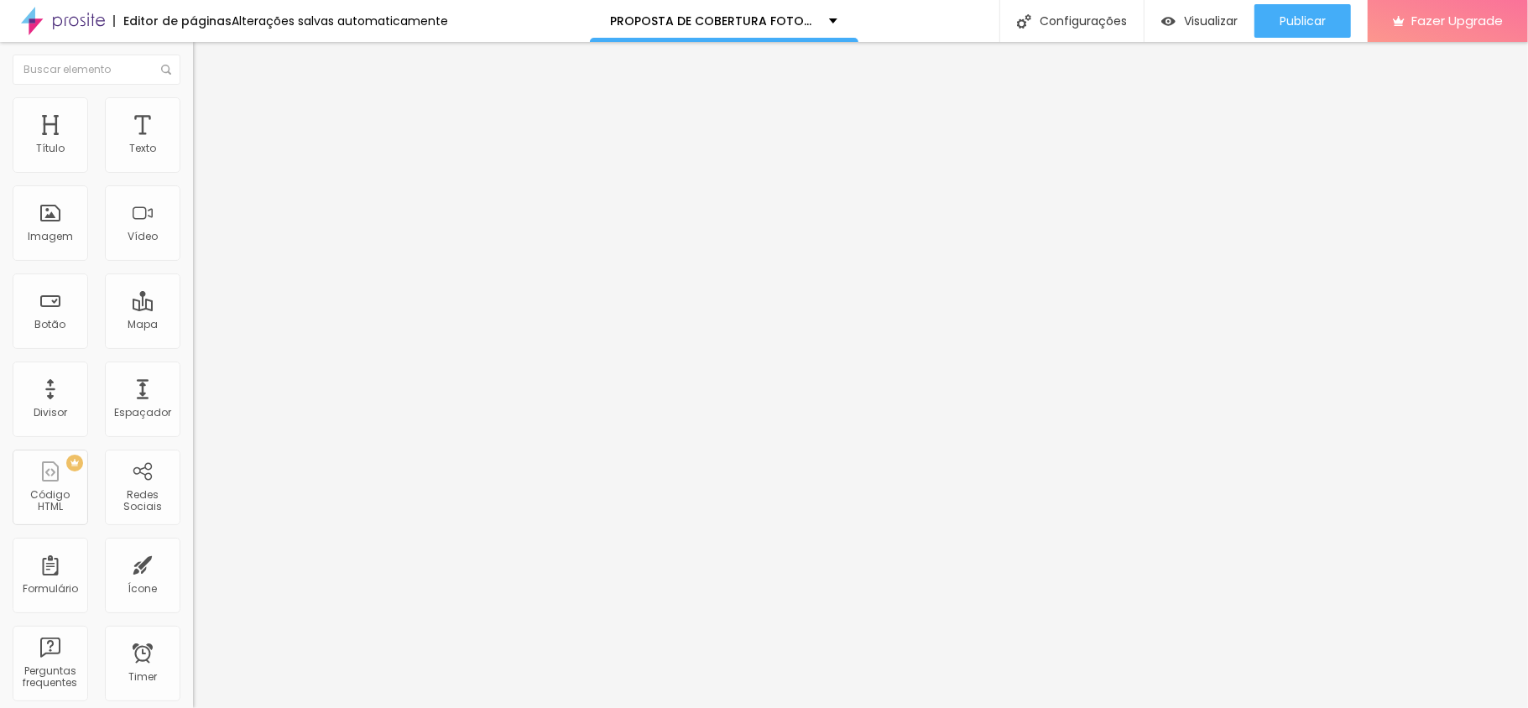
type input "61"
type input "62"
type input "64"
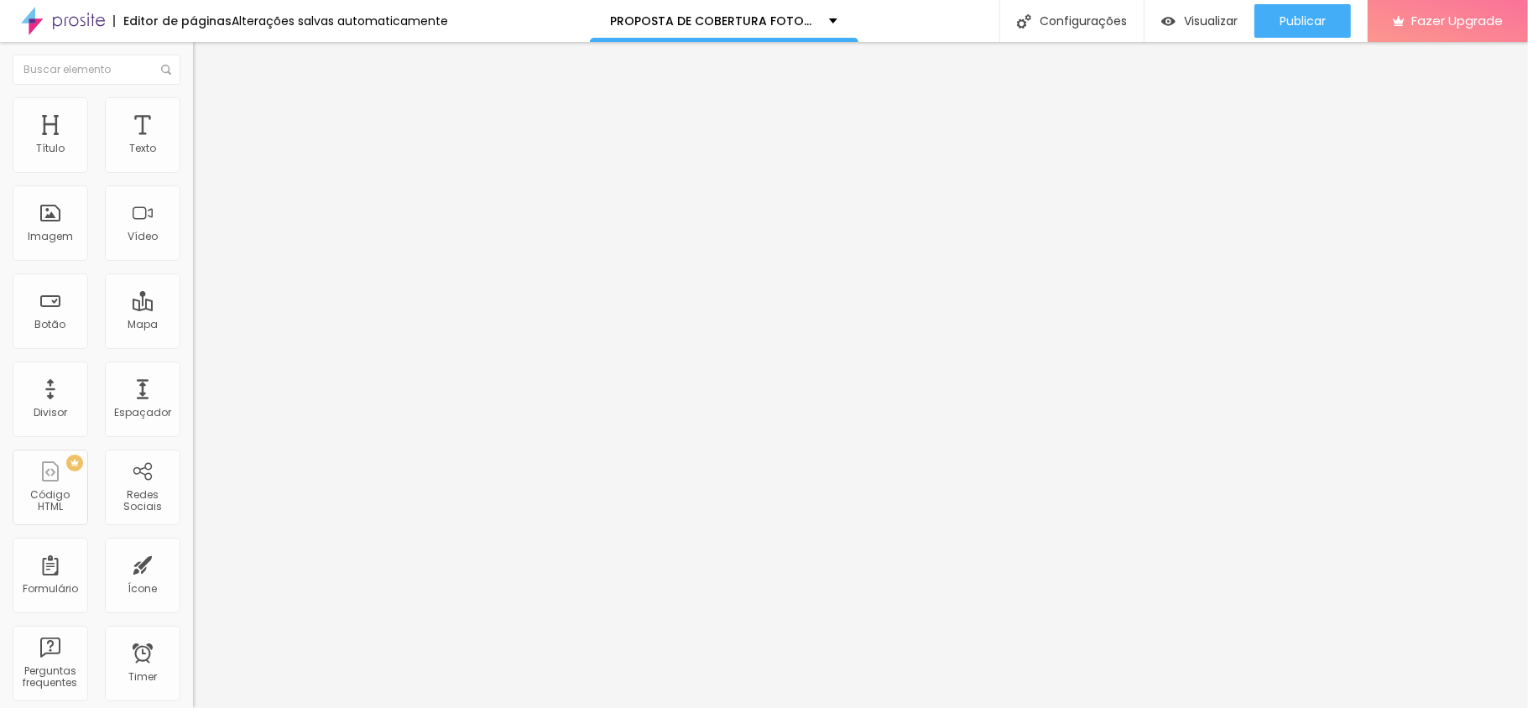
type input "64"
type input "67"
type input "71"
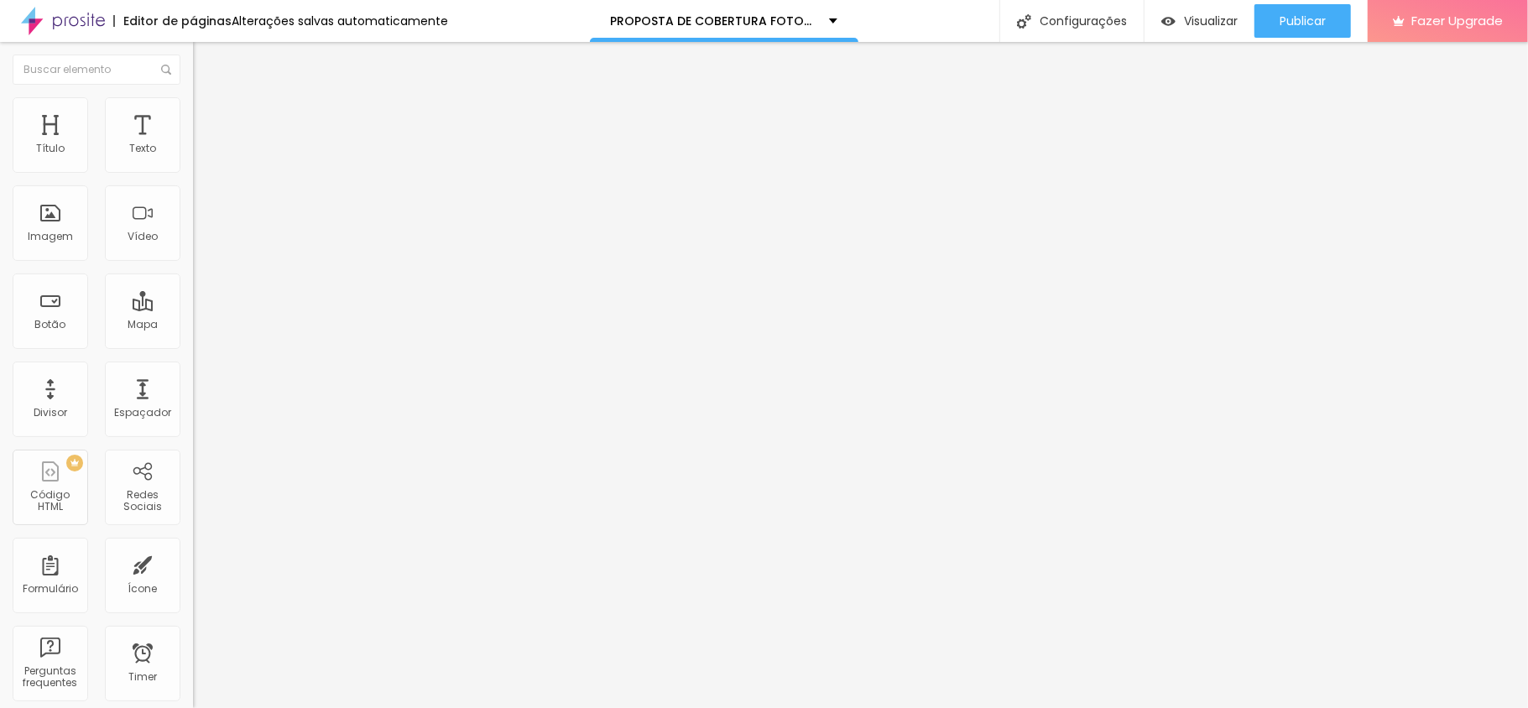
type input "73"
type input "79"
type input "84"
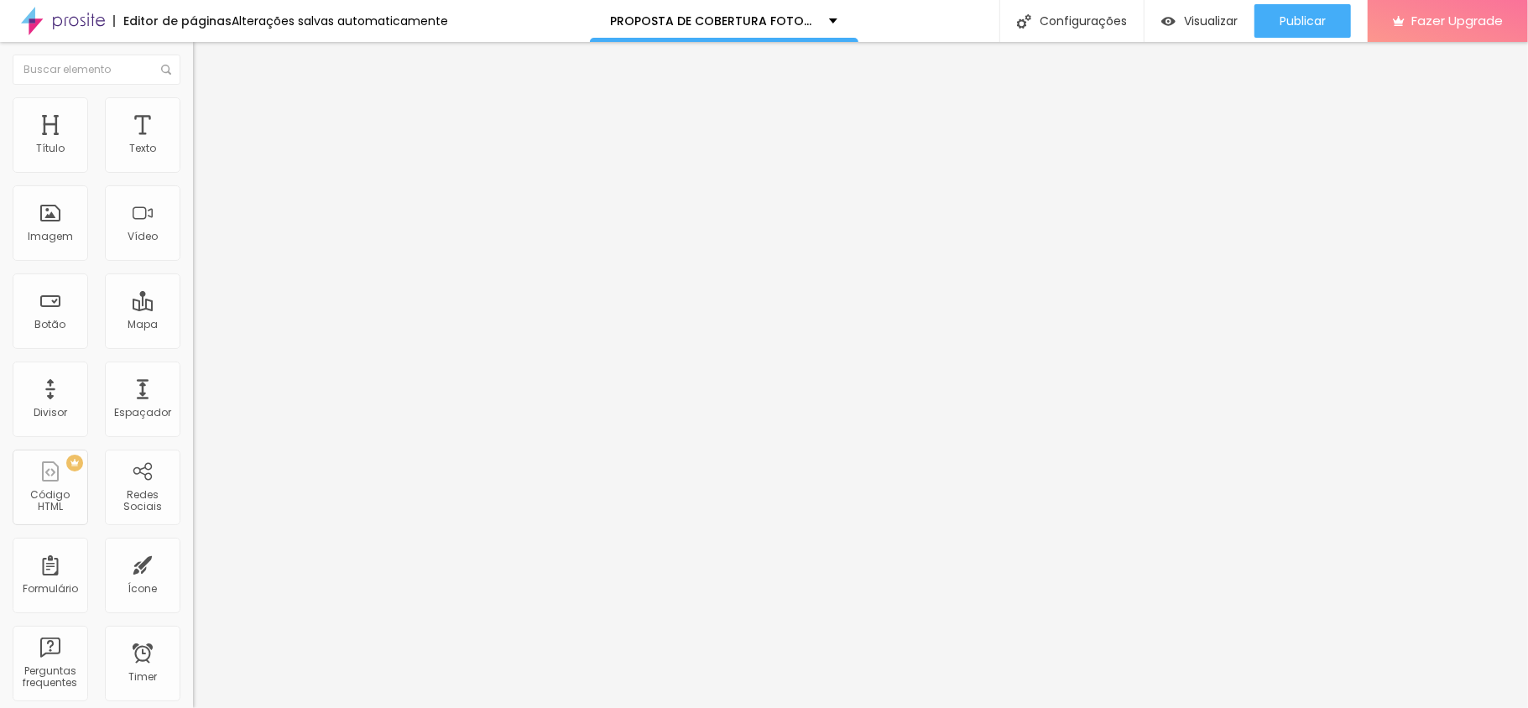
type input "84"
type input "86"
type input "89"
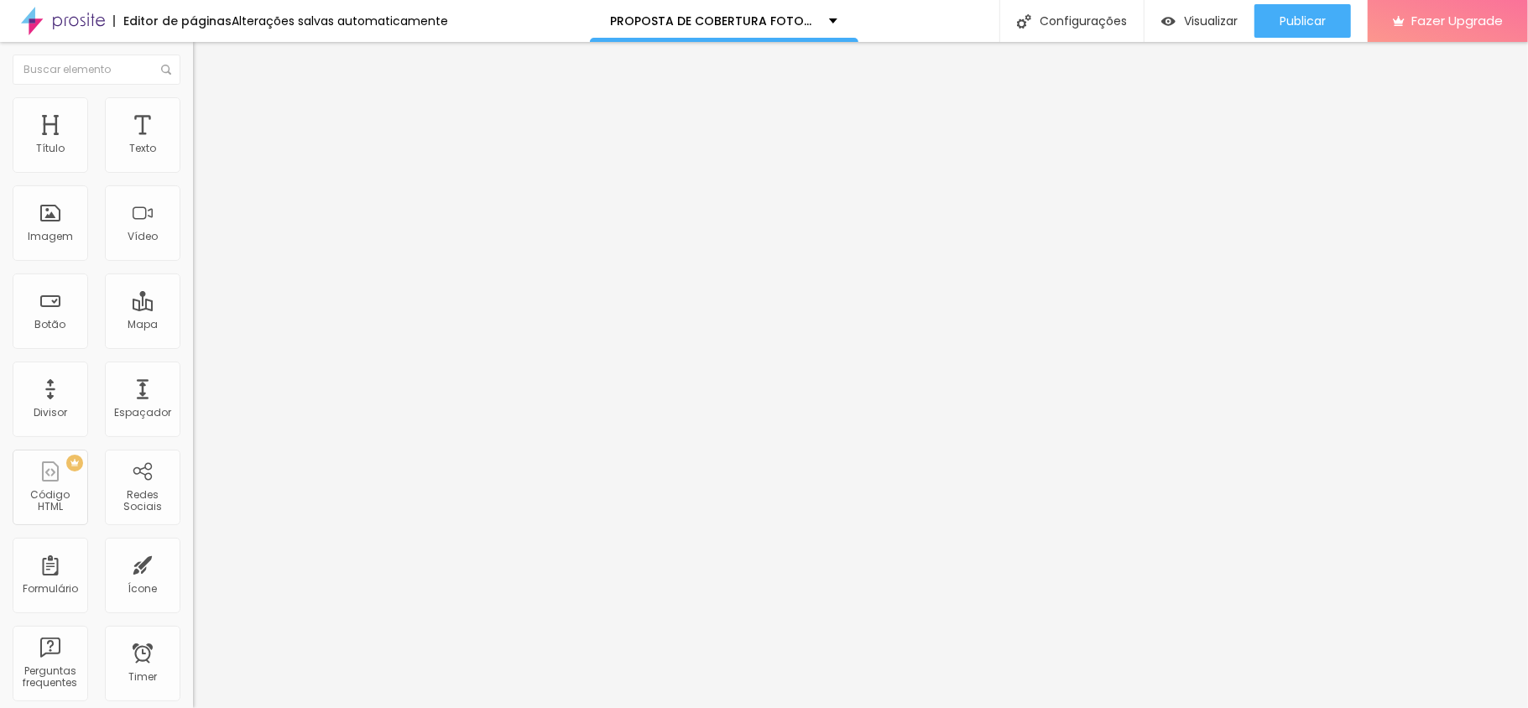
type input "91"
type input "97"
type input "100"
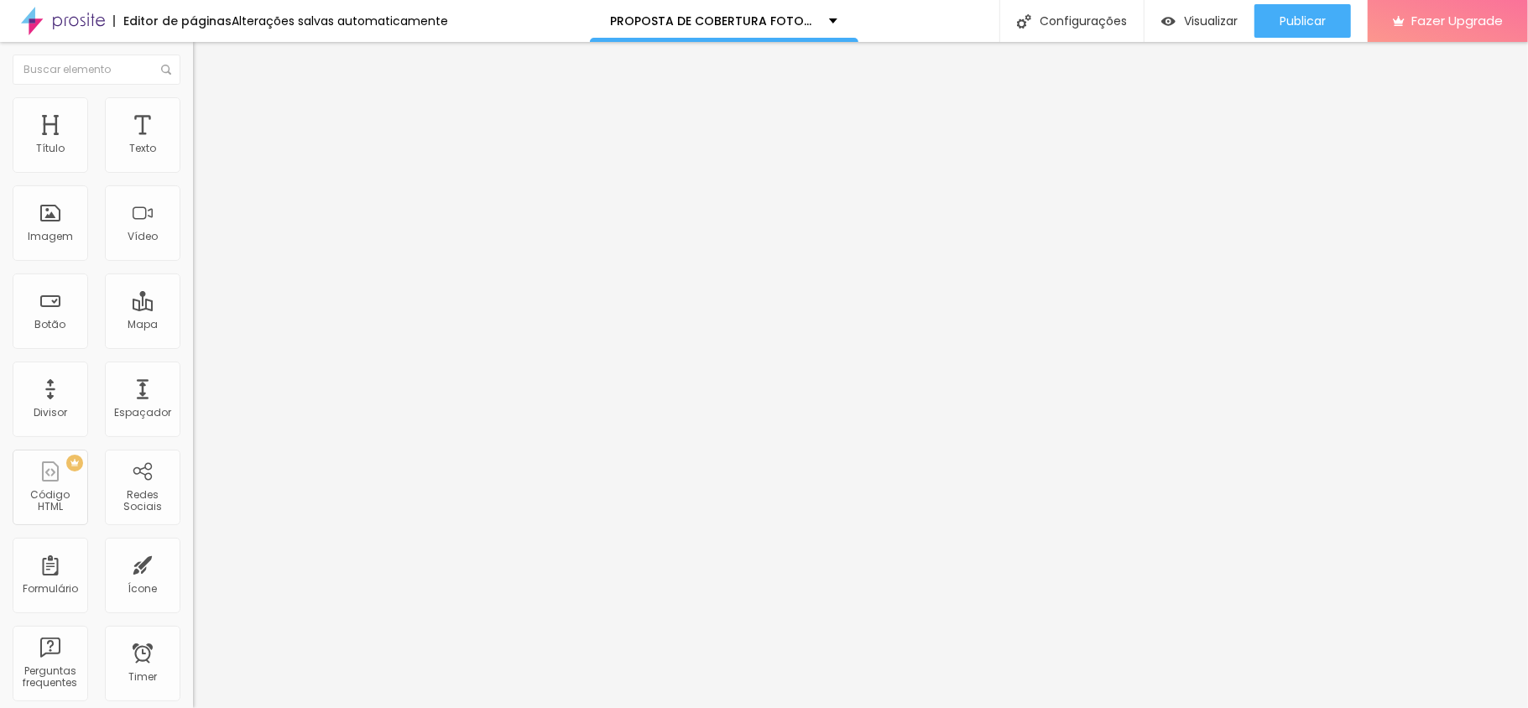
type input "100"
type input "93"
type input "78"
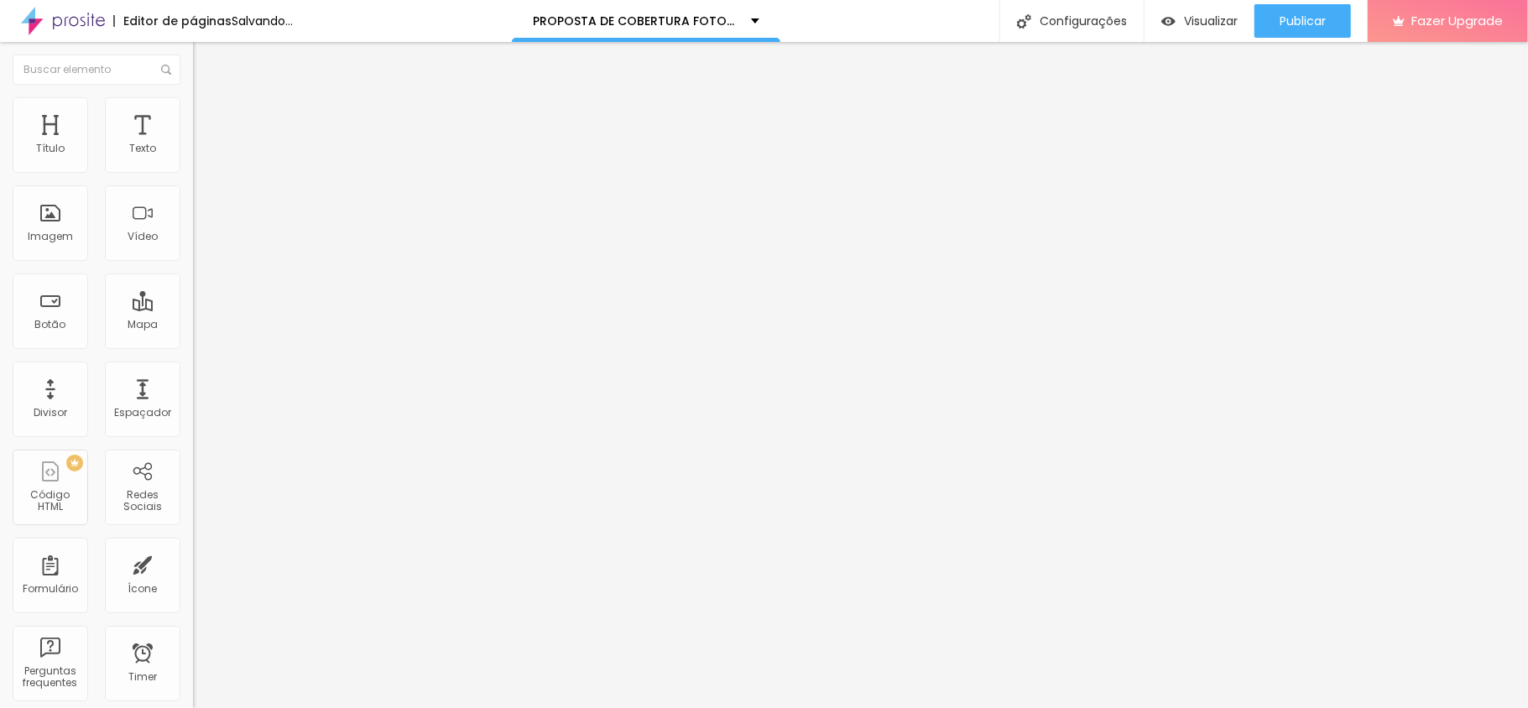
type input "71"
type input "60"
type input "47"
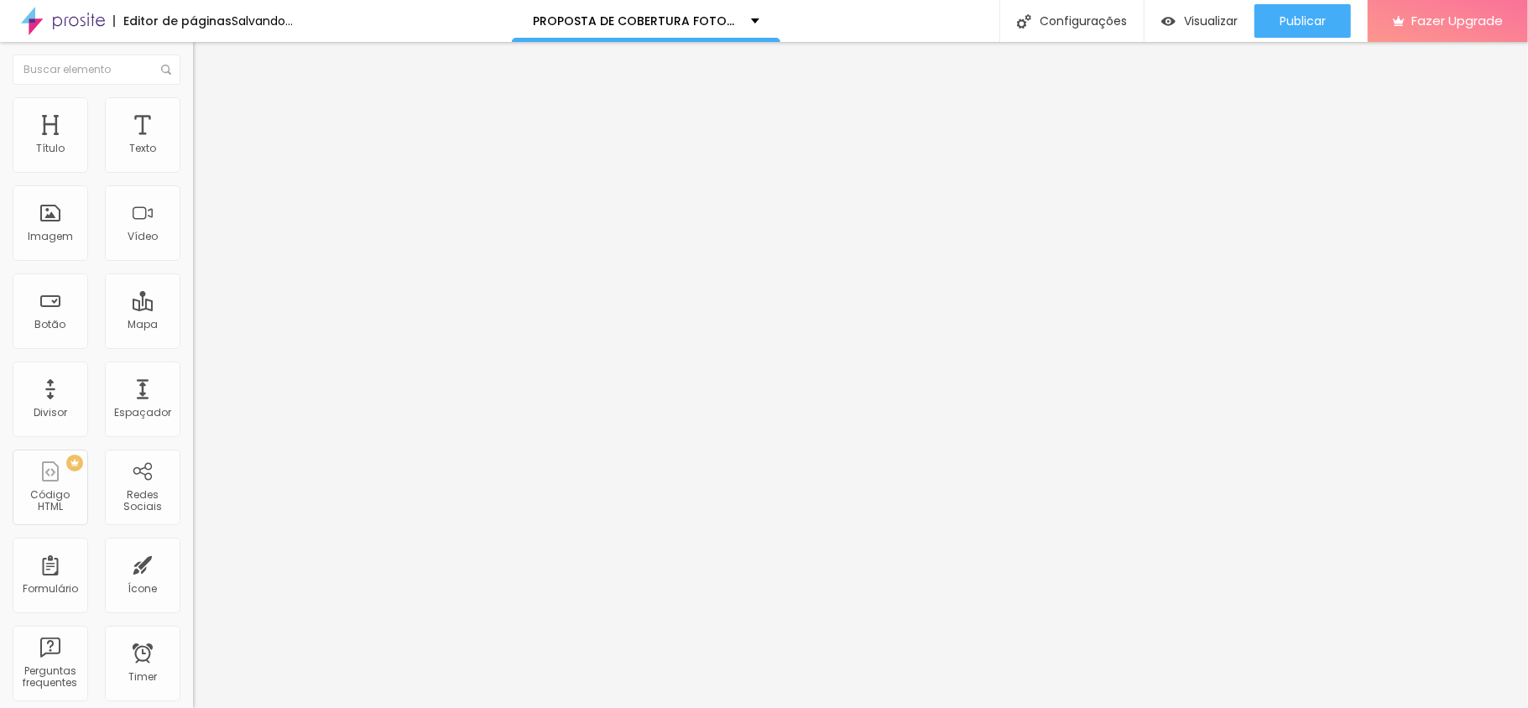
type input "47"
type input "41"
type input "37"
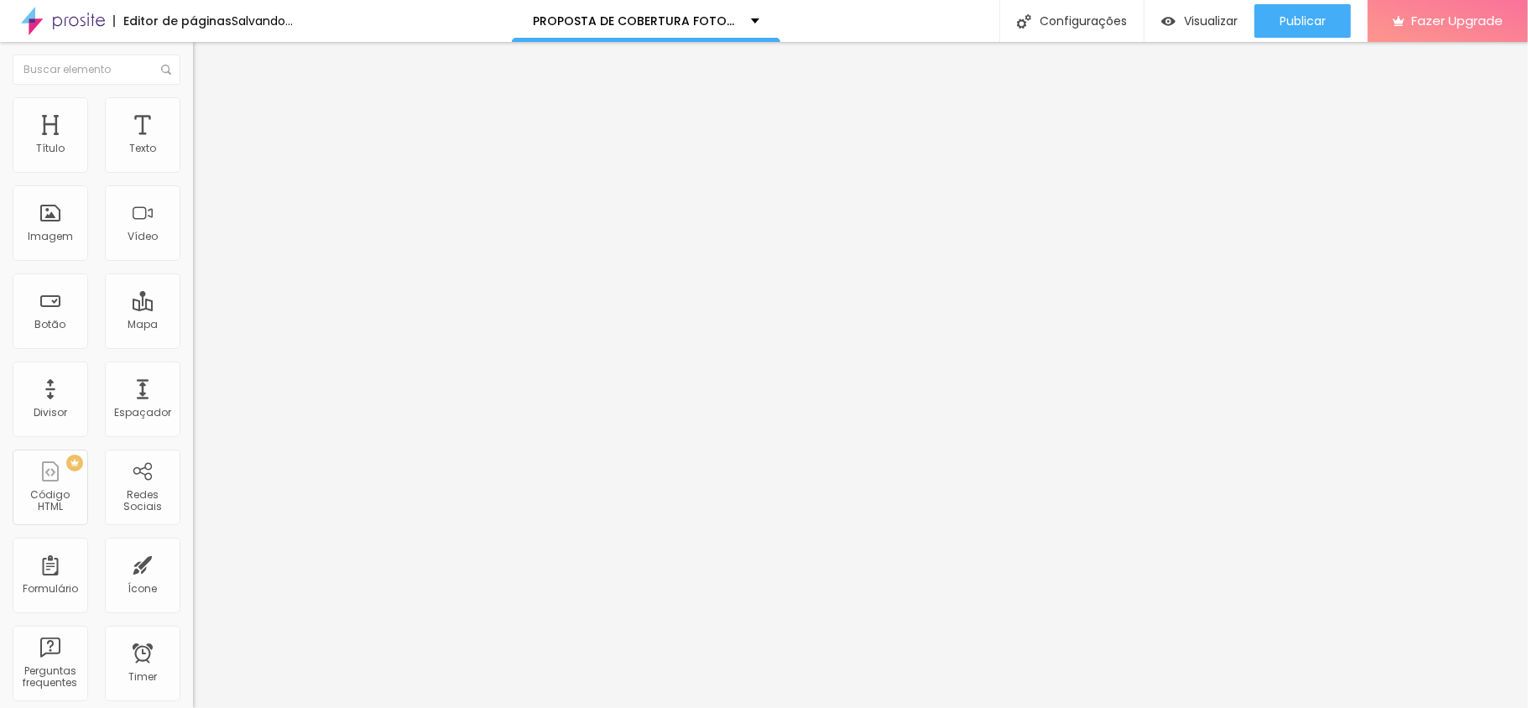
type input "34"
type input "27"
type input "21"
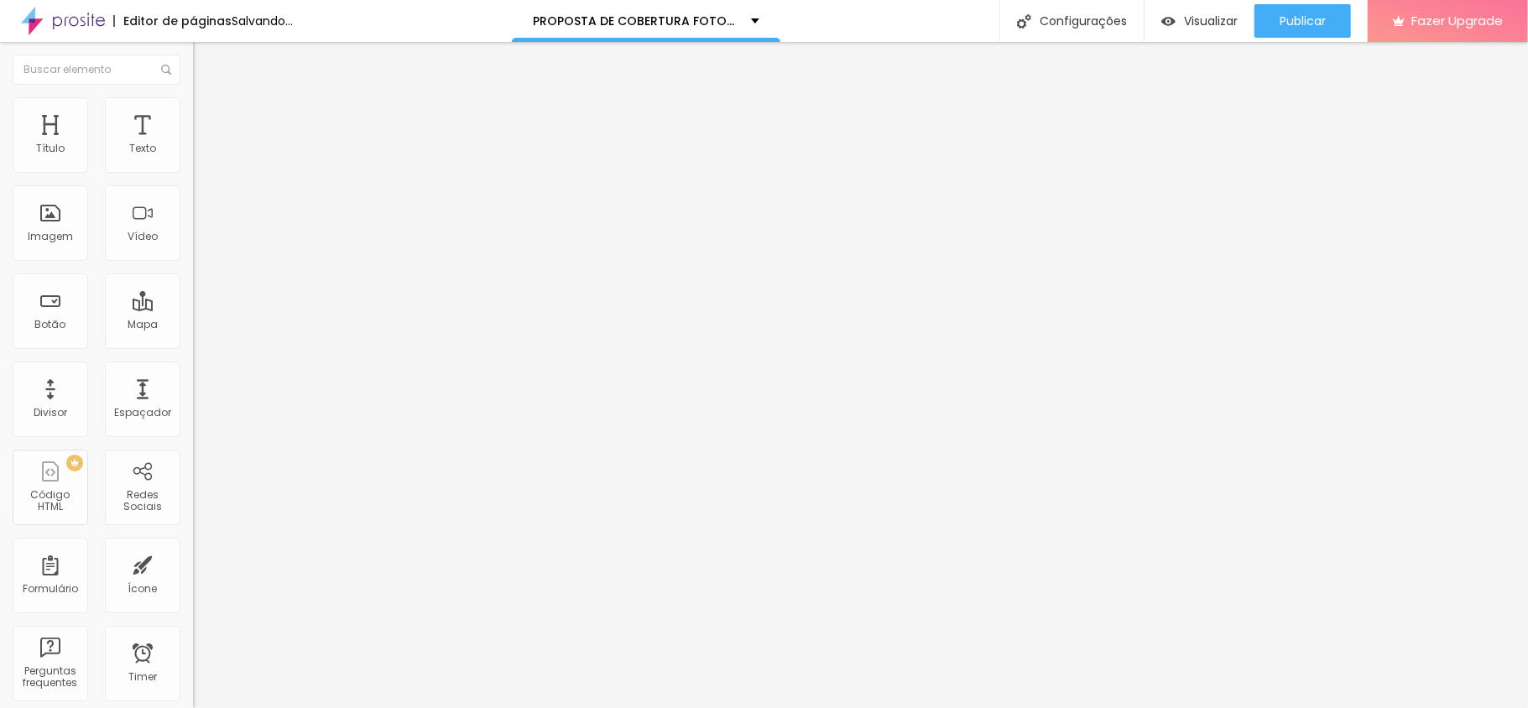
type input "21"
type input "16"
type input "15"
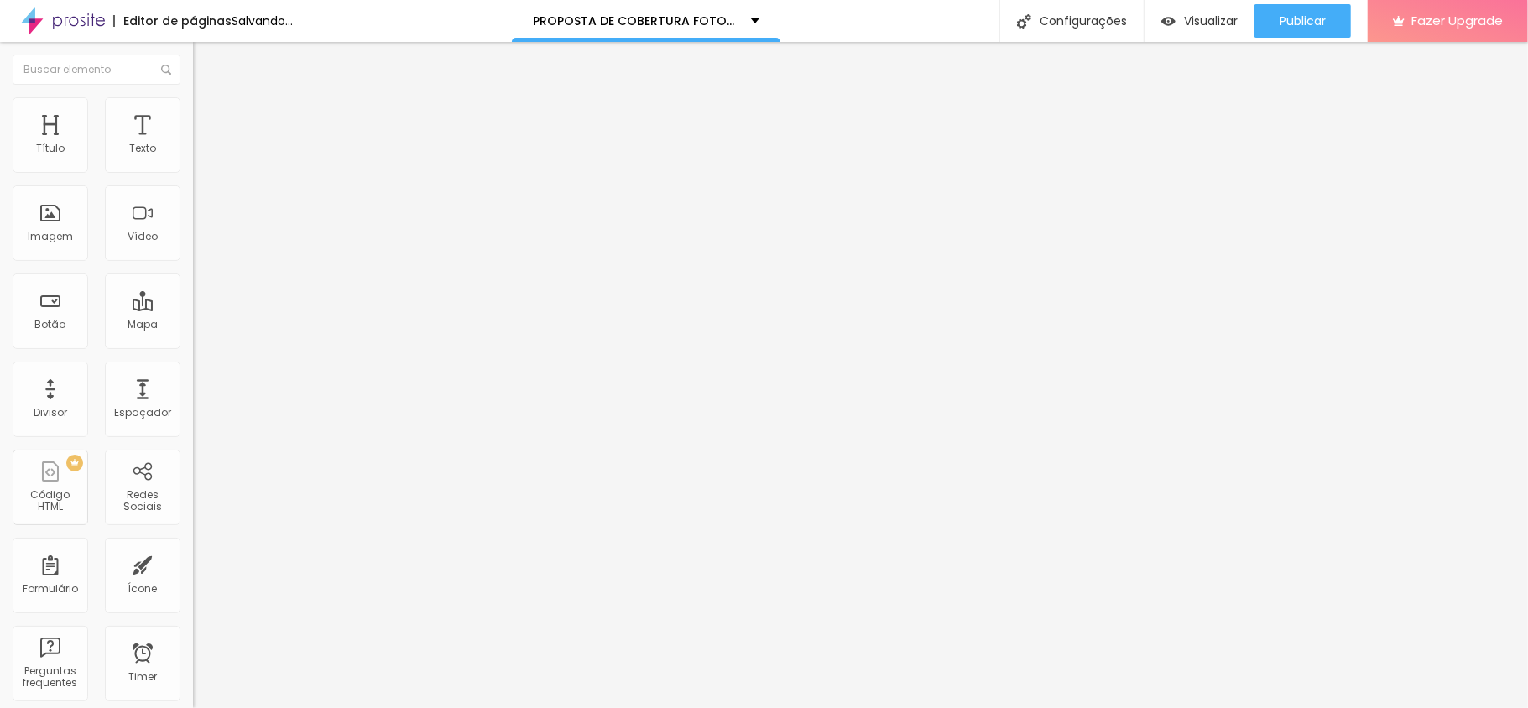
type input "14"
type input "12"
type input "11"
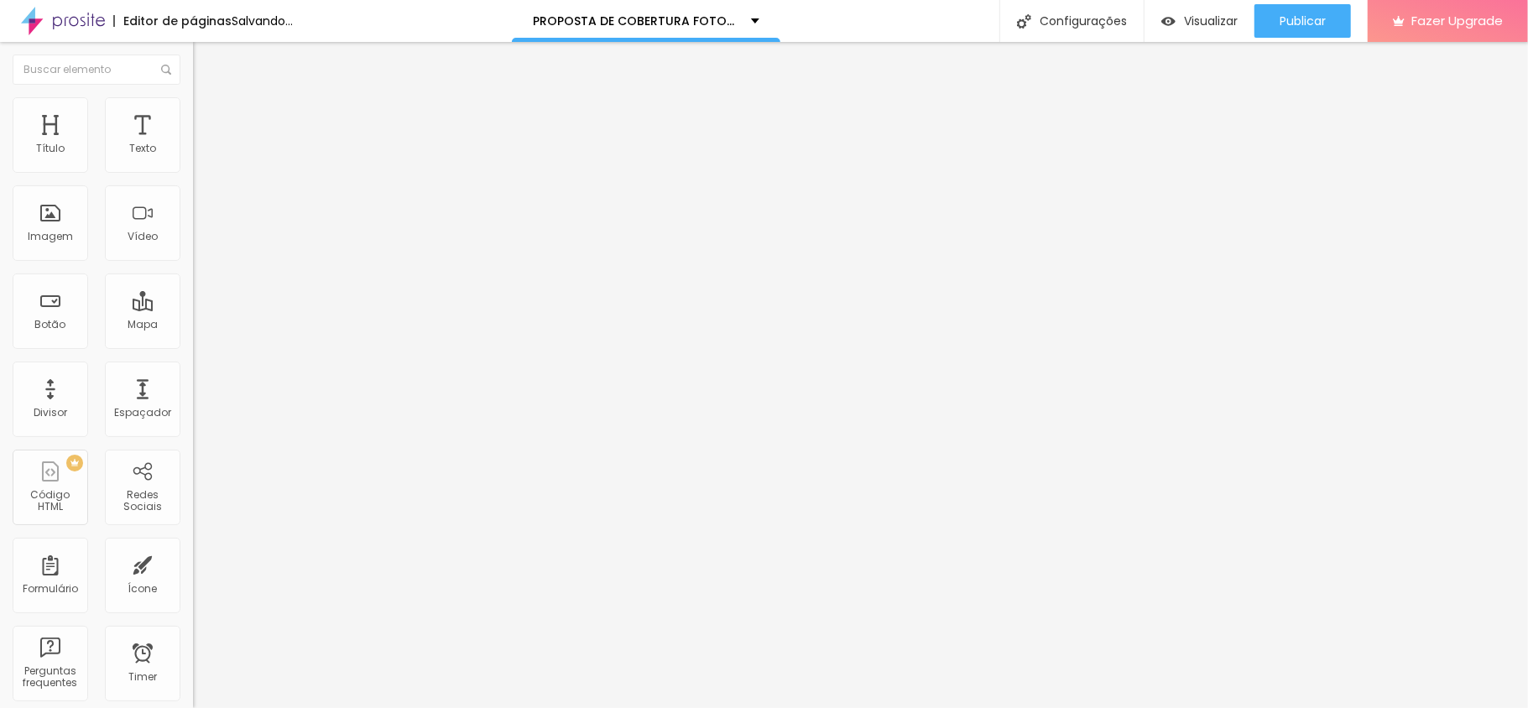
type input "11"
type input "8"
type input "6"
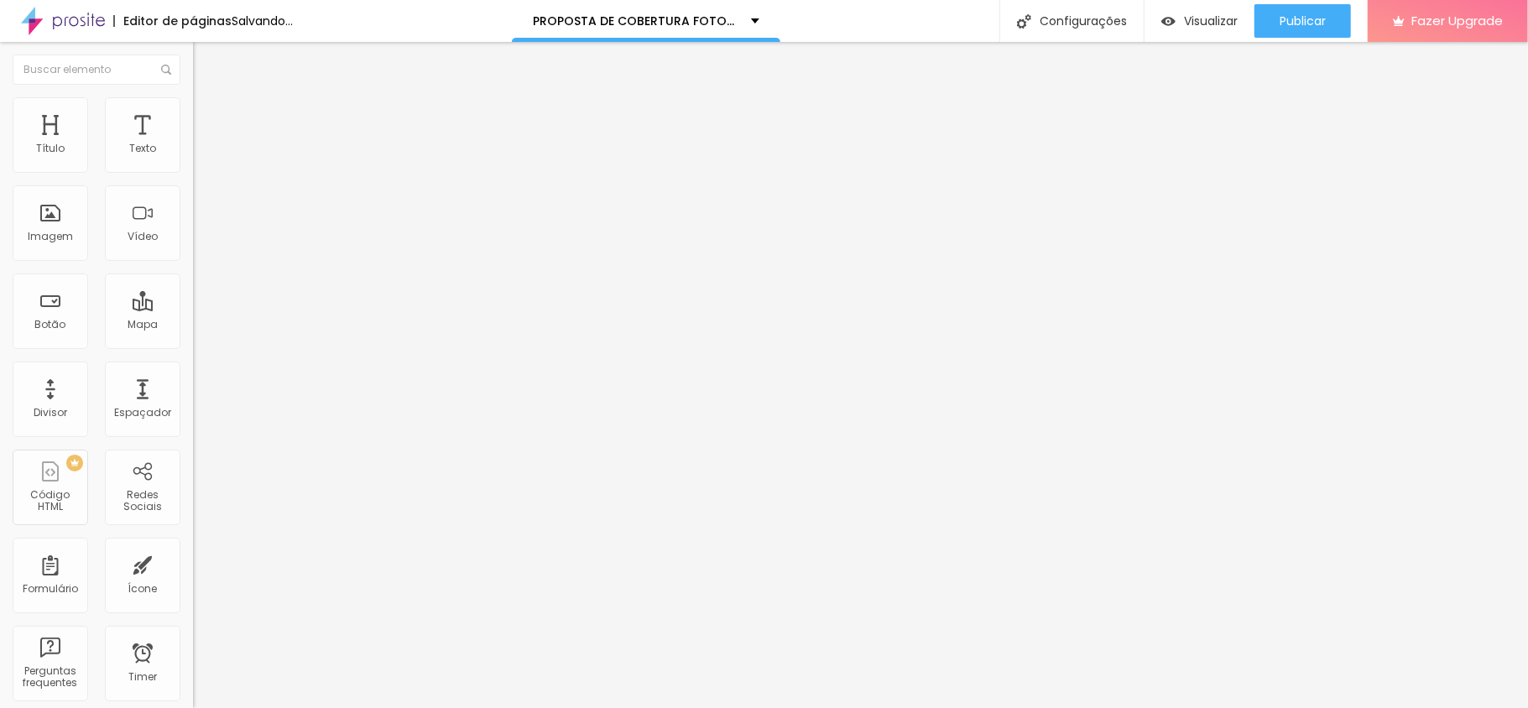
type input "3"
type input "0"
drag, startPoint x: 57, startPoint y: 163, endPoint x: 45, endPoint y: 179, distance: 19.8
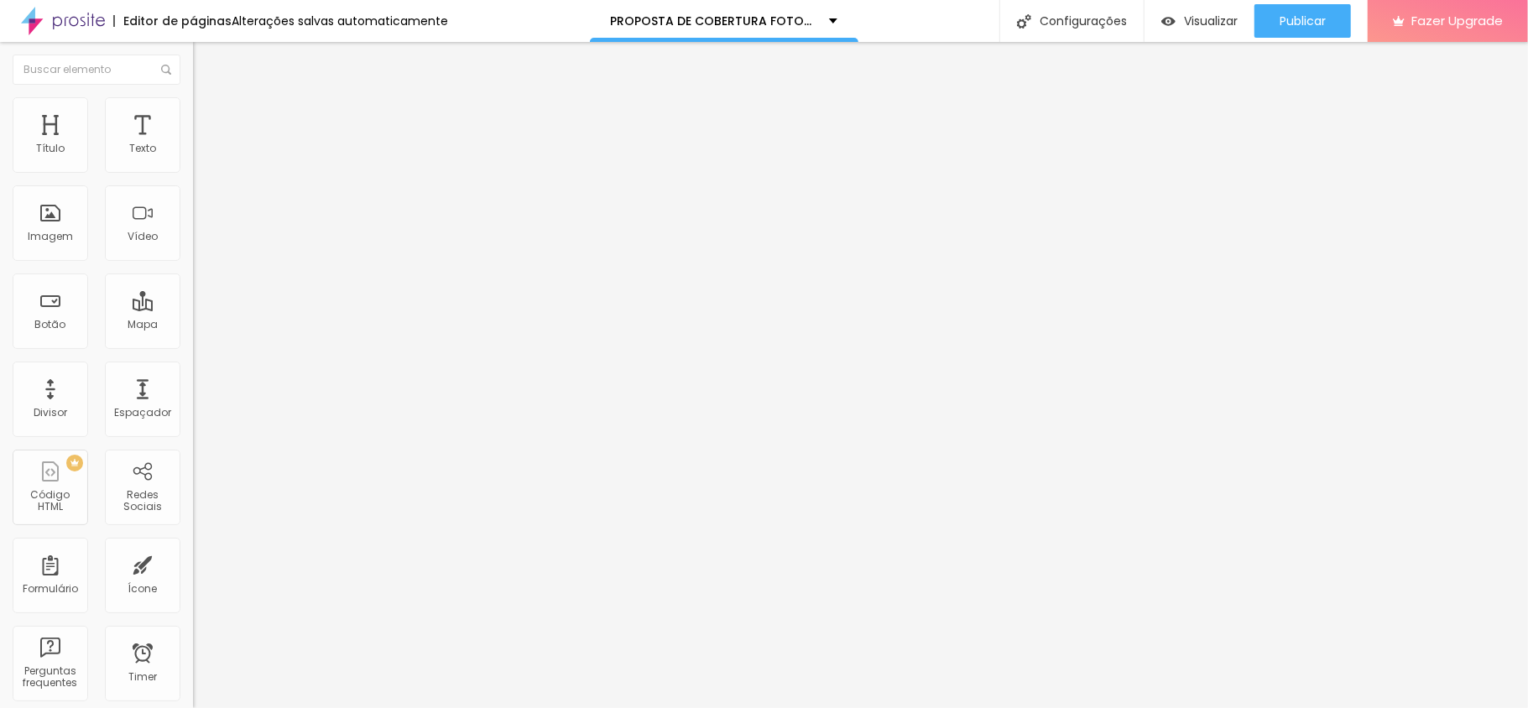
type input "0"
click at [193, 309] on input "range" at bounding box center [247, 315] width 108 height 13
type input "70"
type input "82"
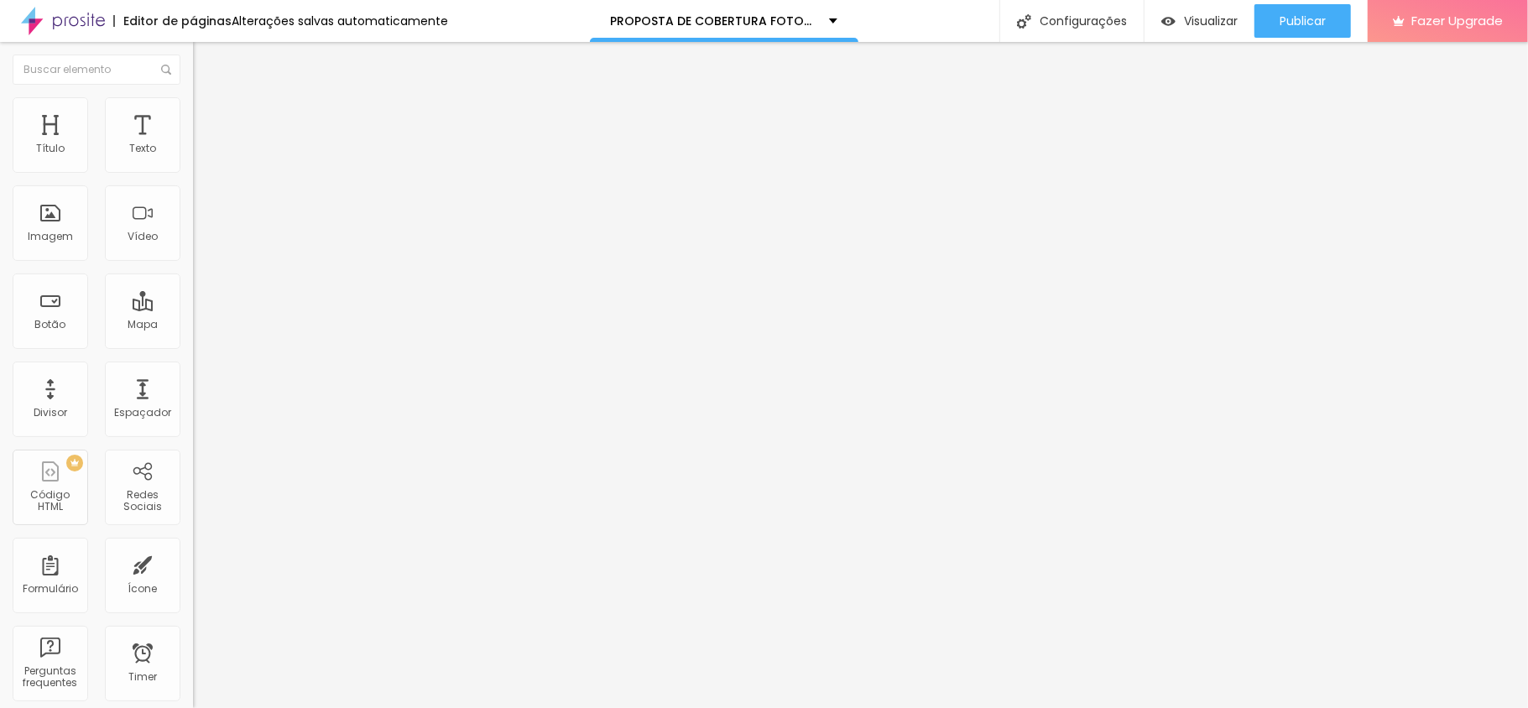
type input "82"
type input "83"
type input "100"
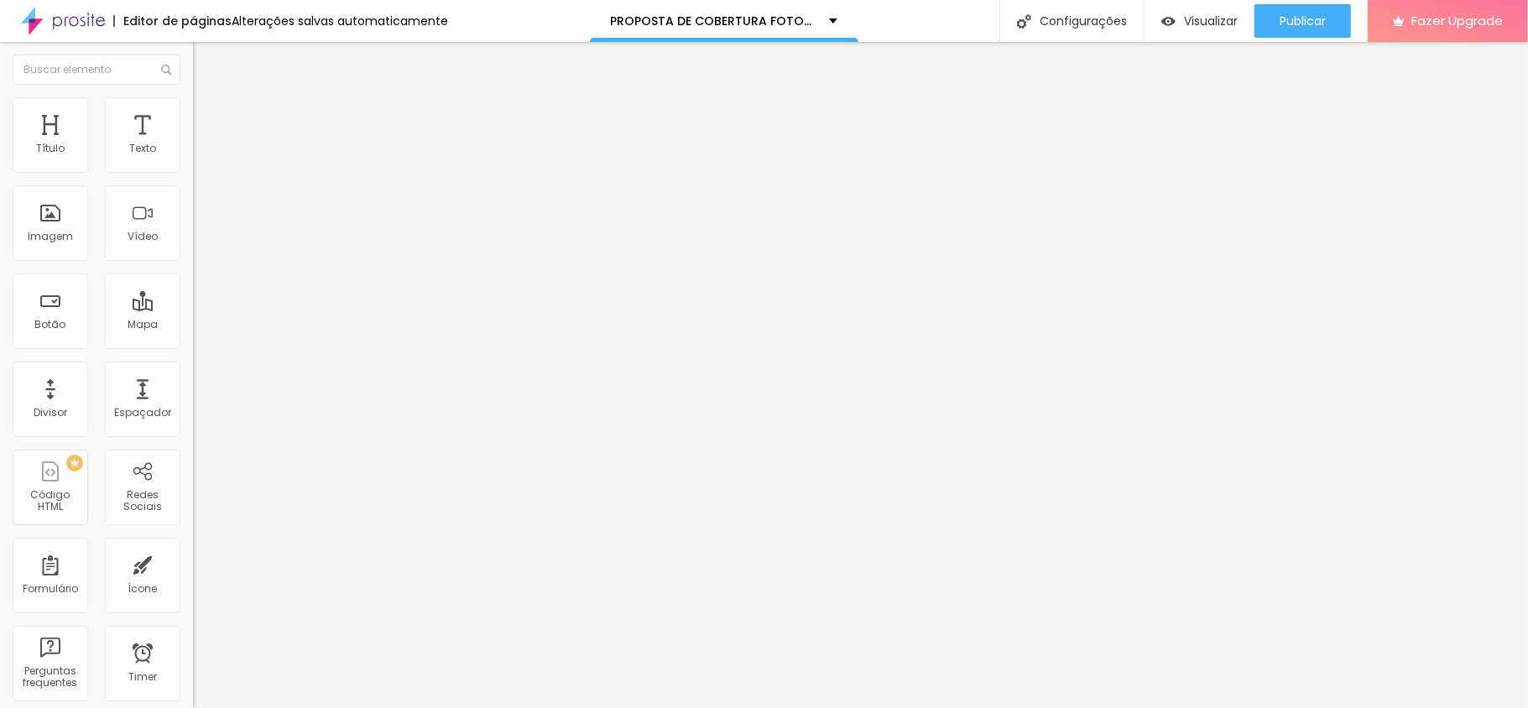
type input "77"
click at [193, 546] on input "range" at bounding box center [247, 552] width 108 height 13
click at [193, 102] on img at bounding box center [200, 104] width 15 height 15
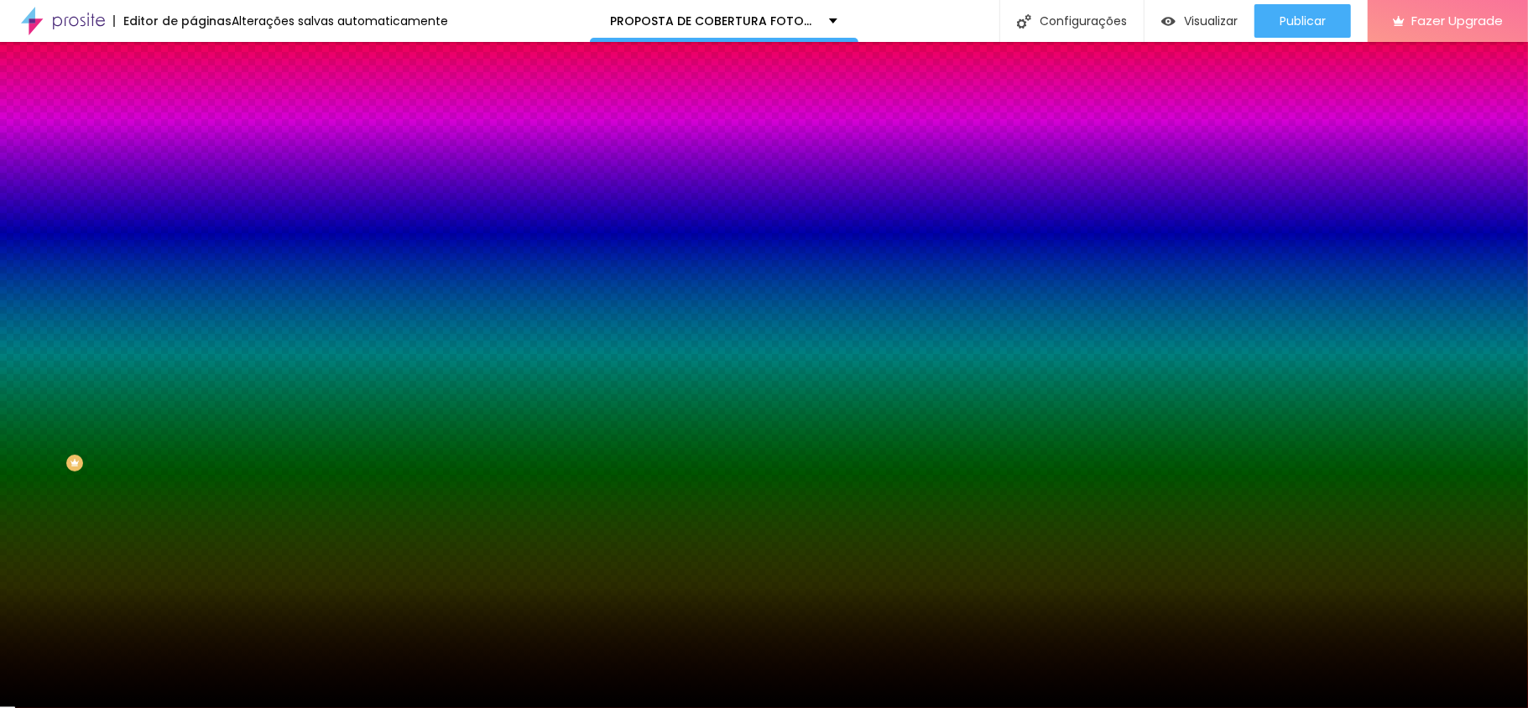
click at [193, 228] on div at bounding box center [289, 228] width 193 height 0
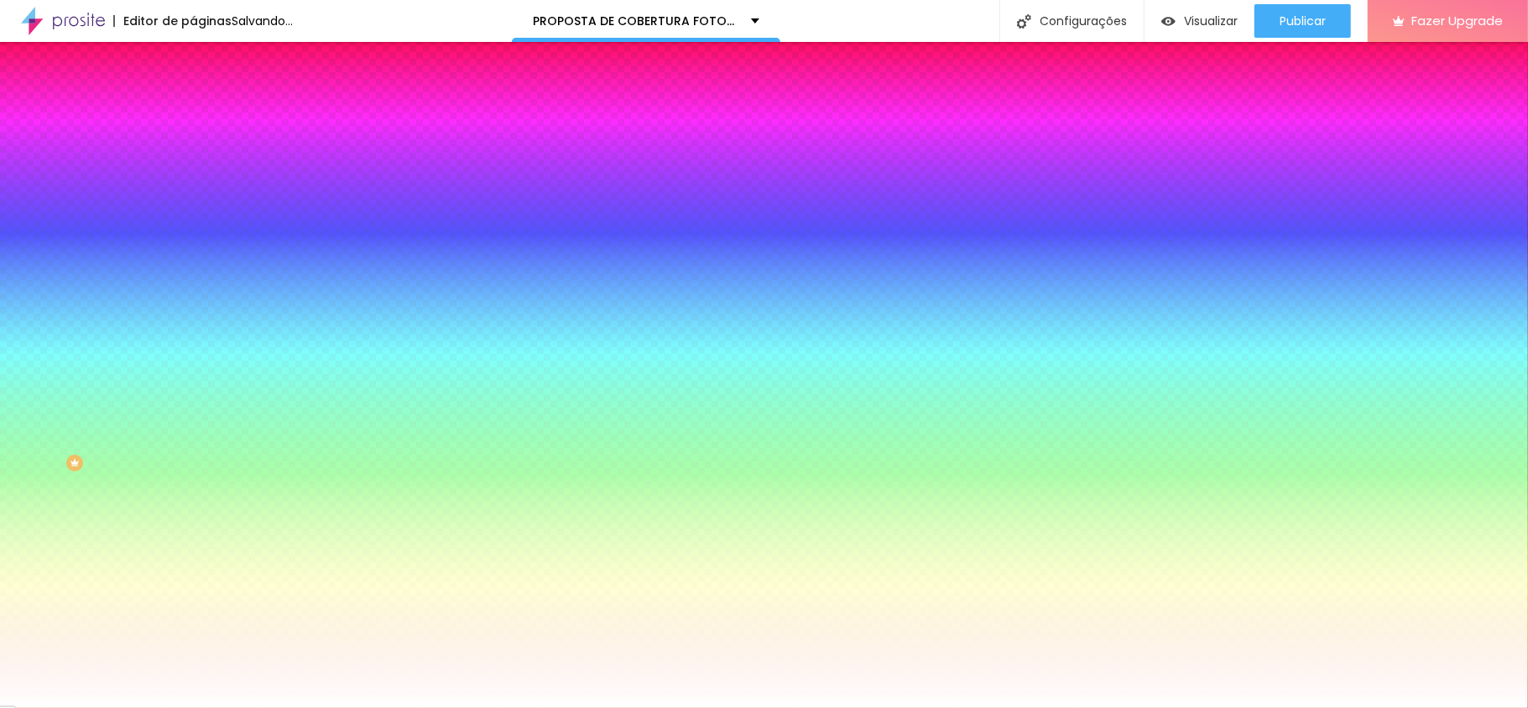
drag, startPoint x: 77, startPoint y: 374, endPoint x: 117, endPoint y: 297, distance: 87.1
click at [193, 314] on div "Imagem de fundo Adicionar imagem Efeito da Imagem Nenhum Nenhum Parallax Cor de…" at bounding box center [289, 239] width 193 height 217
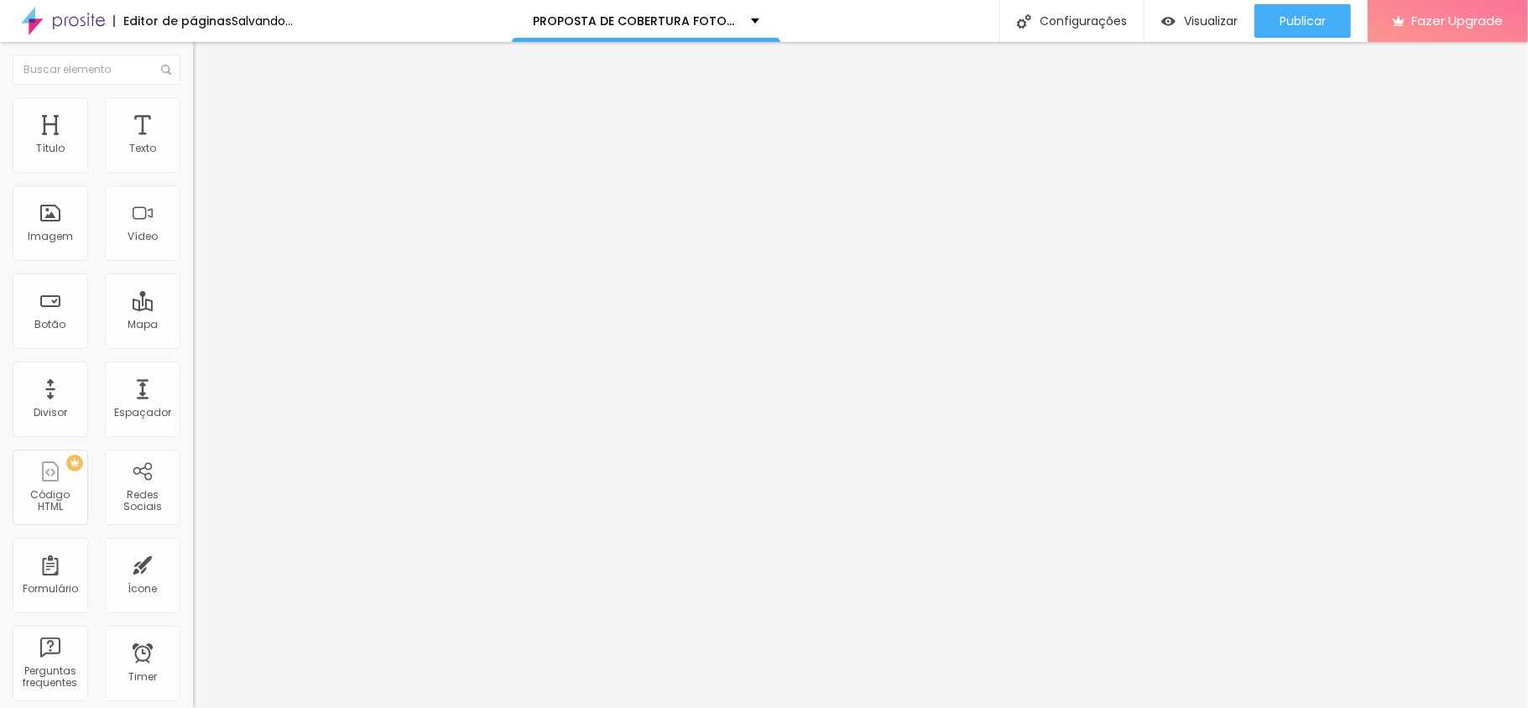
click at [193, 99] on img at bounding box center [200, 104] width 15 height 15
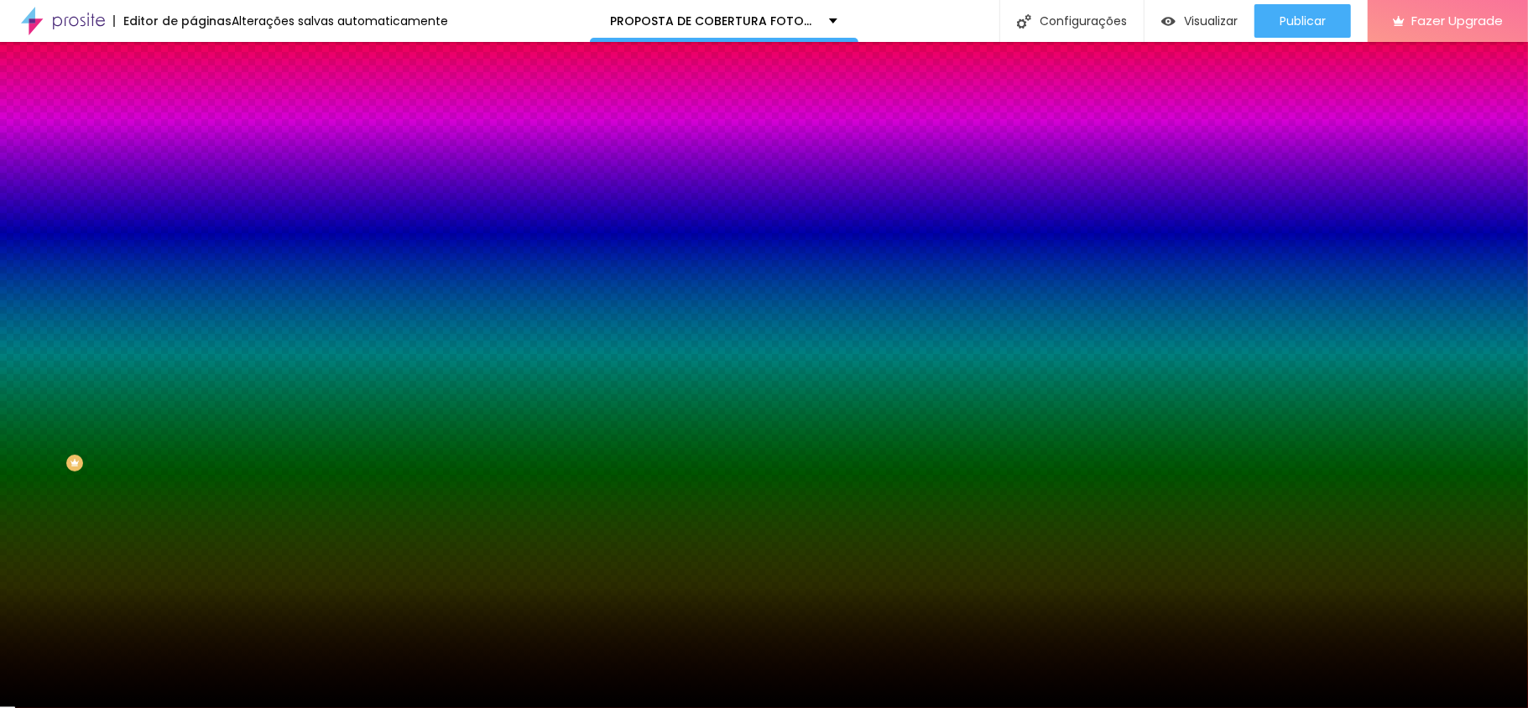
click at [193, 228] on div at bounding box center [289, 228] width 193 height 0
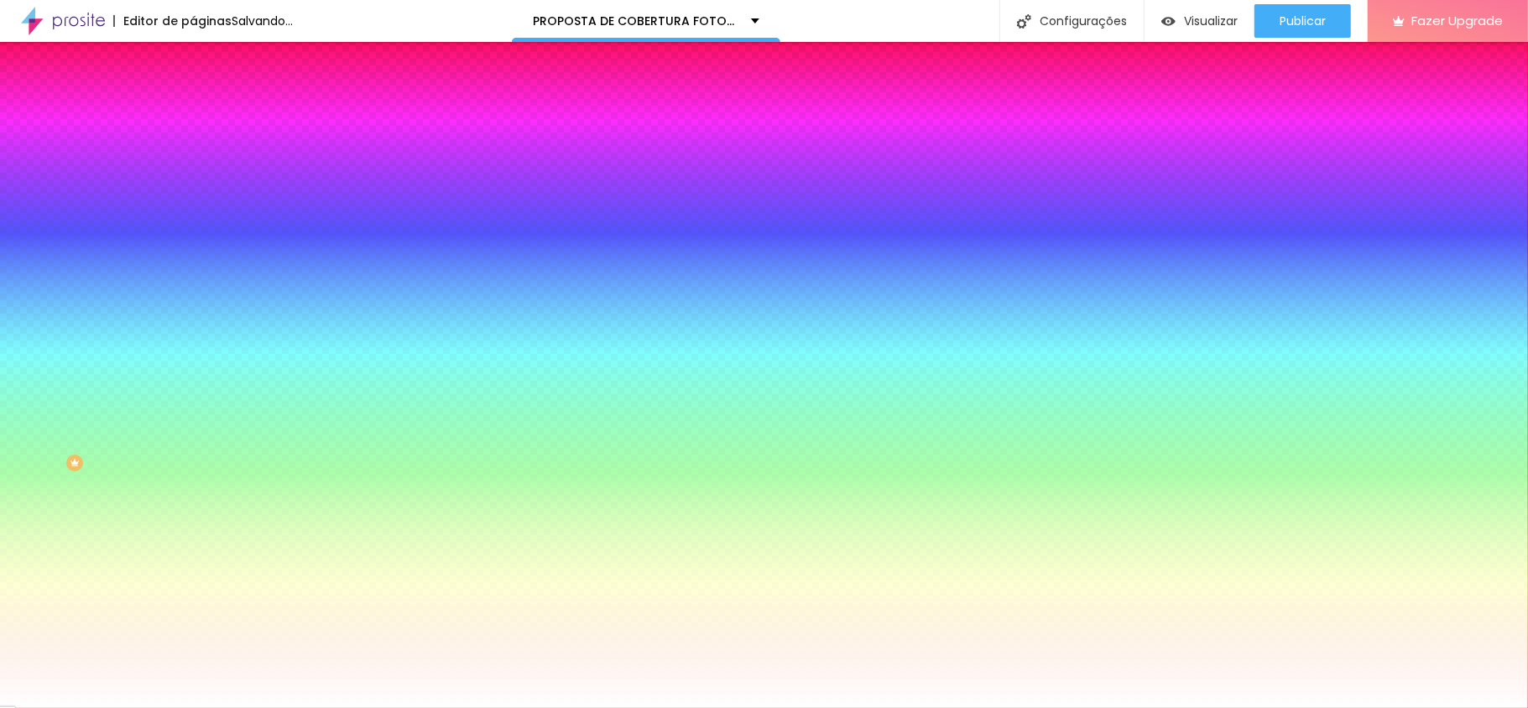
drag, startPoint x: 44, startPoint y: 347, endPoint x: 5, endPoint y: 320, distance: 47.5
click at [193, 320] on div "Imagem de fundo Adicionar imagem Efeito da Imagem Nenhum Nenhum Parallax Cor de…" at bounding box center [289, 239] width 193 height 217
click at [193, 228] on div at bounding box center [289, 228] width 193 height 0
drag, startPoint x: 148, startPoint y: 370, endPoint x: 148, endPoint y: 379, distance: 9.2
click at [148, 379] on div at bounding box center [764, 354] width 1528 height 708
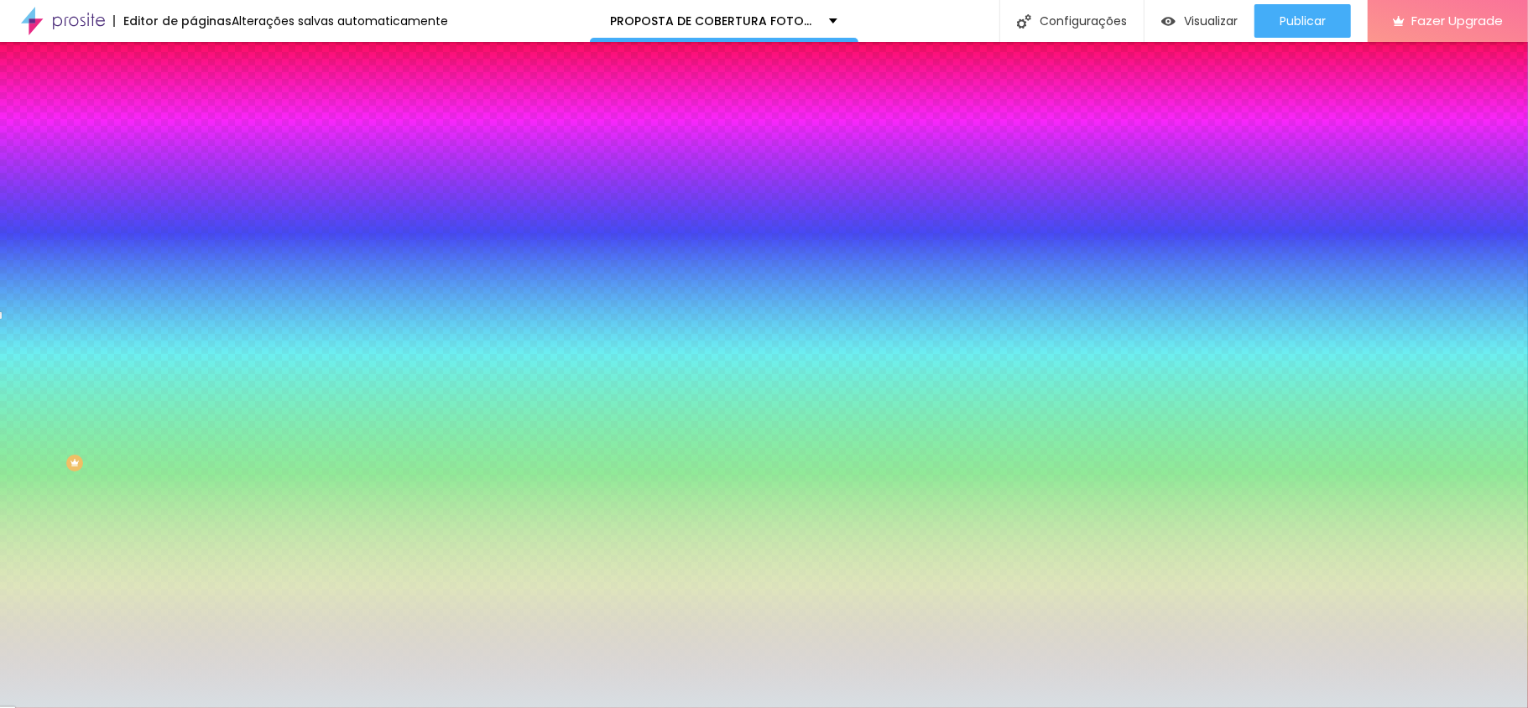
click at [31, 337] on div at bounding box center [764, 354] width 1528 height 708
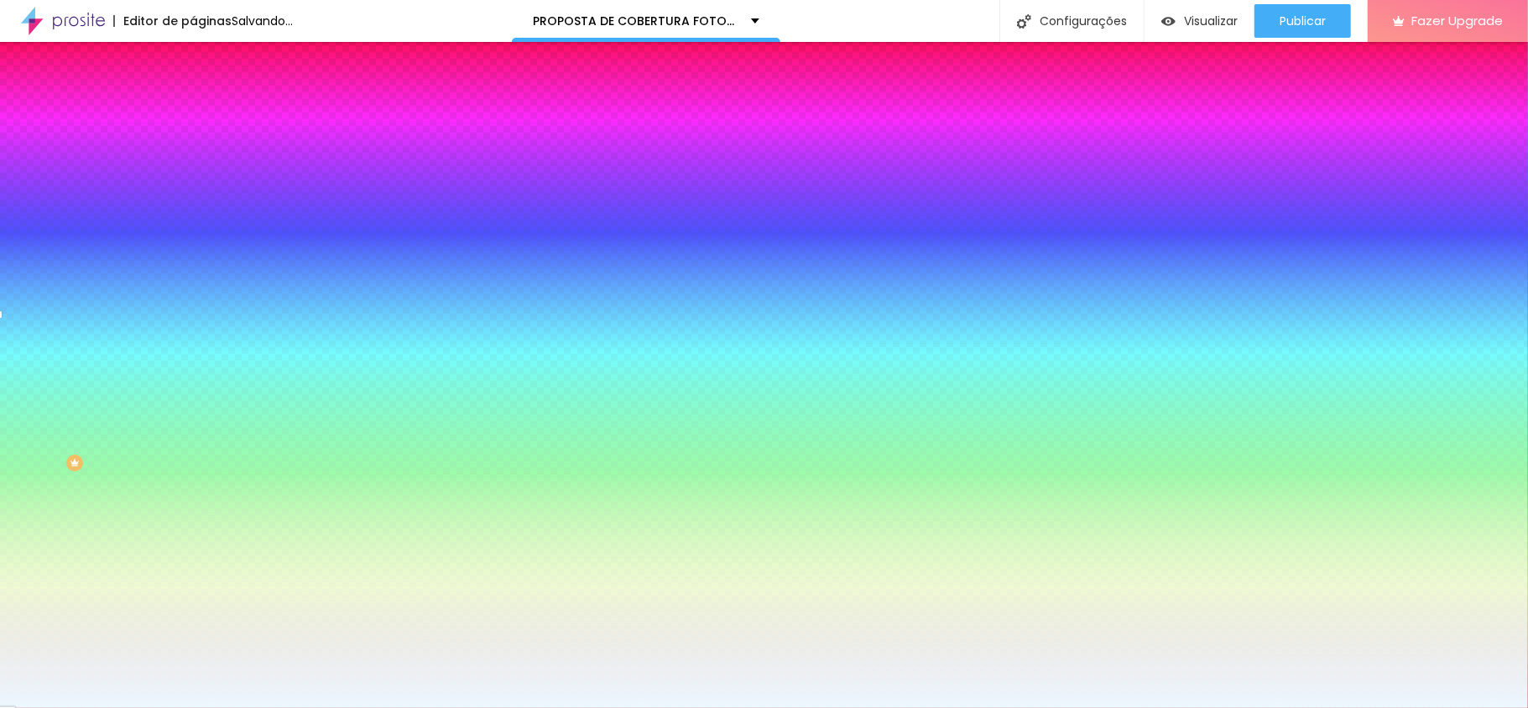
drag, startPoint x: 32, startPoint y: 342, endPoint x: 34, endPoint y: 327, distance: 15.3
click at [34, 327] on div at bounding box center [764, 354] width 1528 height 708
drag, startPoint x: 153, startPoint y: 381, endPoint x: 149, endPoint y: 393, distance: 12.2
click at [149, 393] on div at bounding box center [764, 354] width 1528 height 708
drag, startPoint x: 34, startPoint y: 341, endPoint x: 34, endPoint y: 323, distance: 17.6
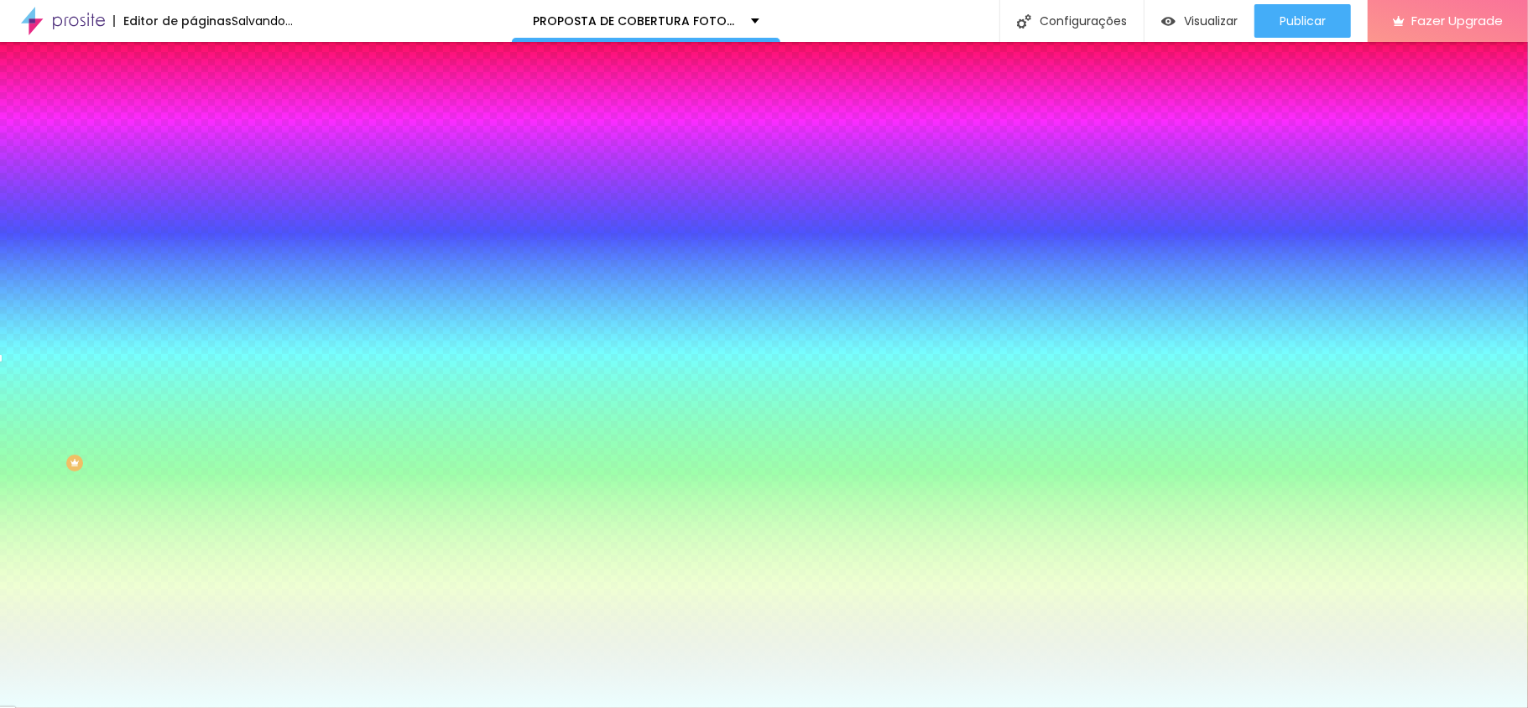
click at [193, 245] on div at bounding box center [289, 245] width 193 height 0
click at [193, 228] on div at bounding box center [289, 228] width 193 height 0
drag, startPoint x: 138, startPoint y: 388, endPoint x: 138, endPoint y: 399, distance: 11.7
click at [193, 245] on div at bounding box center [289, 245] width 193 height 0
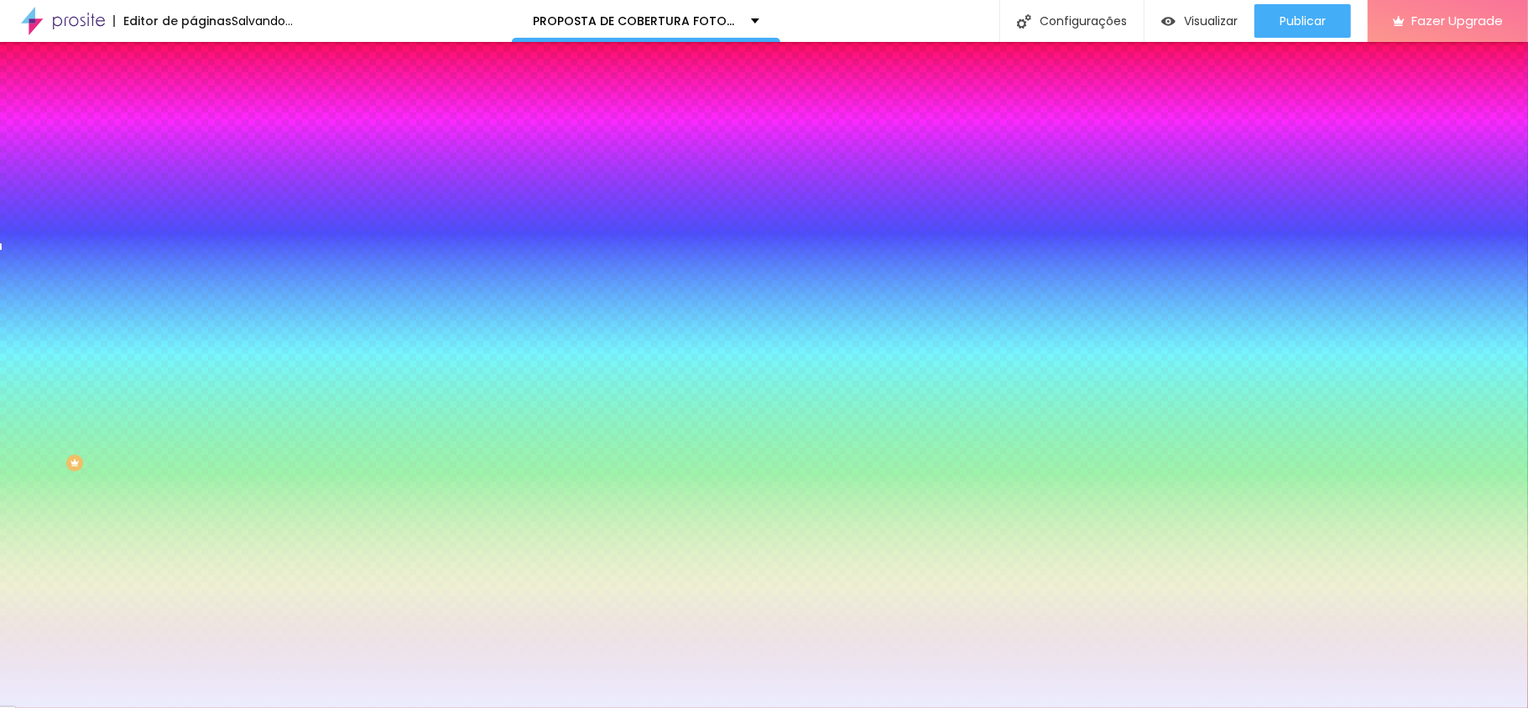
drag, startPoint x: 139, startPoint y: 393, endPoint x: 134, endPoint y: 369, distance: 24.8
click at [193, 245] on div at bounding box center [289, 245] width 193 height 0
